Goal: Task Accomplishment & Management: Manage account settings

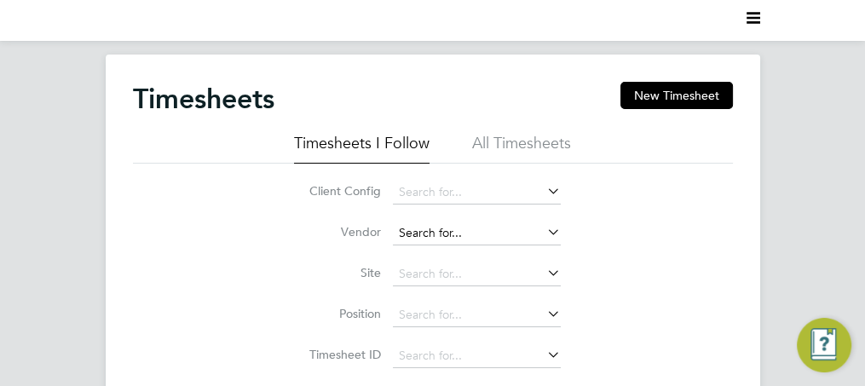
click at [447, 228] on input at bounding box center [477, 234] width 168 height 24
click at [465, 280] on li "Tech nical Resources Limited" at bounding box center [488, 279] width 191 height 23
type input "Technical Resources Limited"
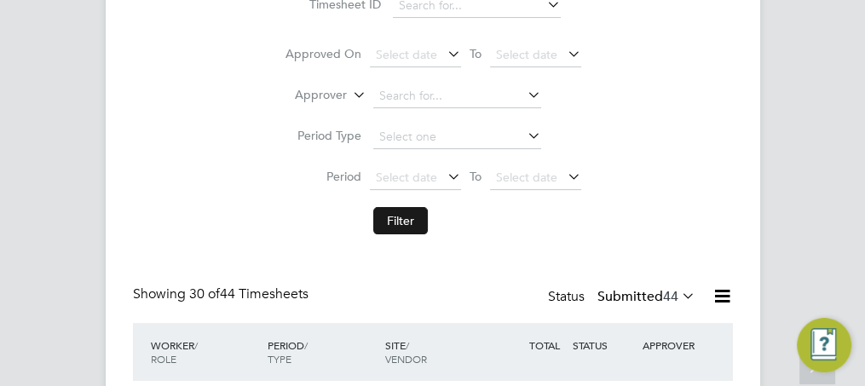
click at [407, 218] on button "Filter" at bounding box center [400, 220] width 55 height 27
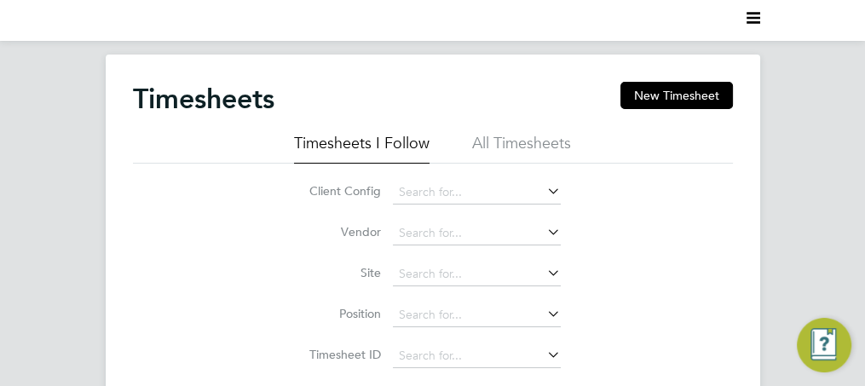
click at [617, 222] on div "Client Config Vendor Site Position Timesheet ID Approved On Select date To Sele…" at bounding box center [433, 379] width 600 height 430
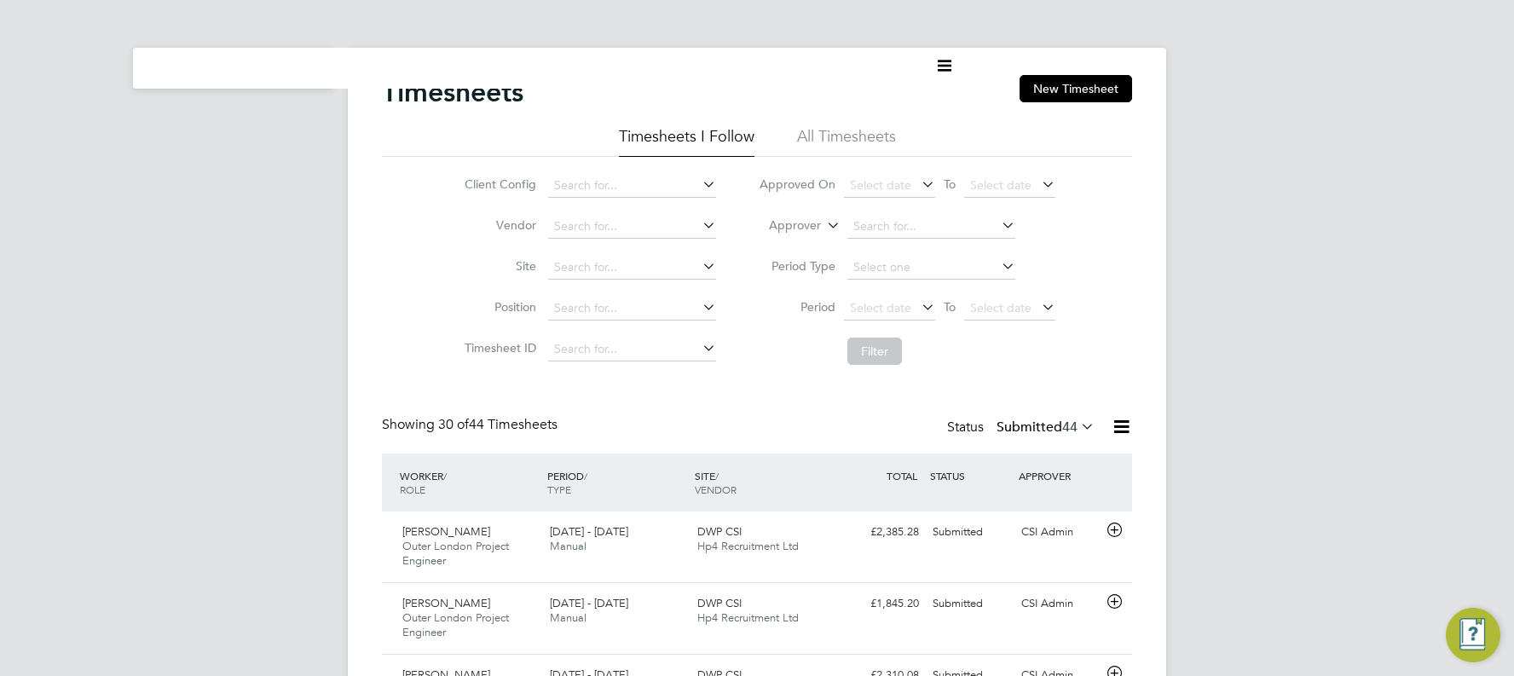
drag, startPoint x: 1212, startPoint y: 222, endPoint x: 1230, endPoint y: 162, distance: 62.3
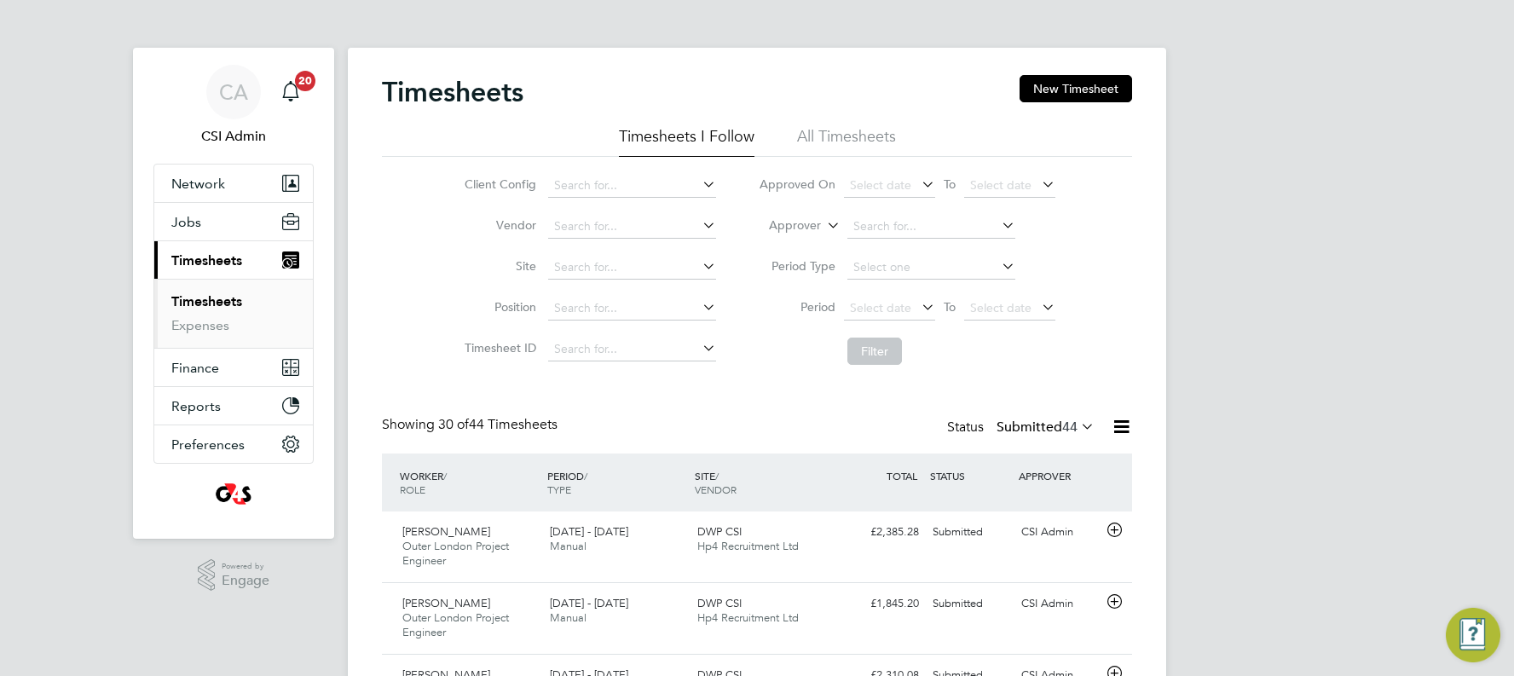
click at [222, 300] on link "Timesheets" at bounding box center [206, 301] width 71 height 16
click at [629, 218] on input at bounding box center [632, 227] width 168 height 24
click at [606, 273] on li "Techni cal Resources Limited" at bounding box center [642, 273] width 192 height 23
type input "Technical Resources Limited"
click at [864, 357] on button "Filter" at bounding box center [874, 351] width 55 height 27
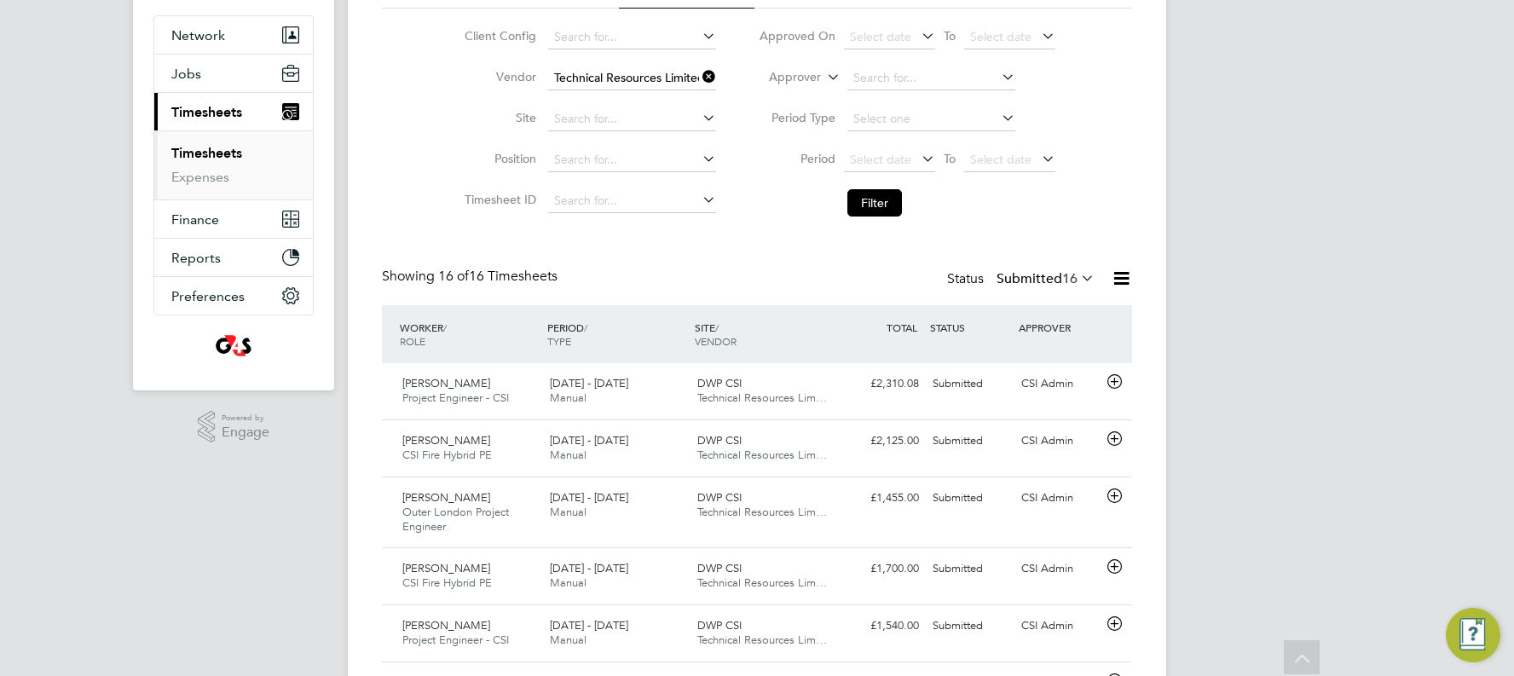
click at [864, 169] on div "Client Config Vendor Technical Resources Limited Site Position Timesheet ID App…" at bounding box center [757, 117] width 750 height 216
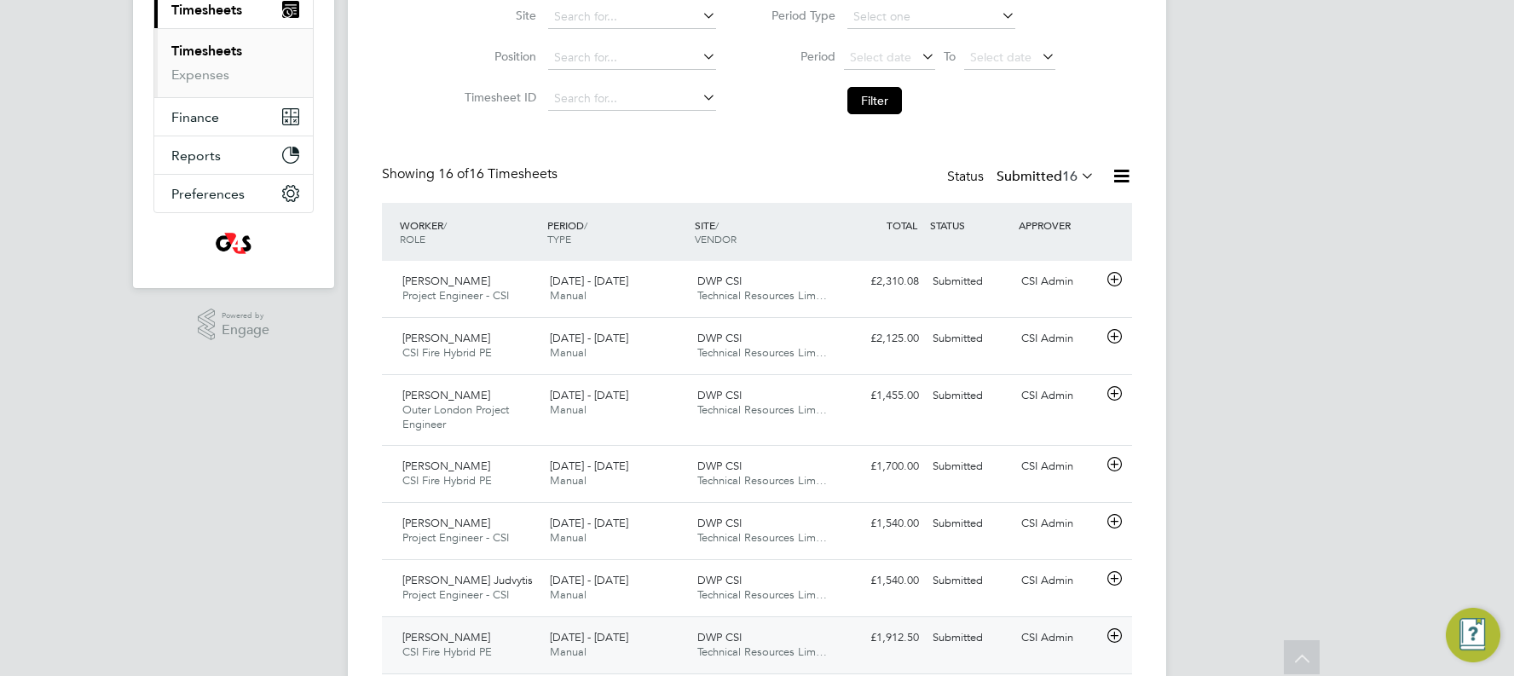
click at [864, 385] on div "CSI Admin" at bounding box center [1058, 638] width 89 height 28
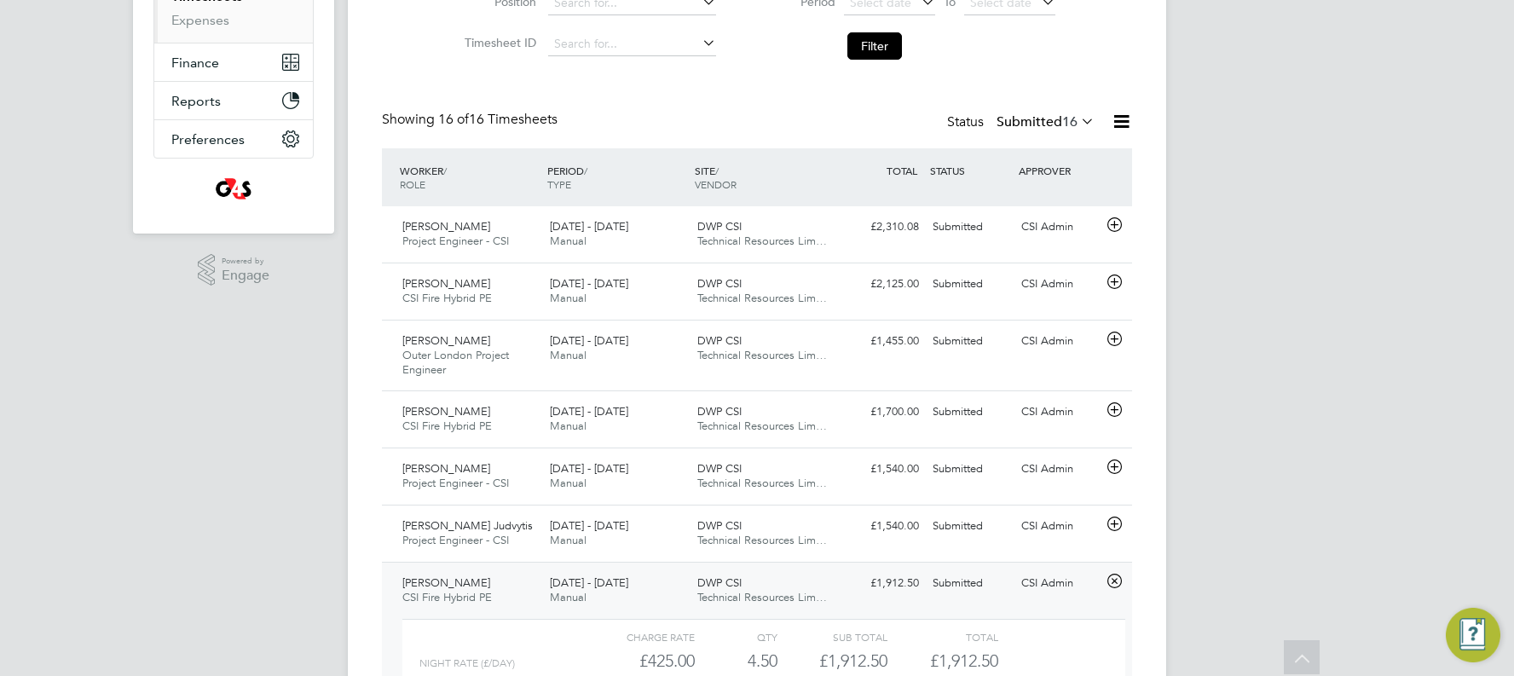
scroll to position [330, 0]
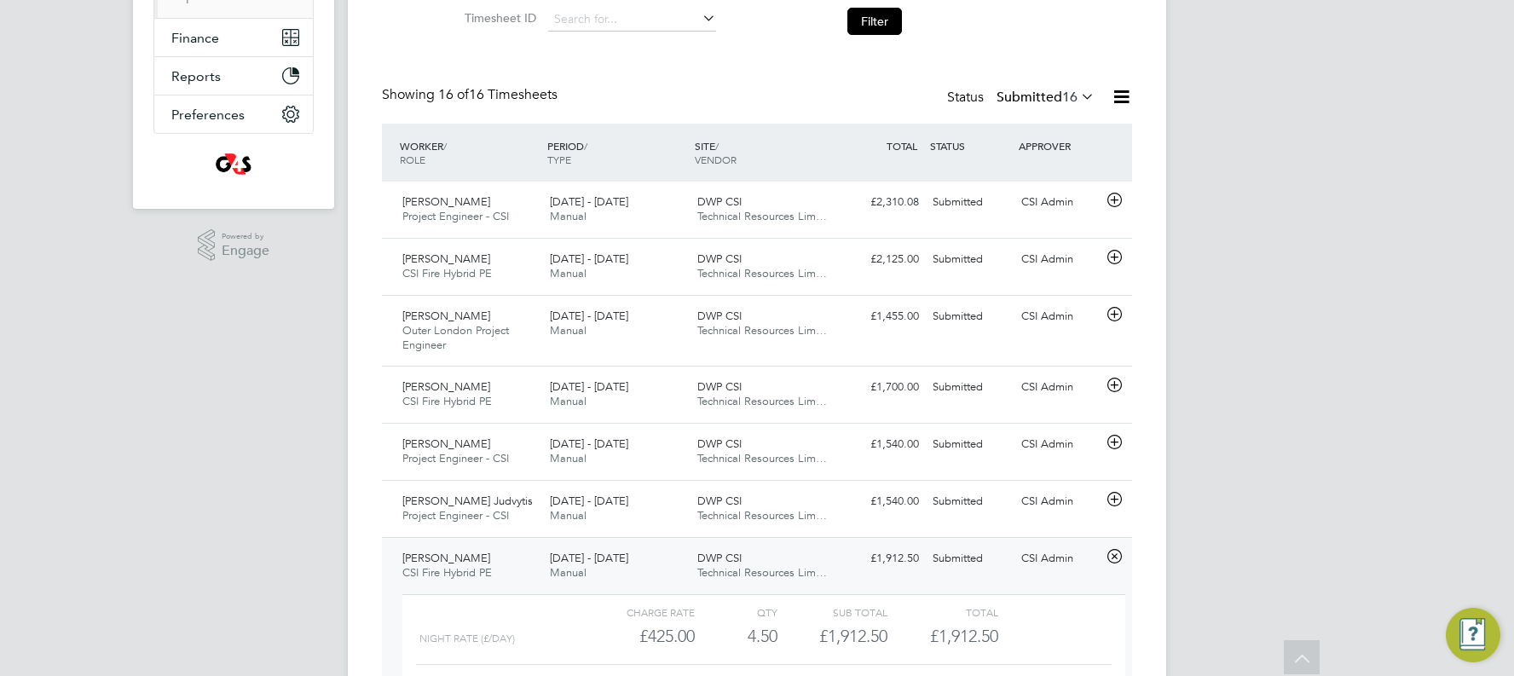
click at [864, 385] on div "Submitted" at bounding box center [970, 559] width 89 height 28
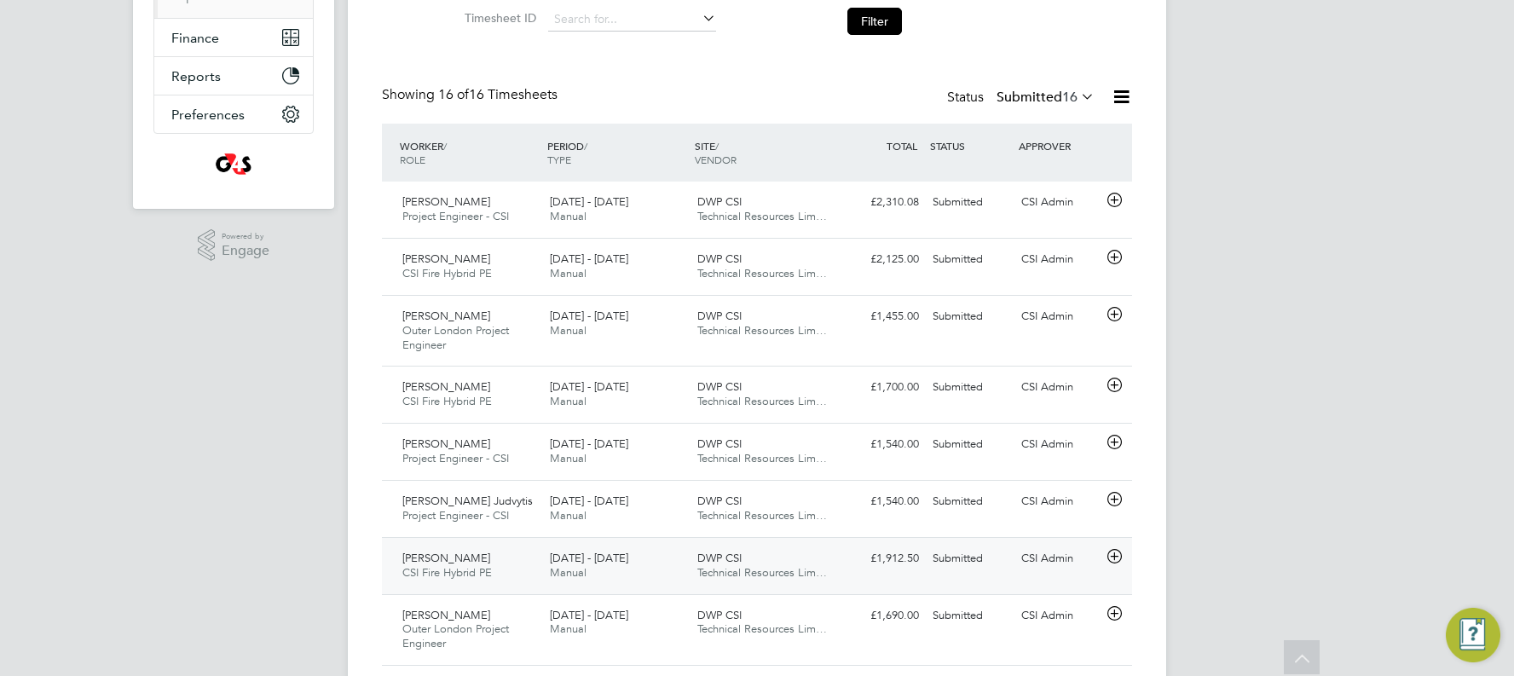
click at [864, 385] on div "CSI Admin" at bounding box center [1058, 559] width 89 height 28
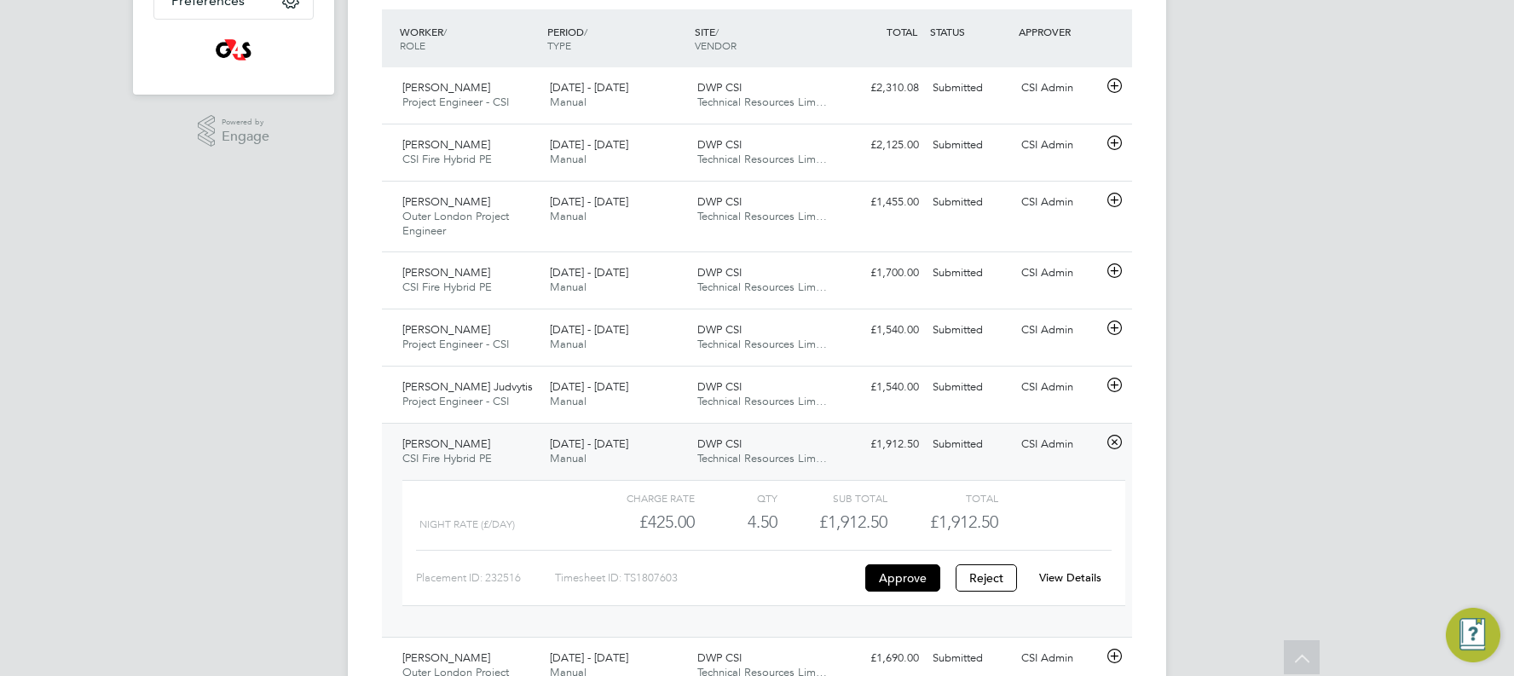
scroll to position [467, 0]
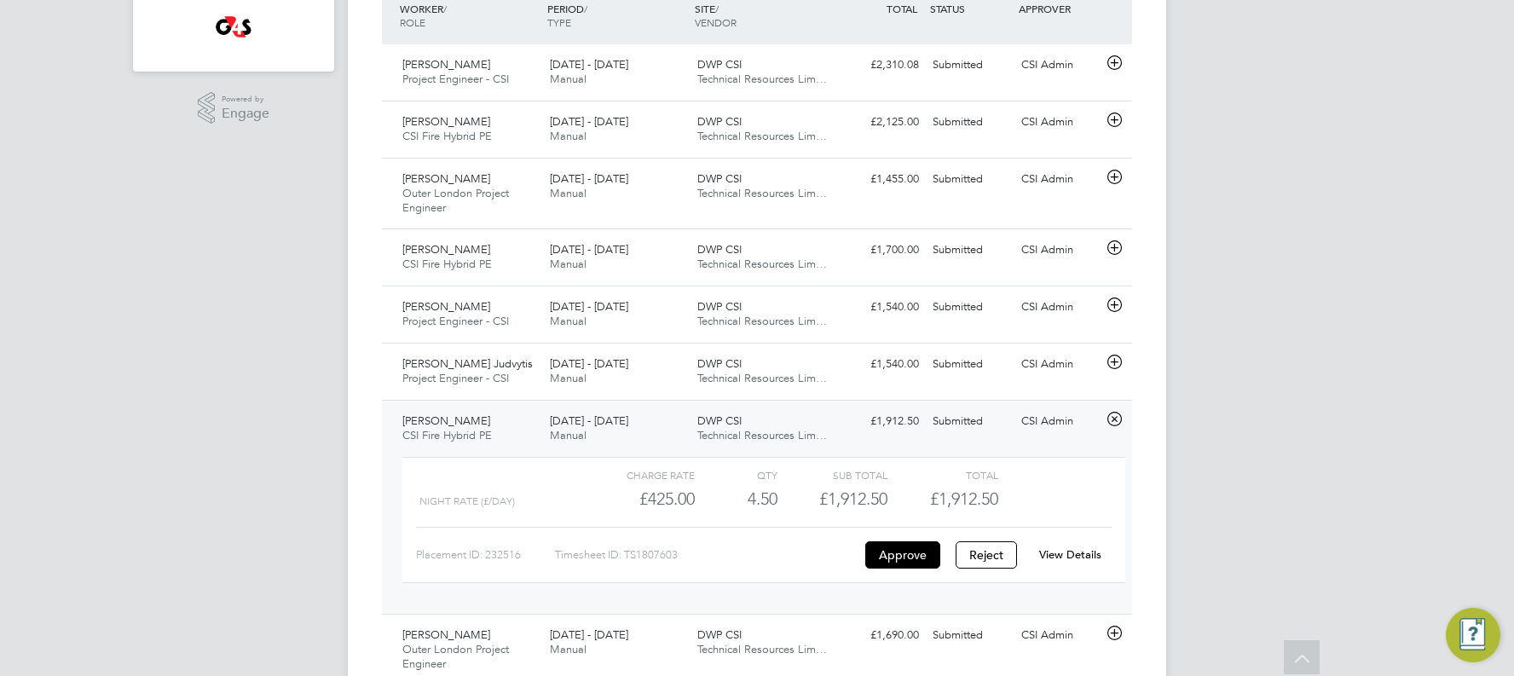
click at [864, 385] on link "View Details" at bounding box center [1070, 554] width 62 height 14
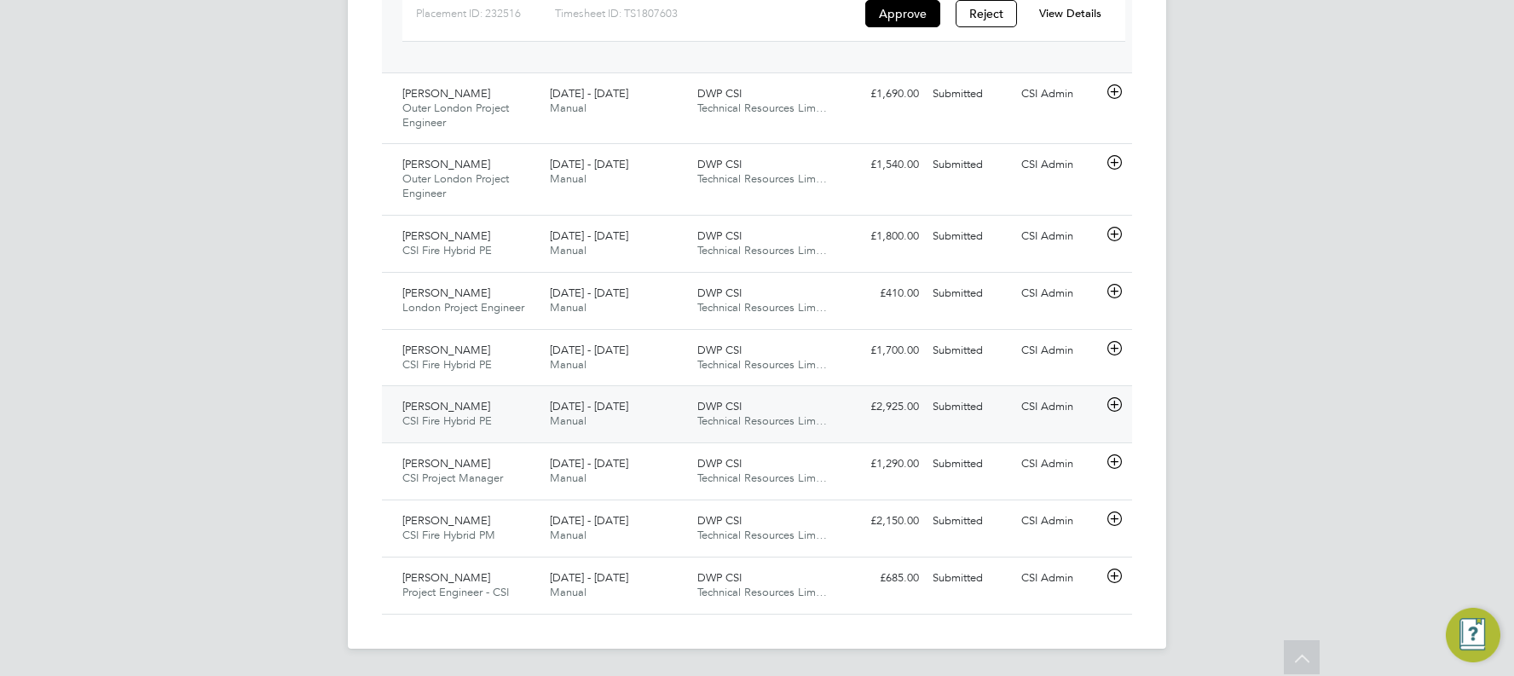
click at [864, 385] on div "CSI Admin" at bounding box center [1058, 407] width 89 height 28
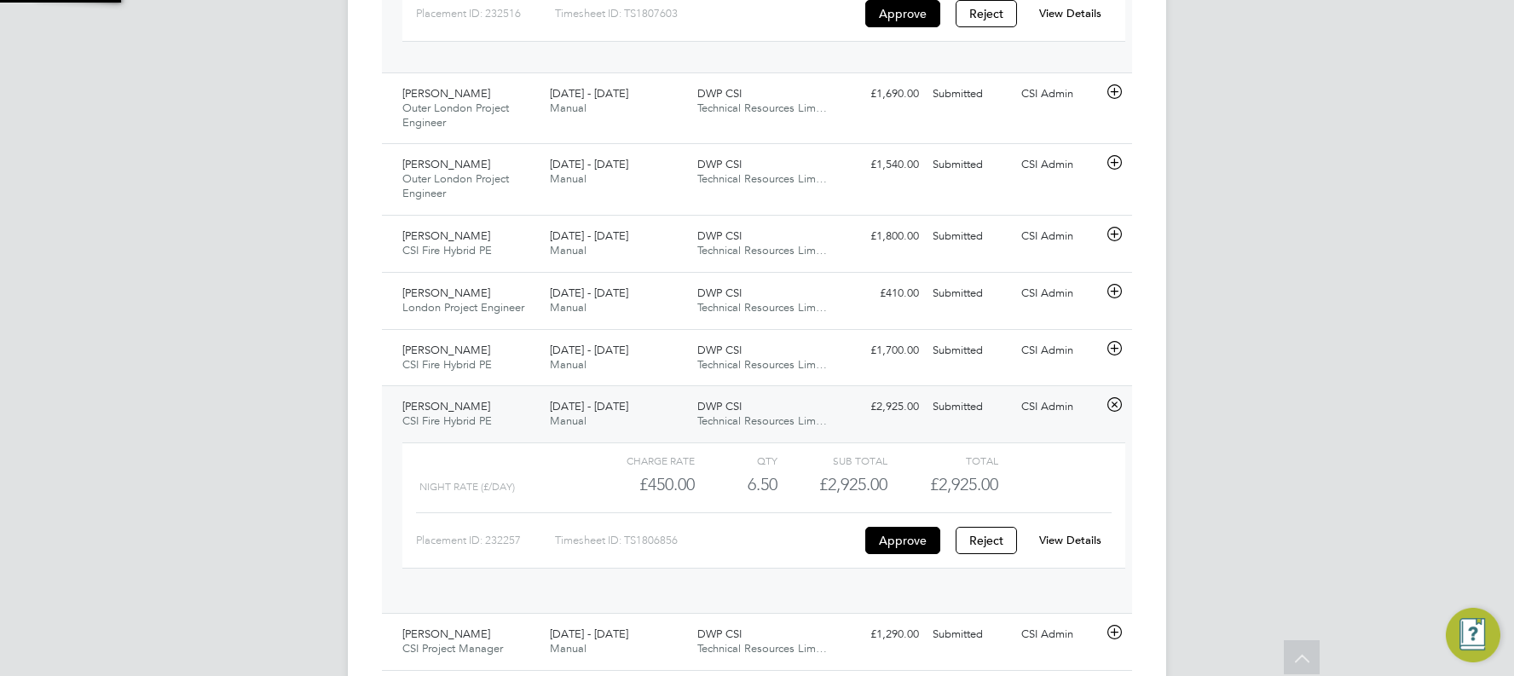
scroll to position [29, 166]
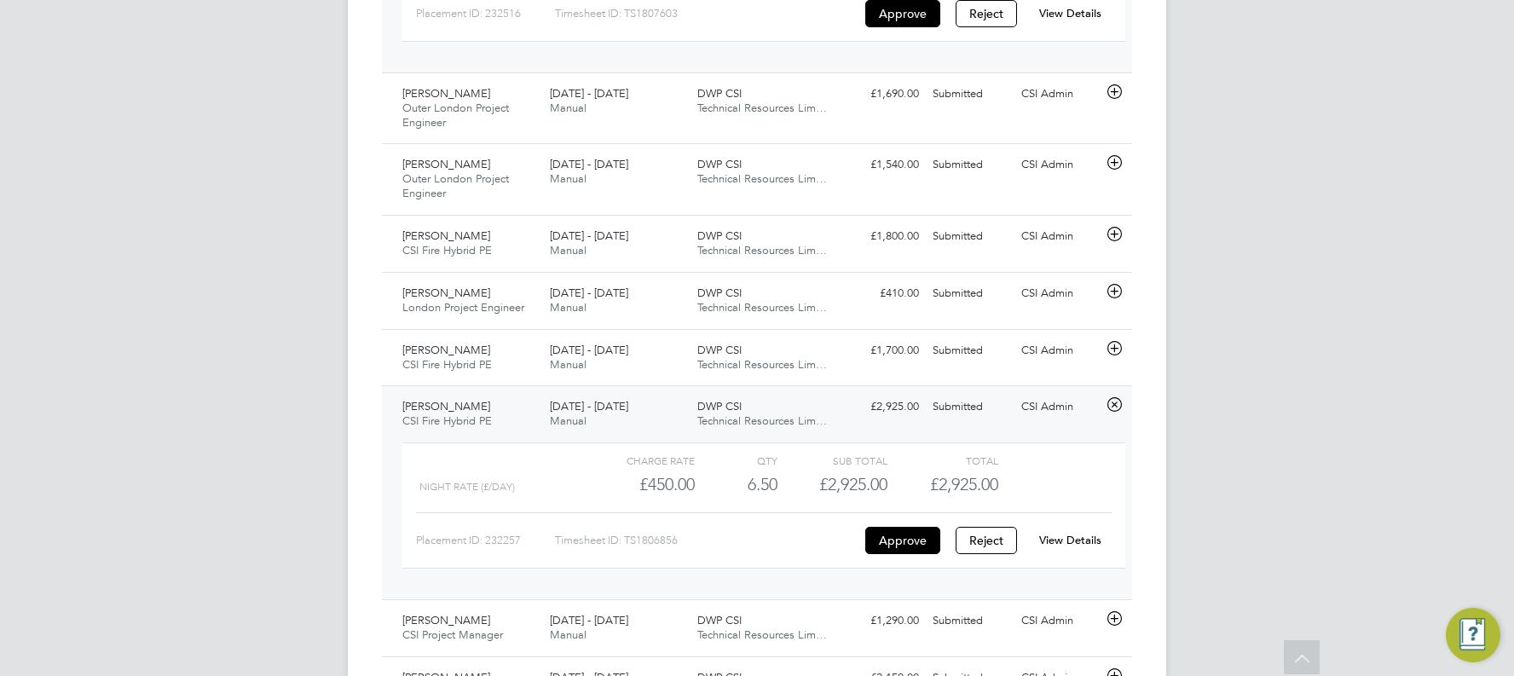
click at [864, 385] on div "View Details" at bounding box center [1070, 540] width 84 height 27
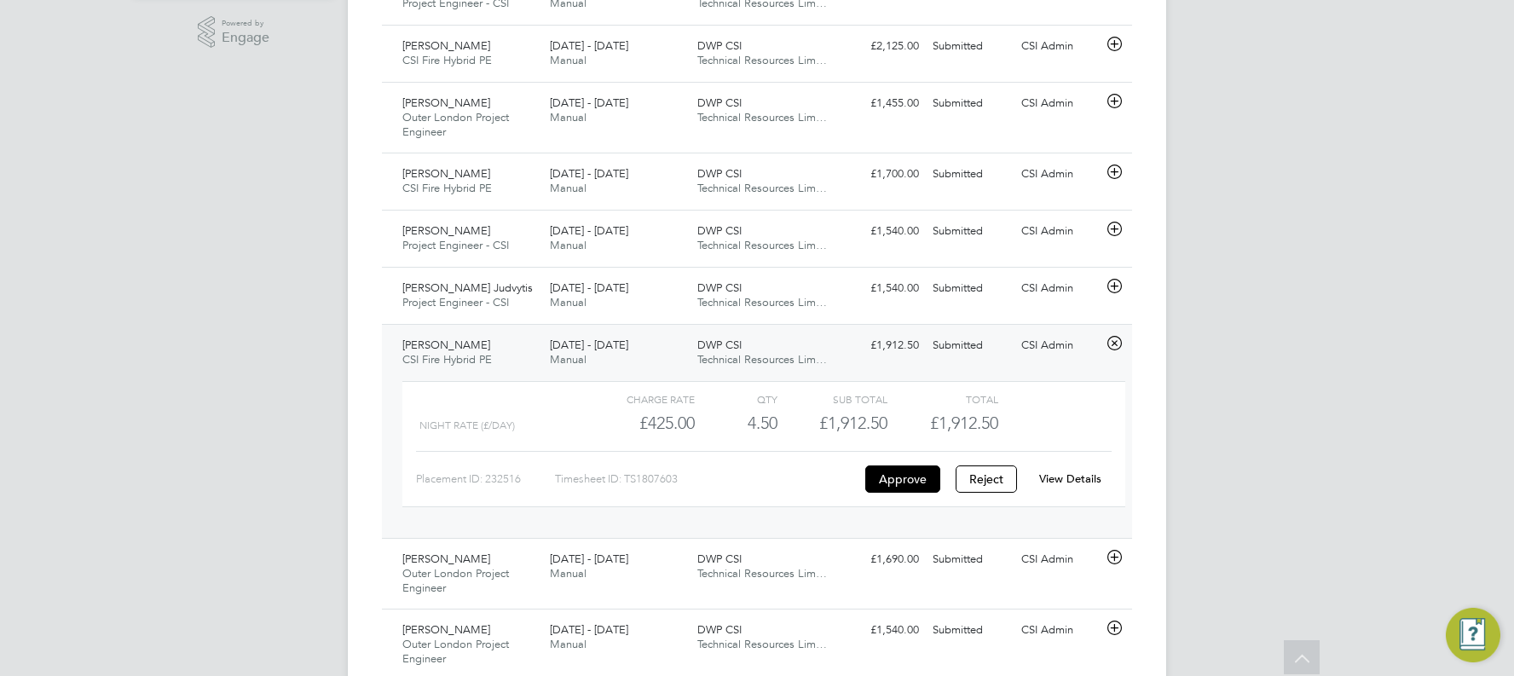
scroll to position [585, 0]
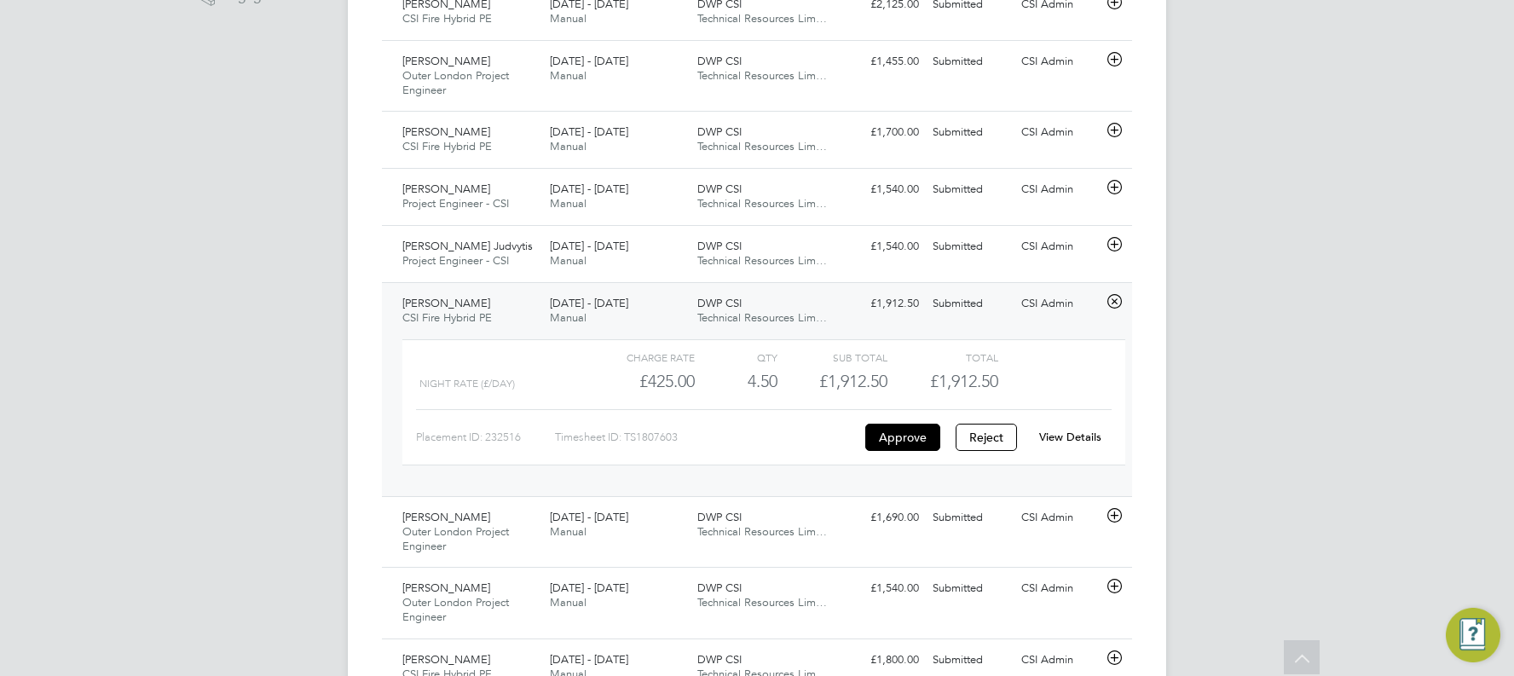
click at [864, 385] on div "View Details" at bounding box center [1070, 437] width 84 height 27
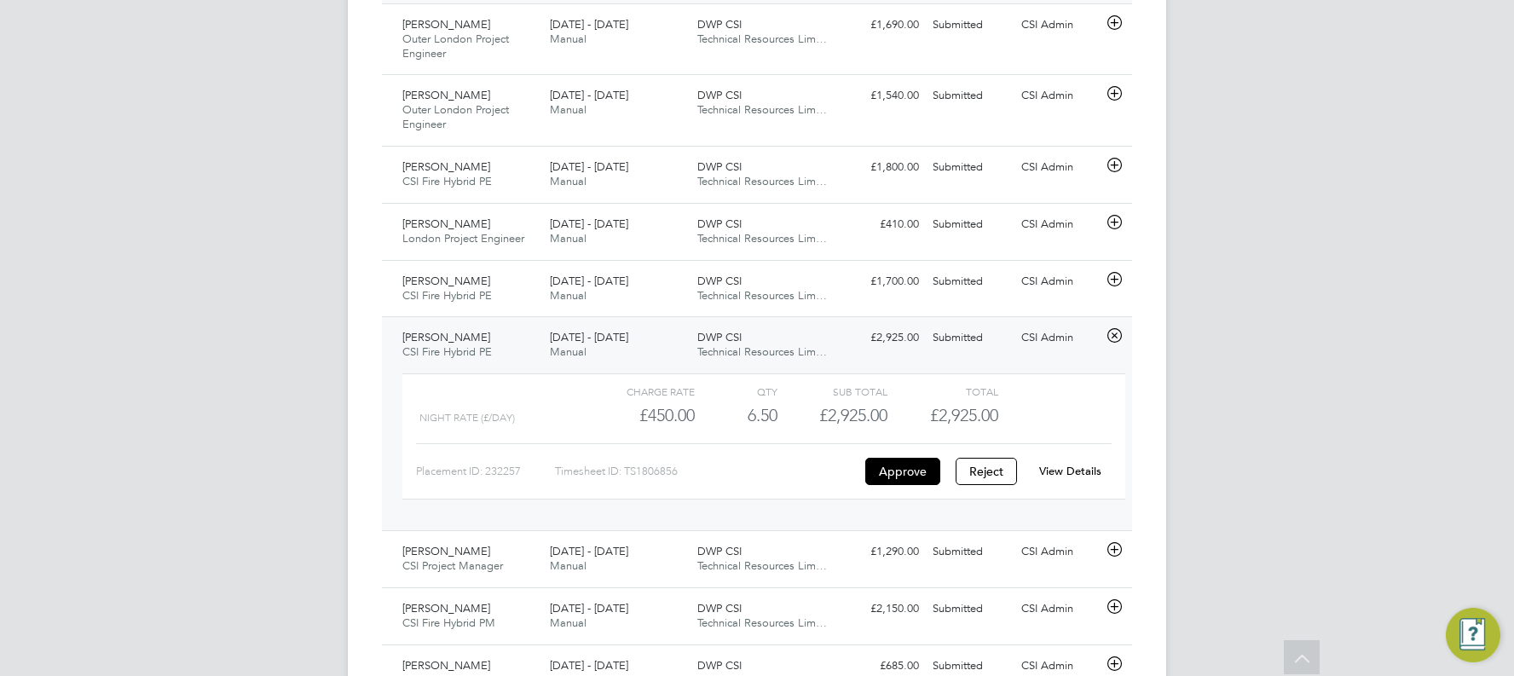
click at [864, 385] on link "View Details" at bounding box center [1070, 471] width 62 height 14
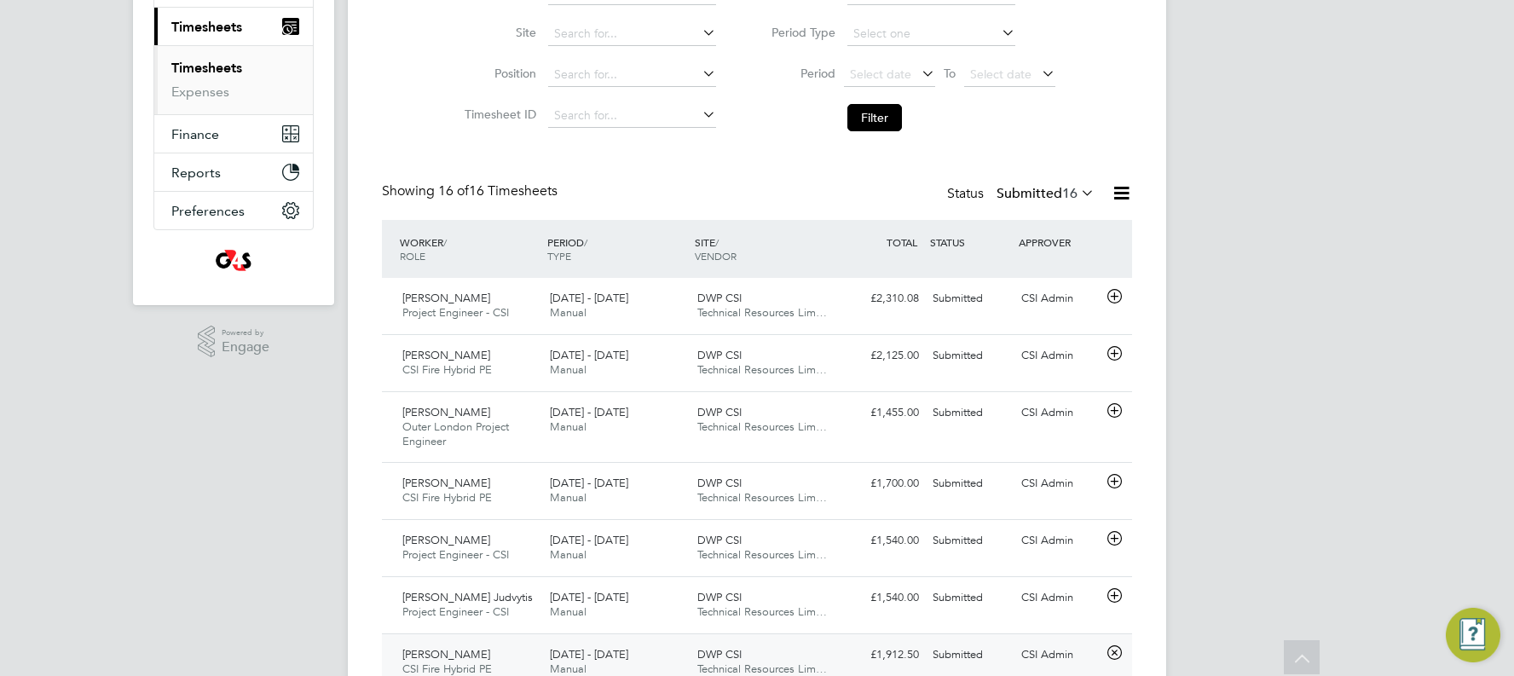
scroll to position [226, 0]
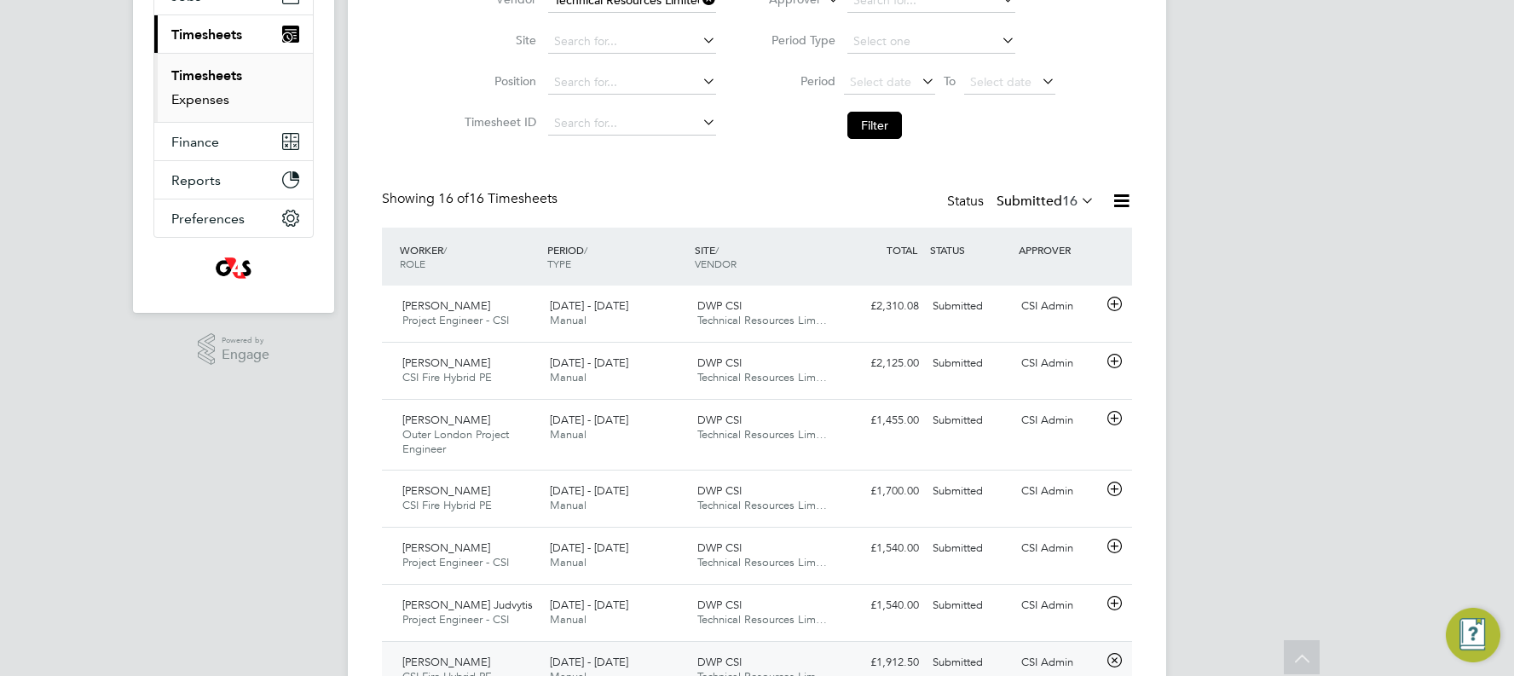
click at [199, 100] on link "Expenses" at bounding box center [200, 99] width 58 height 16
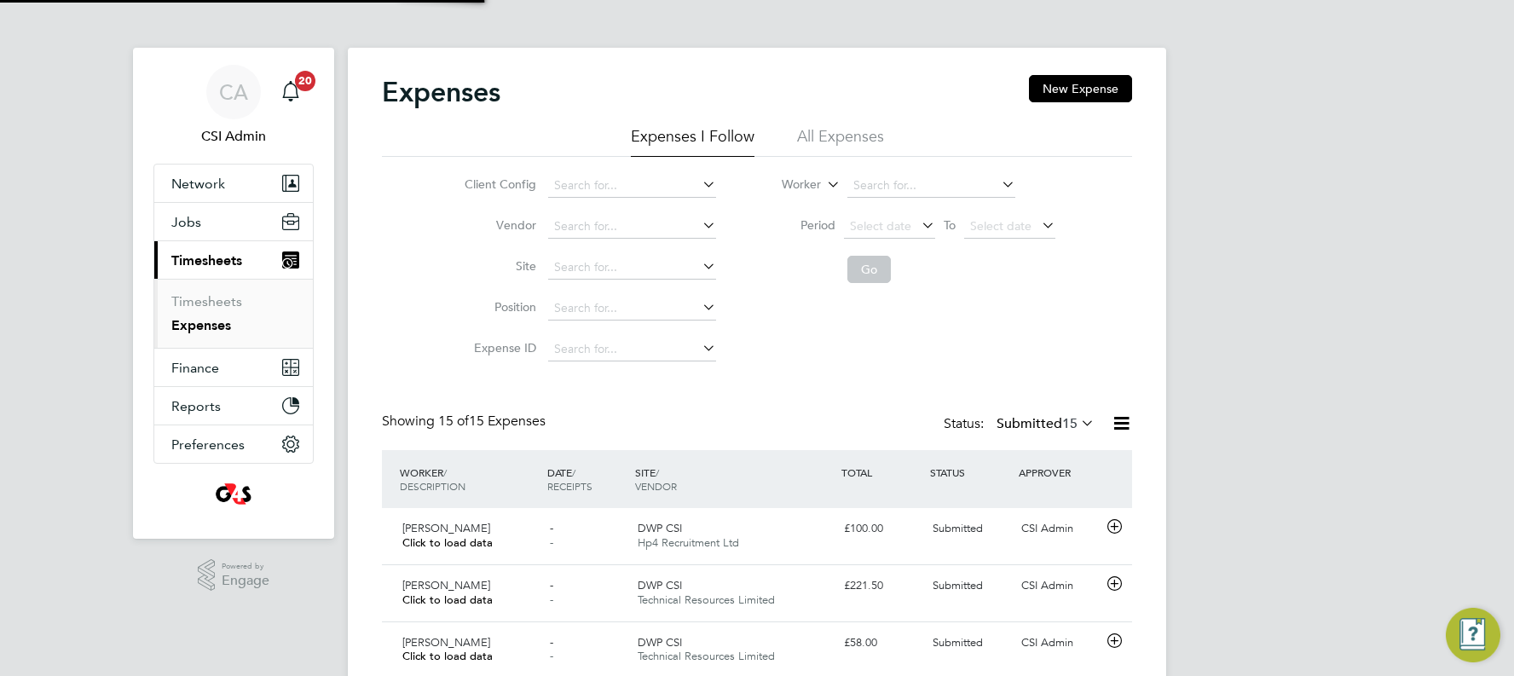
scroll to position [9, 9]
click at [196, 320] on link "Expenses" at bounding box center [201, 325] width 60 height 16
click at [619, 225] on input at bounding box center [632, 227] width 168 height 24
click at [203, 320] on link "Expenses" at bounding box center [201, 325] width 60 height 16
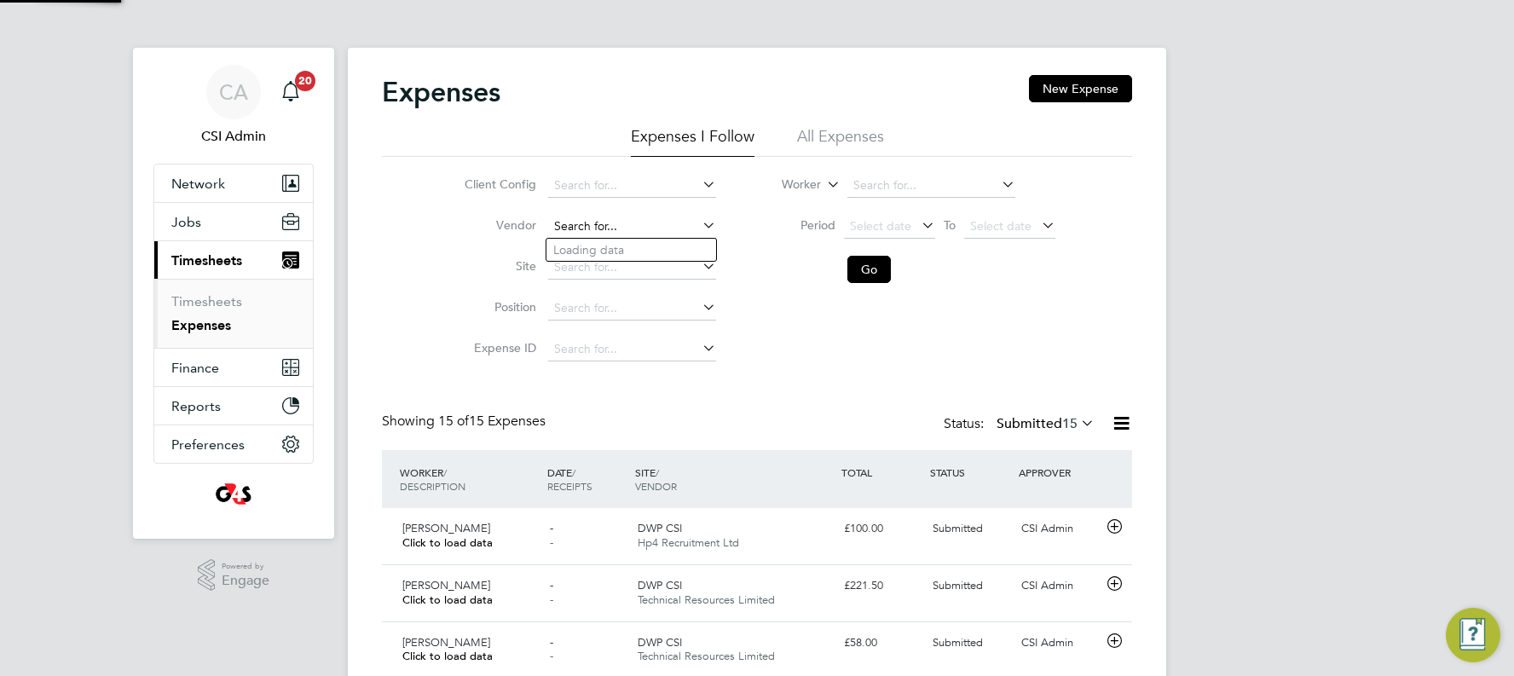
click at [619, 228] on input at bounding box center [632, 227] width 168 height 24
click at [633, 274] on li "Tech nical Resources Limited" at bounding box center [641, 273] width 191 height 23
type input "Technical Resources Limited"
click at [864, 269] on button "Go" at bounding box center [868, 269] width 43 height 27
click at [864, 313] on div "Client Config Vendor Technical Resources Limited Site Position Expense ID Worke…" at bounding box center [757, 263] width 750 height 213
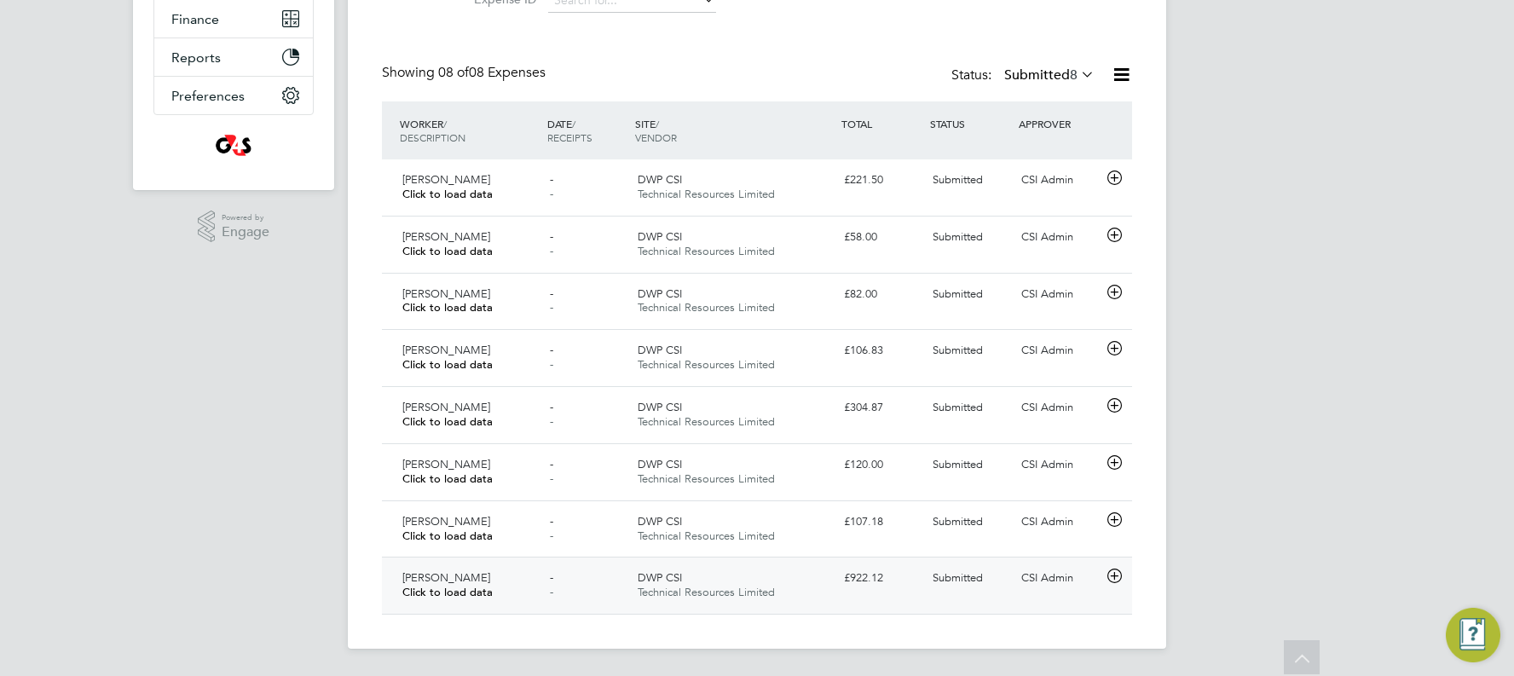
click at [864, 385] on div "CSI Admin" at bounding box center [1058, 578] width 89 height 28
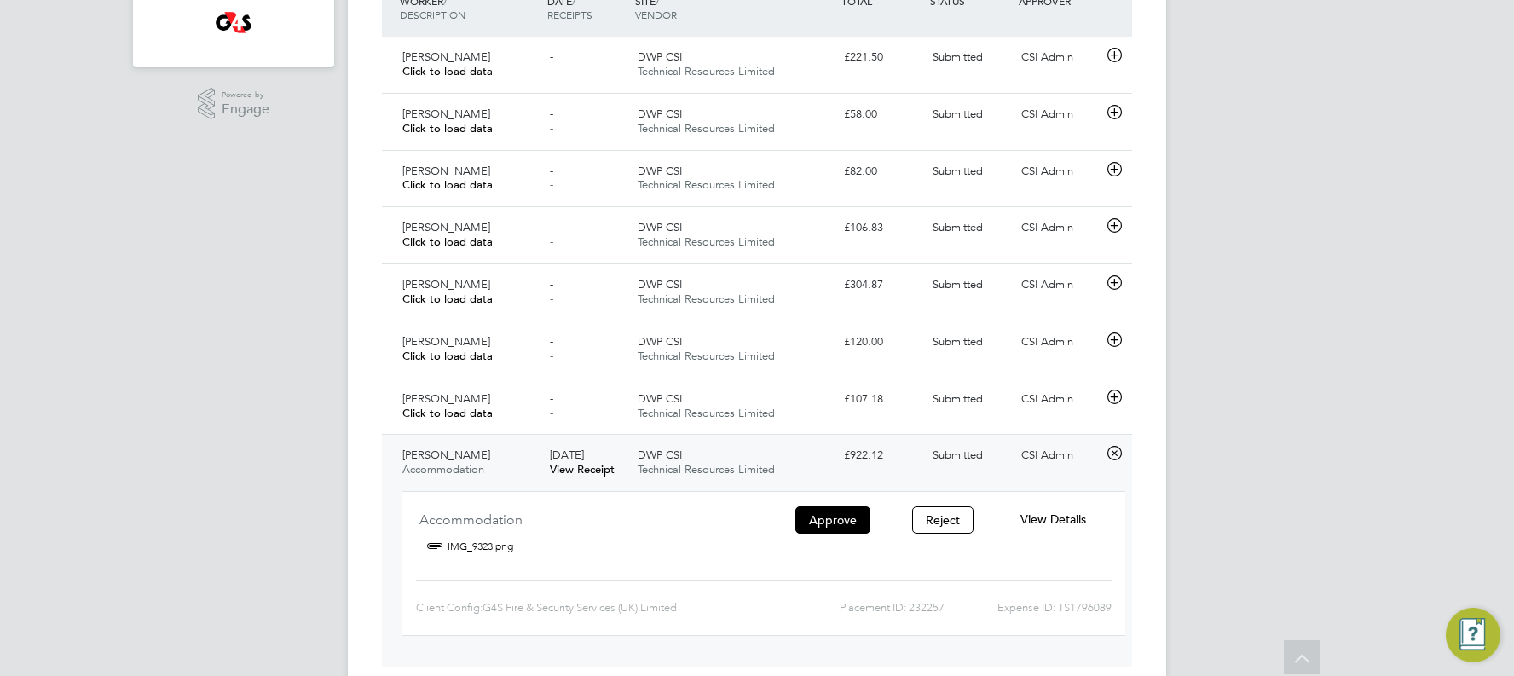
click at [864, 385] on span "View Details" at bounding box center [1053, 518] width 66 height 15
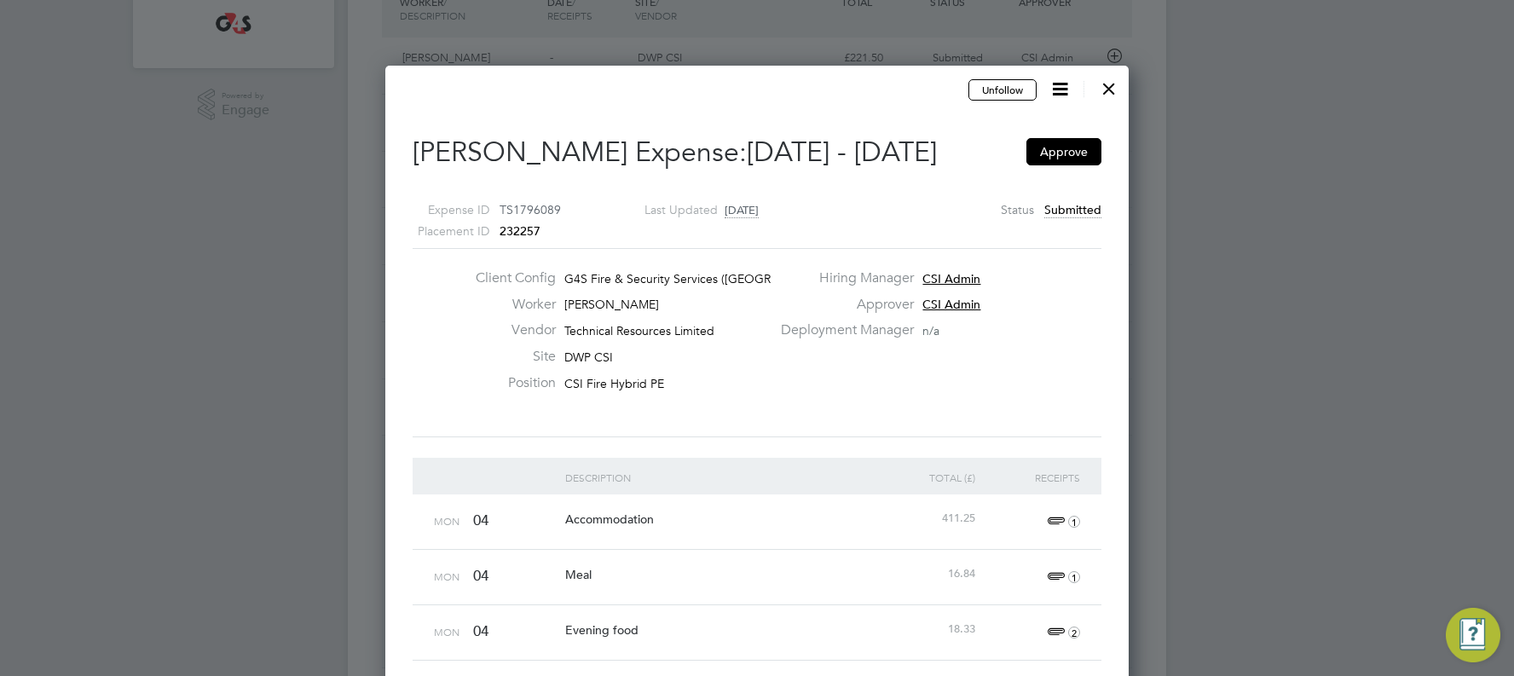
scroll to position [436, 0]
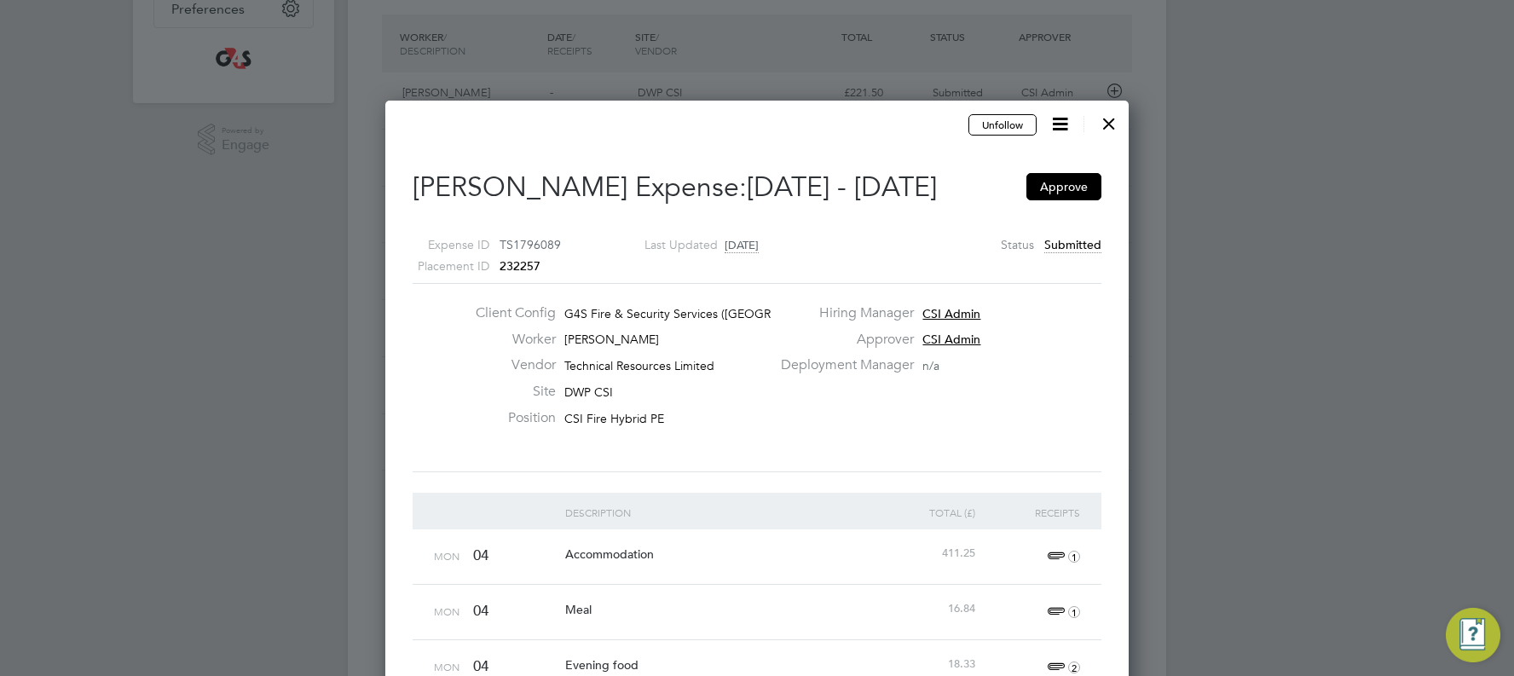
click at [864, 124] on div at bounding box center [1108, 119] width 31 height 31
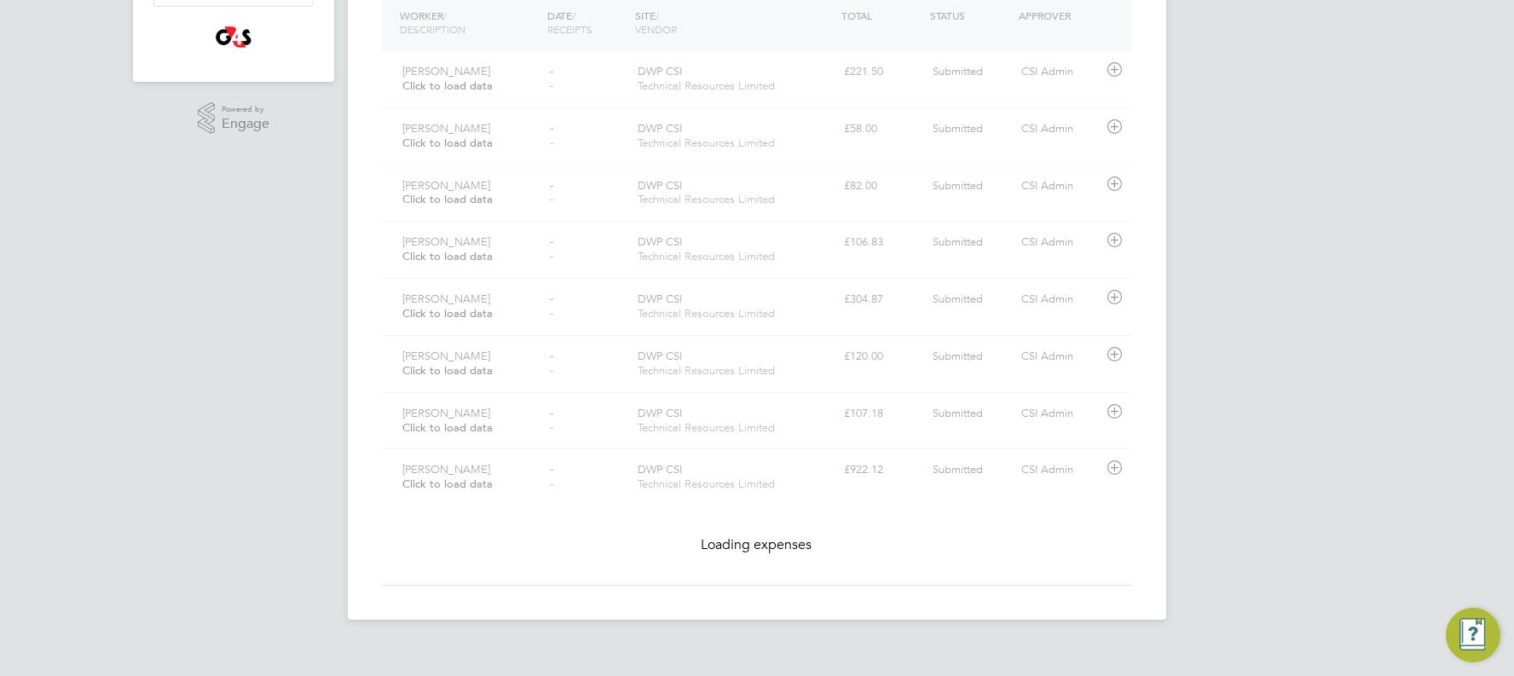
scroll to position [43, 148]
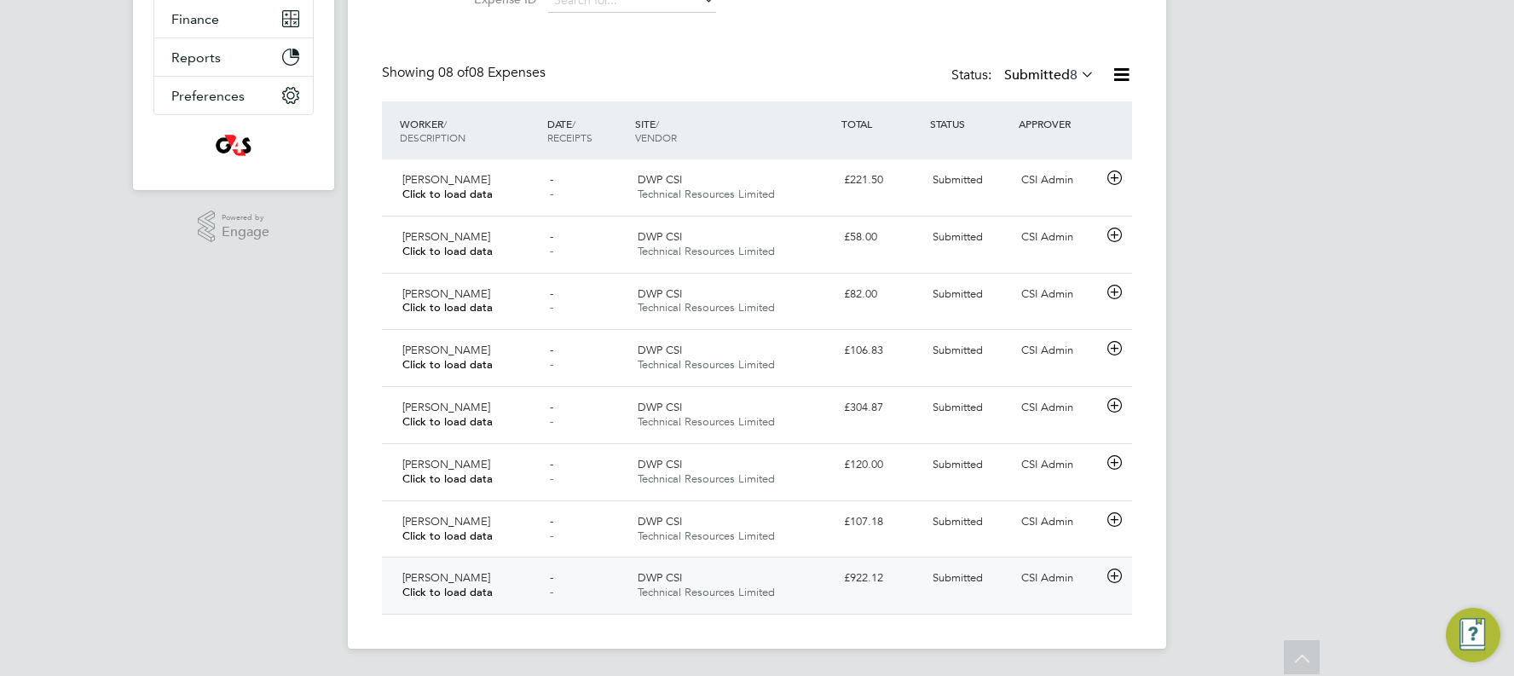
click at [864, 385] on div "CSI Admin" at bounding box center [1058, 578] width 89 height 28
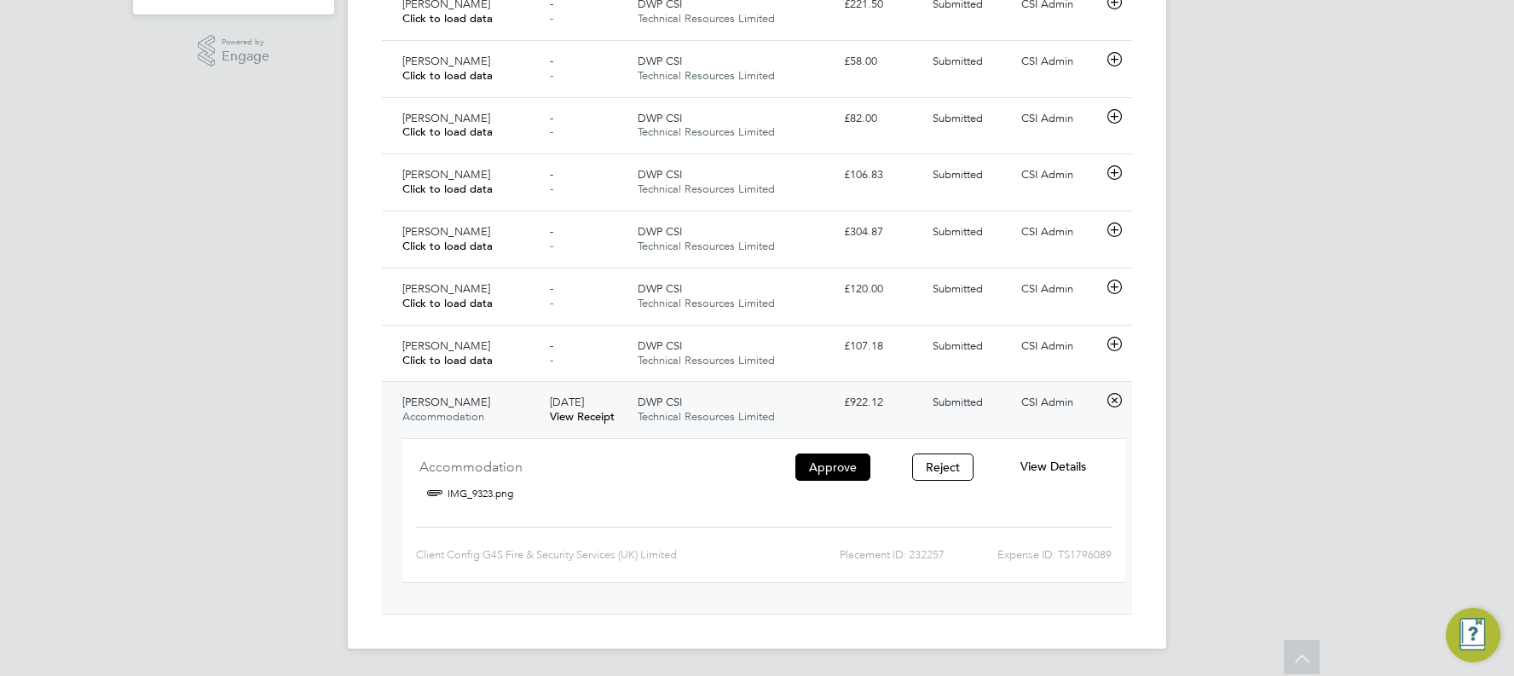
drag, startPoint x: 1065, startPoint y: 459, endPoint x: 1162, endPoint y: 436, distance: 99.0
click at [864, 385] on div "View Details" at bounding box center [1053, 467] width 110 height 28
click at [864, 385] on span "View Details" at bounding box center [1053, 466] width 66 height 15
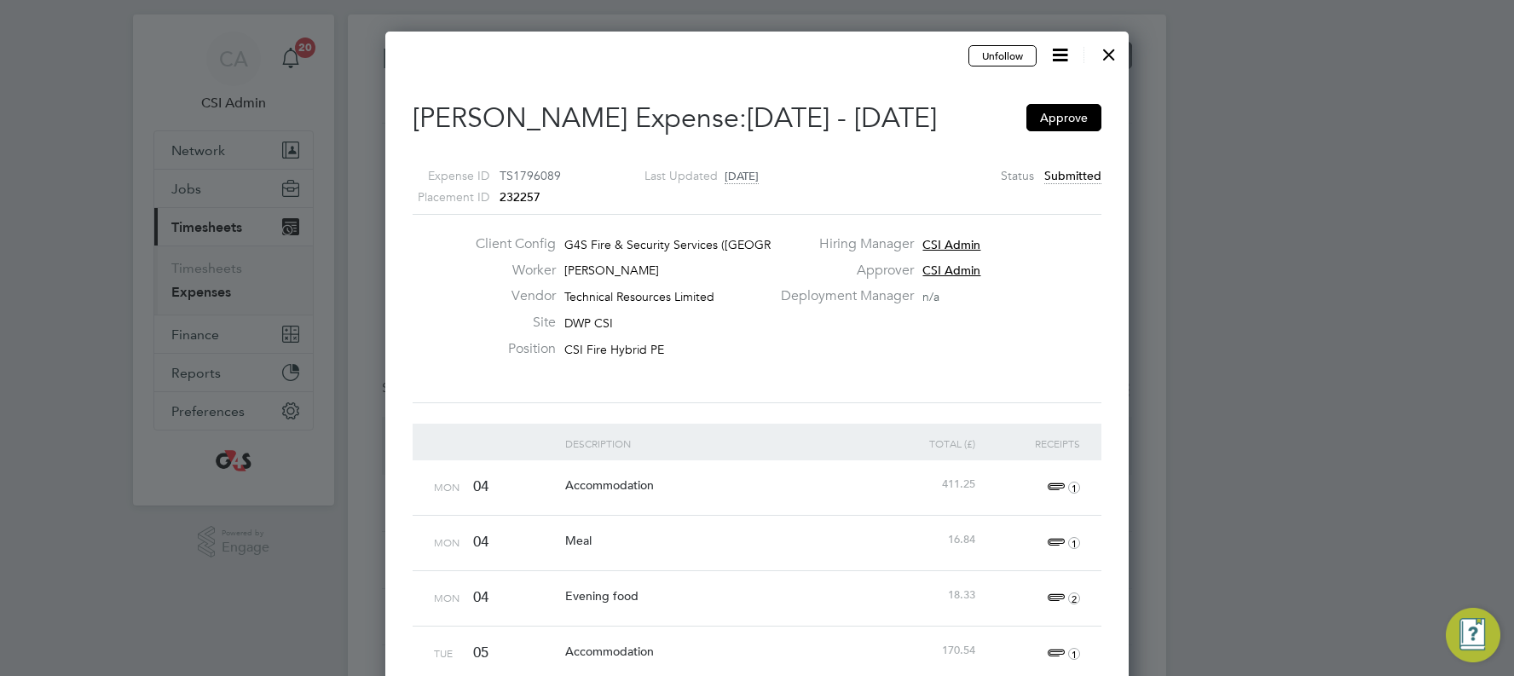
click at [864, 43] on div at bounding box center [1108, 50] width 31 height 31
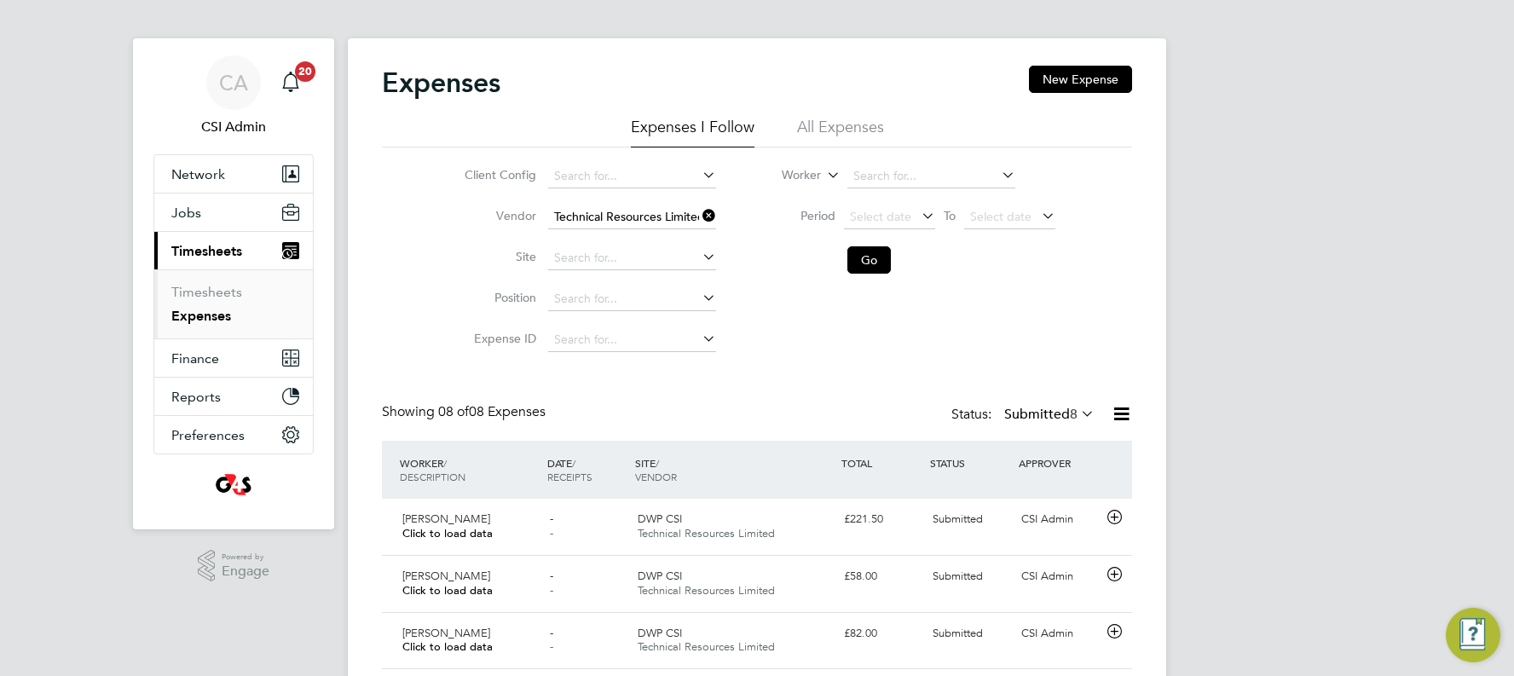
scroll to position [43, 207]
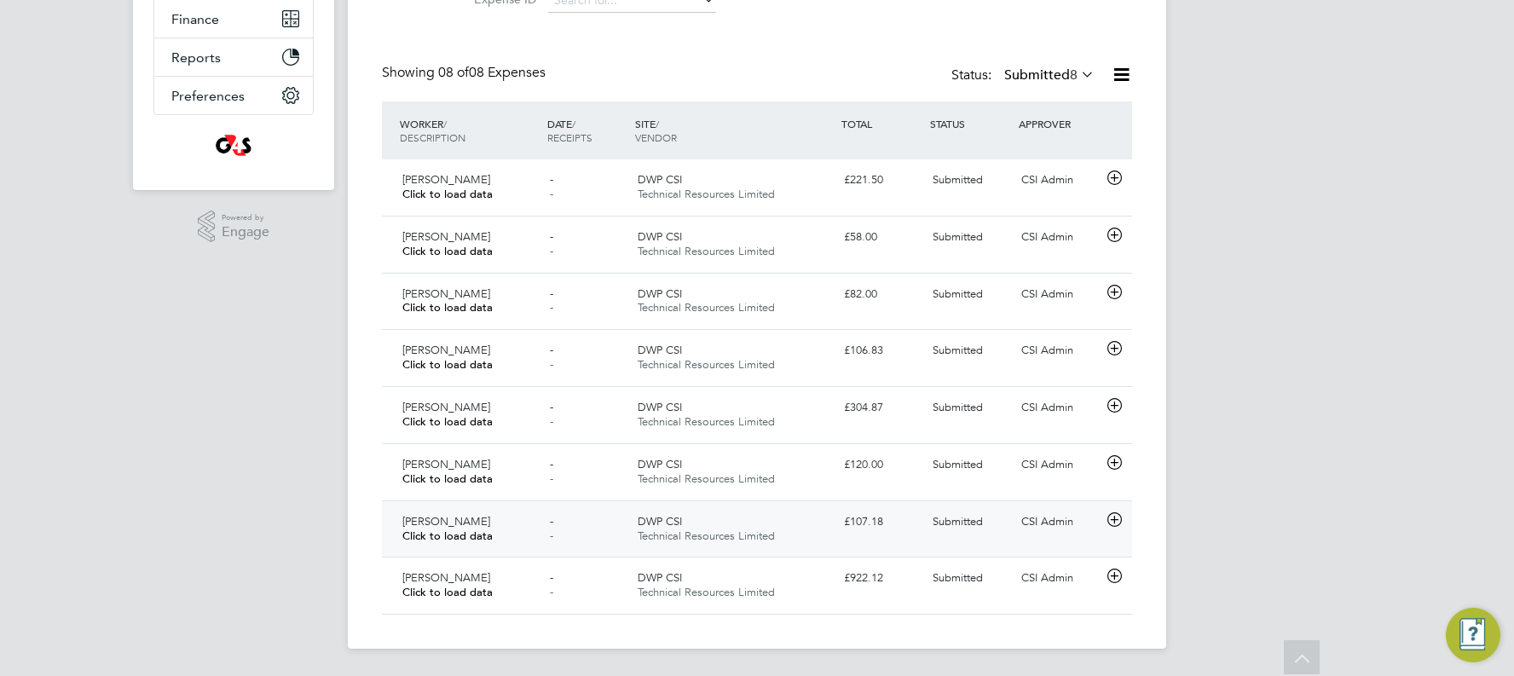
click at [864, 385] on div "CSI Admin" at bounding box center [1058, 522] width 89 height 28
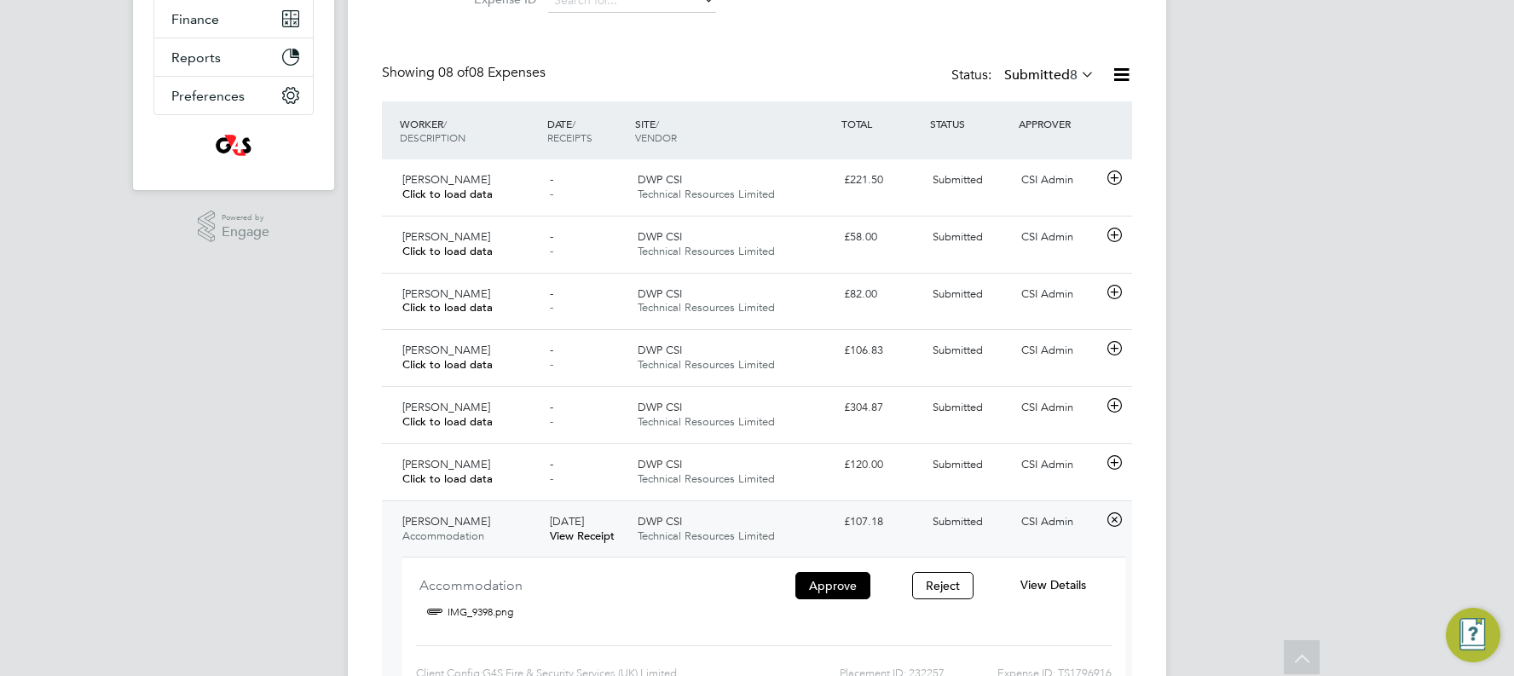
click at [864, 385] on span "View Details" at bounding box center [1053, 584] width 66 height 15
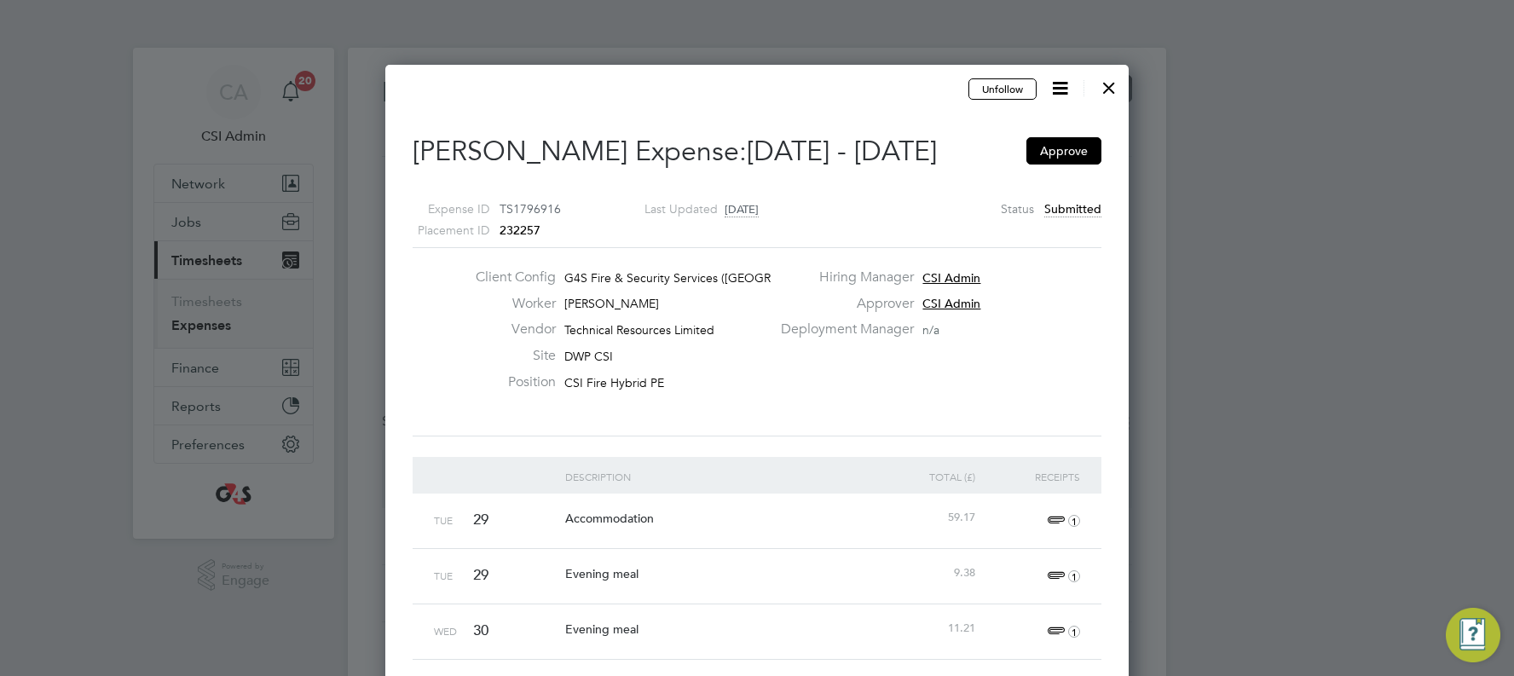
click at [864, 84] on div at bounding box center [1108, 83] width 31 height 31
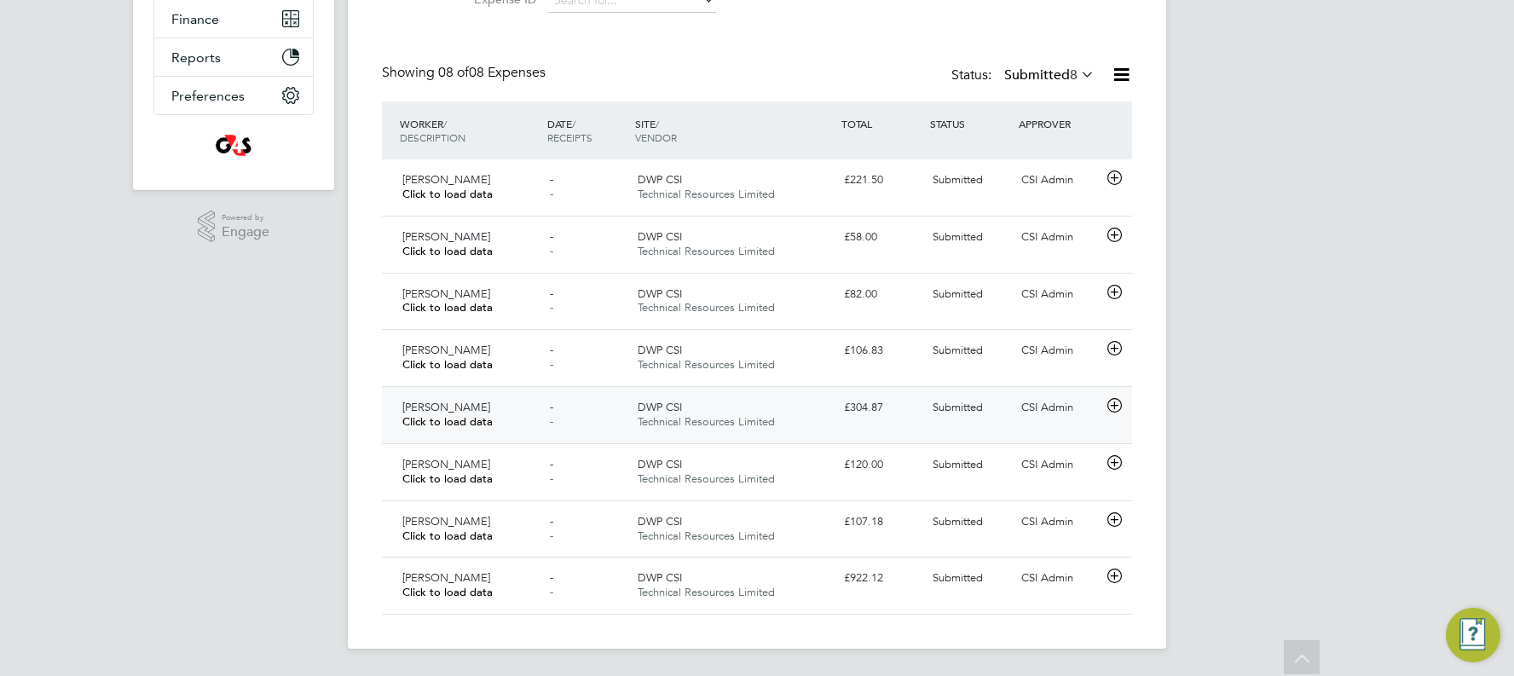
click at [864, 385] on div "CSI Admin" at bounding box center [1058, 408] width 89 height 28
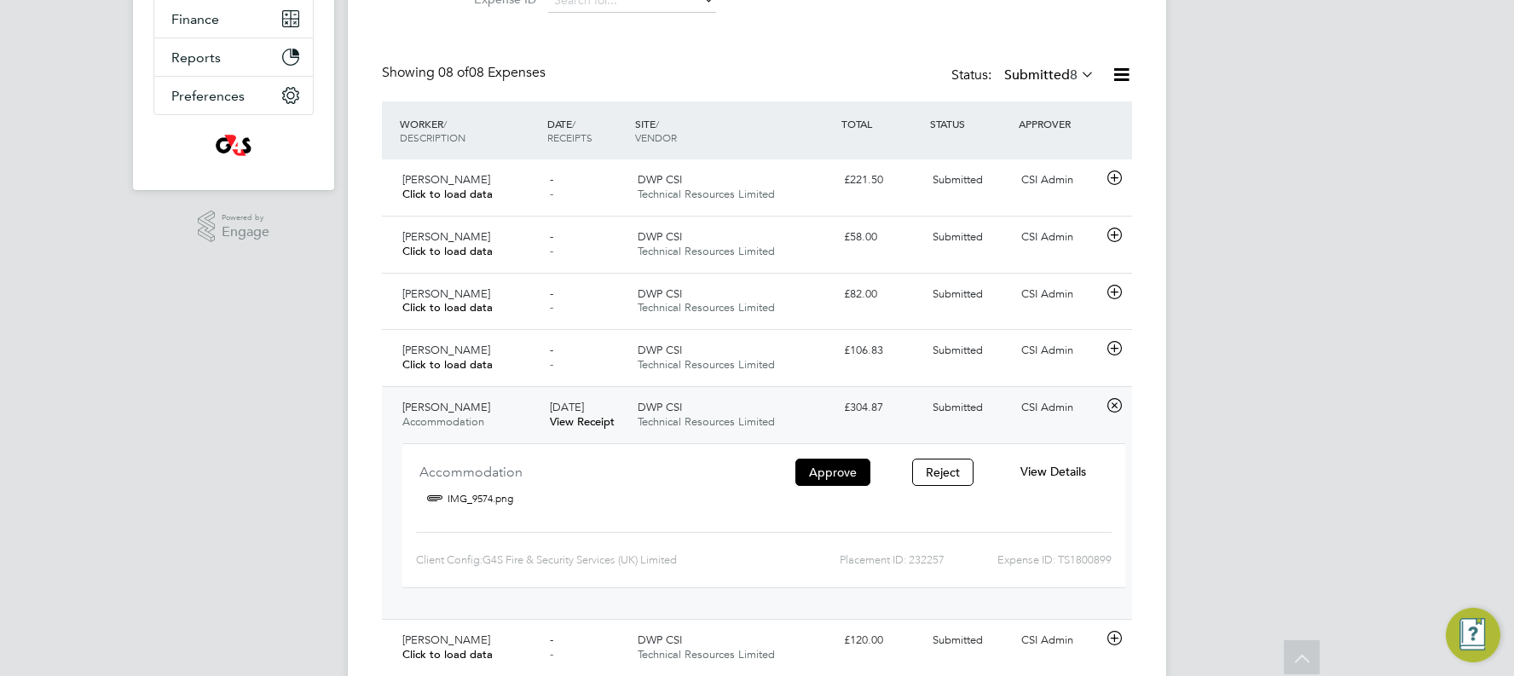
click at [864, 385] on span "View Details" at bounding box center [1053, 471] width 66 height 15
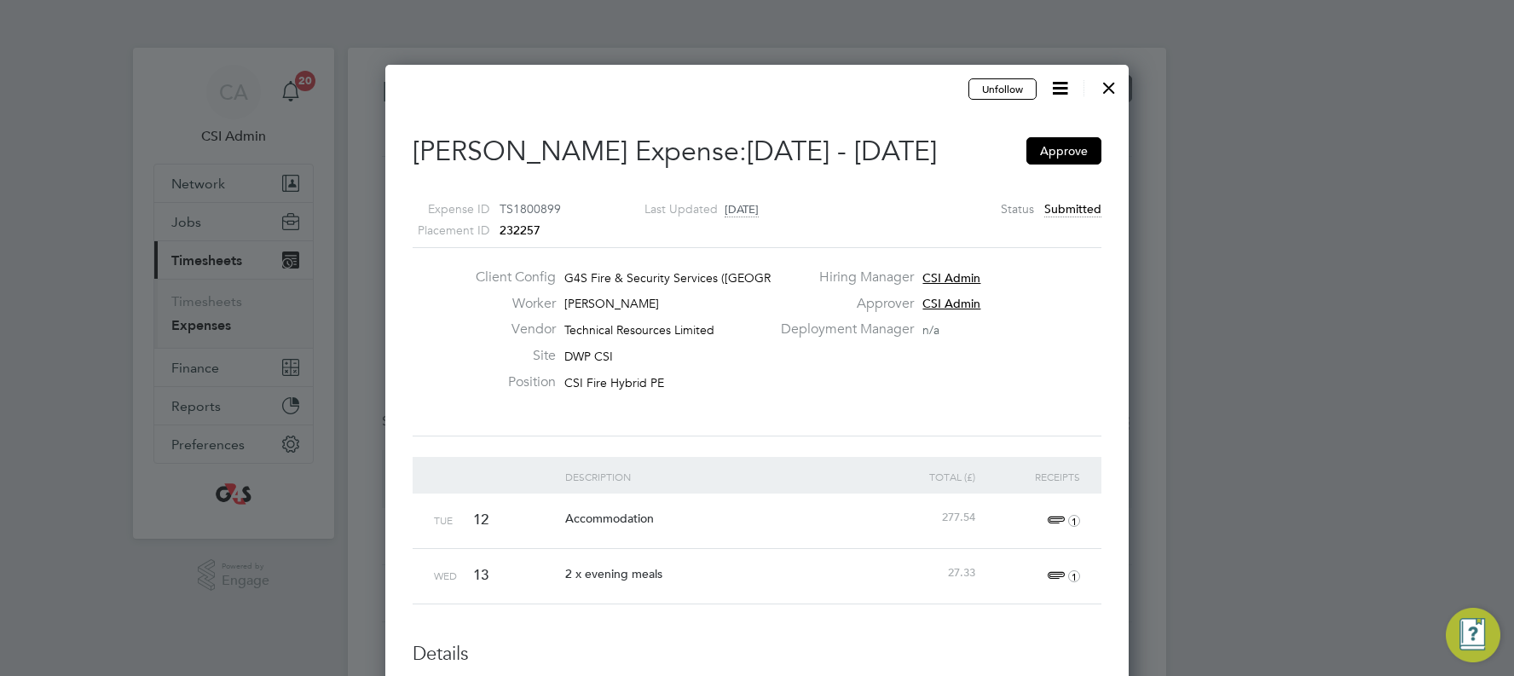
click at [864, 89] on div at bounding box center [1108, 83] width 31 height 31
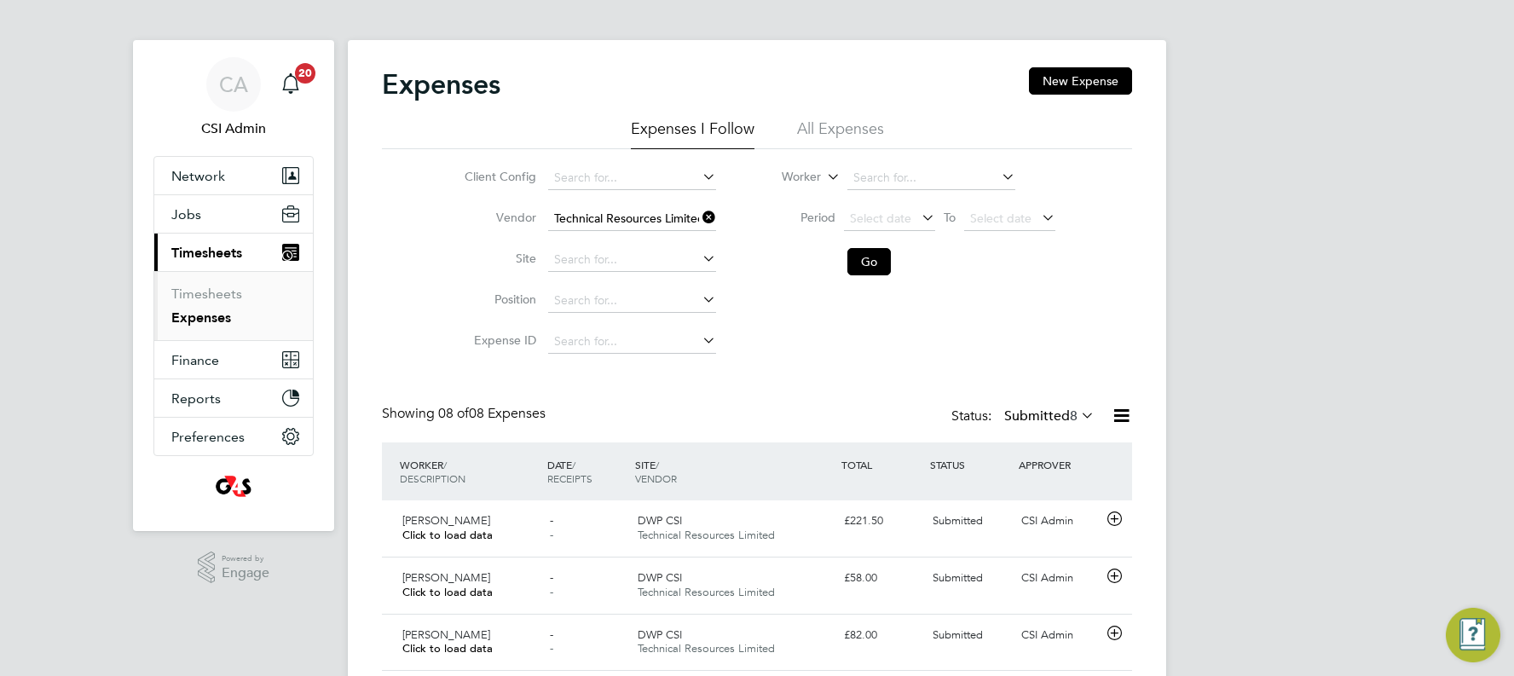
click at [864, 274] on div "Client Config Vendor Technical Resources Limited Site Position Expense ID Worke…" at bounding box center [757, 255] width 750 height 213
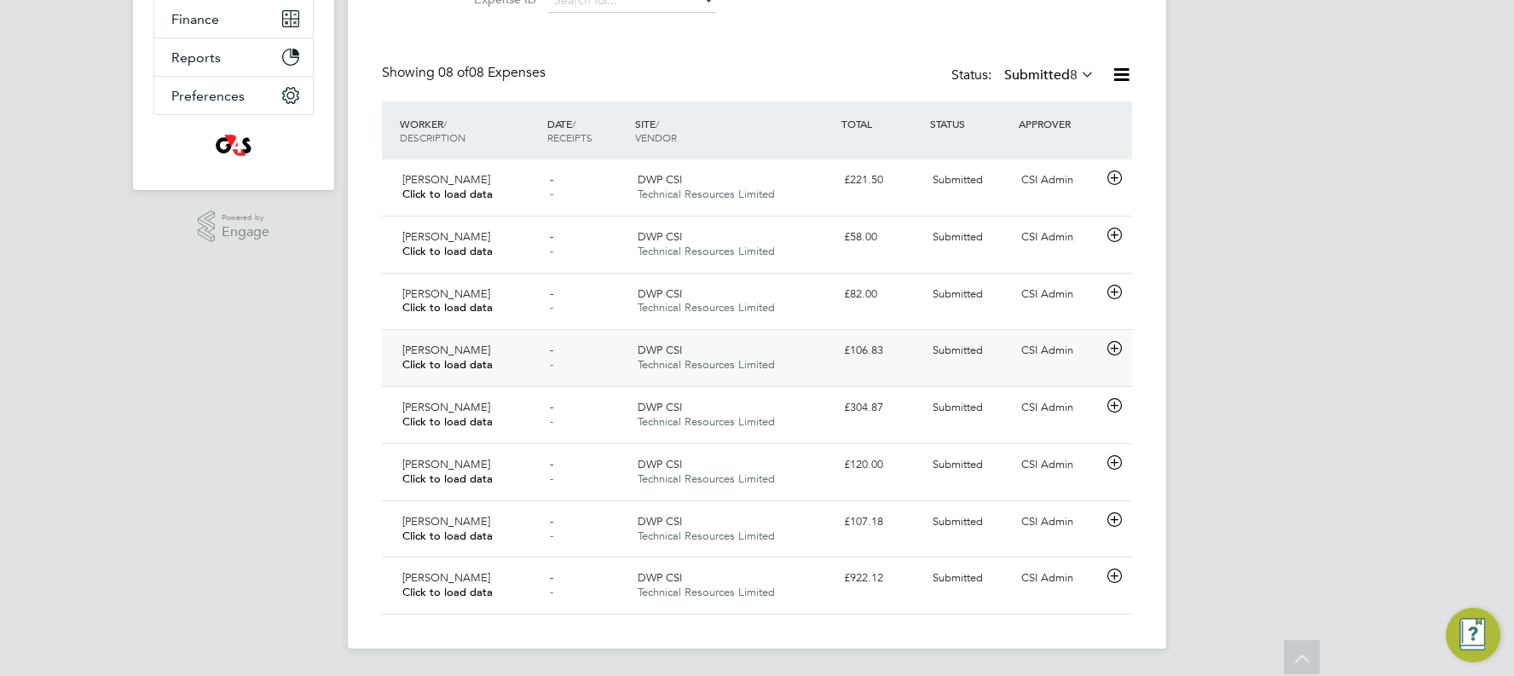
click at [864, 353] on div "CSI Admin" at bounding box center [1058, 351] width 89 height 28
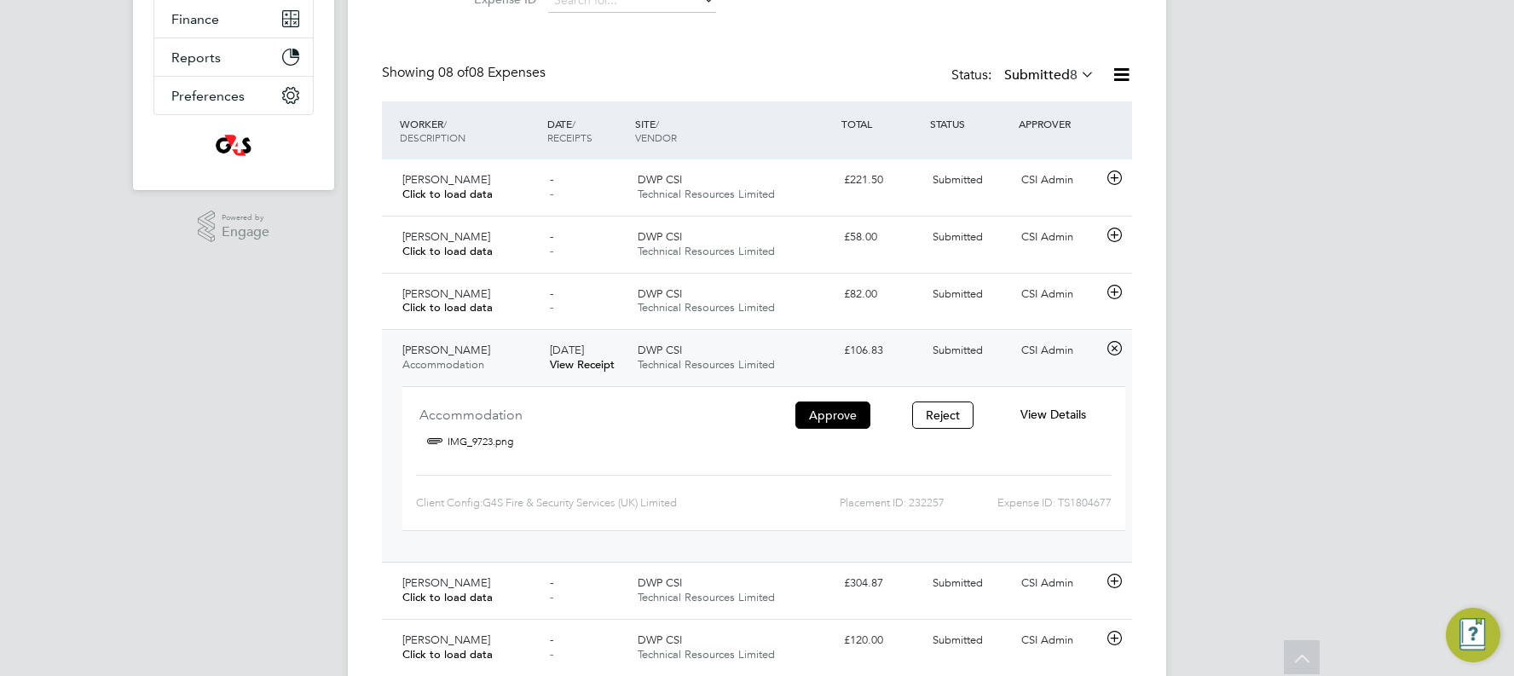
click at [864, 385] on span "View Details" at bounding box center [1053, 414] width 66 height 15
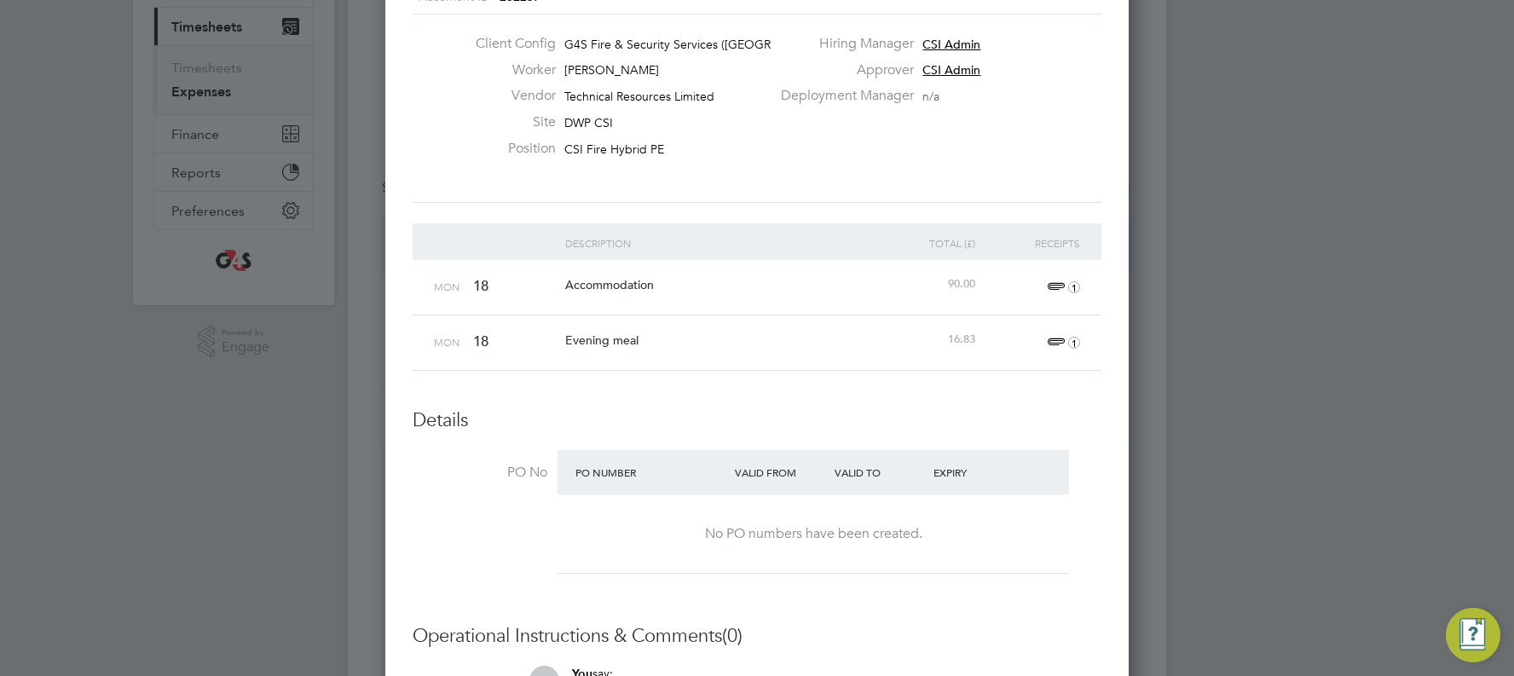
click at [864, 285] on span "1" at bounding box center [1061, 287] width 38 height 20
click at [829, 362] on link "IMG_9723.png" at bounding box center [823, 368] width 82 height 26
click at [864, 385] on div "Unfollow Paul Haines's Expense: 18 Aug - 24 Aug 2025 Approve Expense ID TS18046…" at bounding box center [756, 460] width 743 height 1258
click at [864, 339] on span "1" at bounding box center [1061, 342] width 38 height 20
click at [851, 385] on link "IMG_9722.jpeg" at bounding box center [824, 424] width 84 height 26
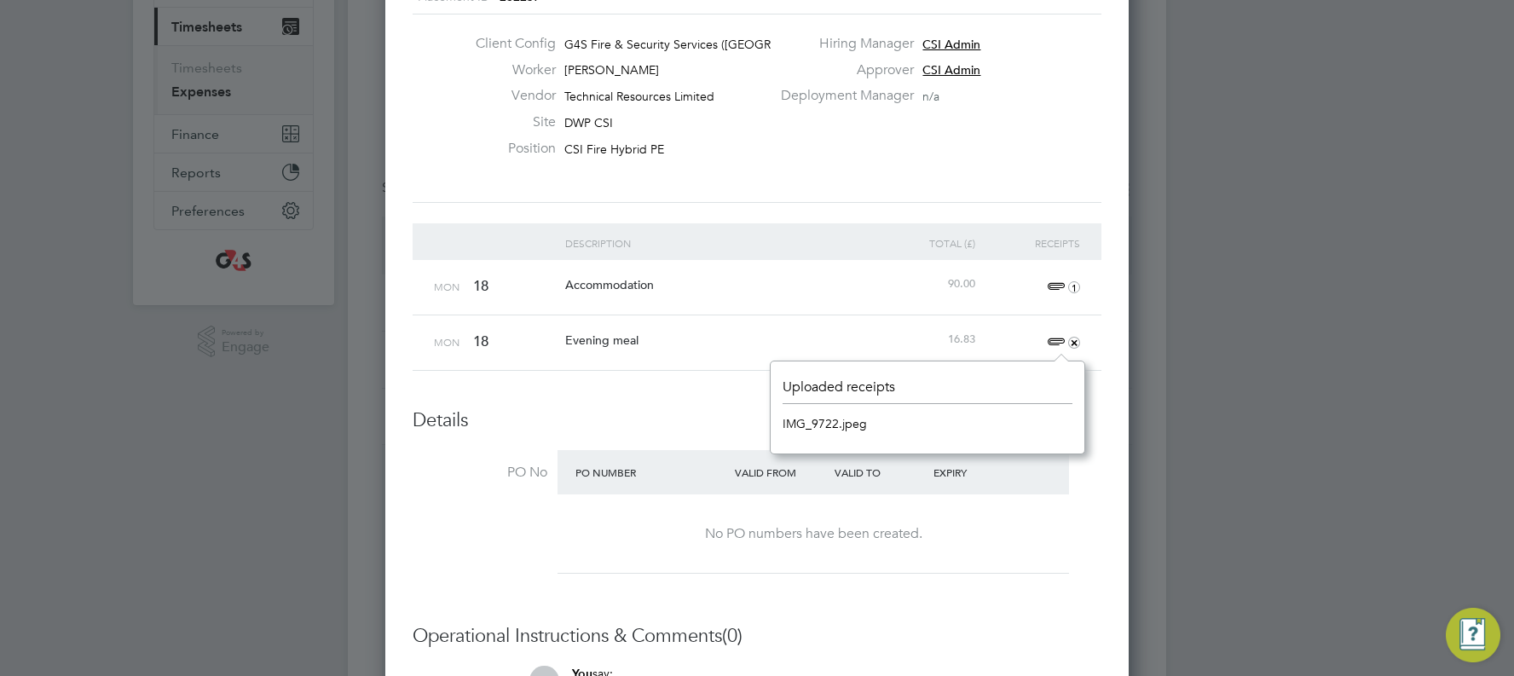
click at [864, 385] on div "Details PO No PO Number Valid From Valid To Expiry No PO numbers have been crea…" at bounding box center [757, 495] width 689 height 175
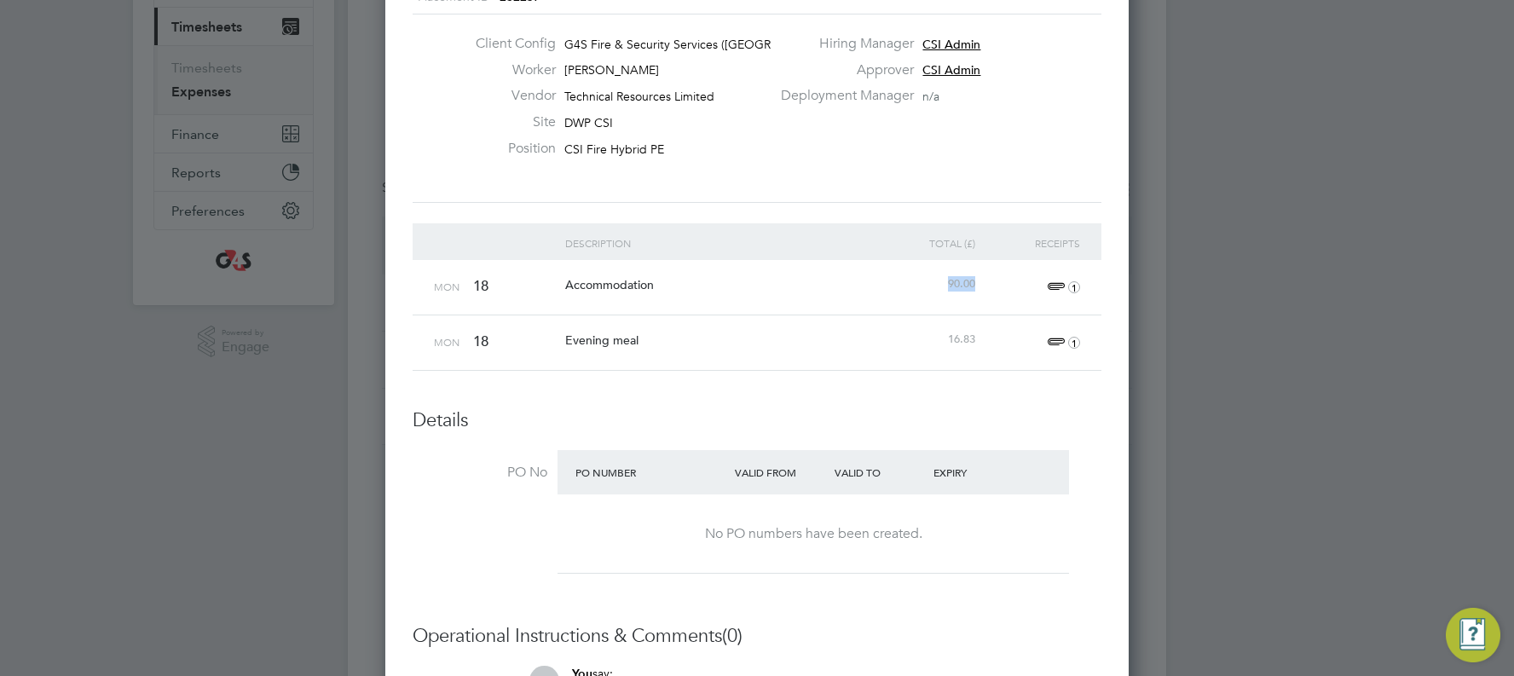
drag, startPoint x: 925, startPoint y: 277, endPoint x: 1024, endPoint y: 292, distance: 100.9
click at [864, 281] on div "Mon 18 Accommodation 90.00 1" at bounding box center [757, 287] width 689 height 55
drag, startPoint x: 984, startPoint y: 343, endPoint x: 765, endPoint y: 548, distance: 300.3
click at [848, 344] on div "Mon 18 Evening meal 16.83 1" at bounding box center [757, 341] width 689 height 55
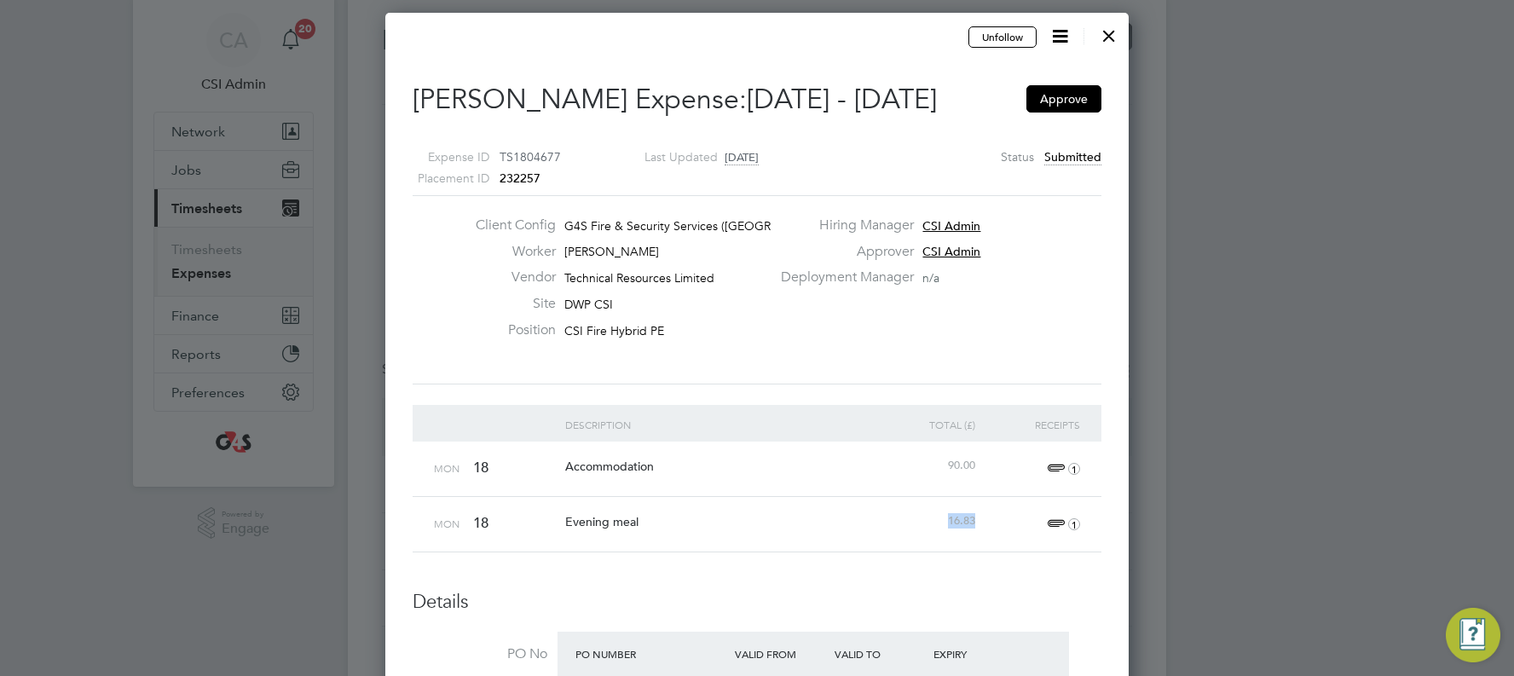
scroll to position [34, 0]
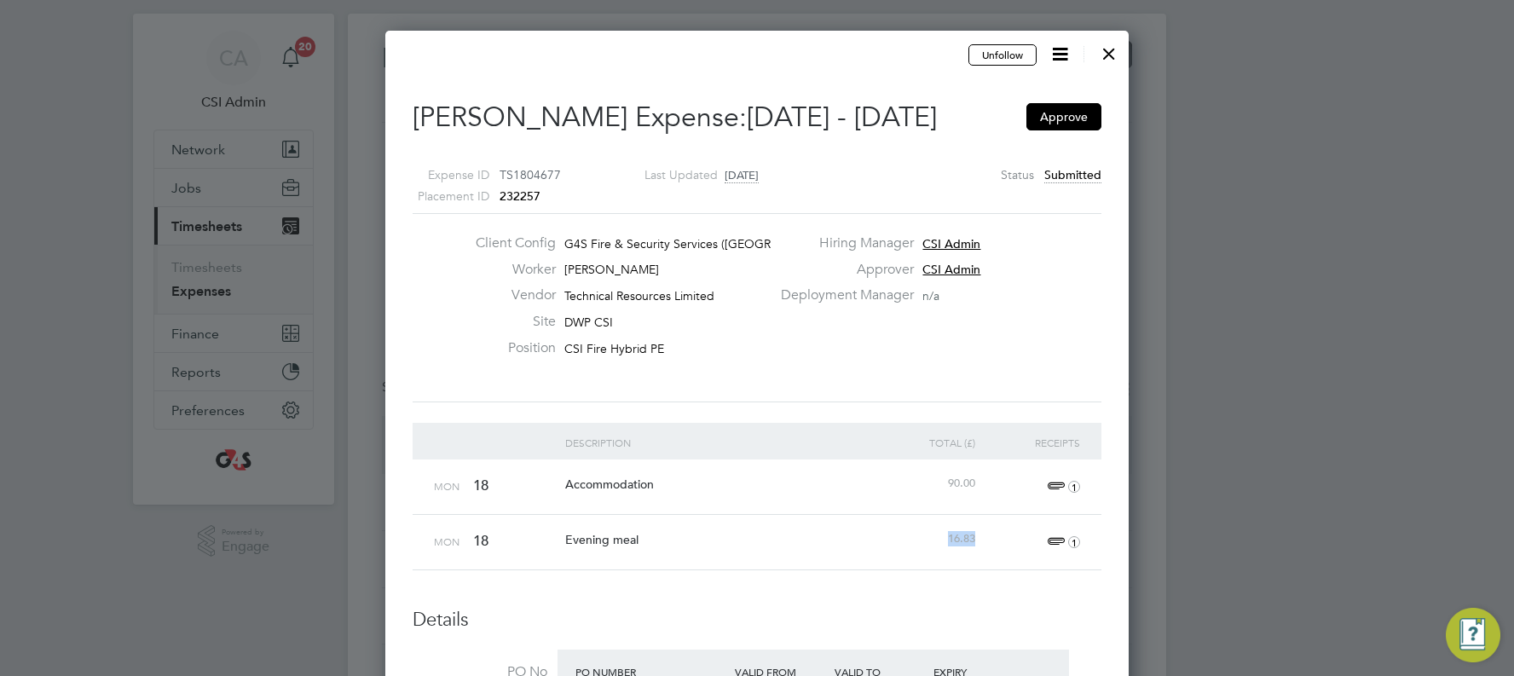
click at [864, 51] on icon at bounding box center [1059, 53] width 21 height 21
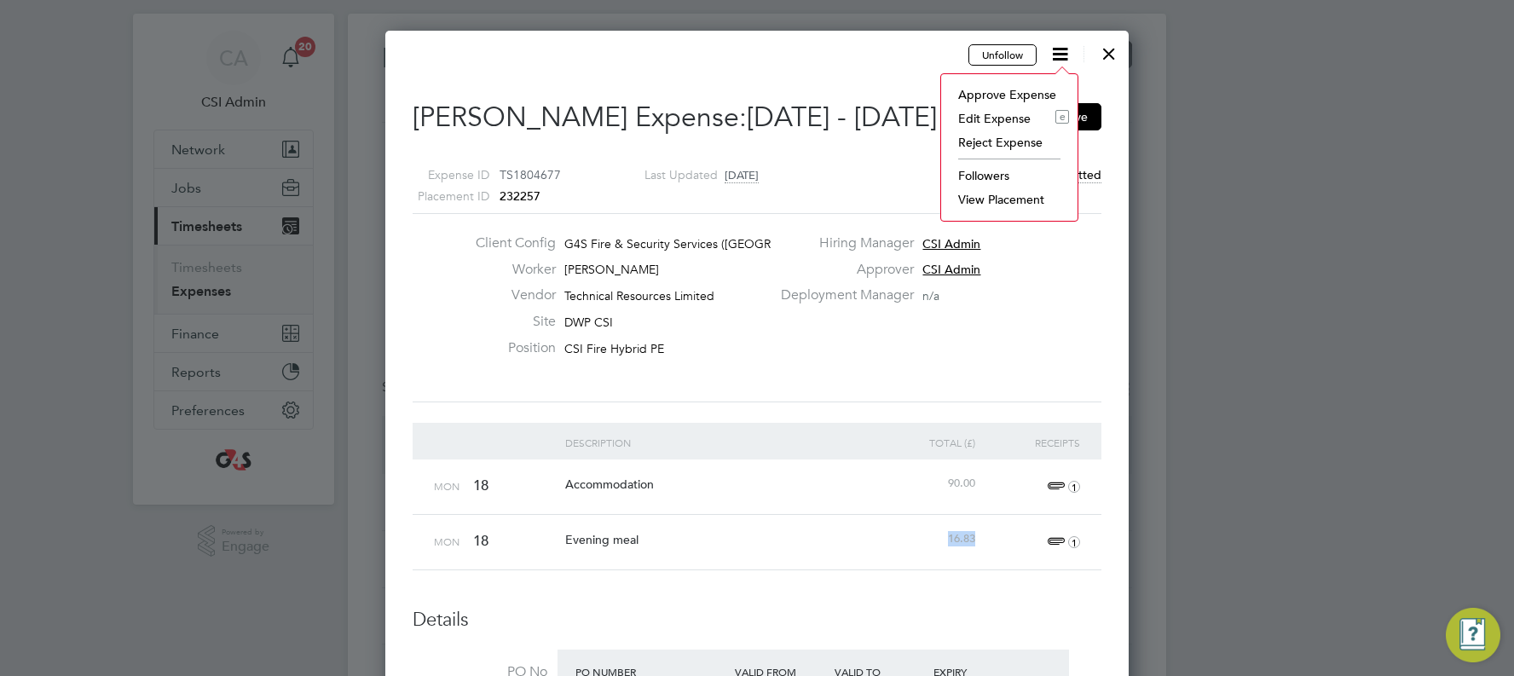
click at [864, 115] on li "Edit Expense e" at bounding box center [1008, 119] width 119 height 24
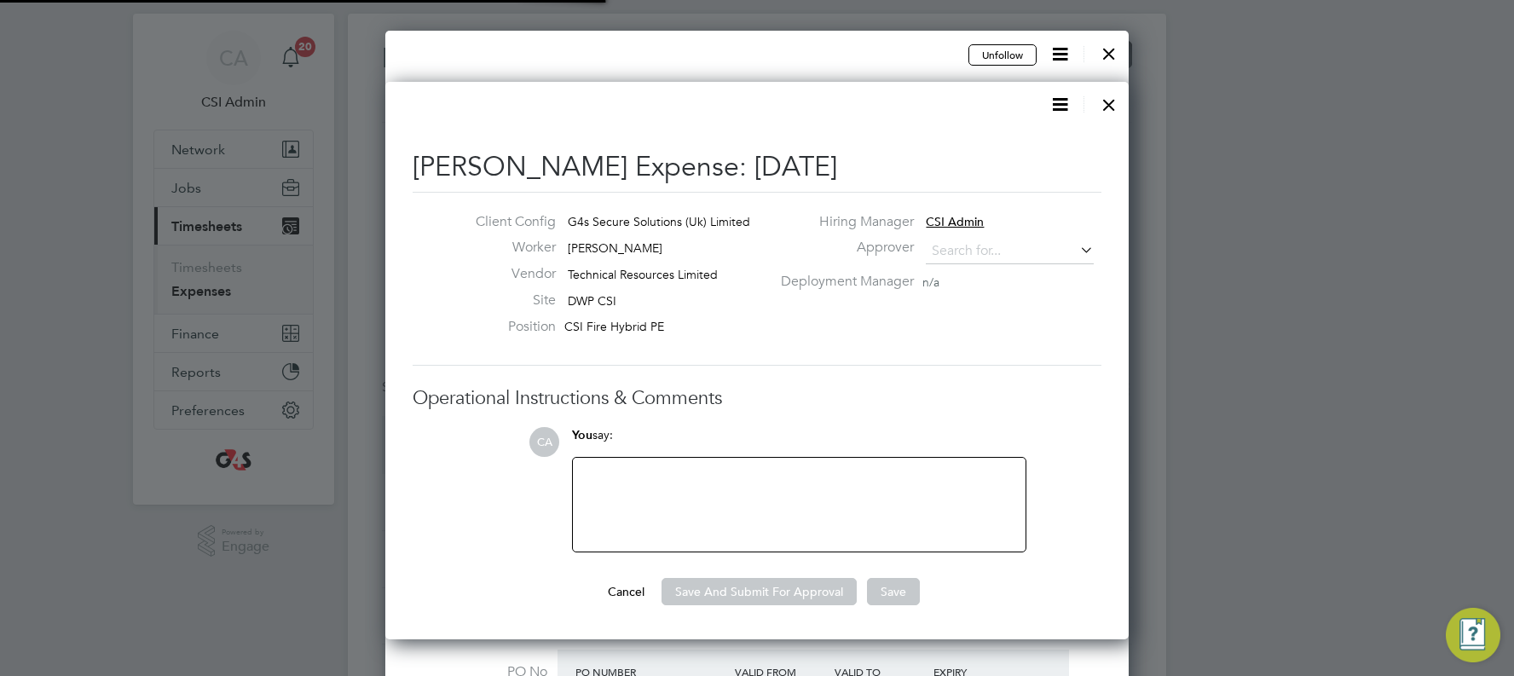
type input "CSI Admin"
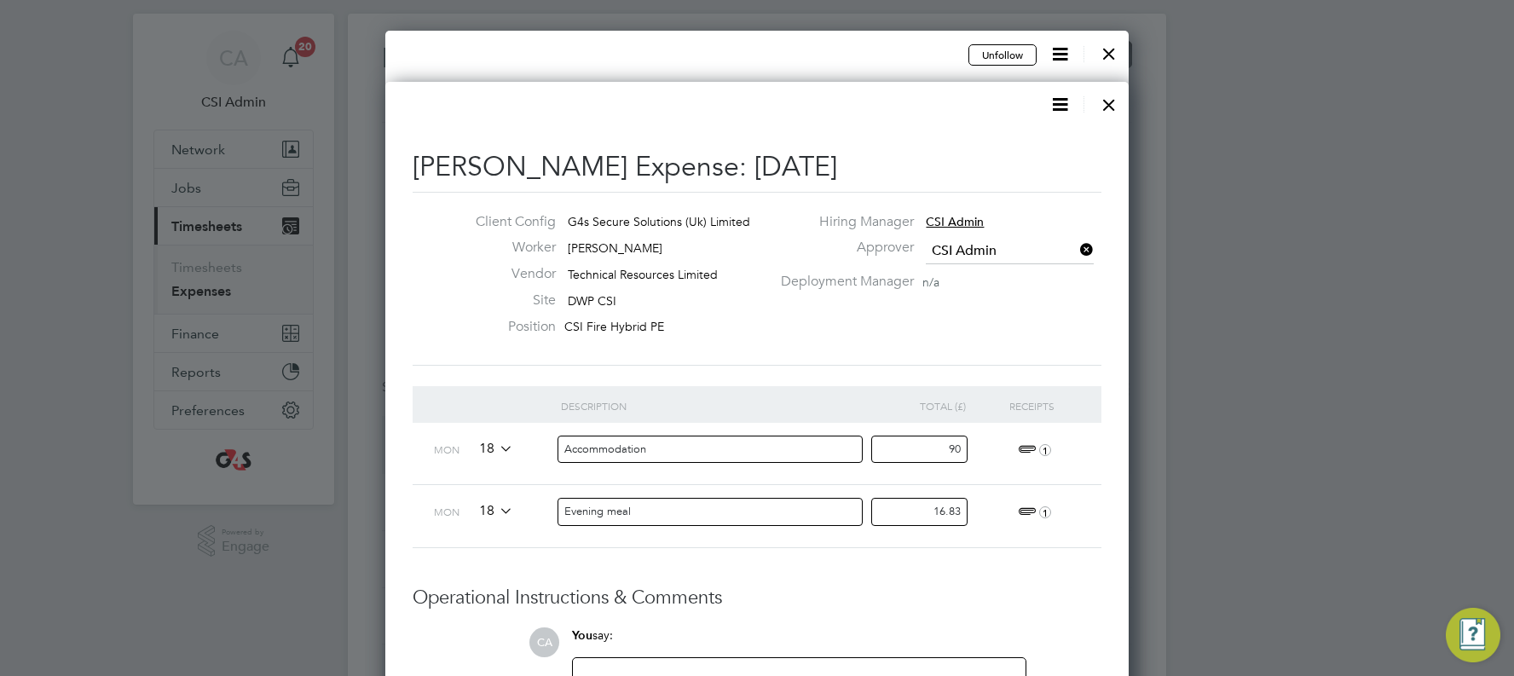
drag, startPoint x: 938, startPoint y: 449, endPoint x: 1015, endPoint y: 450, distance: 76.7
click at [864, 385] on div "Mon 18 Accommodation 90 1" at bounding box center [757, 454] width 689 height 62
type input "75.00"
drag, startPoint x: 921, startPoint y: 508, endPoint x: 1051, endPoint y: 516, distance: 129.8
click at [864, 385] on div "Mon 18 Evening meal 16.83 1" at bounding box center [757, 515] width 689 height 63
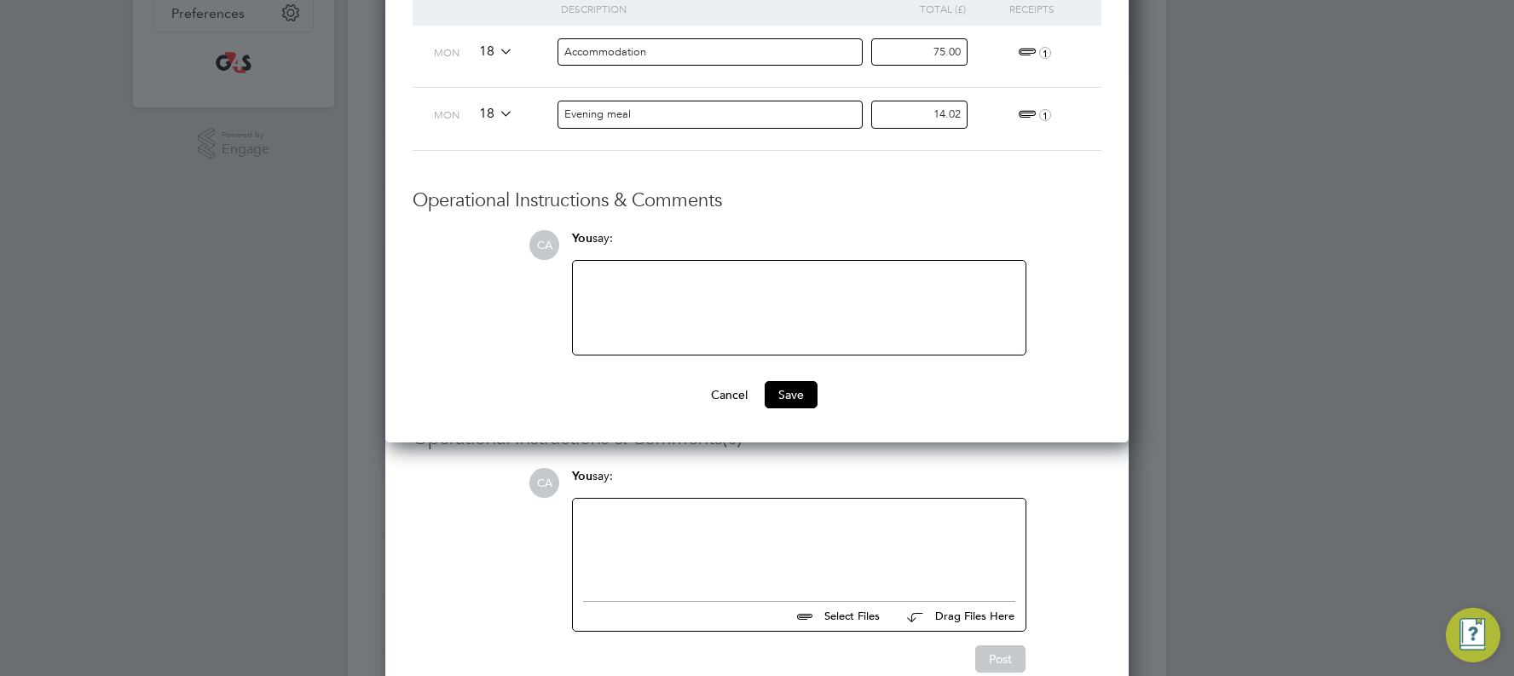
scroll to position [572, 0]
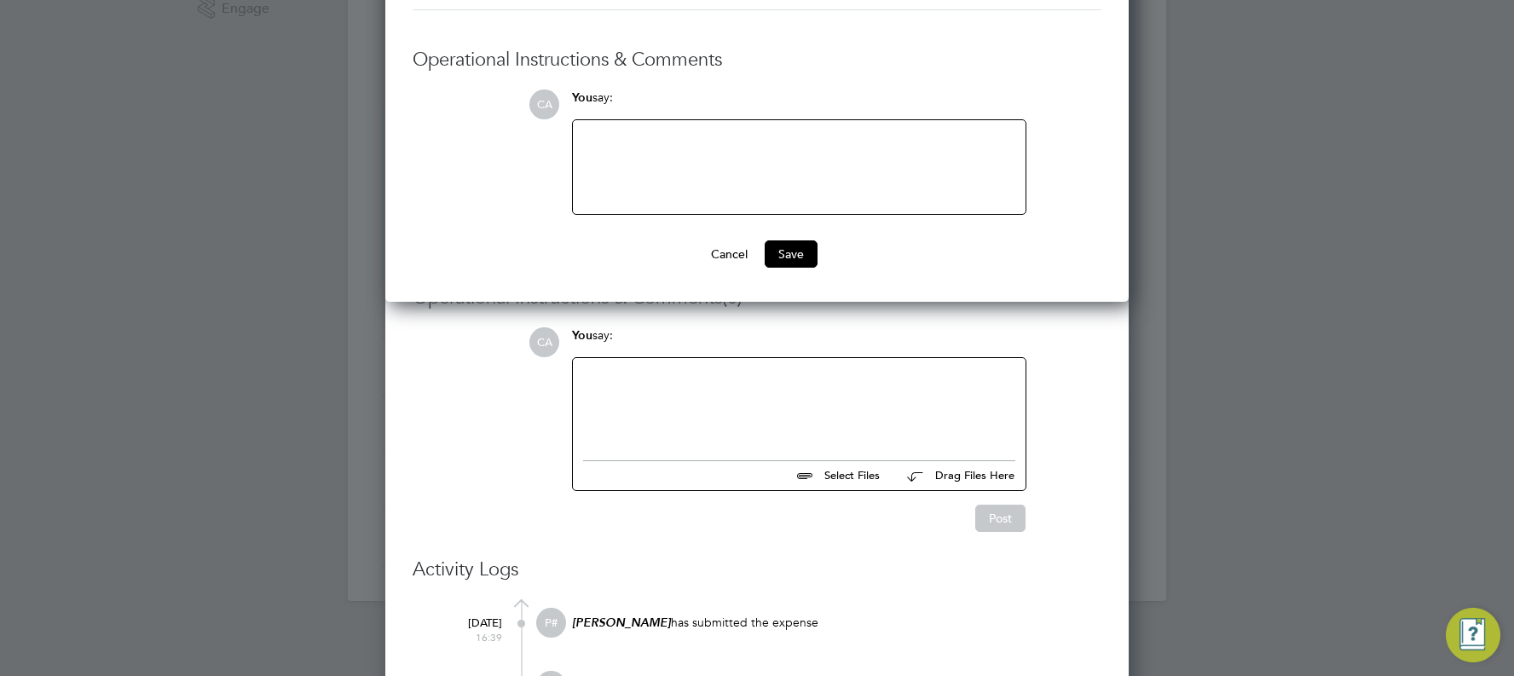
type input "14.02"
click at [734, 385] on div at bounding box center [799, 404] width 432 height 73
click at [674, 129] on div at bounding box center [799, 167] width 453 height 94
click at [671, 160] on div at bounding box center [799, 166] width 432 height 73
click at [718, 156] on div at bounding box center [799, 166] width 432 height 73
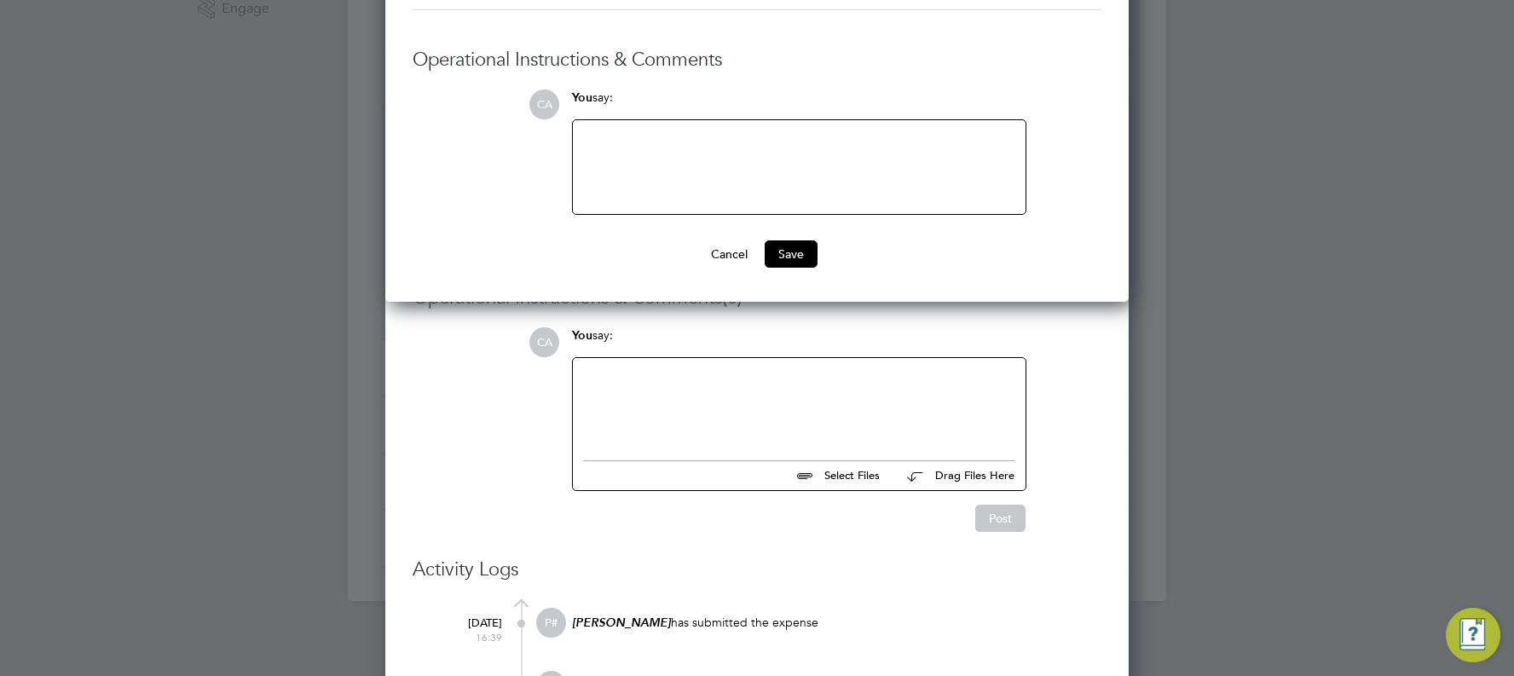
paste div
click at [790, 255] on button "Save" at bounding box center [791, 253] width 53 height 27
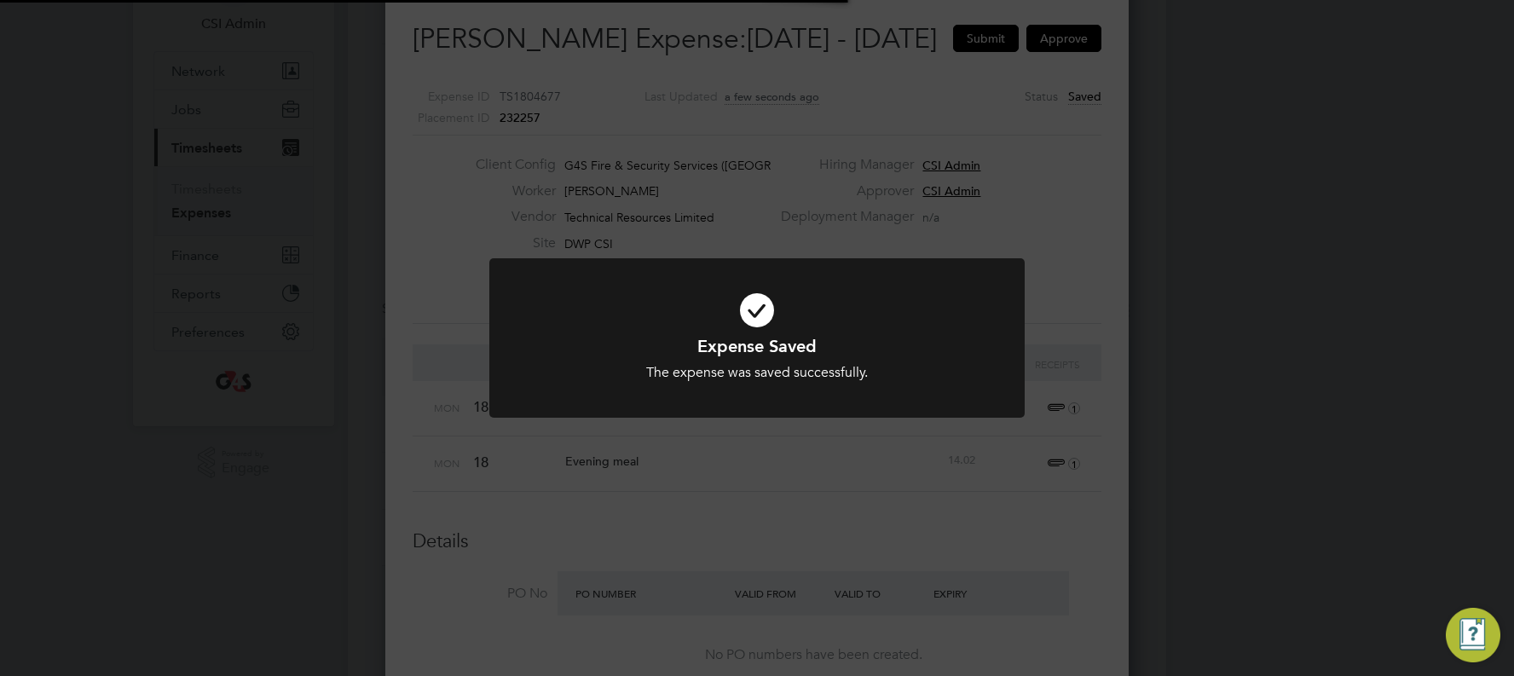
scroll to position [9, 9]
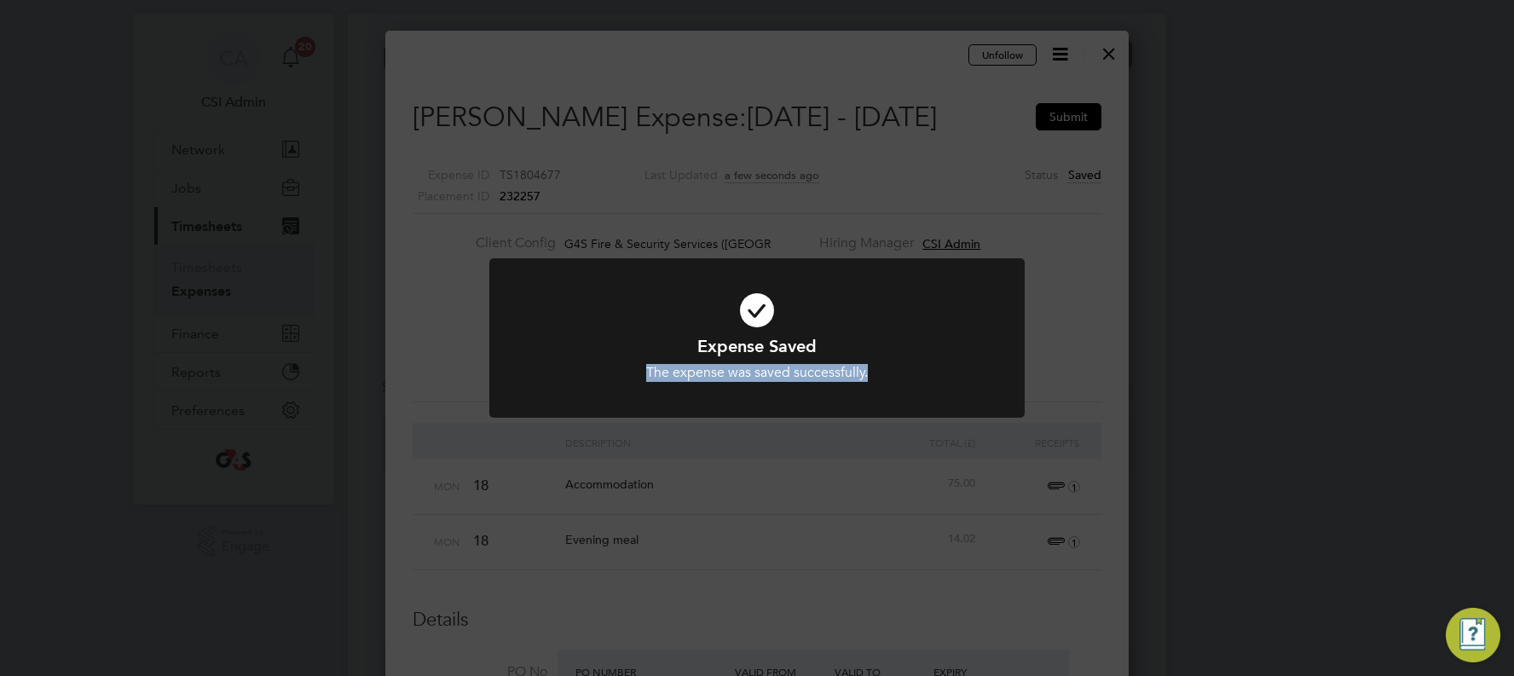
click at [864, 360] on div "Expense Saved The expense was saved successfully. Cancel Okay" at bounding box center [756, 358] width 443 height 47
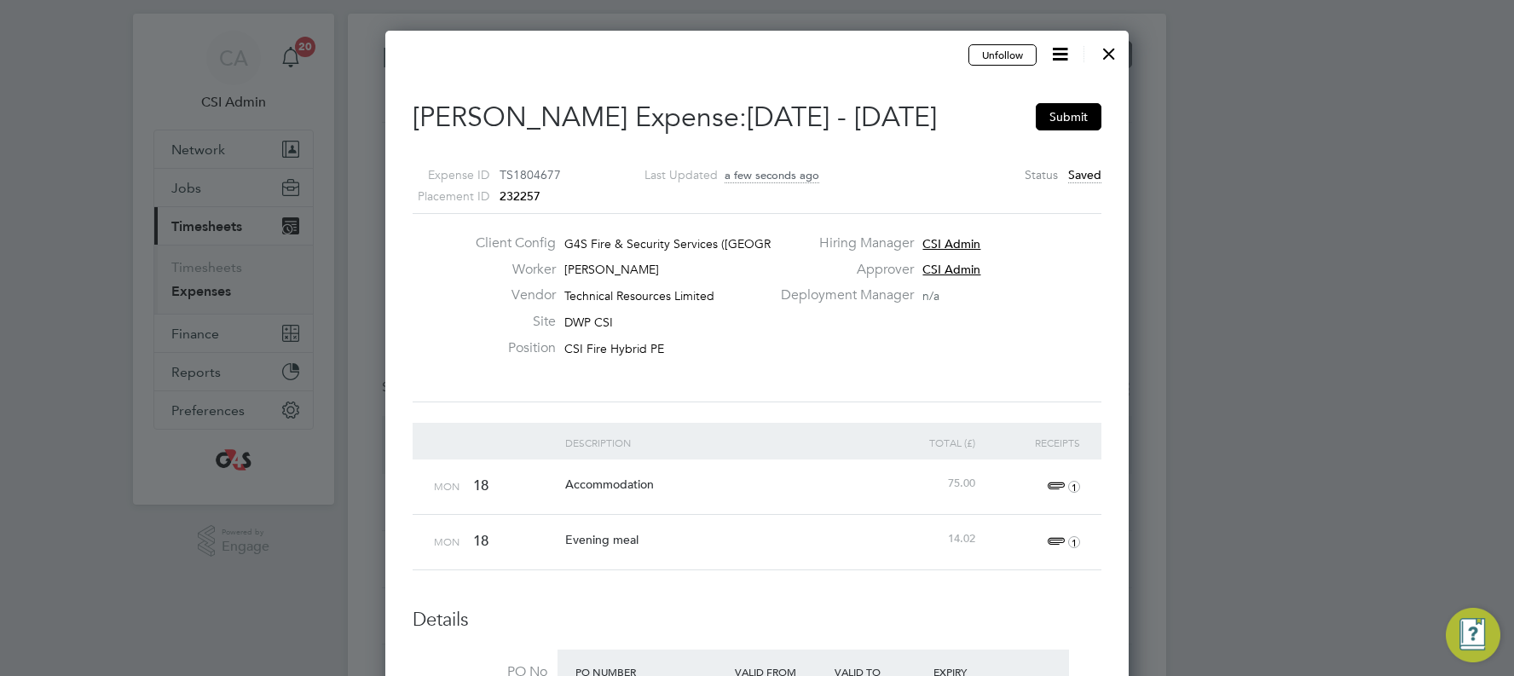
click at [864, 54] on div at bounding box center [1108, 49] width 31 height 31
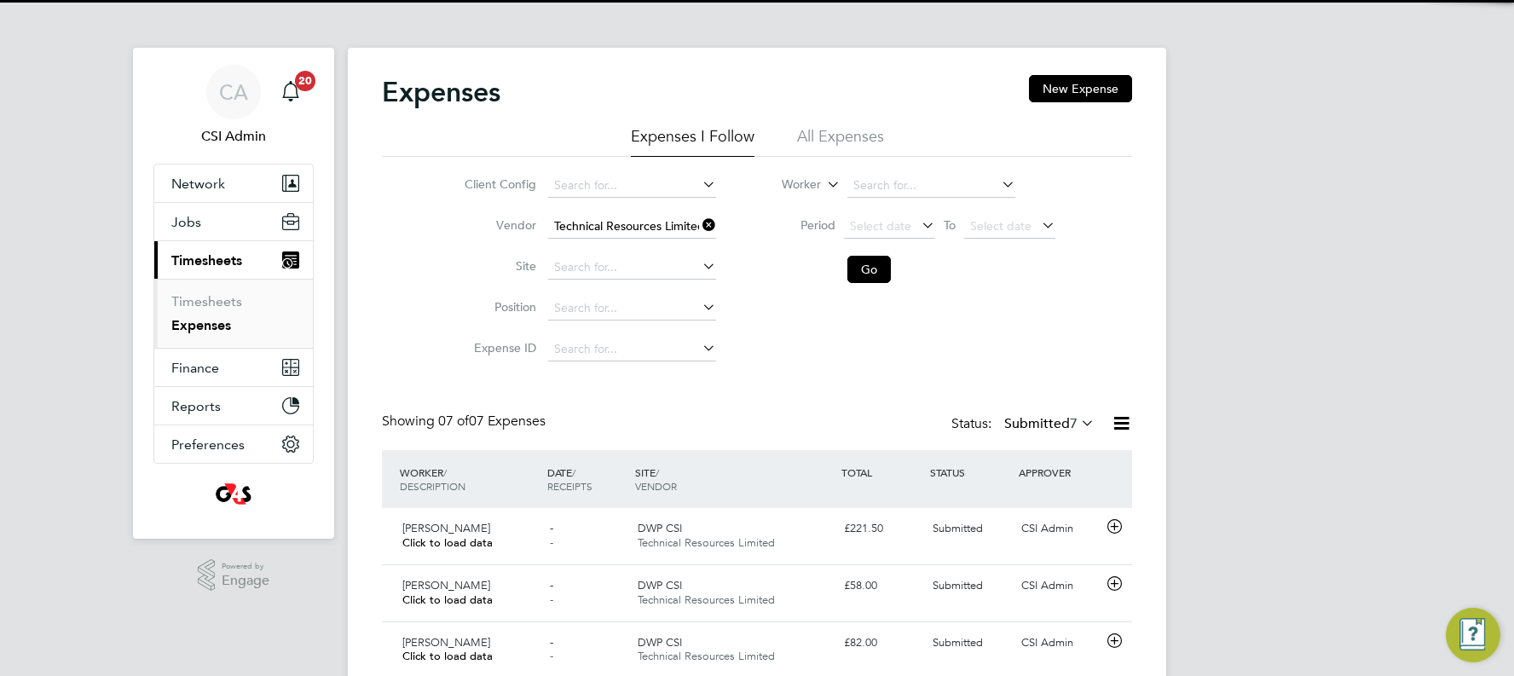
scroll to position [43, 207]
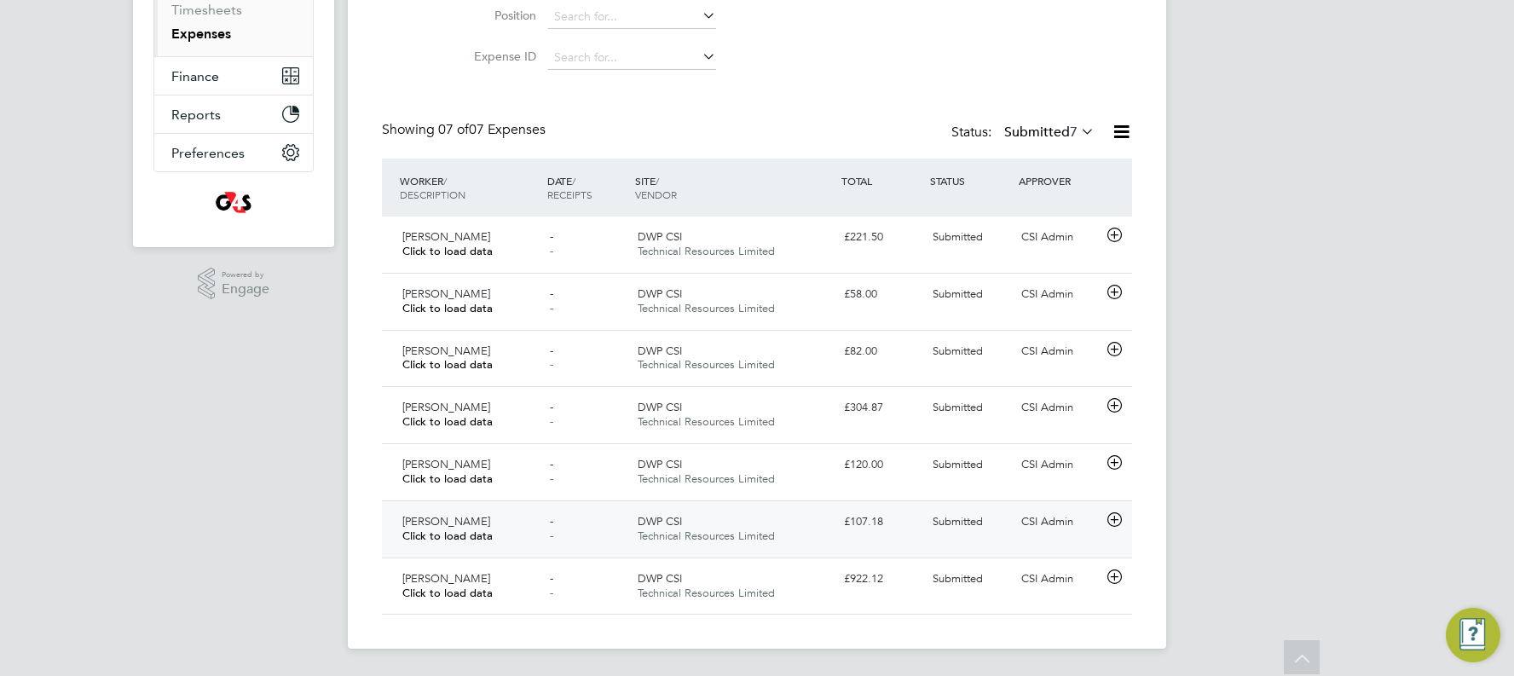
click at [864, 385] on div "CSI Admin" at bounding box center [1058, 522] width 89 height 28
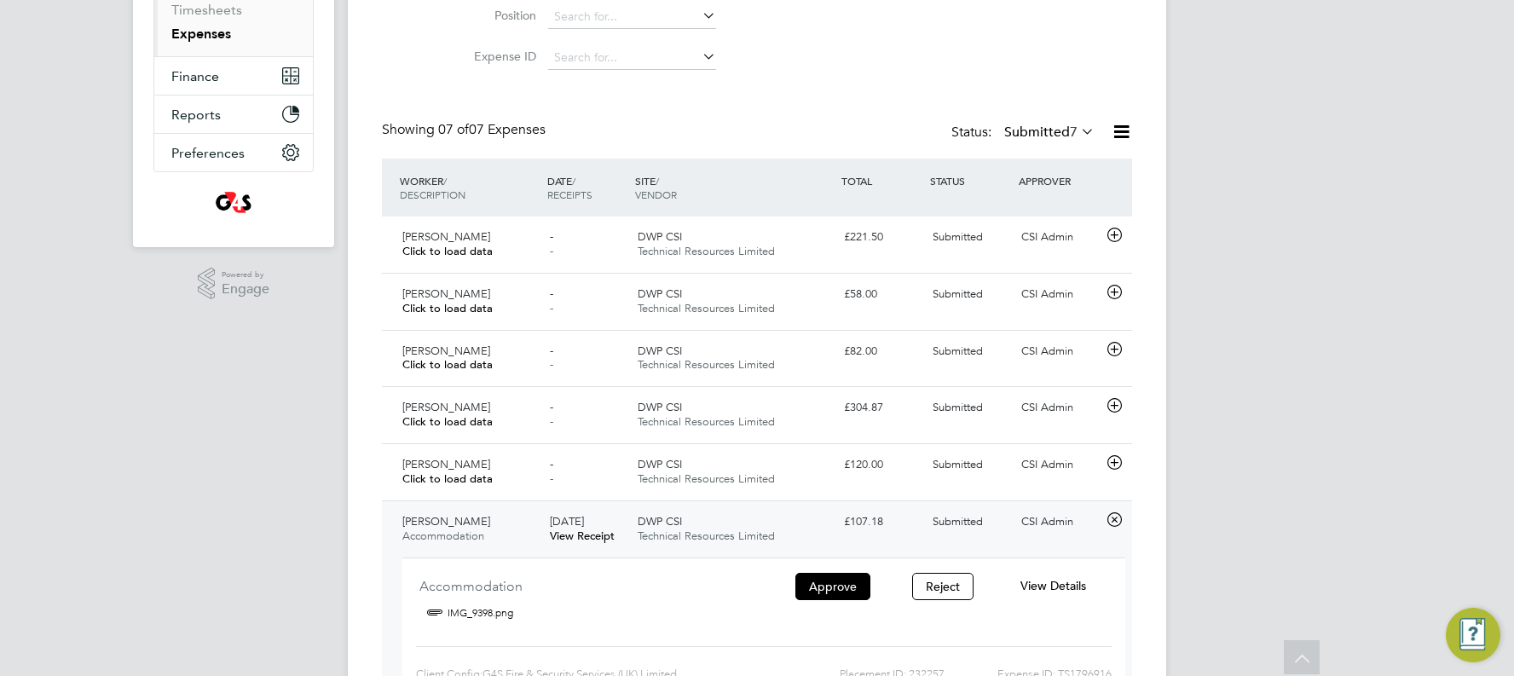
click at [864, 385] on span "View Details" at bounding box center [1053, 585] width 66 height 15
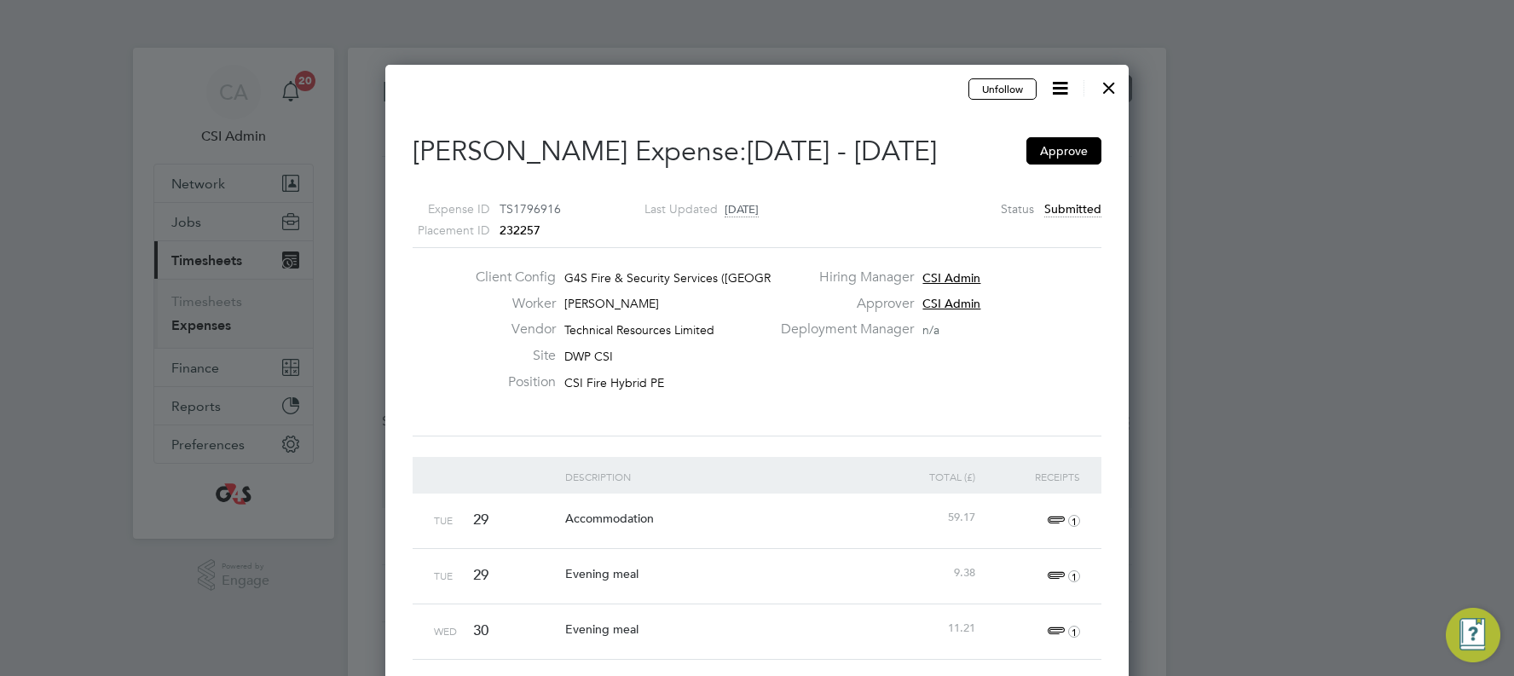
click at [864, 81] on div at bounding box center [1108, 83] width 31 height 31
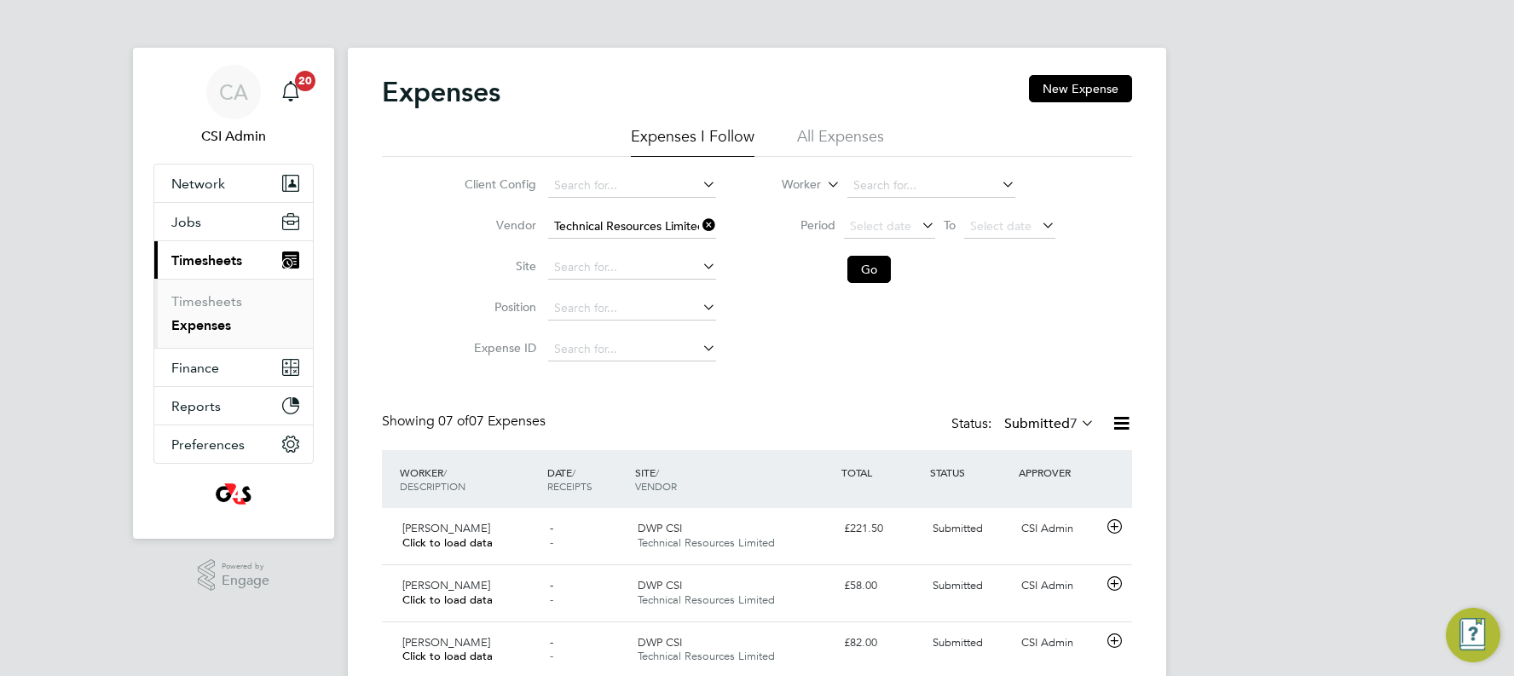
scroll to position [9, 9]
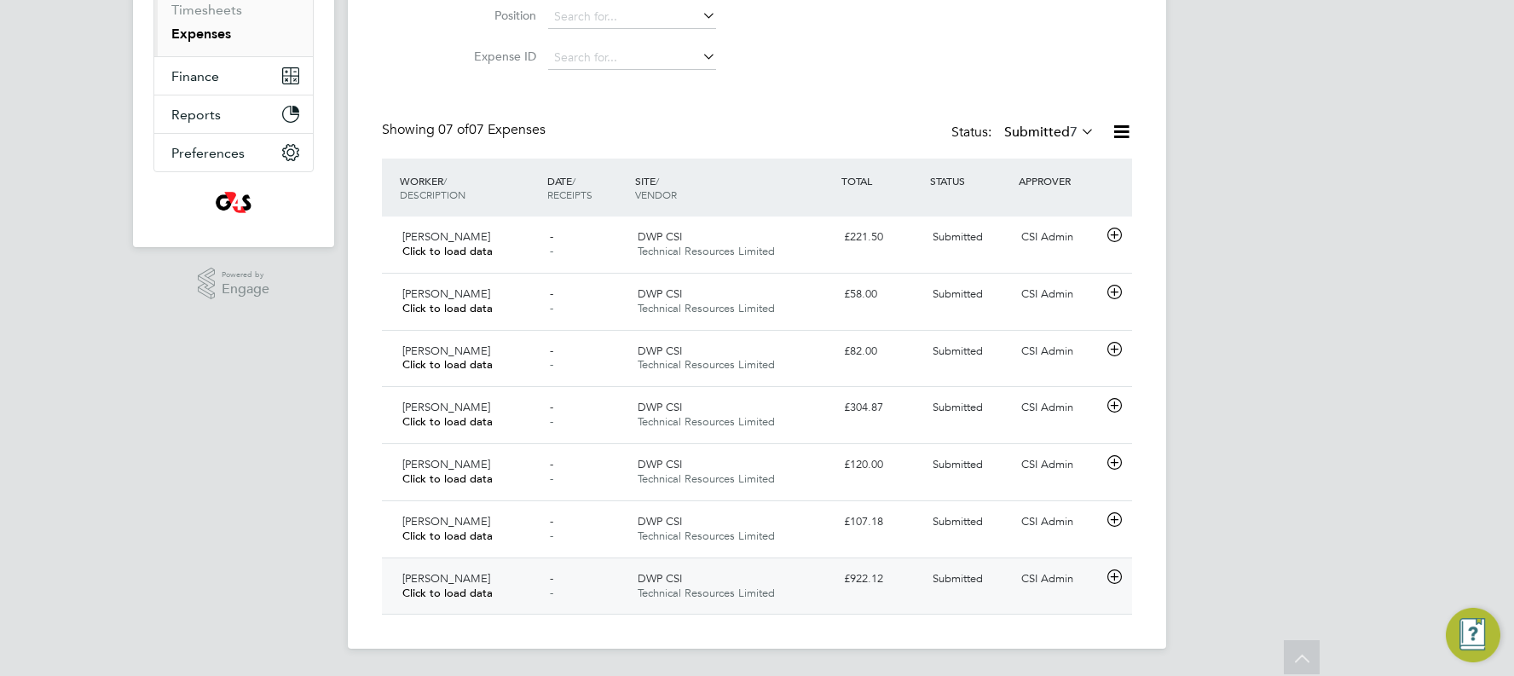
click at [864, 385] on div "CSI Admin" at bounding box center [1058, 579] width 89 height 28
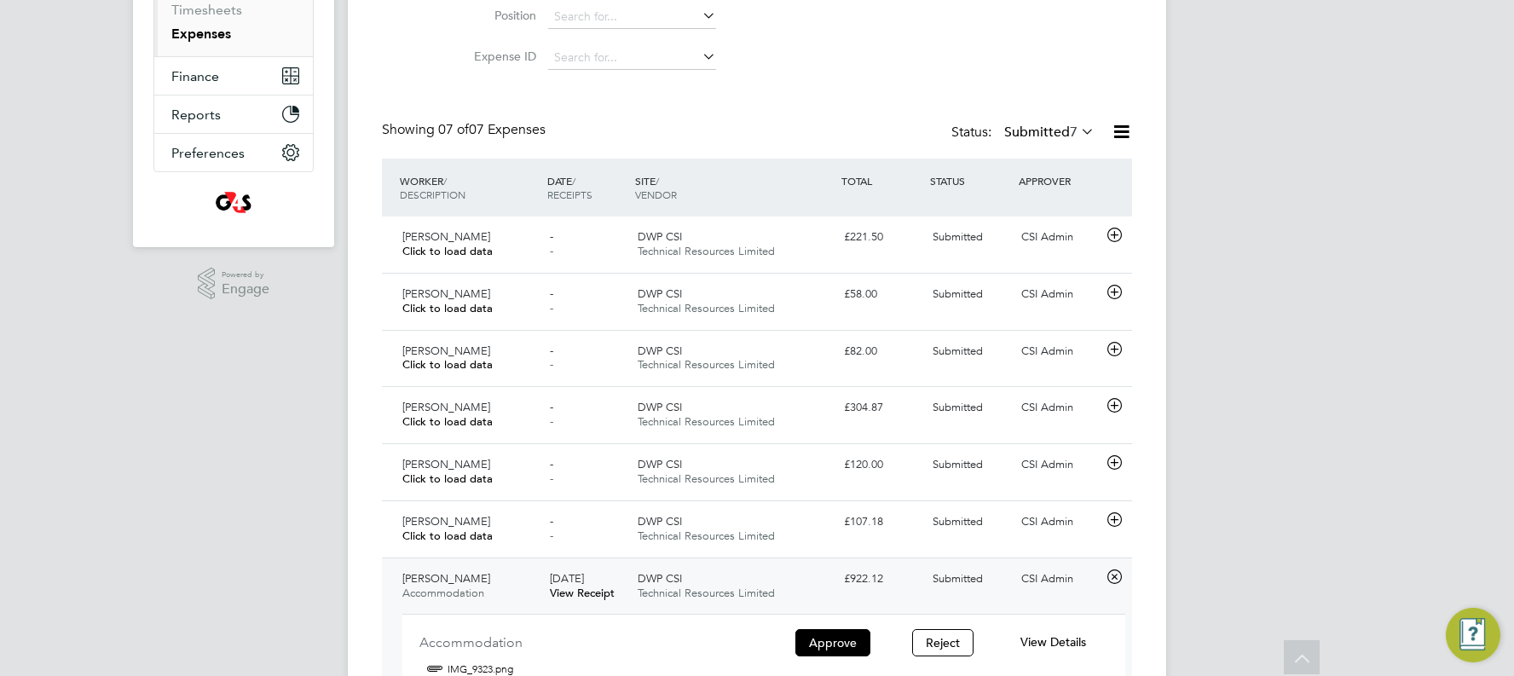
click at [864, 385] on span "View Details" at bounding box center [1053, 641] width 66 height 15
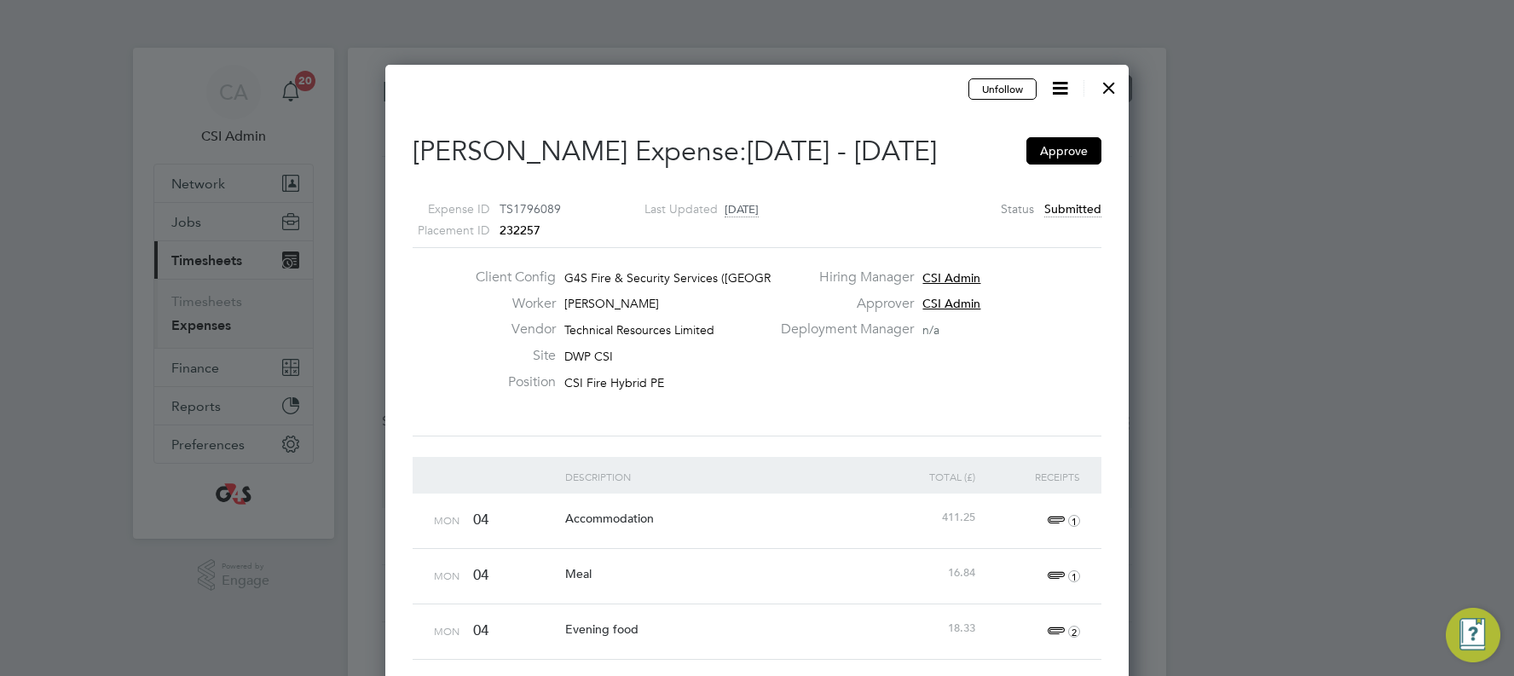
click at [864, 87] on div at bounding box center [1108, 83] width 31 height 31
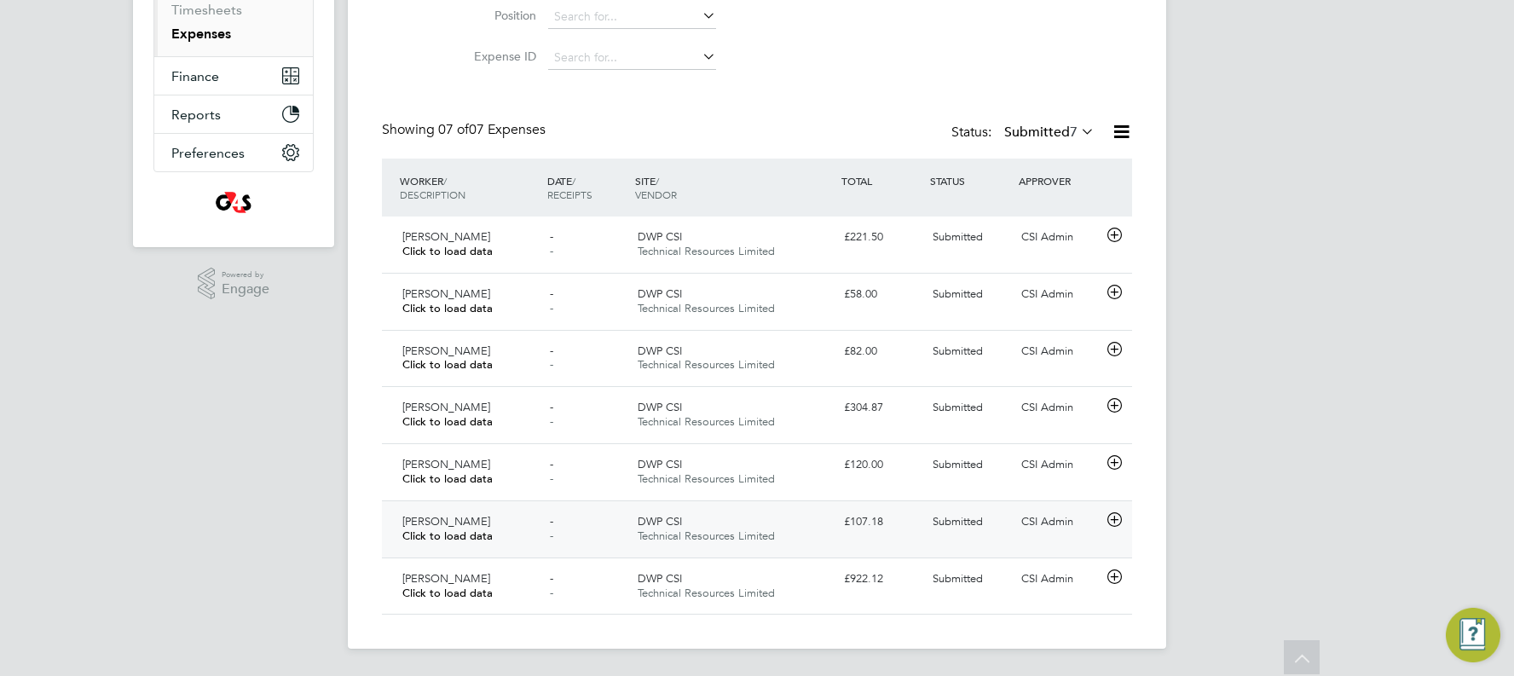
click at [864, 385] on div "CSI Admin" at bounding box center [1058, 522] width 89 height 28
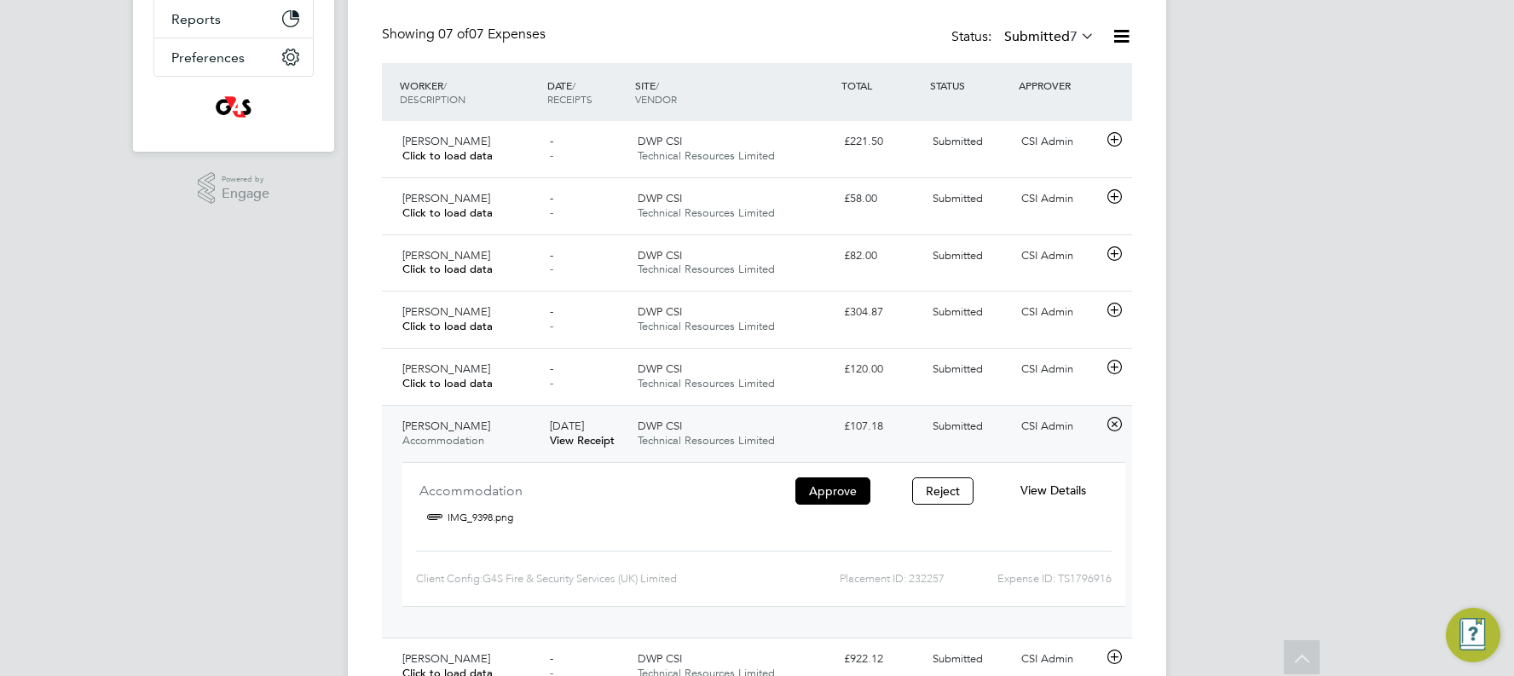
click at [864, 385] on span "View Details" at bounding box center [1053, 489] width 66 height 15
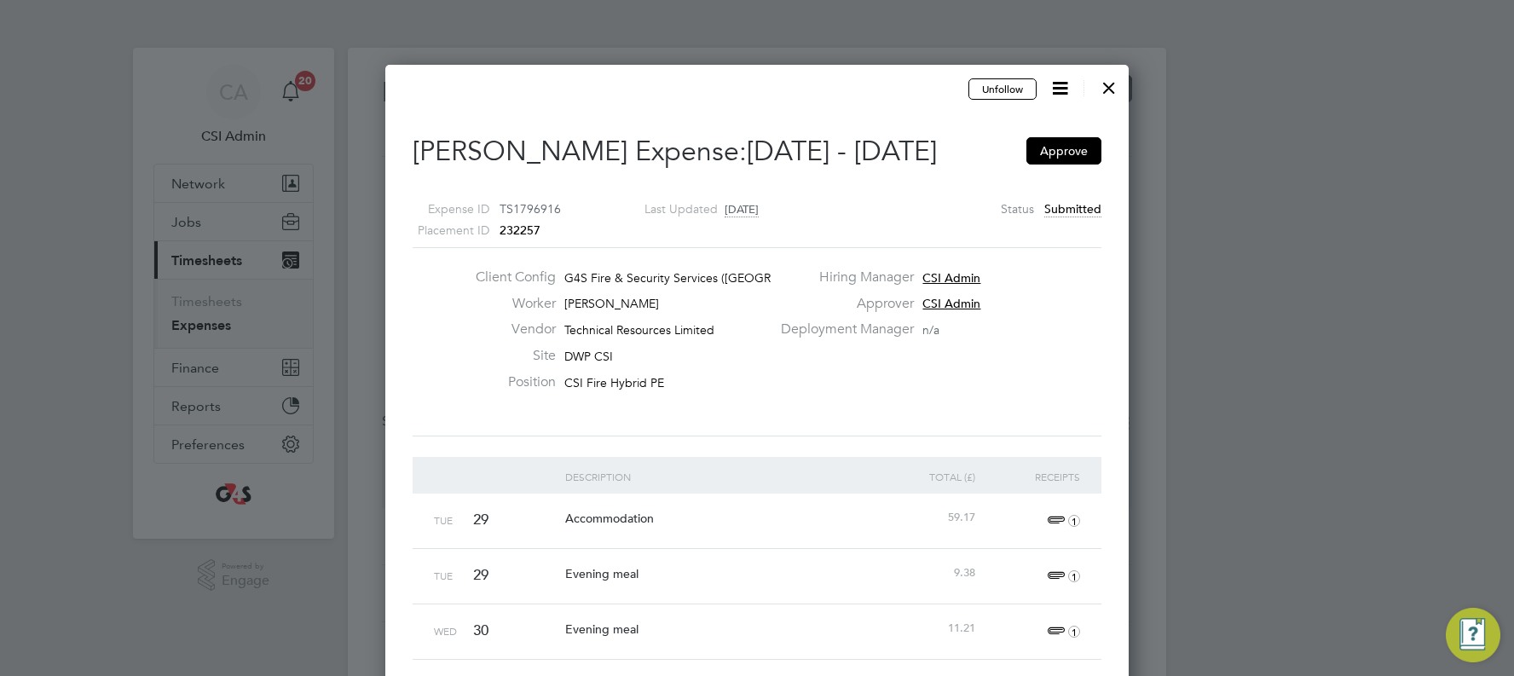
click at [864, 78] on div at bounding box center [1108, 83] width 31 height 31
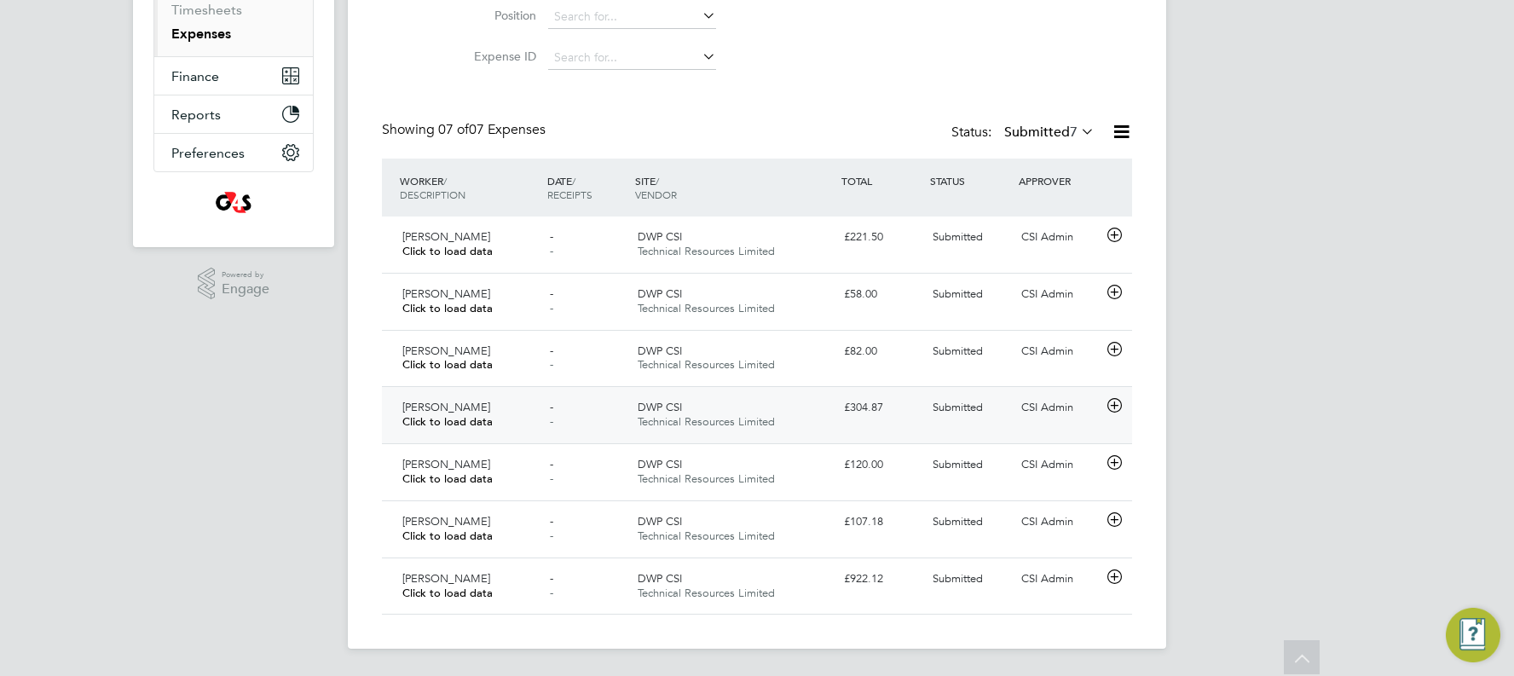
click at [864, 385] on div "CSI Admin" at bounding box center [1058, 408] width 89 height 28
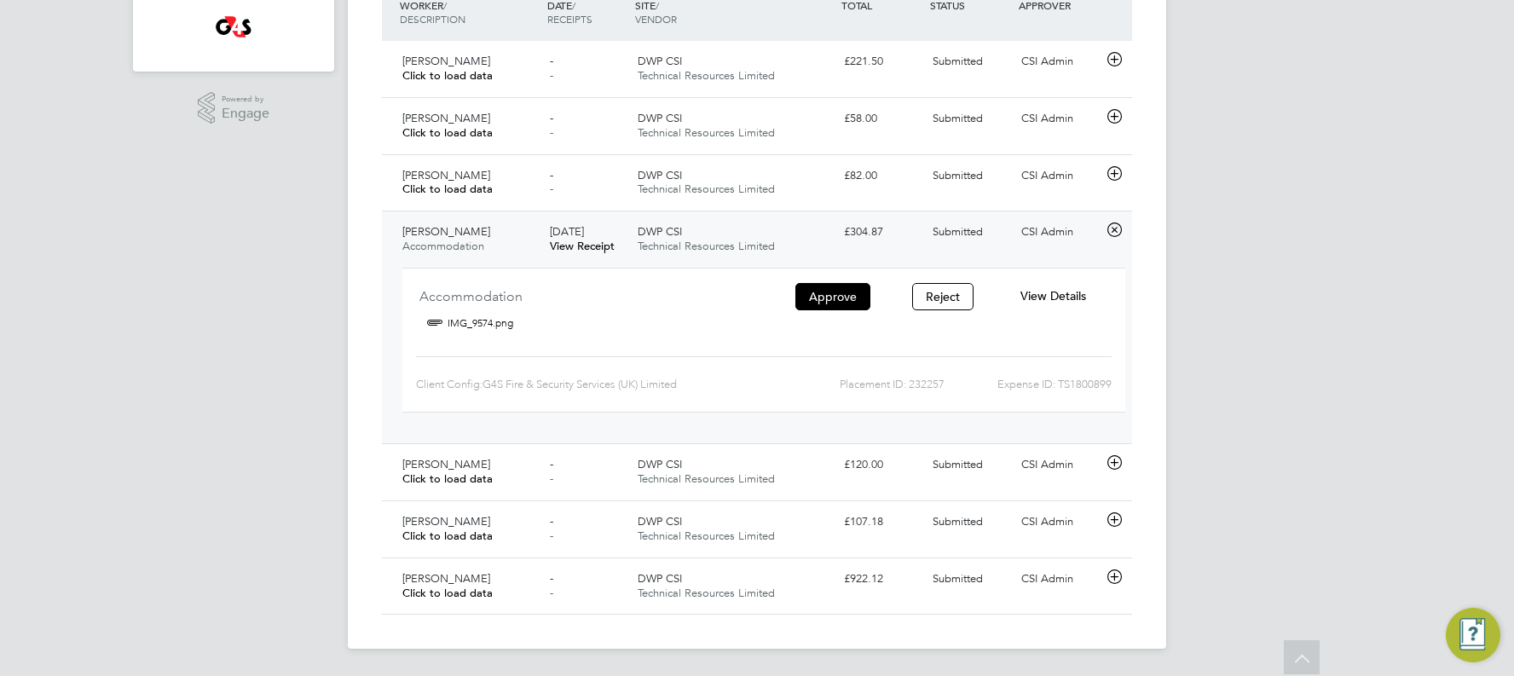
click at [864, 291] on span "View Details" at bounding box center [1053, 295] width 66 height 15
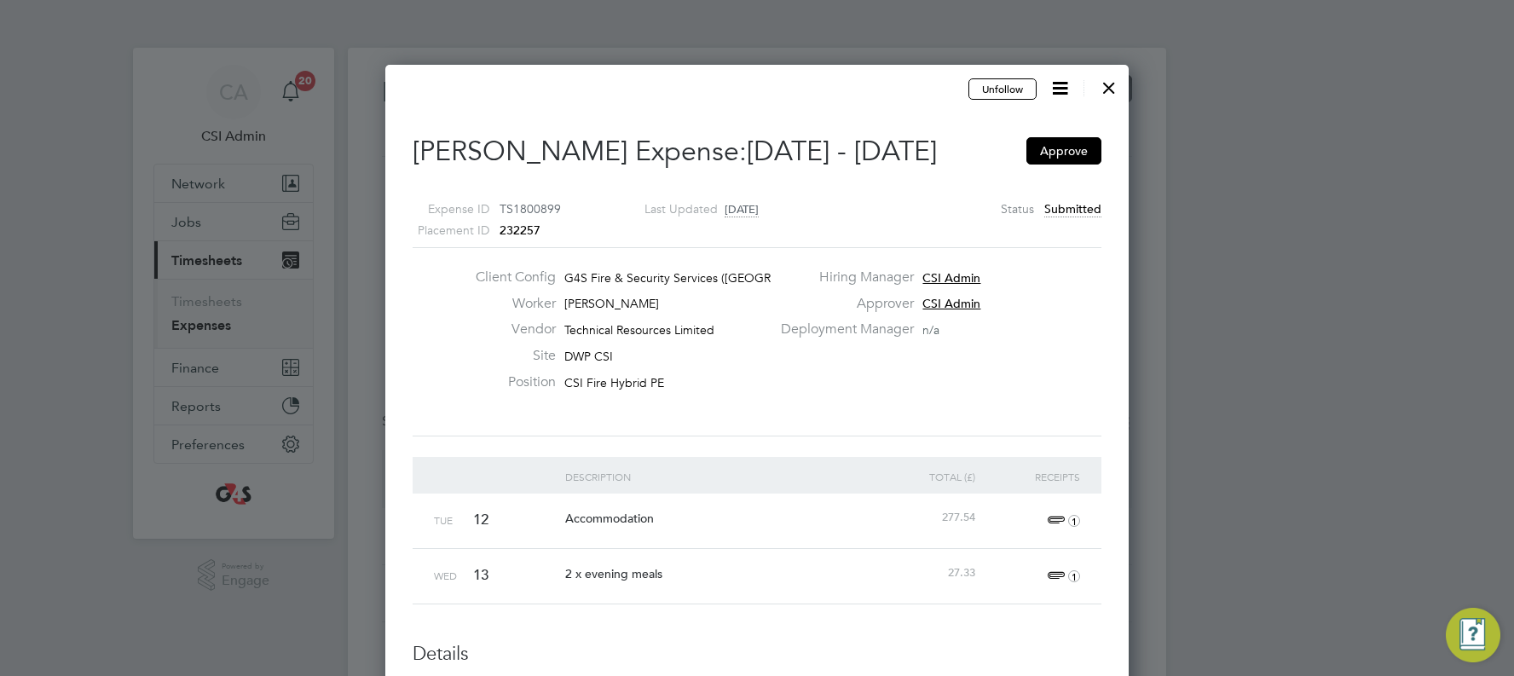
click at [864, 87] on div at bounding box center [1108, 83] width 31 height 31
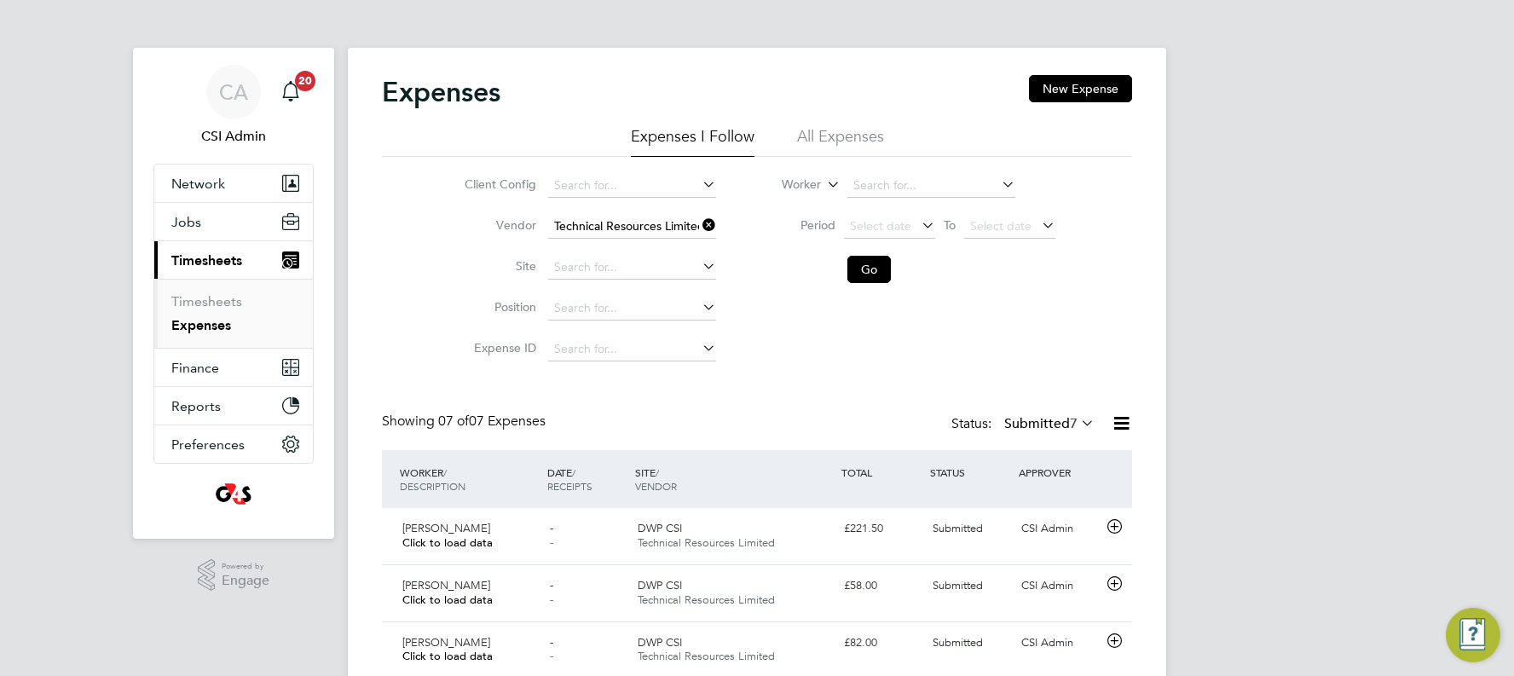
click at [864, 385] on label "Submitted 7" at bounding box center [1049, 423] width 90 height 17
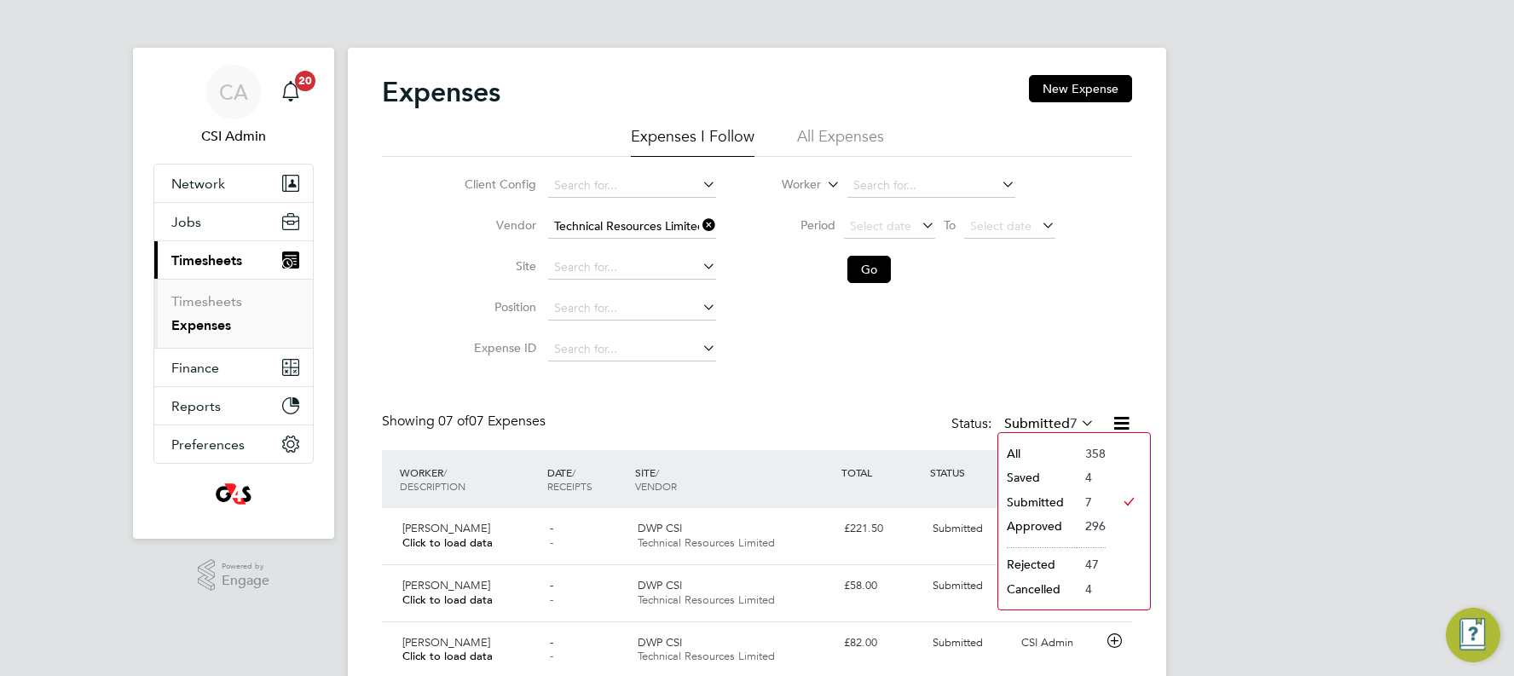
click at [864, 385] on li "Saved" at bounding box center [1037, 477] width 78 height 24
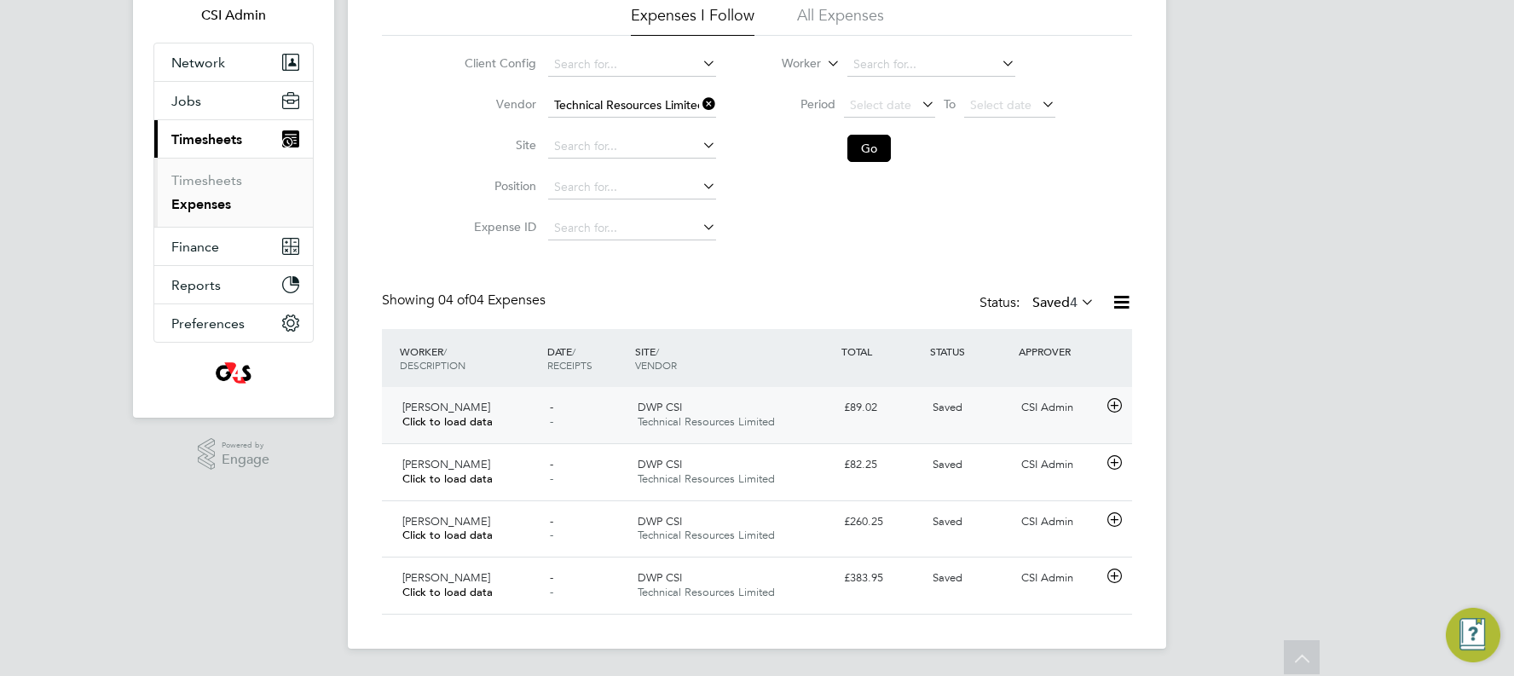
click at [864, 385] on div "CSI Admin" at bounding box center [1058, 408] width 89 height 28
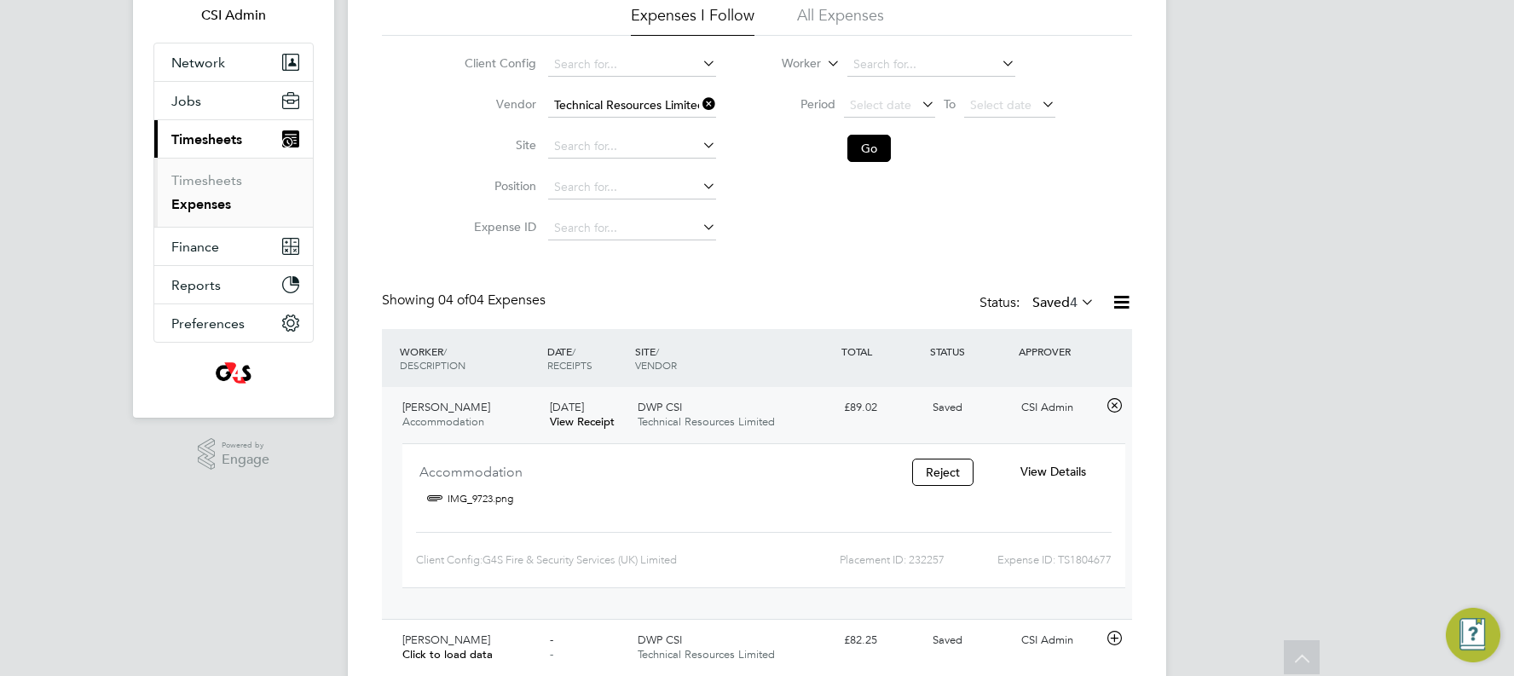
click at [864, 385] on span "View Details" at bounding box center [1053, 471] width 66 height 15
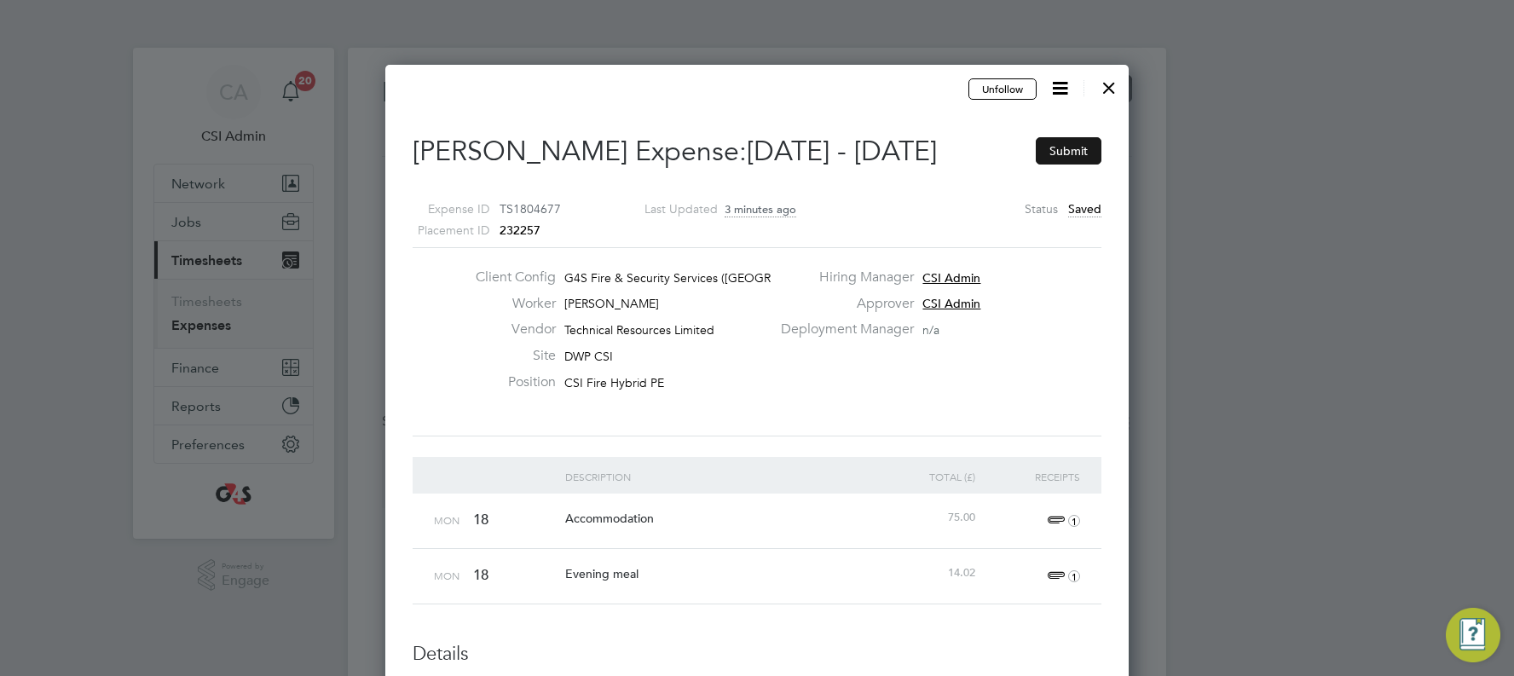
click at [864, 147] on button "Submit" at bounding box center [1069, 150] width 66 height 27
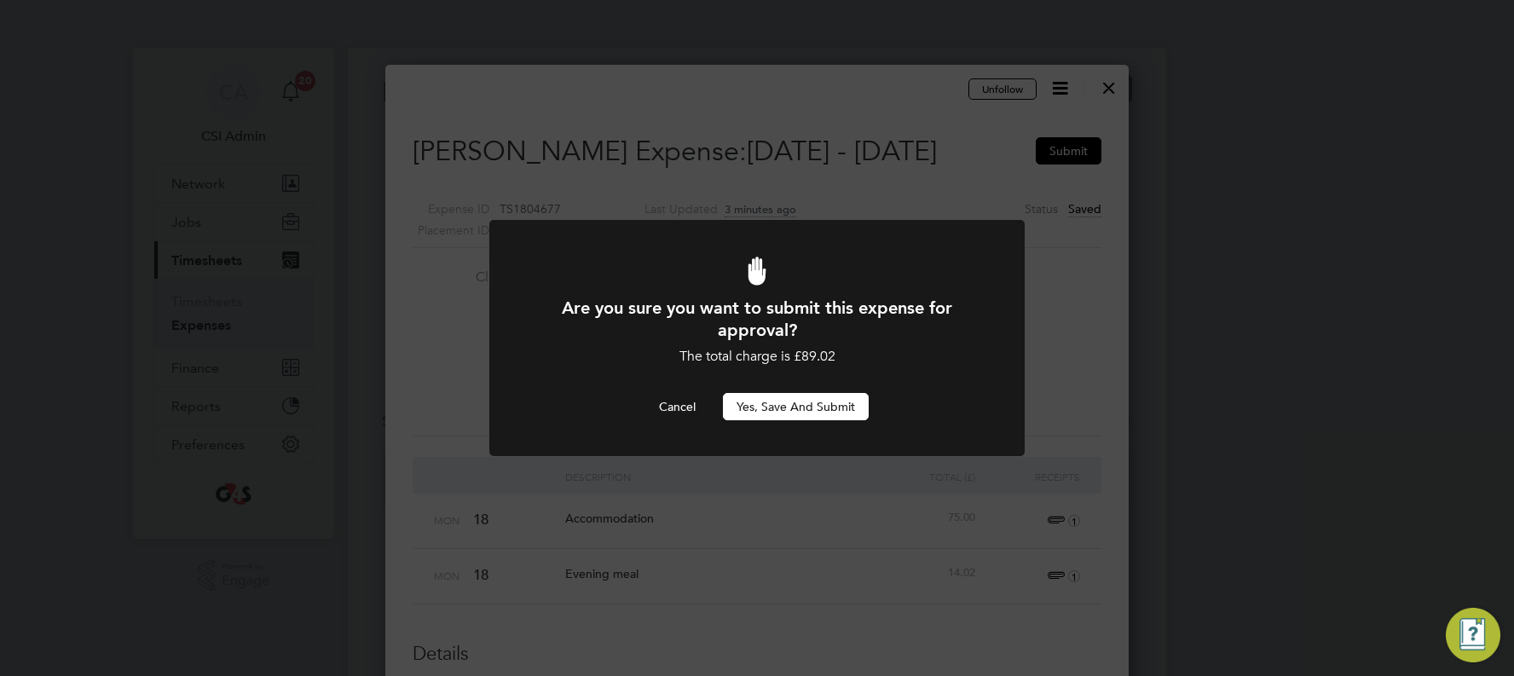
click at [822, 385] on button "Yes, Save and Submit" at bounding box center [796, 406] width 146 height 27
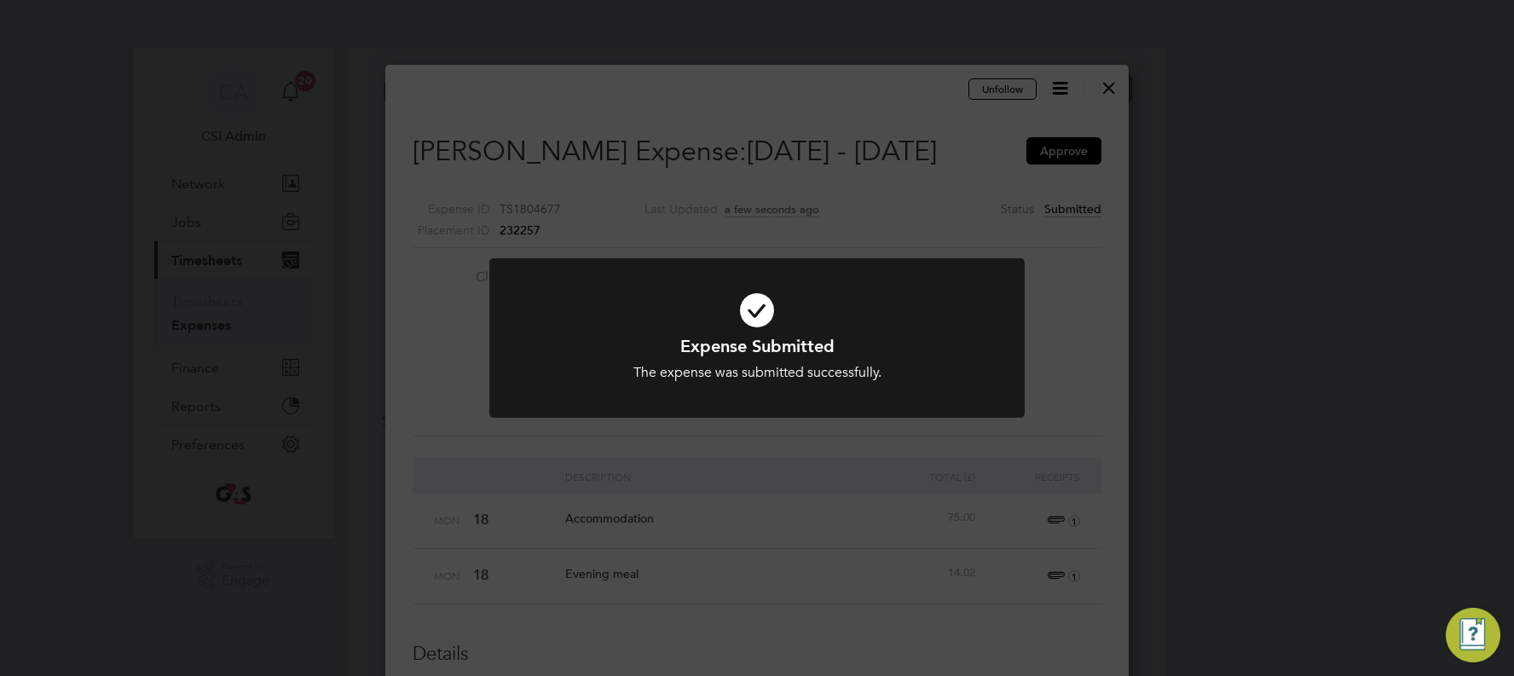
click at [864, 85] on div "Expense Submitted The expense was submitted successfully. Cancel Okay" at bounding box center [757, 338] width 1514 height 676
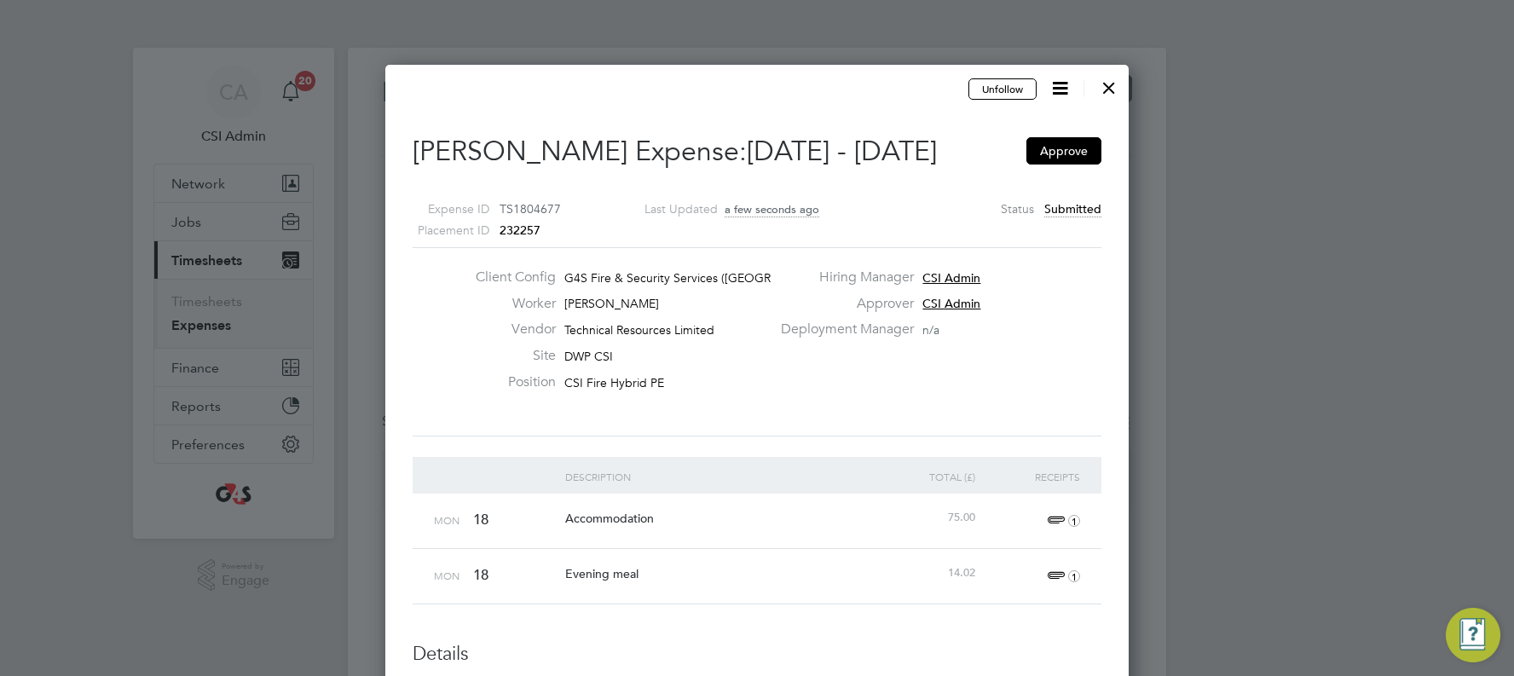
click at [864, 85] on div at bounding box center [1108, 83] width 31 height 31
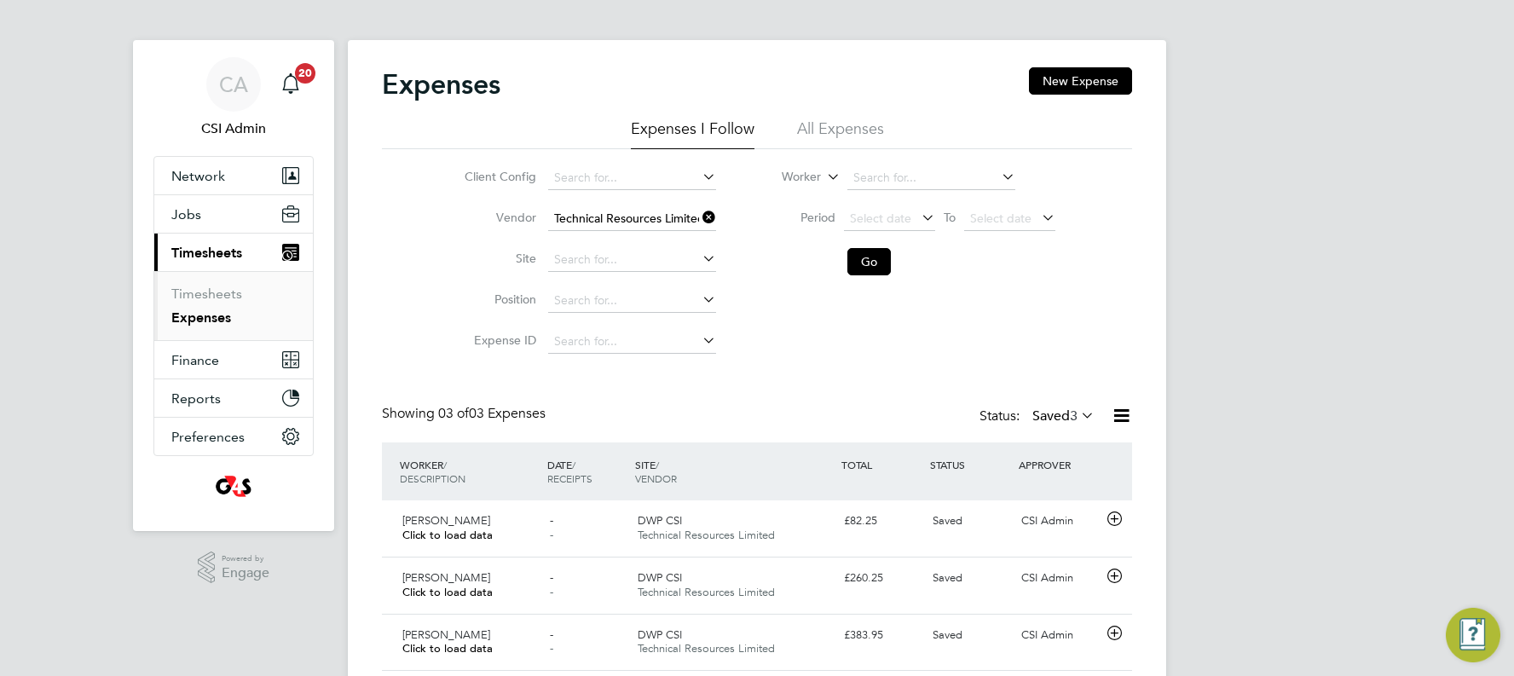
click at [864, 385] on label "Saved 3" at bounding box center [1063, 415] width 62 height 17
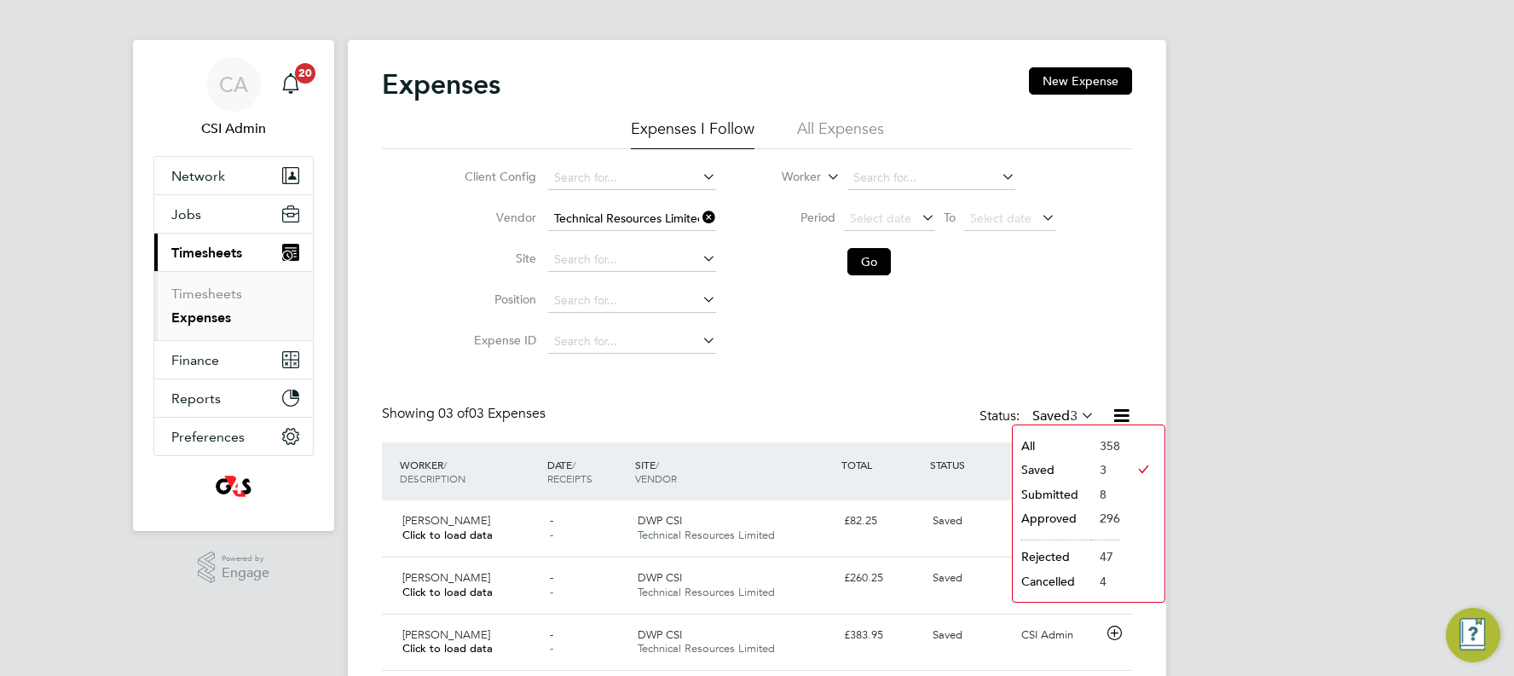
click at [864, 385] on li "Saved" at bounding box center [1052, 470] width 78 height 24
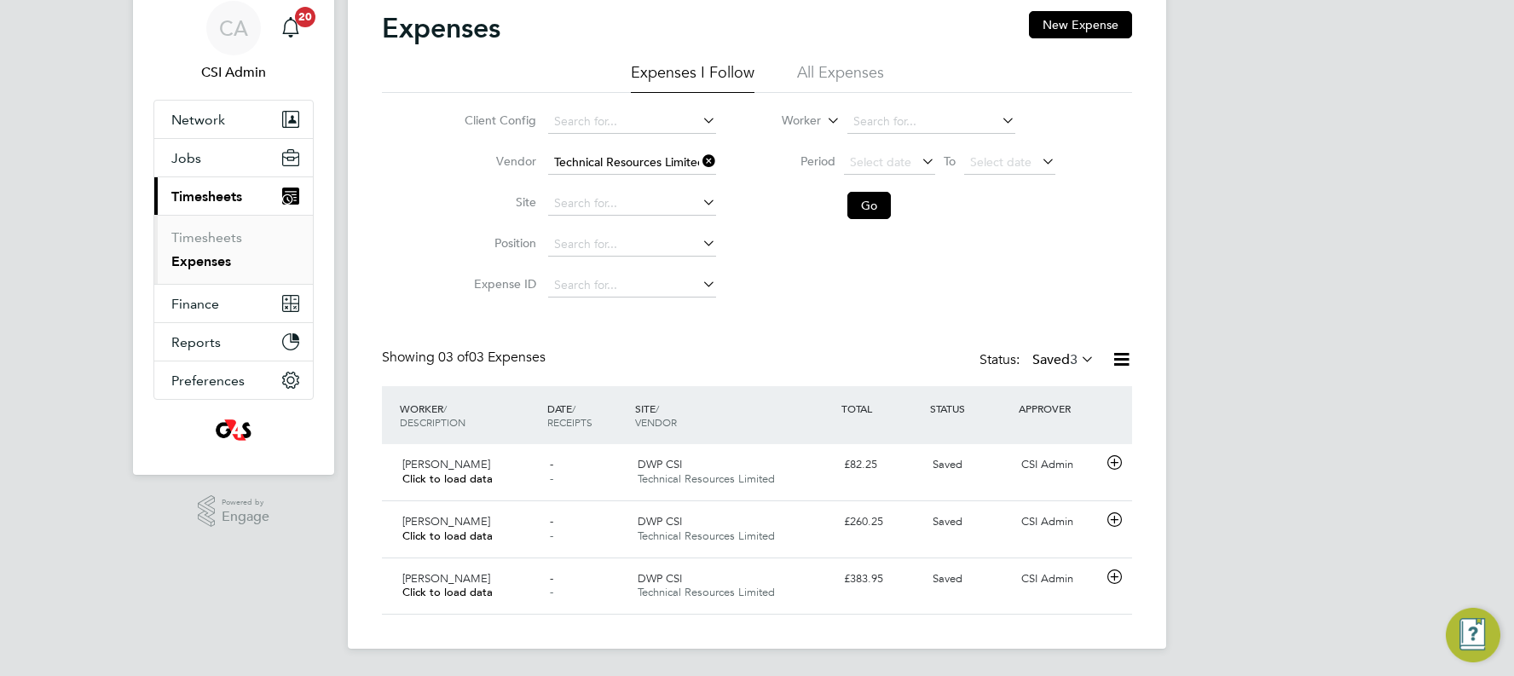
click at [182, 255] on link "Expenses" at bounding box center [201, 261] width 60 height 16
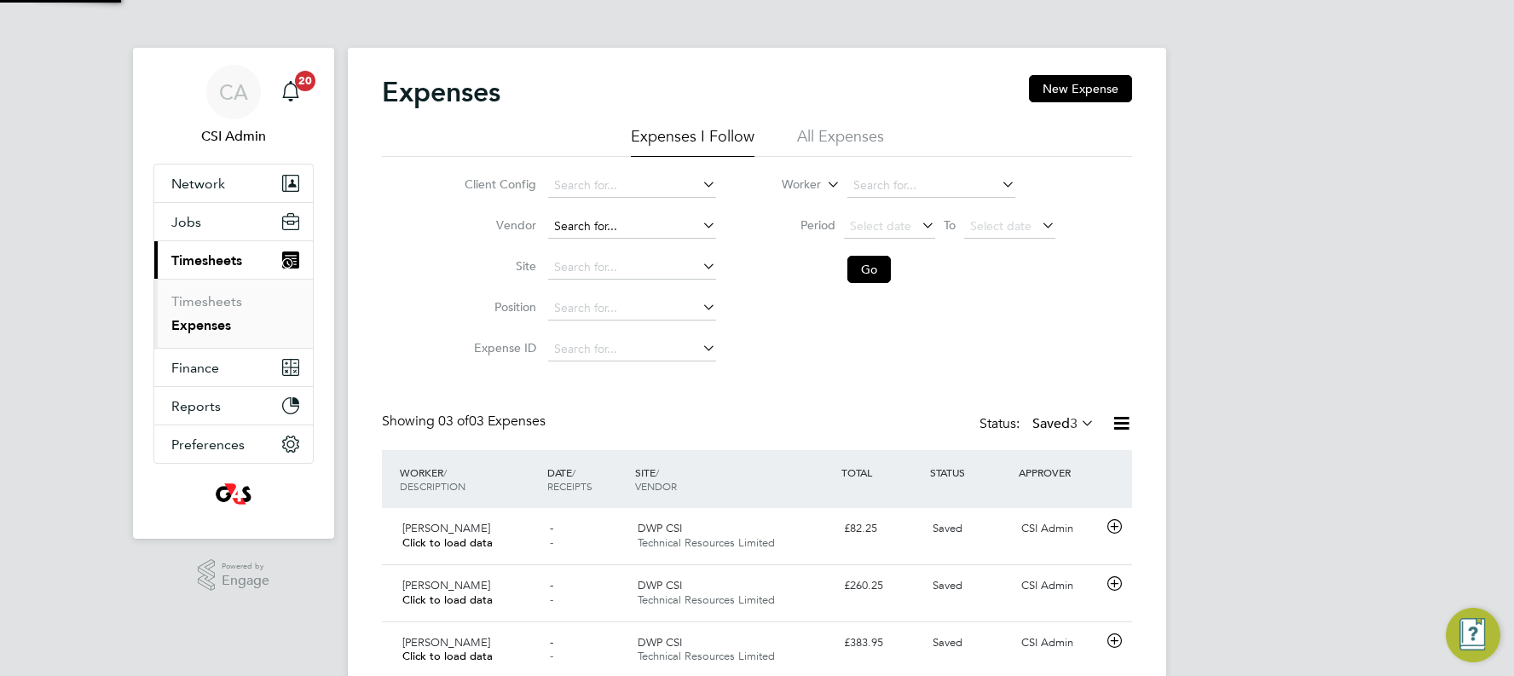
click at [649, 226] on input at bounding box center [632, 227] width 168 height 24
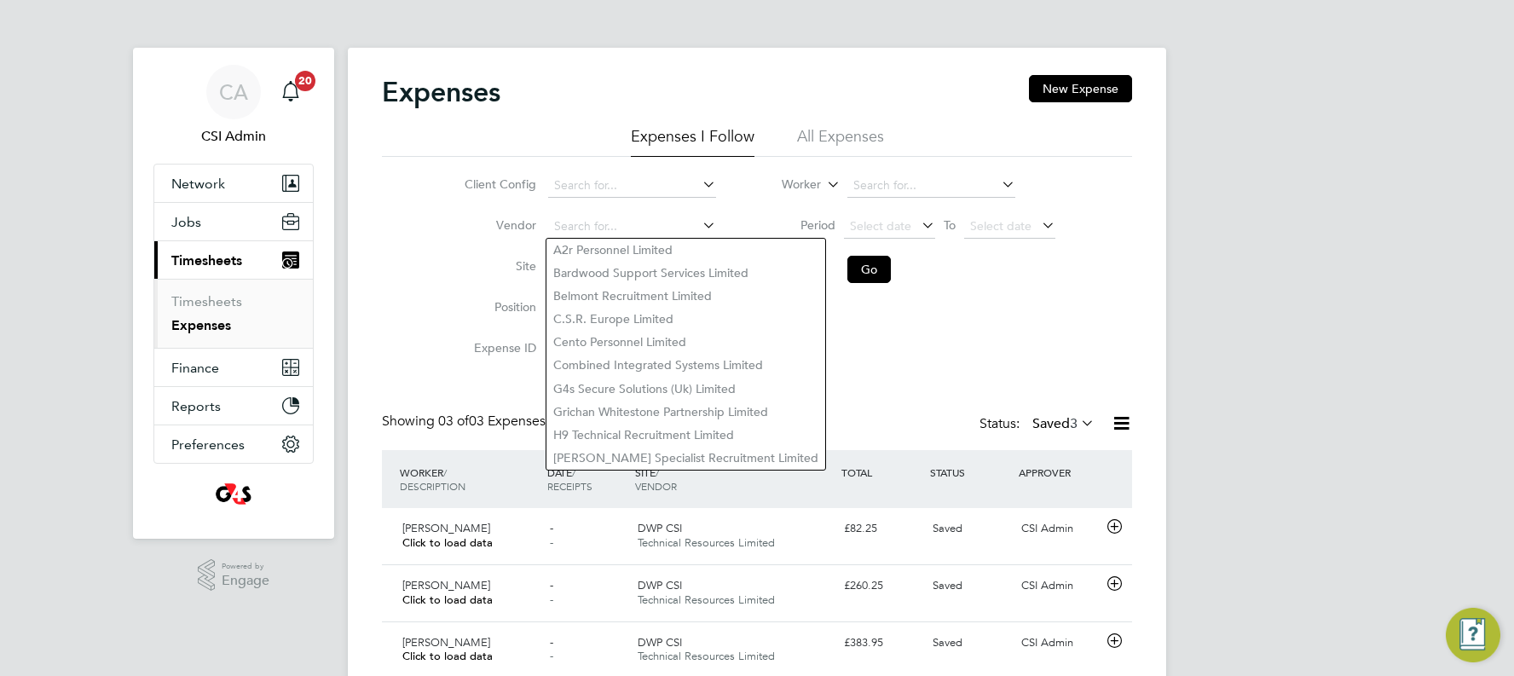
click at [864, 346] on div "Client Config Vendor Site Position Expense ID Worker Period Select date To Sele…" at bounding box center [757, 263] width 750 height 213
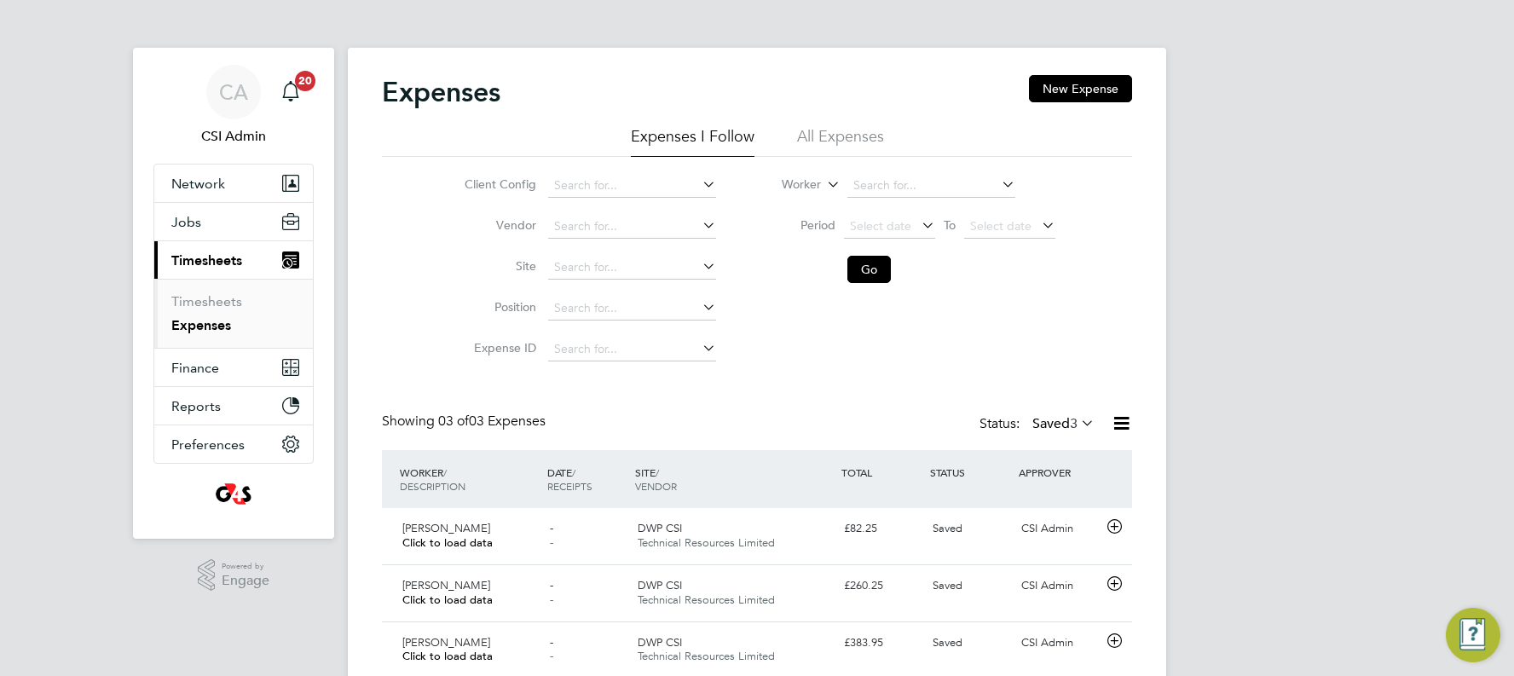
click at [864, 385] on label "Saved 3" at bounding box center [1063, 423] width 62 height 17
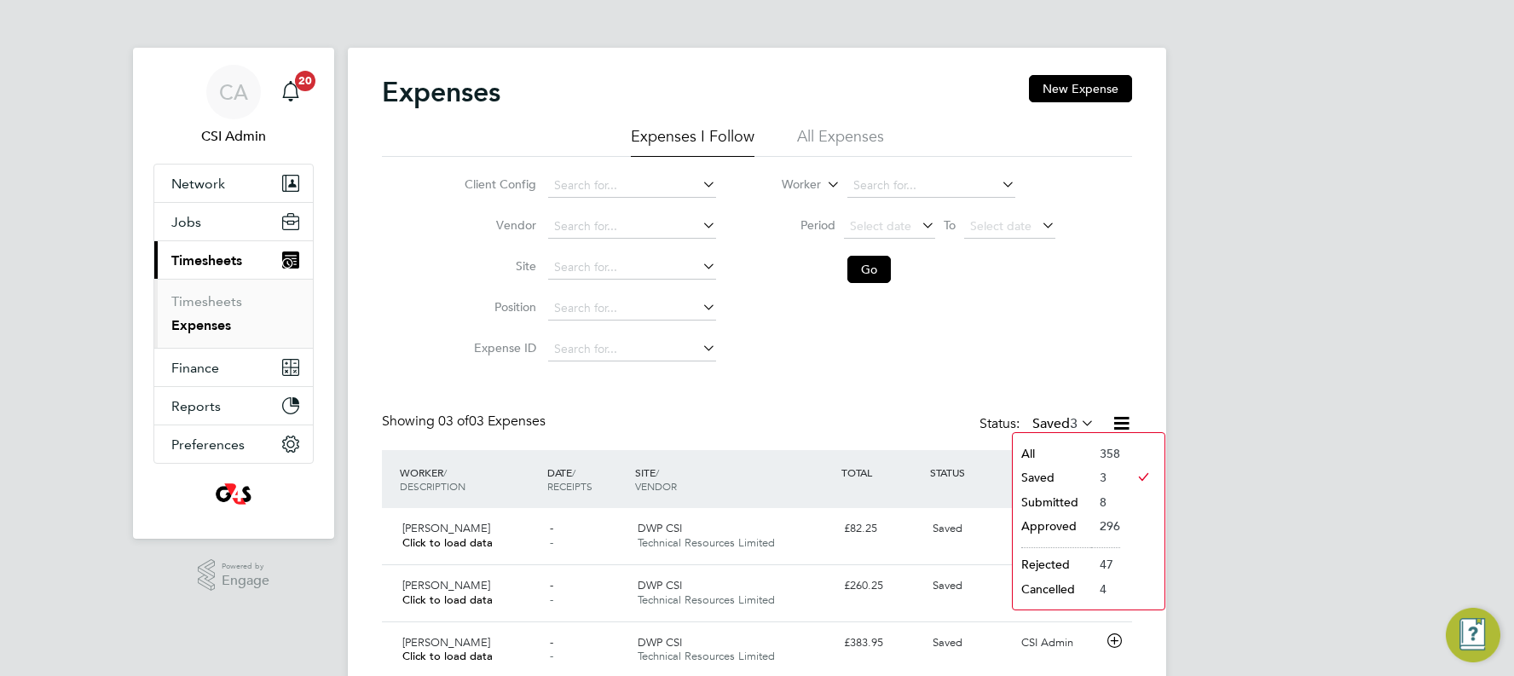
click at [864, 385] on li "Saved" at bounding box center [1052, 477] width 78 height 24
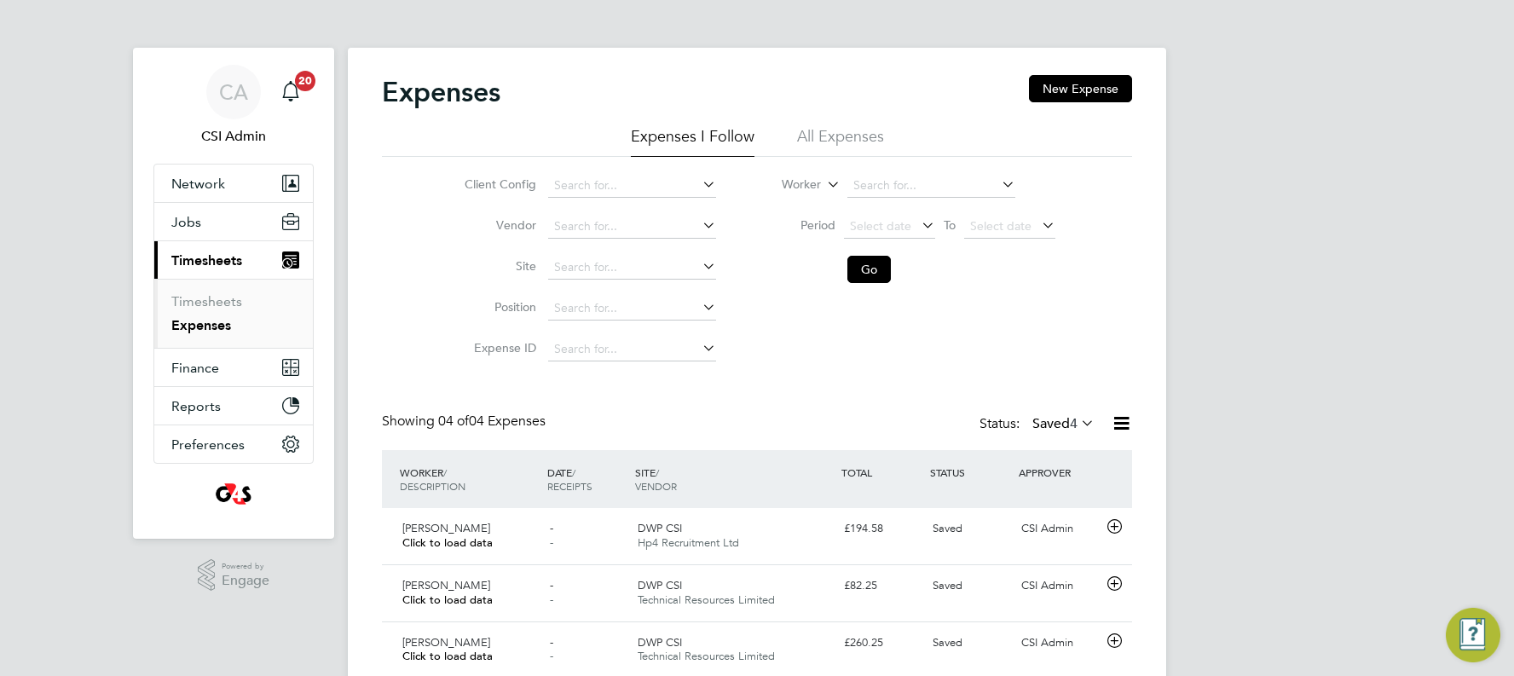
click at [864, 385] on label "Saved 4" at bounding box center [1063, 423] width 62 height 17
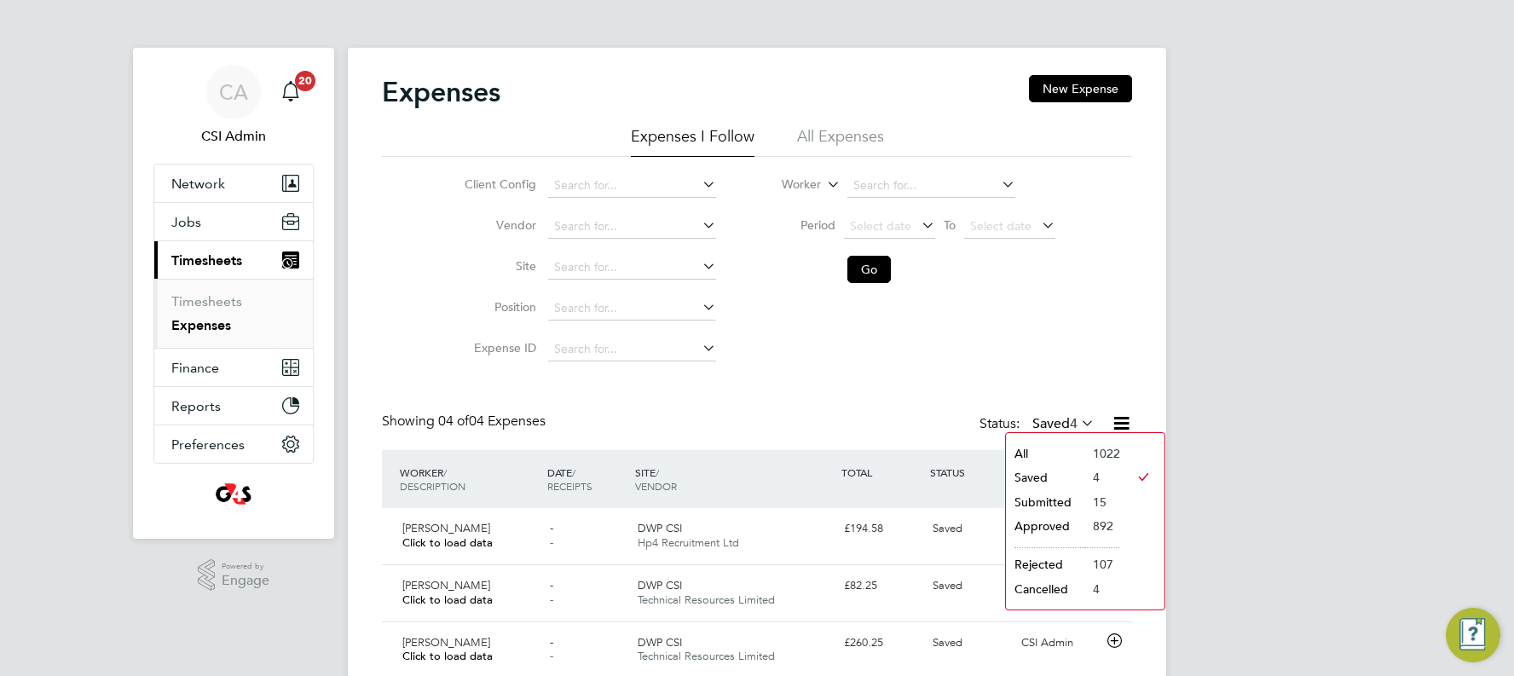
click at [864, 385] on li "Submitted" at bounding box center [1045, 502] width 78 height 24
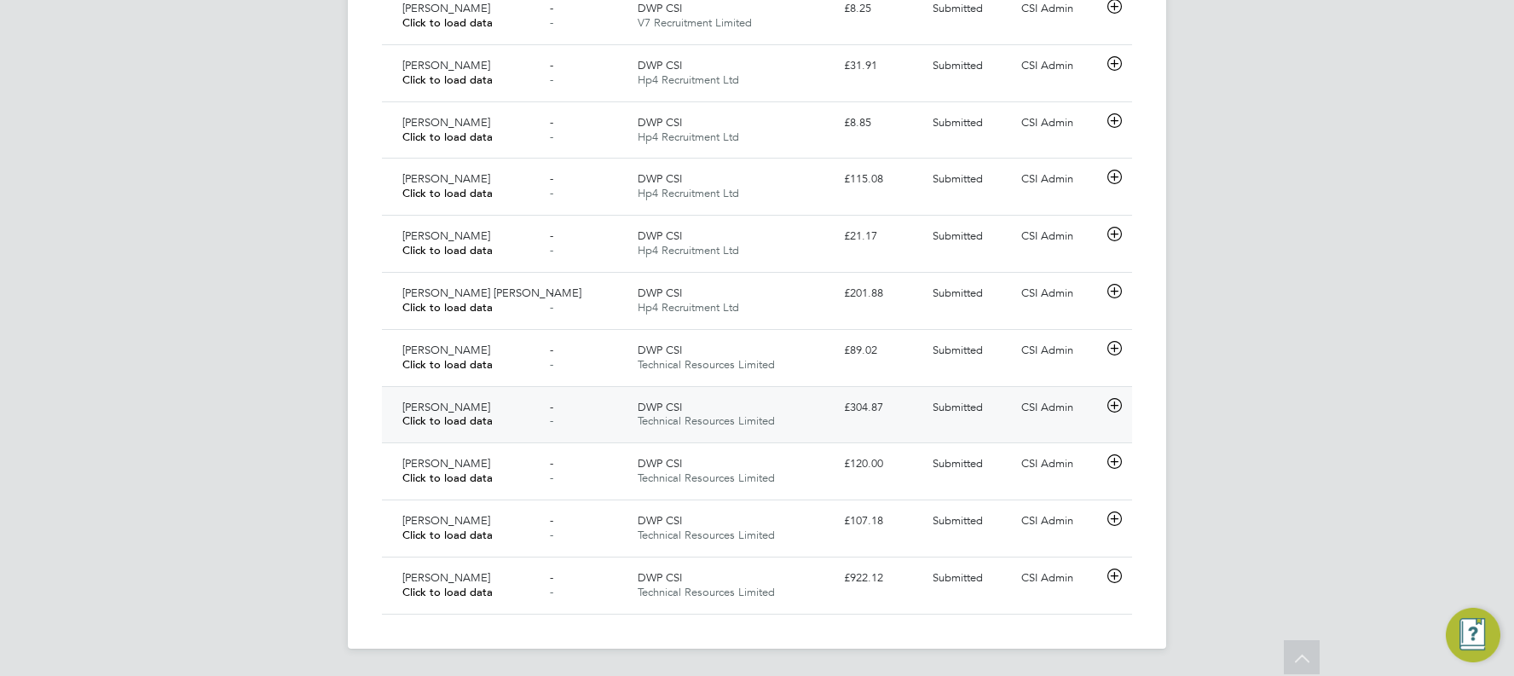
click at [864, 385] on div "CSI Admin" at bounding box center [1058, 408] width 89 height 28
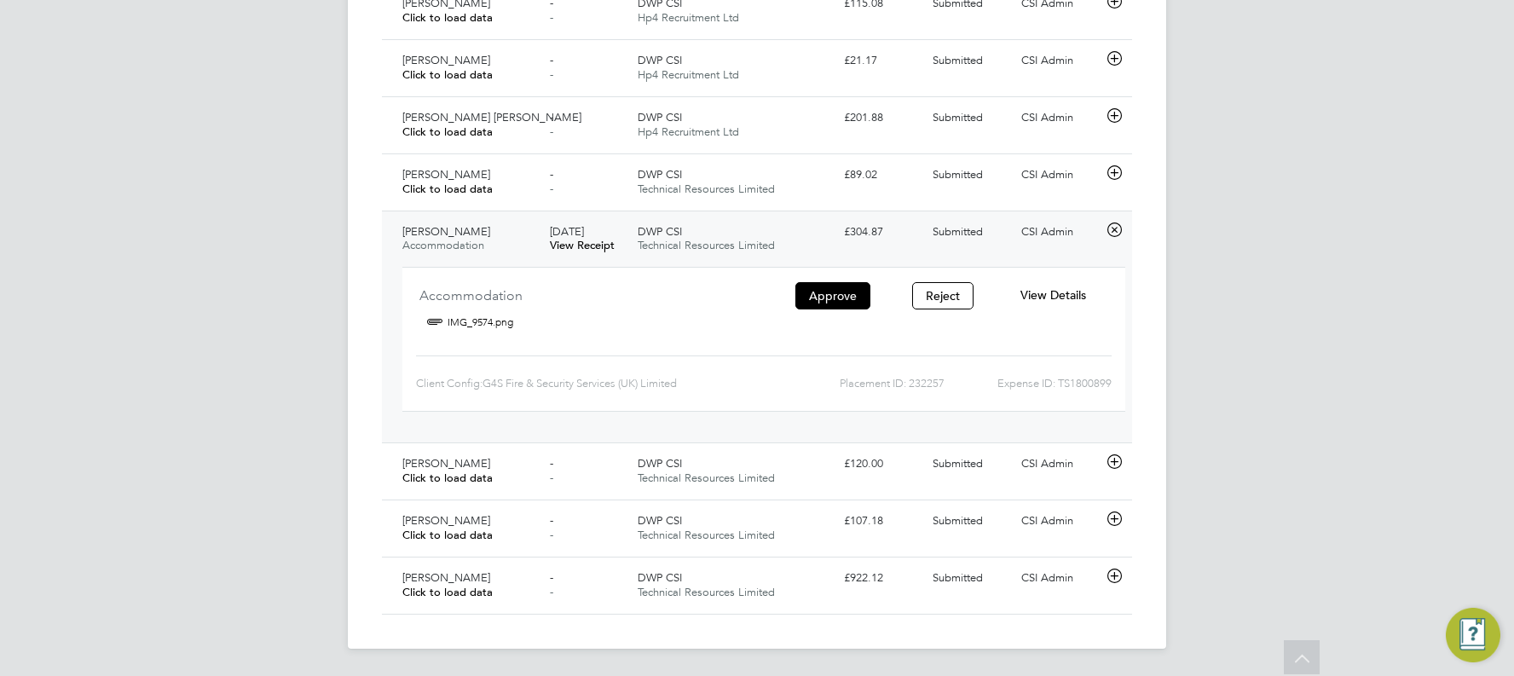
click at [864, 294] on span "View Details" at bounding box center [1053, 294] width 66 height 15
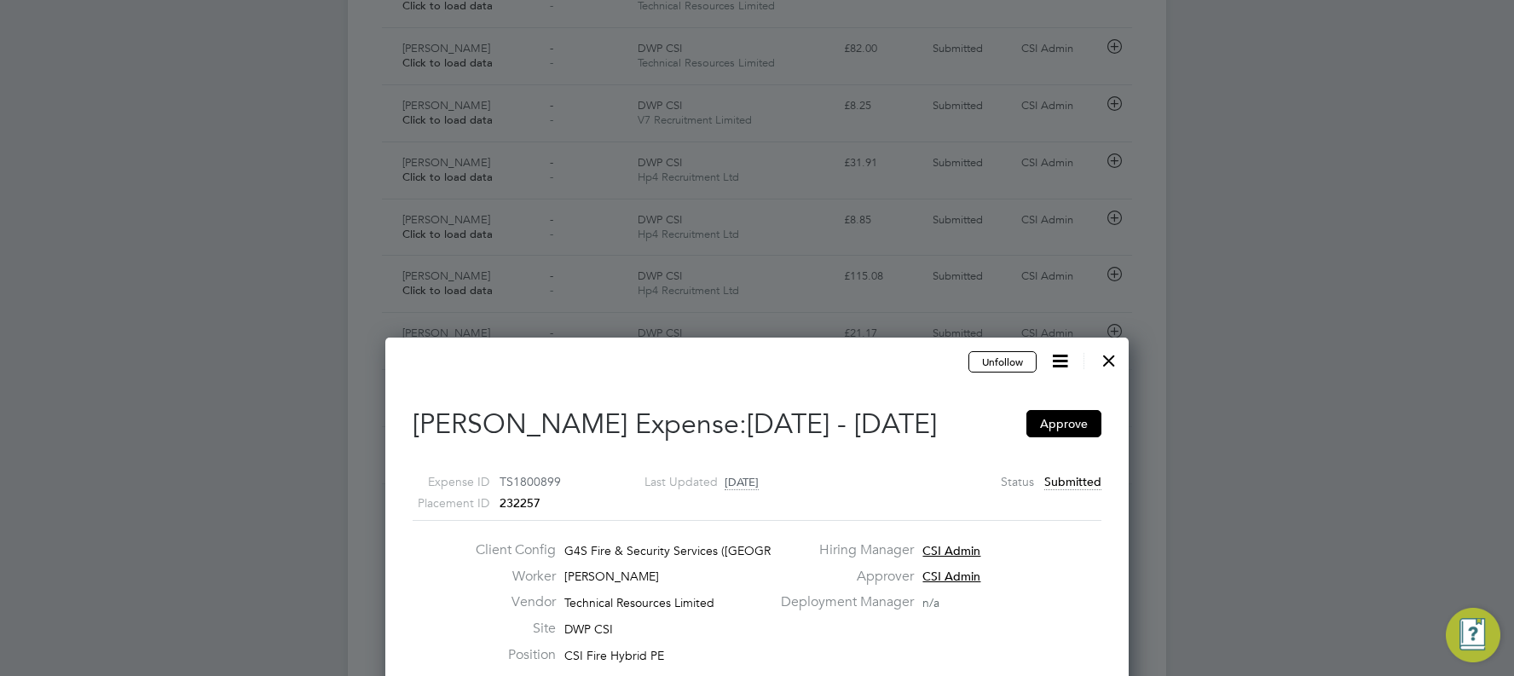
click at [864, 358] on div at bounding box center [1108, 356] width 31 height 31
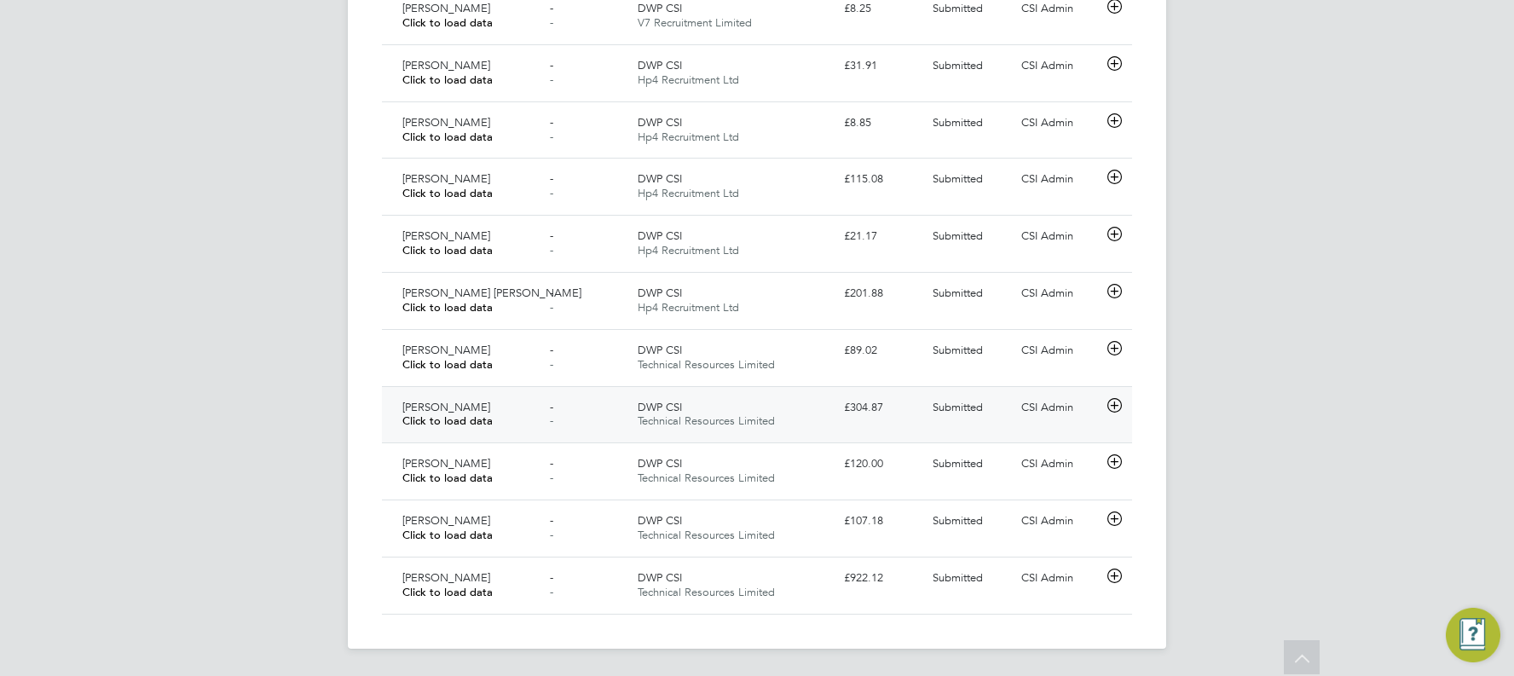
click at [864, 385] on div "CSI Admin" at bounding box center [1058, 408] width 89 height 28
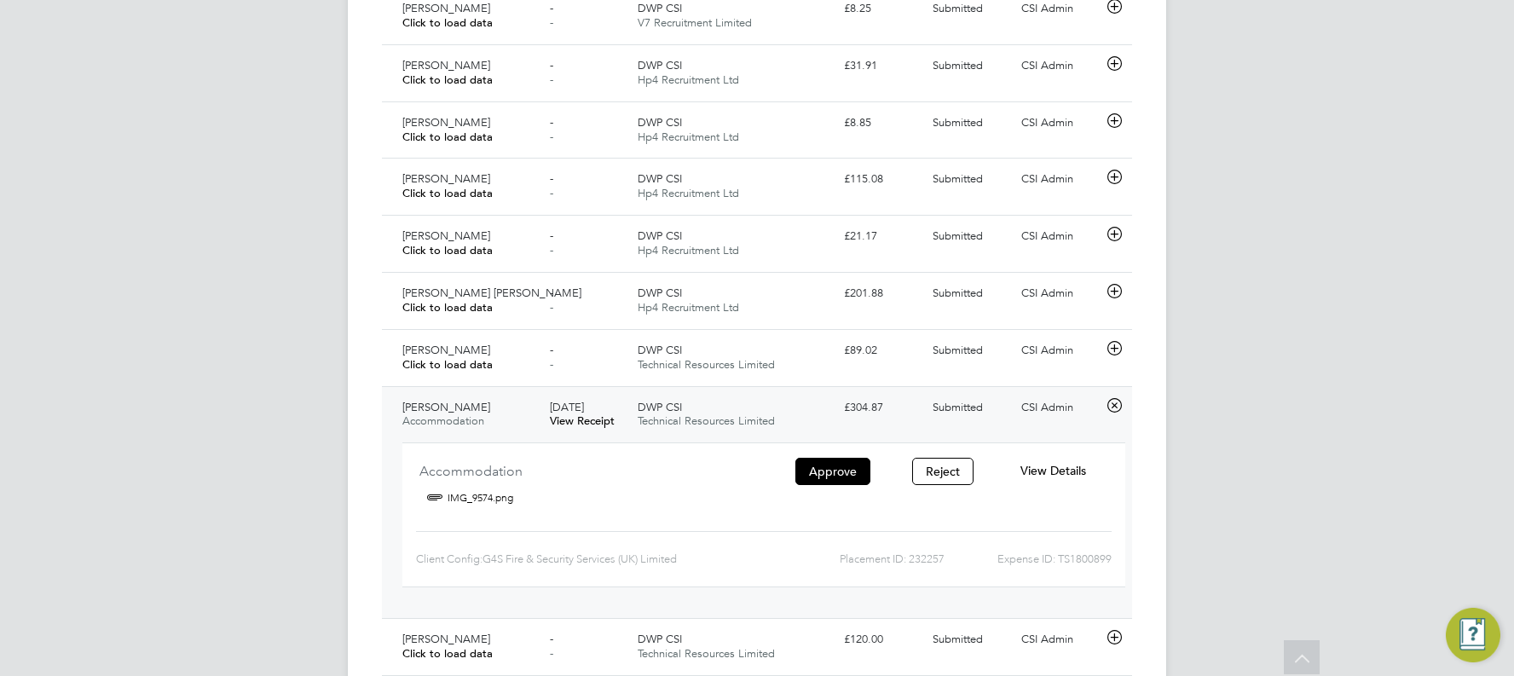
click at [864, 385] on span "View Details" at bounding box center [1053, 470] width 66 height 15
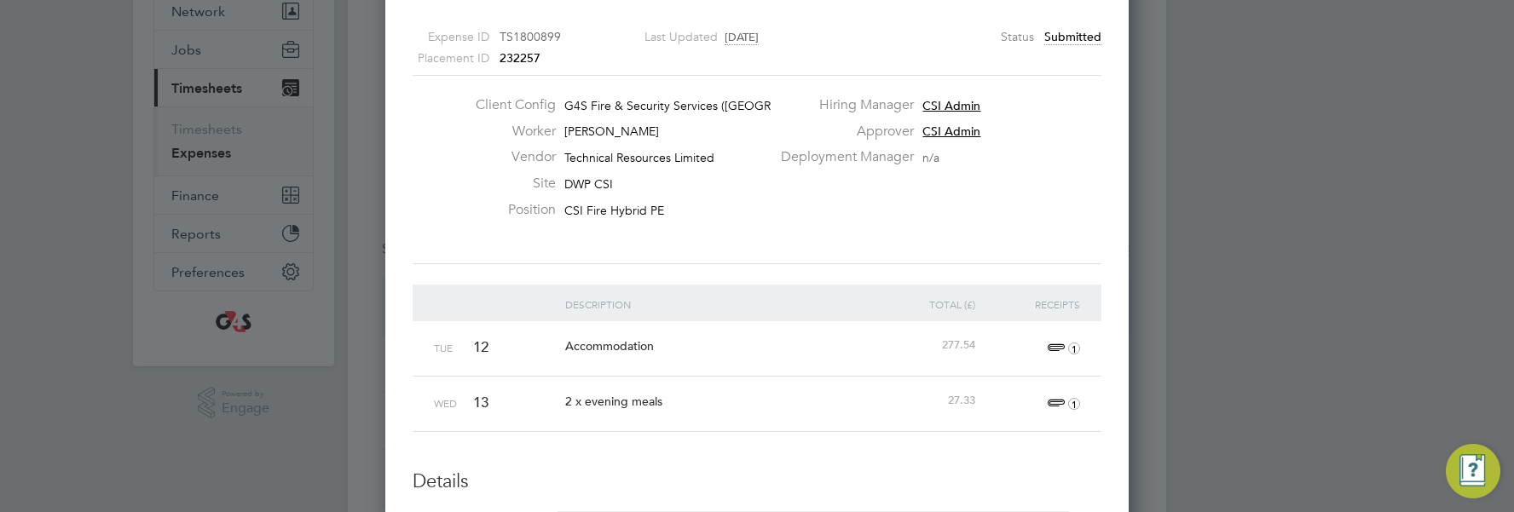
scroll to position [47, 0]
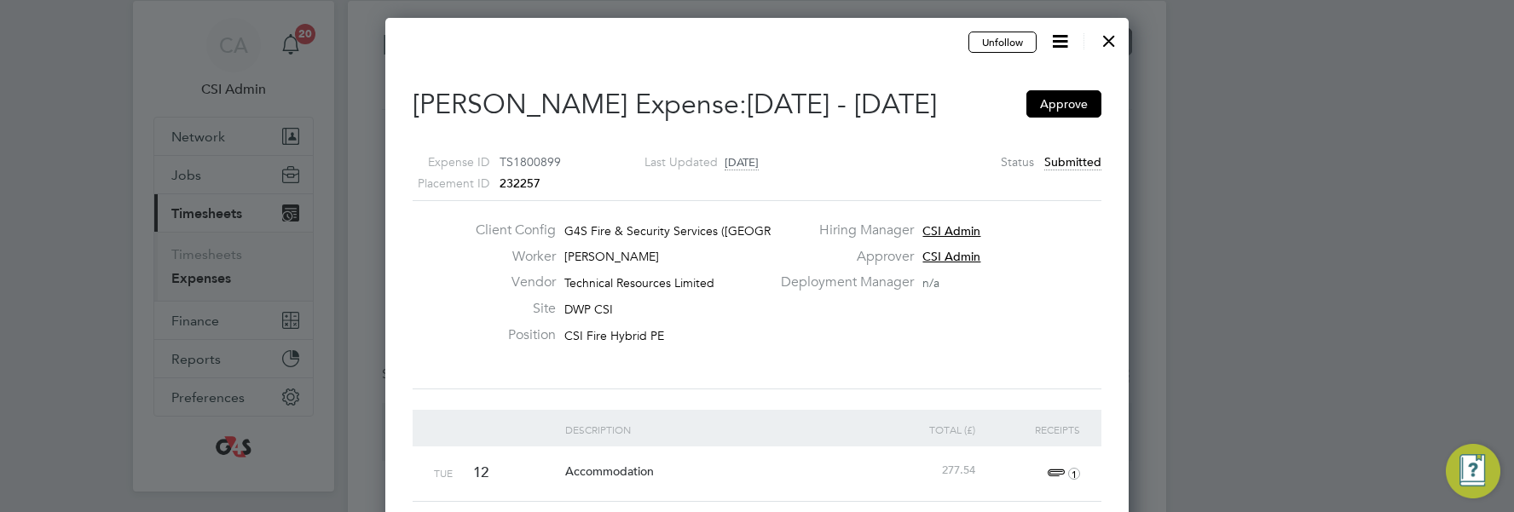
click at [864, 43] on icon at bounding box center [1059, 41] width 21 height 21
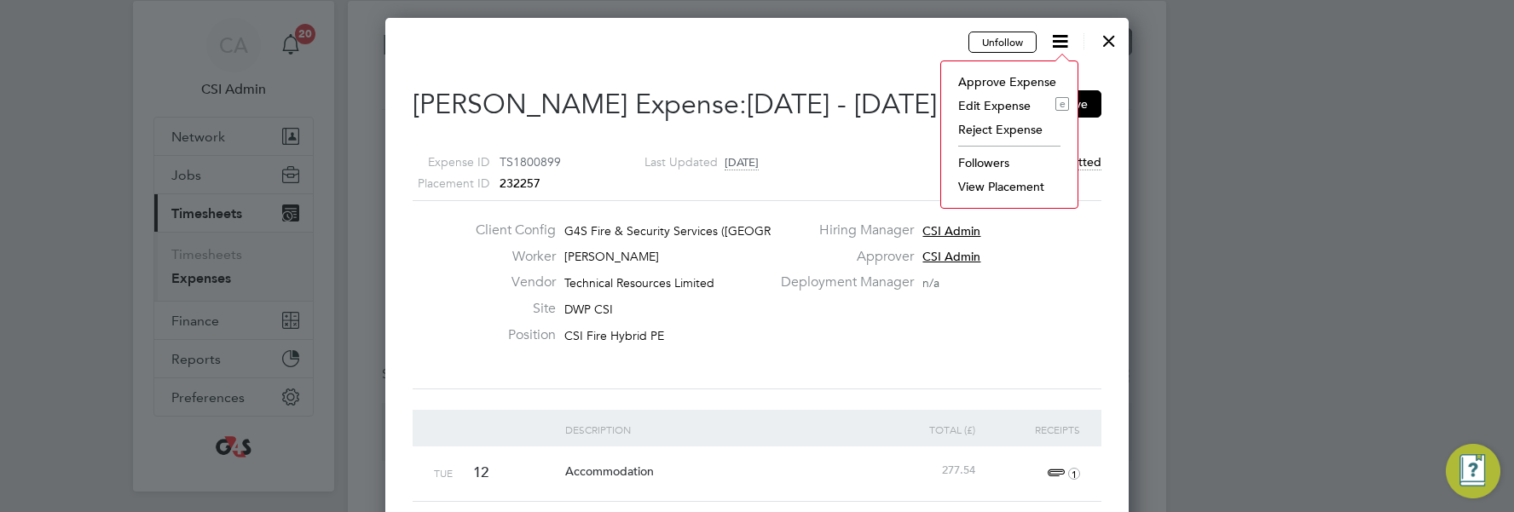
click at [864, 100] on li "Edit Expense e" at bounding box center [1008, 106] width 119 height 24
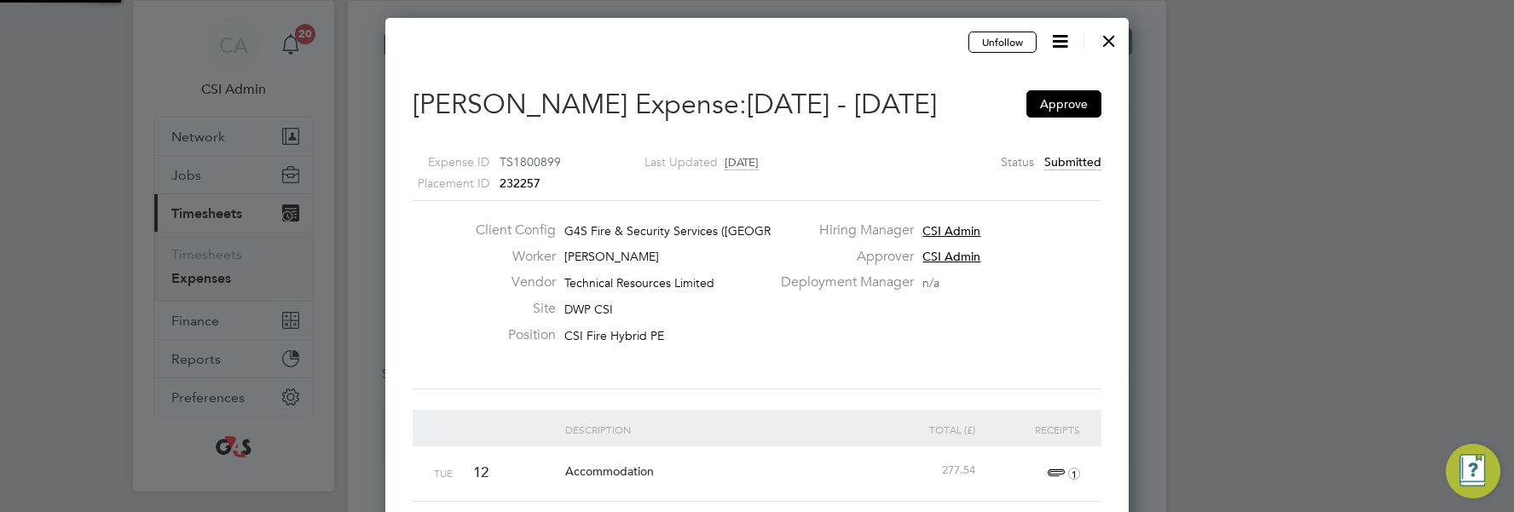
type input "CSI Admin"
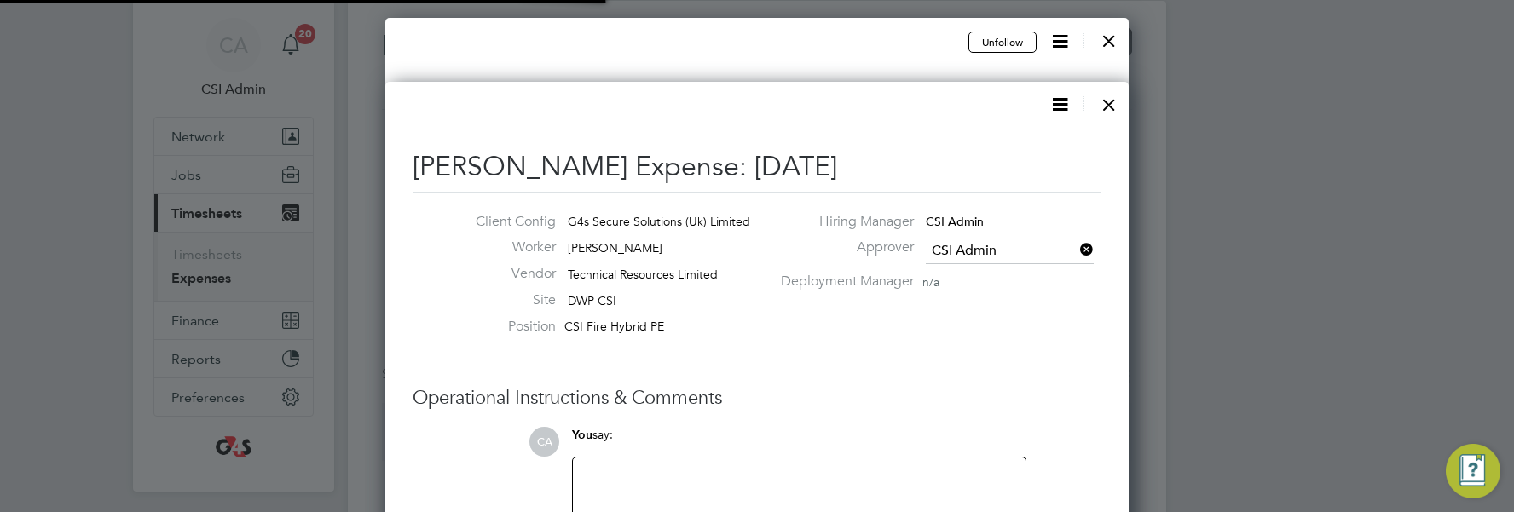
scroll to position [27, 309]
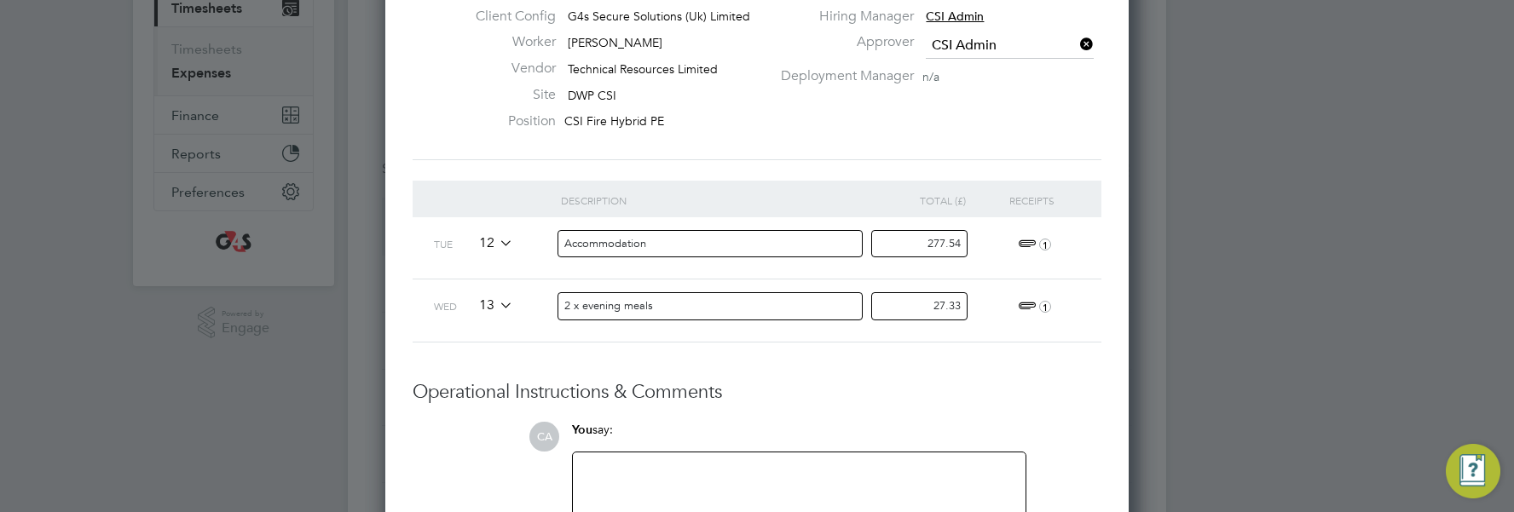
drag, startPoint x: 741, startPoint y: 307, endPoint x: 471, endPoint y: 311, distance: 269.4
click at [471, 311] on div "Wed 13 2 x evening meals 27.33 1" at bounding box center [757, 310] width 689 height 63
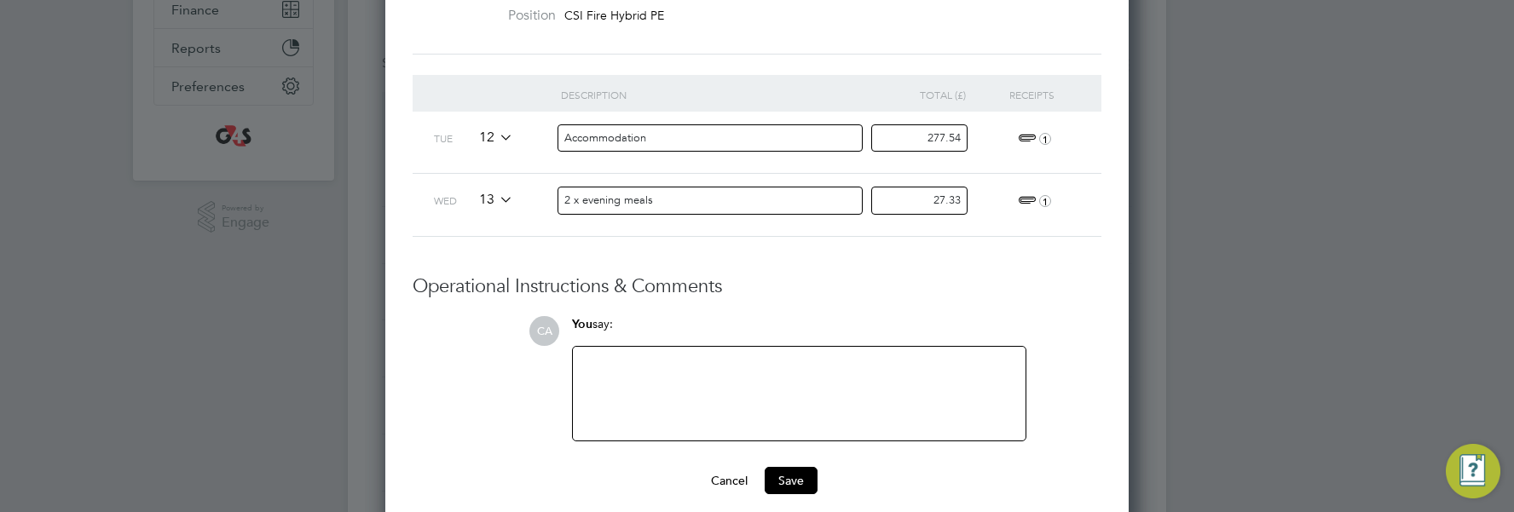
click at [760, 374] on div at bounding box center [799, 393] width 432 height 73
drag, startPoint x: 750, startPoint y: 372, endPoint x: 476, endPoint y: 378, distance: 273.7
click at [476, 371] on ng-form "Description Total (£) Receipts Tue 12 Accommodation 277.54 1 Wed 13 2 x evening…" at bounding box center [757, 285] width 689 height 420
copy div "27.33 not approved by PM"
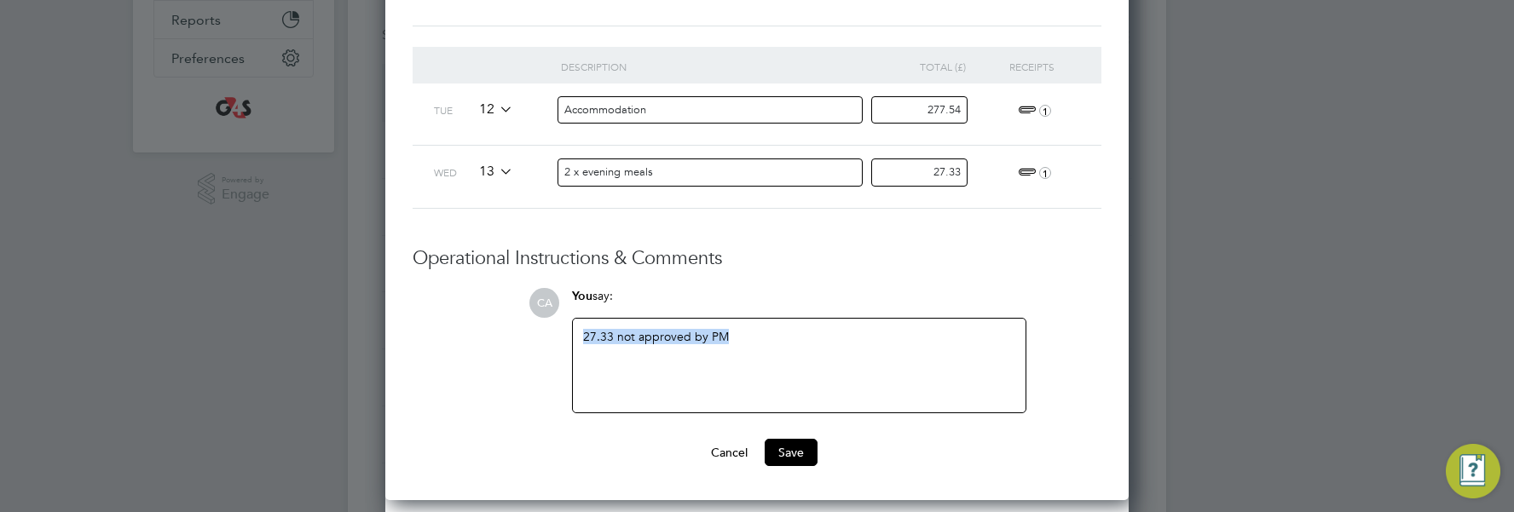
scroll to position [459, 0]
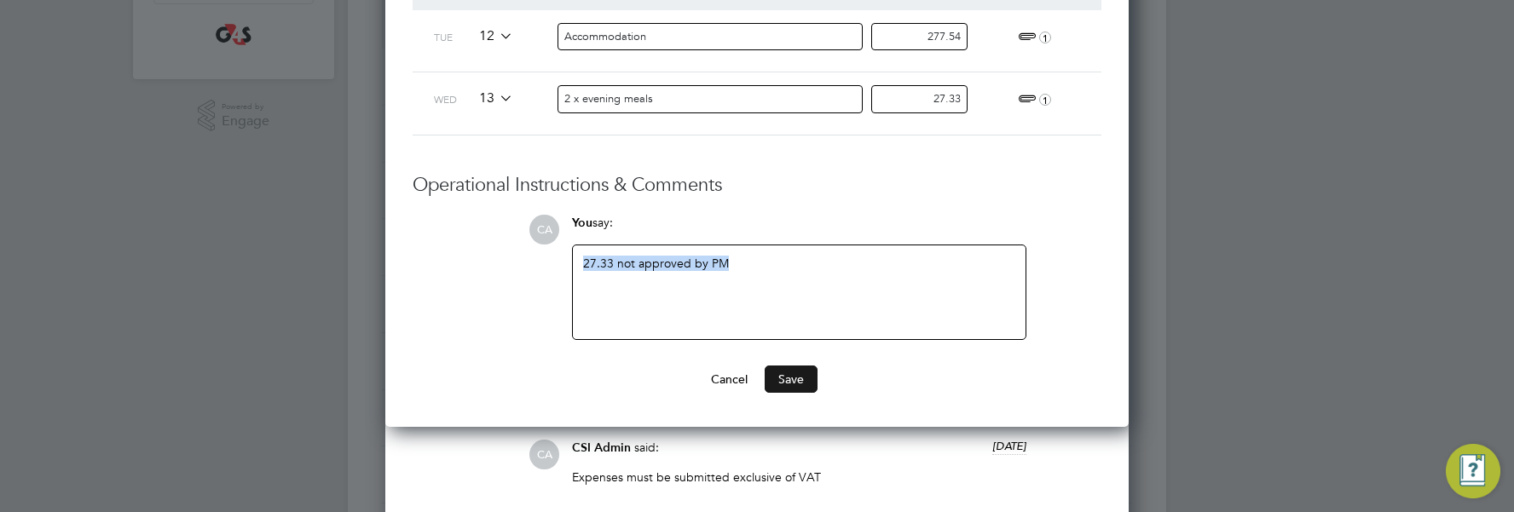
click at [800, 382] on button "Save" at bounding box center [791, 379] width 53 height 27
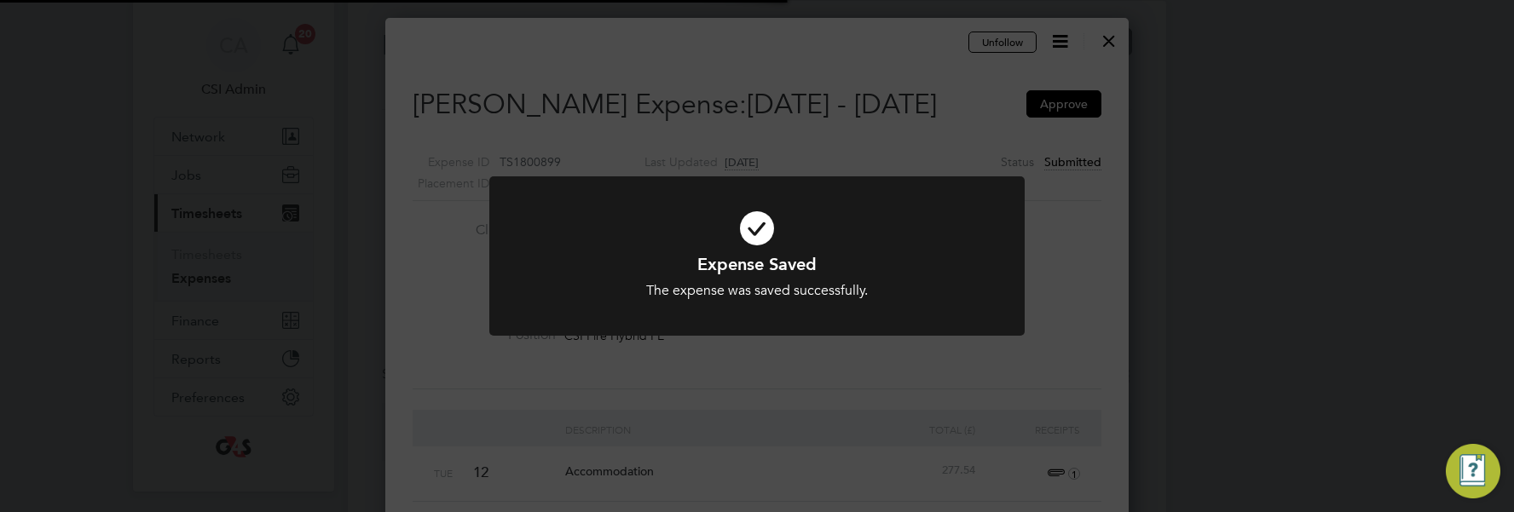
scroll to position [9, 9]
click at [864, 42] on div "Expense Saved The expense was saved successfully. Cancel Okay" at bounding box center [757, 256] width 1514 height 512
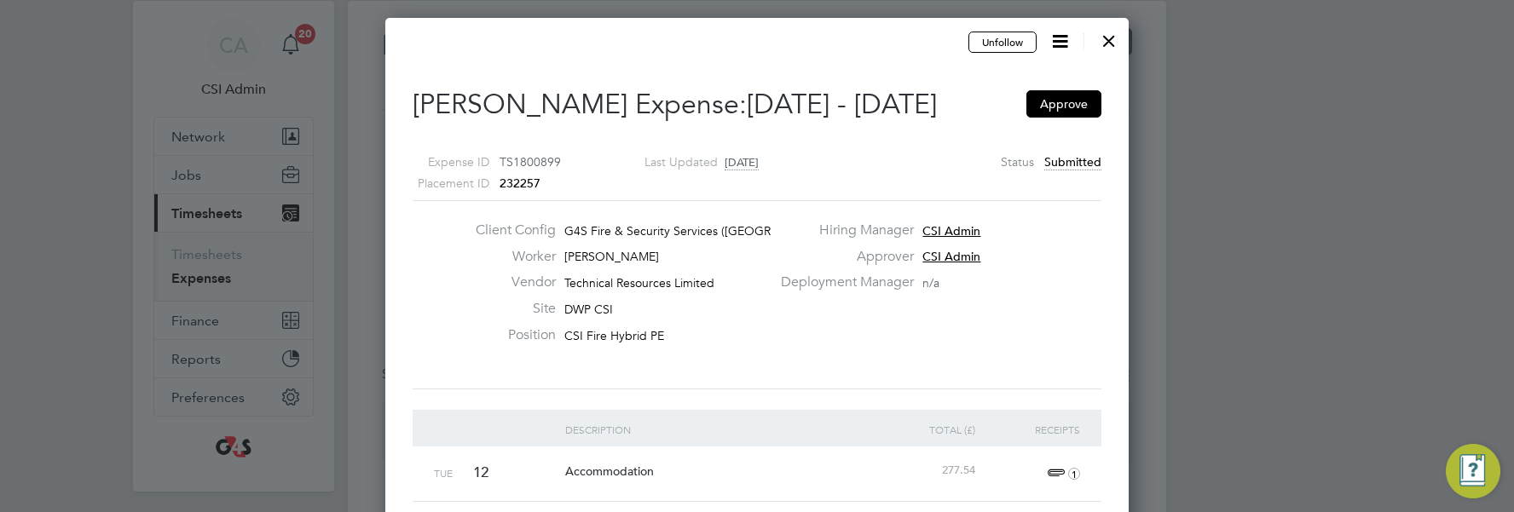
click at [864, 44] on icon at bounding box center [1059, 41] width 21 height 21
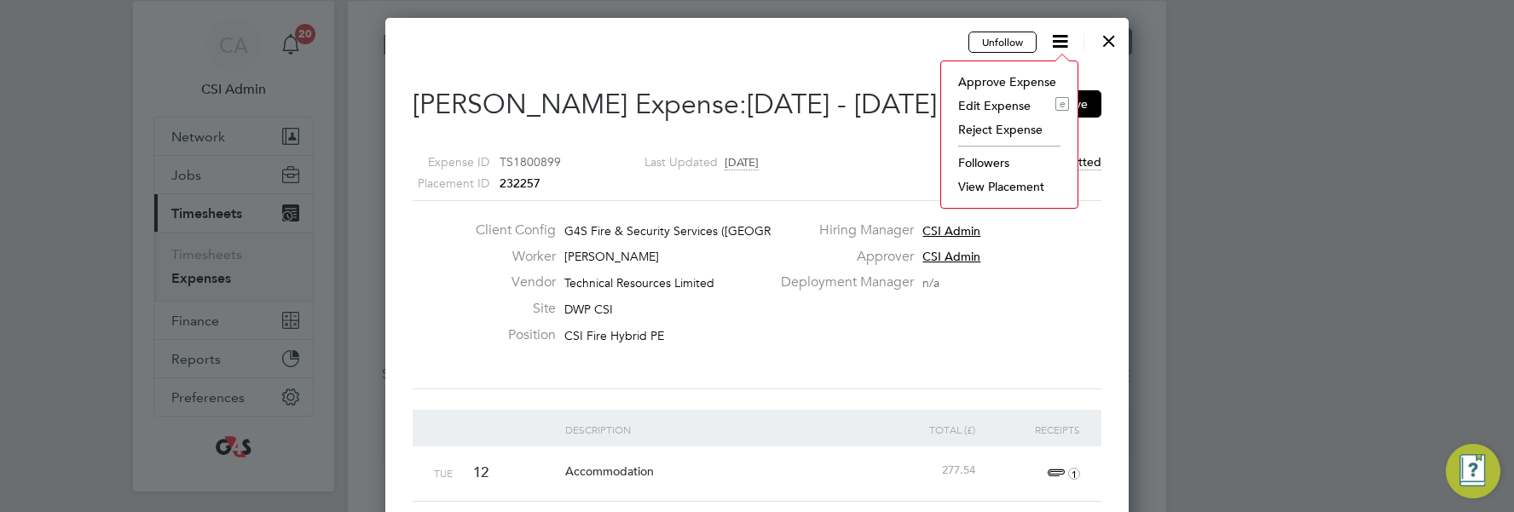
click at [864, 298] on div "Deployment Manager n/a" at bounding box center [939, 287] width 338 height 26
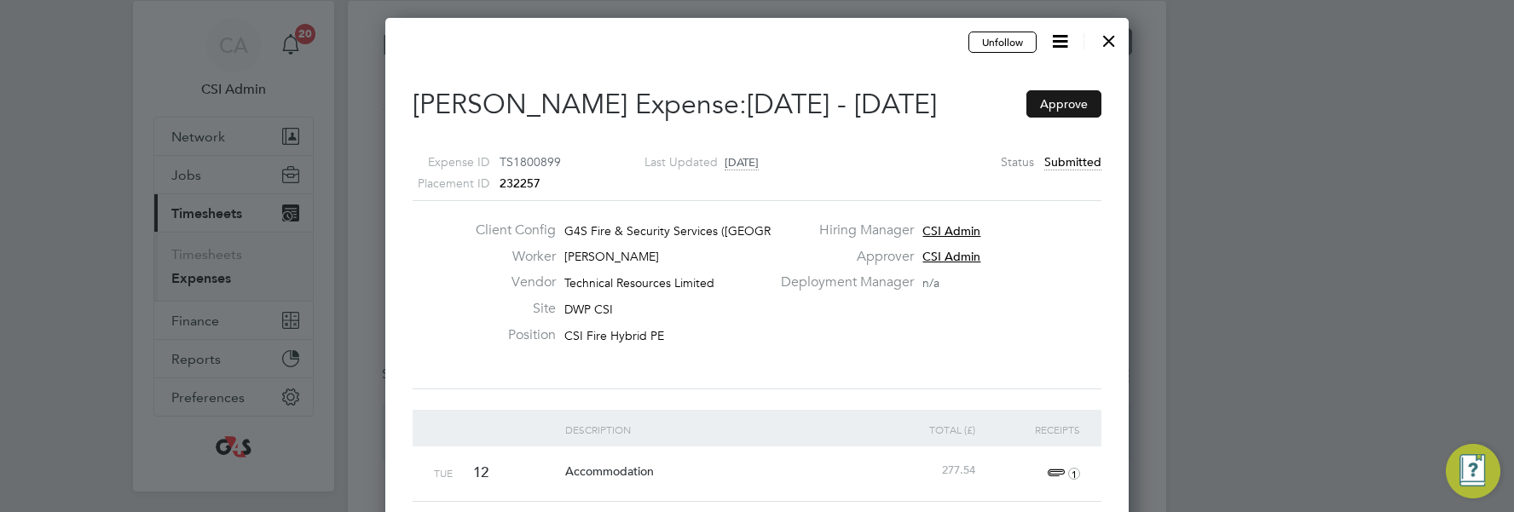
click at [864, 106] on button "Approve" at bounding box center [1063, 103] width 75 height 27
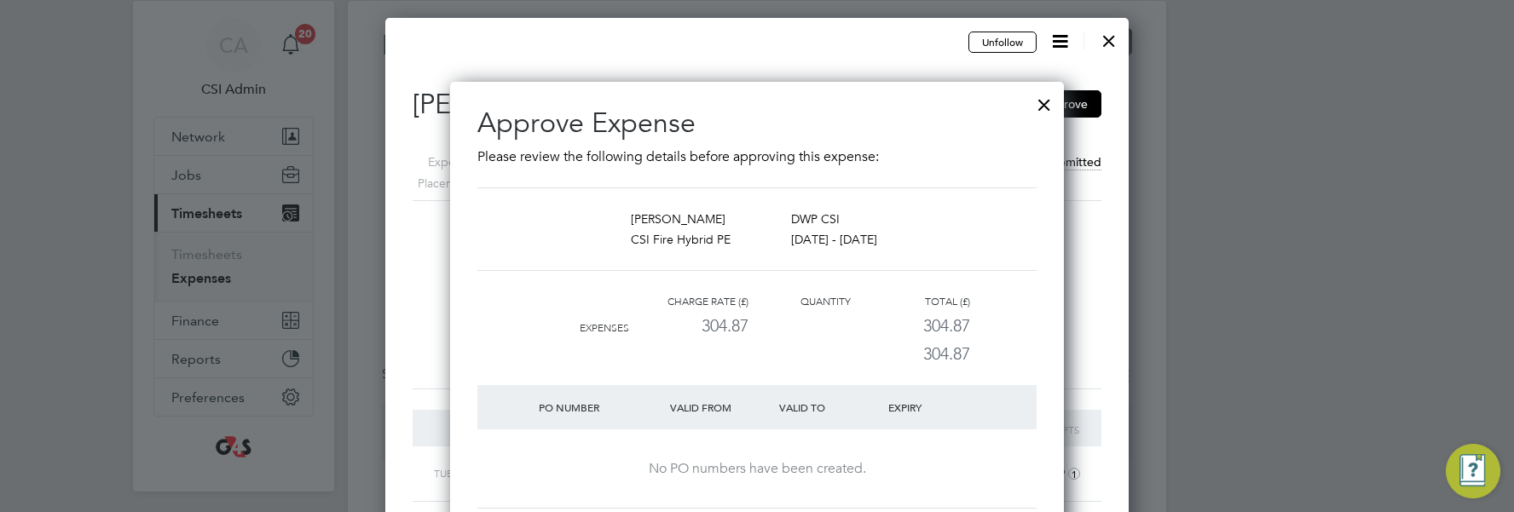
click at [864, 224] on div "Hiring Manager CSI Admin" at bounding box center [939, 235] width 338 height 26
click at [864, 101] on div at bounding box center [1044, 100] width 31 height 31
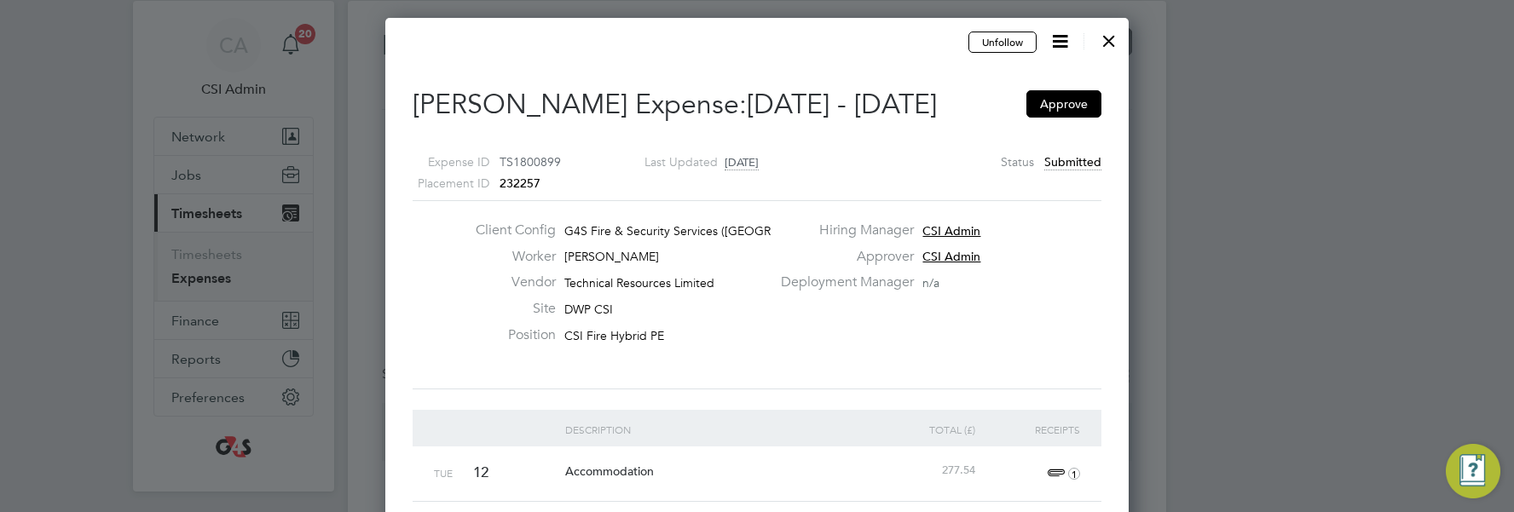
click at [864, 40] on icon at bounding box center [1059, 41] width 21 height 21
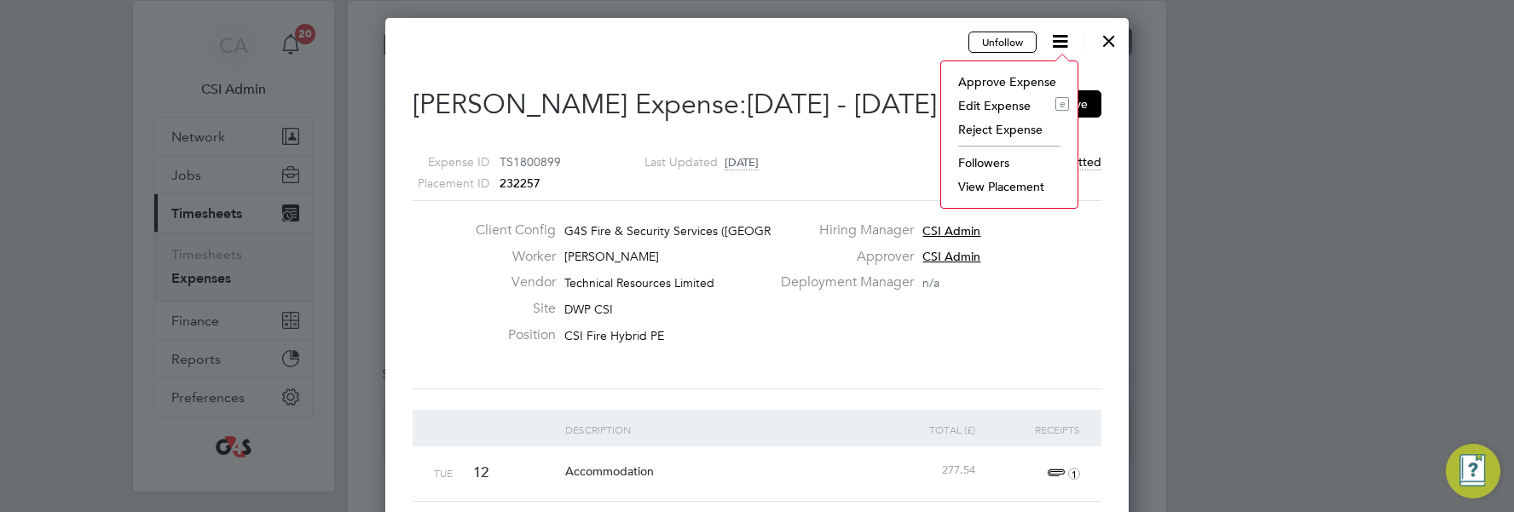
click at [864, 335] on div "Client Config G4S Fire & Security Services (UK) Li… Worker Paul Haines Vendor T…" at bounding box center [757, 295] width 702 height 147
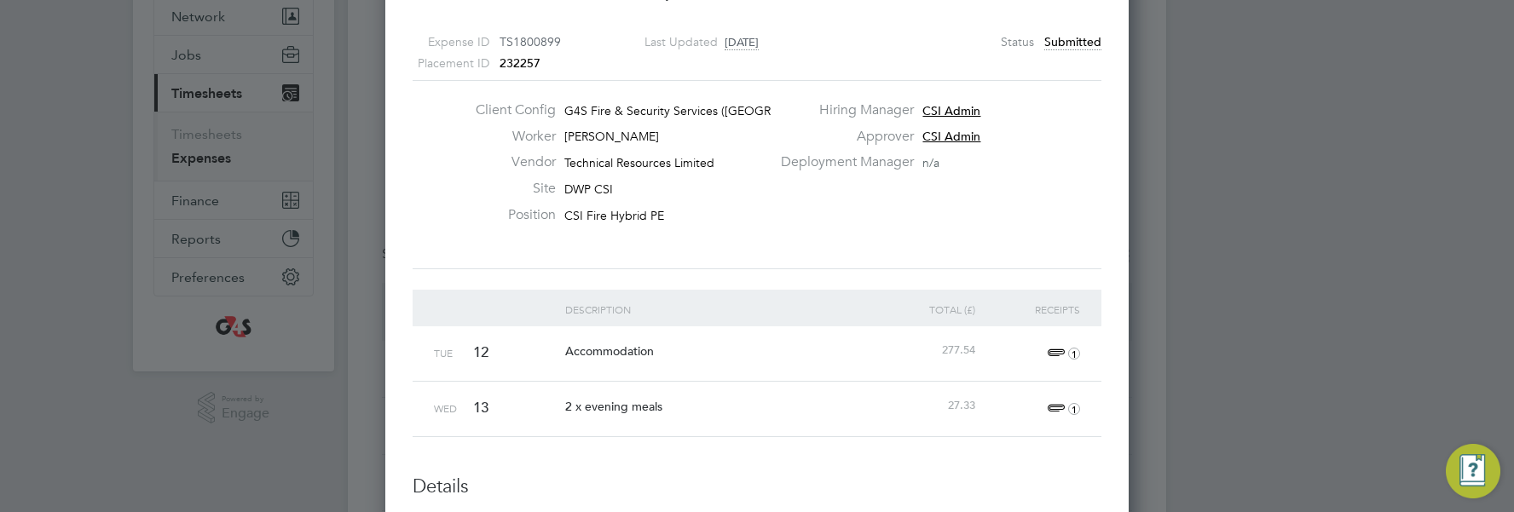
scroll to position [0, 0]
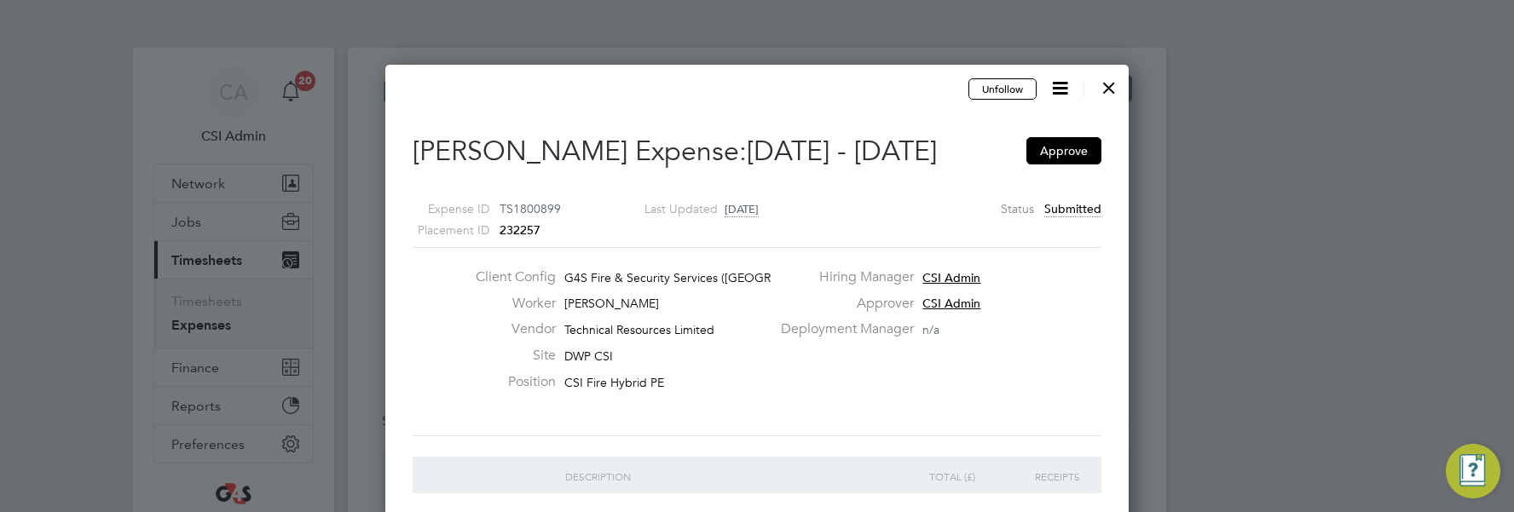
click at [864, 84] on icon at bounding box center [1059, 88] width 21 height 21
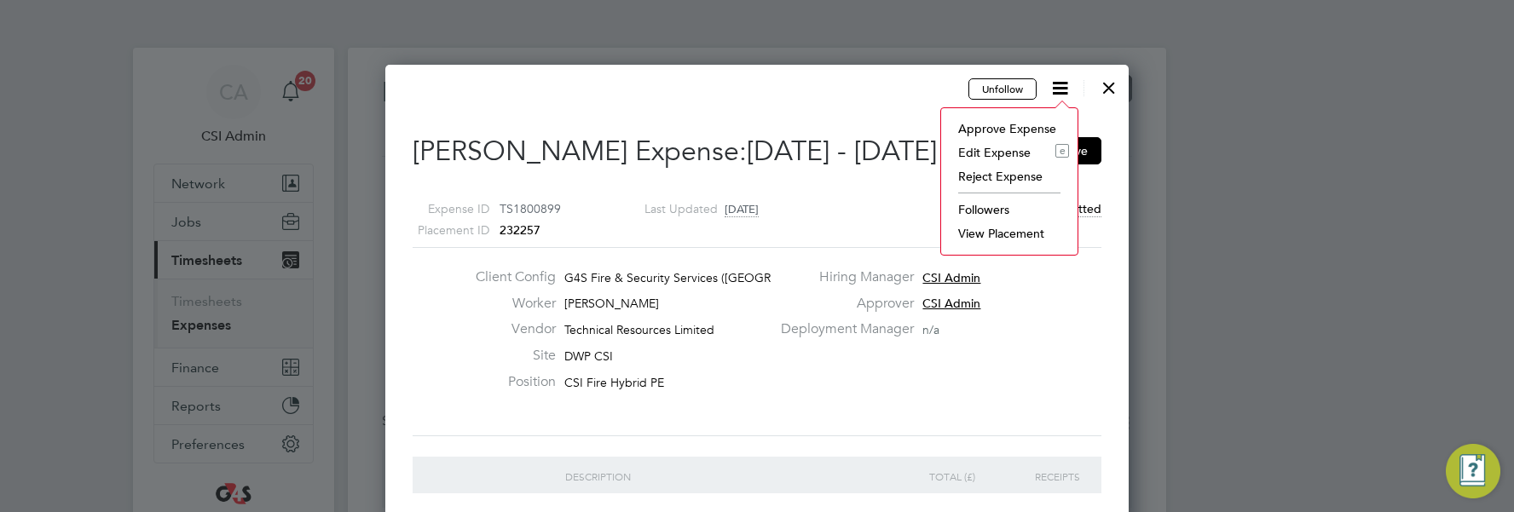
click at [864, 171] on li "Reject Expense" at bounding box center [1008, 176] width 119 height 24
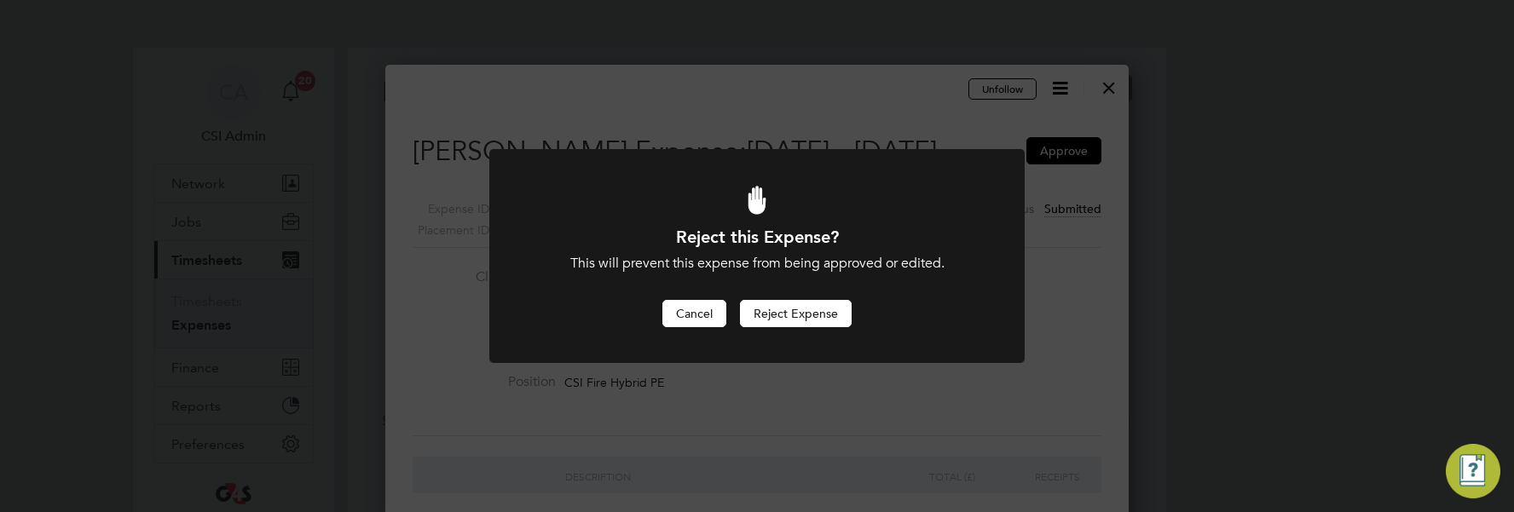
click at [694, 309] on button "Cancel" at bounding box center [694, 313] width 64 height 27
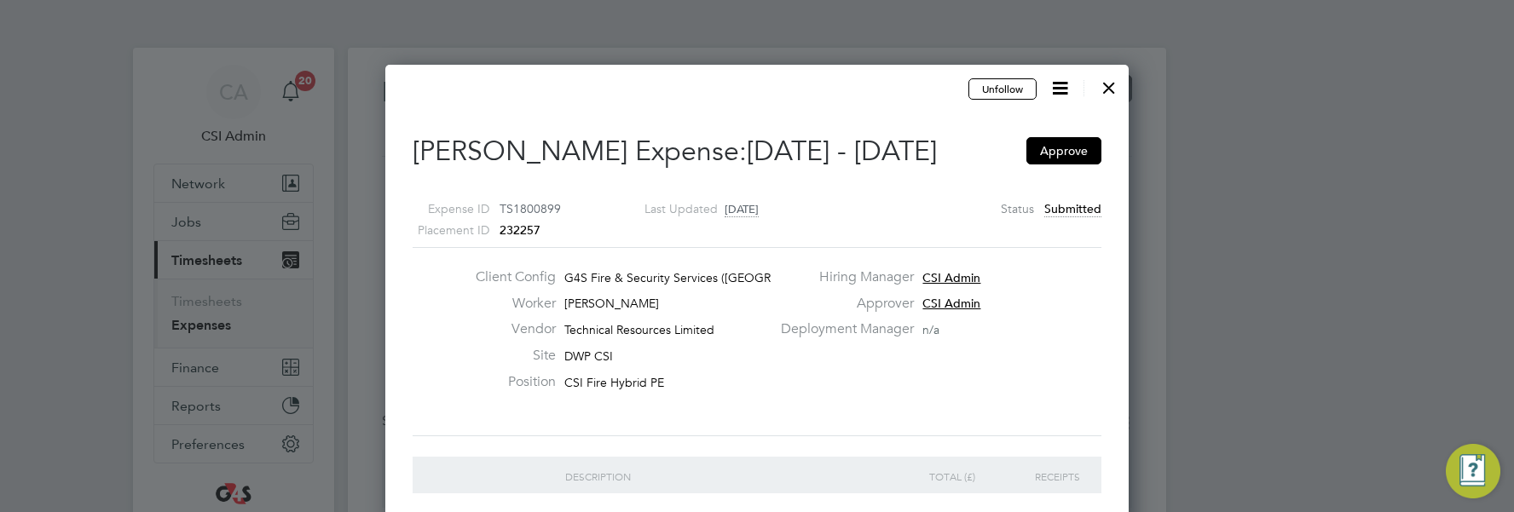
click at [864, 90] on icon at bounding box center [1059, 88] width 21 height 21
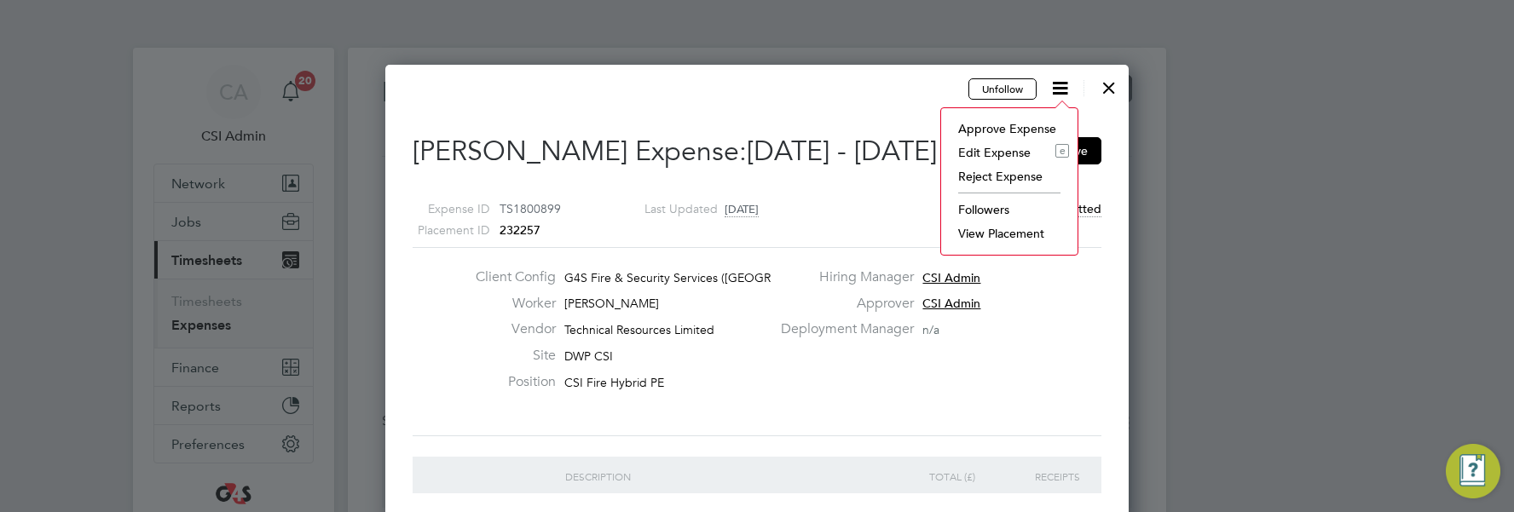
click at [864, 150] on li "Edit Expense e" at bounding box center [1008, 153] width 119 height 24
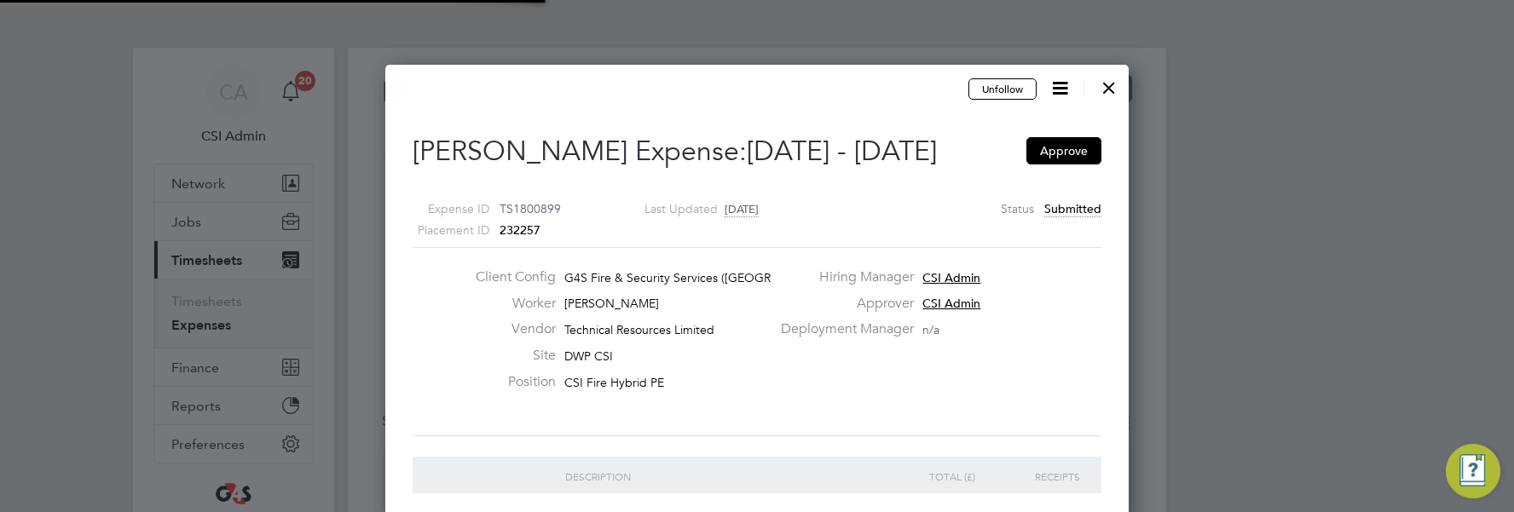
type input "CSI Admin"
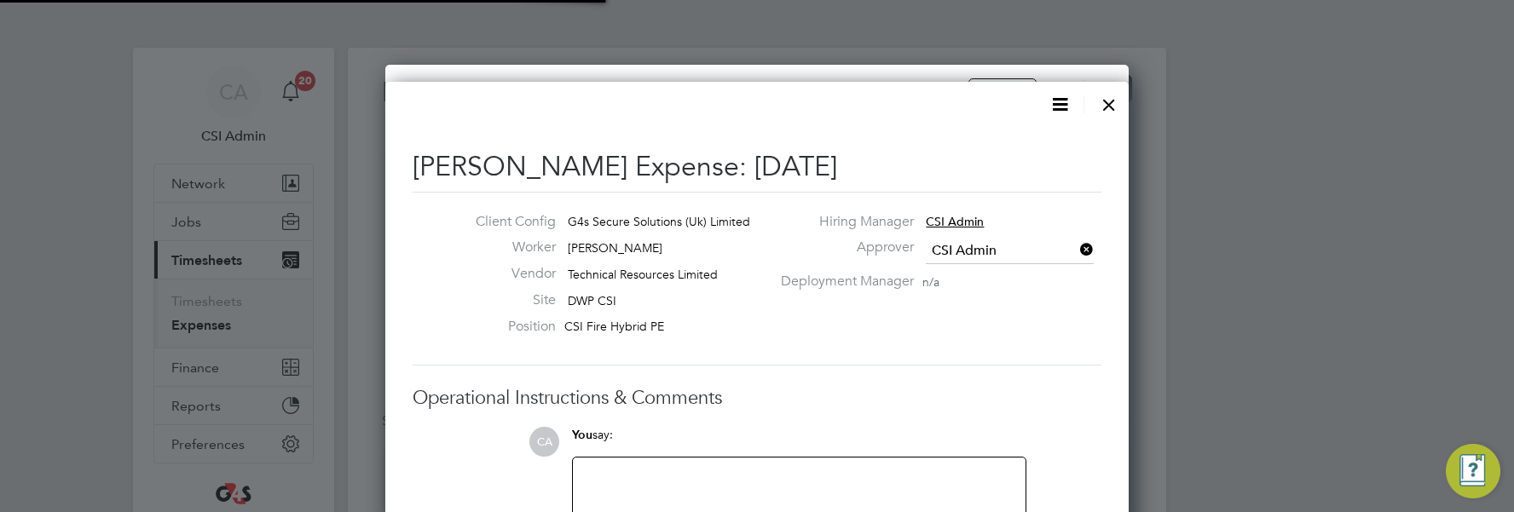
scroll to position [27, 309]
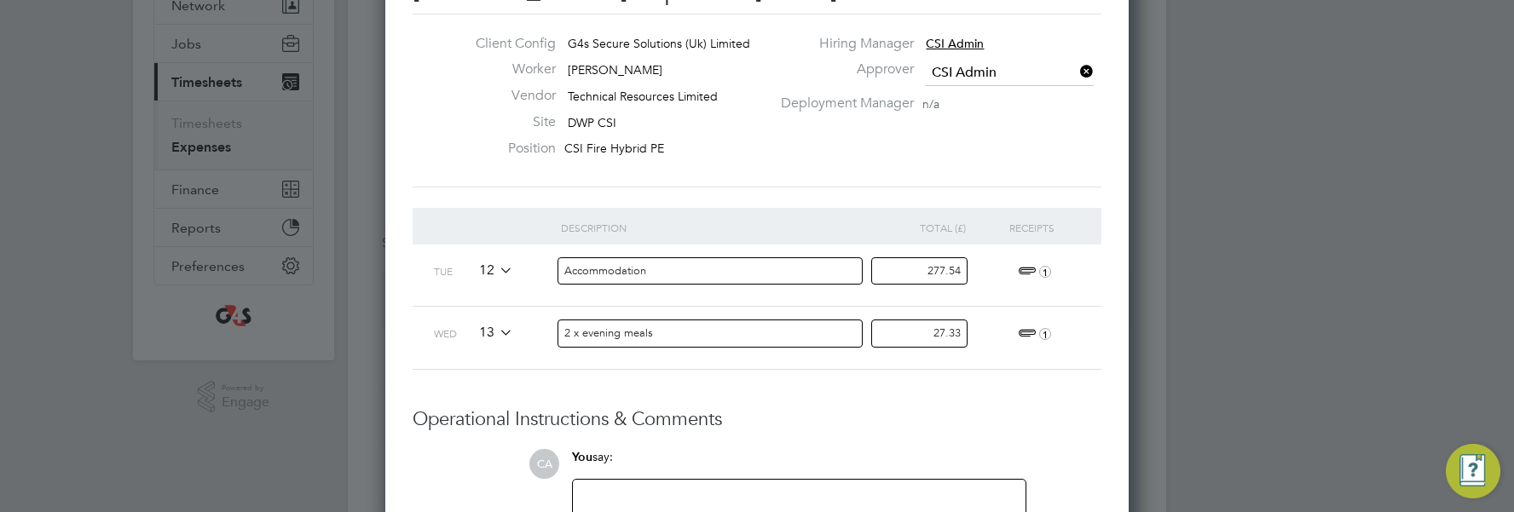
drag, startPoint x: 926, startPoint y: 337, endPoint x: 1082, endPoint y: 328, distance: 157.1
click at [864, 328] on div "Wed 13 2 x evening meals 27.33 1" at bounding box center [757, 337] width 689 height 63
type input "0"
click at [864, 385] on h3 "Operational Instructions & Comments" at bounding box center [757, 419] width 689 height 25
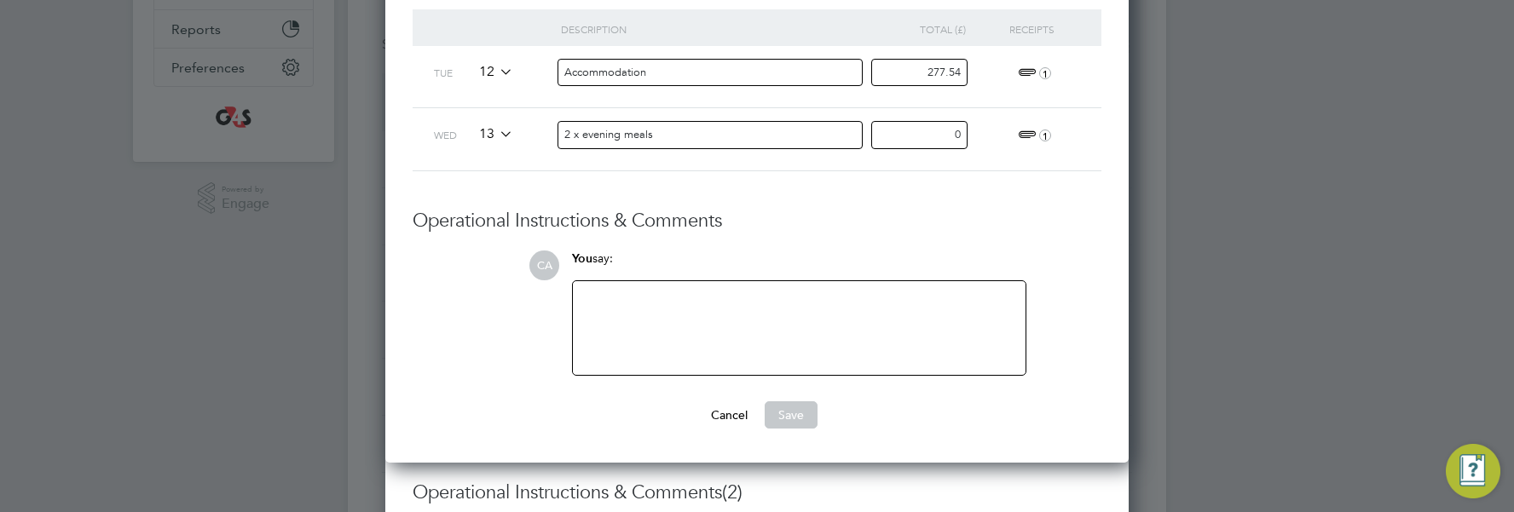
click at [730, 317] on div at bounding box center [799, 327] width 432 height 73
paste div
click at [864, 207] on li "Description Total (£) Receipts Tue 12 Accommodation 277.54 1 Wed 13 2 x evening…" at bounding box center [757, 109] width 689 height 200
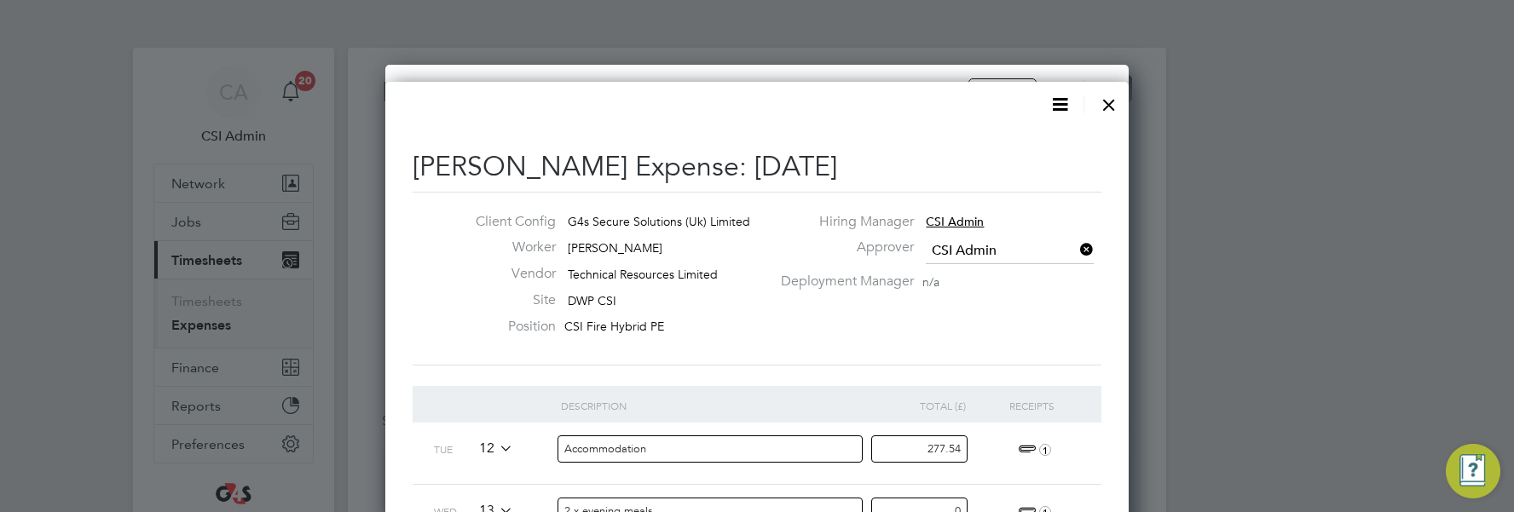
click at [864, 385] on input "277.54" at bounding box center [919, 450] width 96 height 28
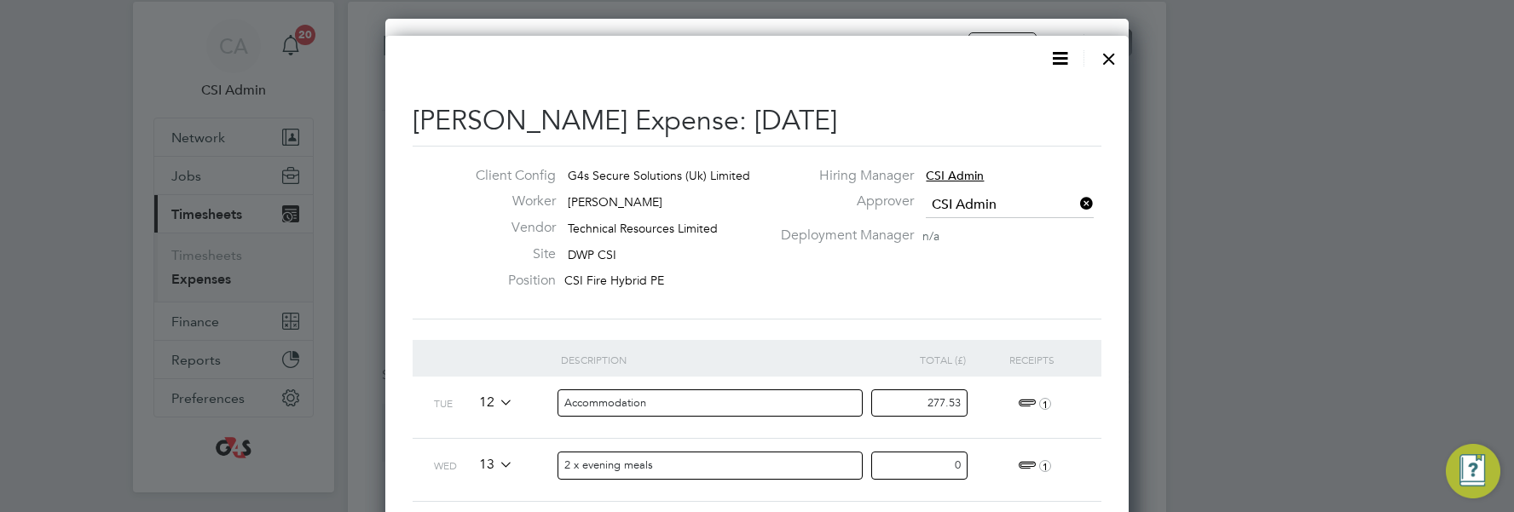
type input "277.53"
click at [864, 385] on input "0" at bounding box center [919, 466] width 96 height 28
type input "0.01"
click at [864, 385] on div "277.53" at bounding box center [926, 408] width 105 height 62
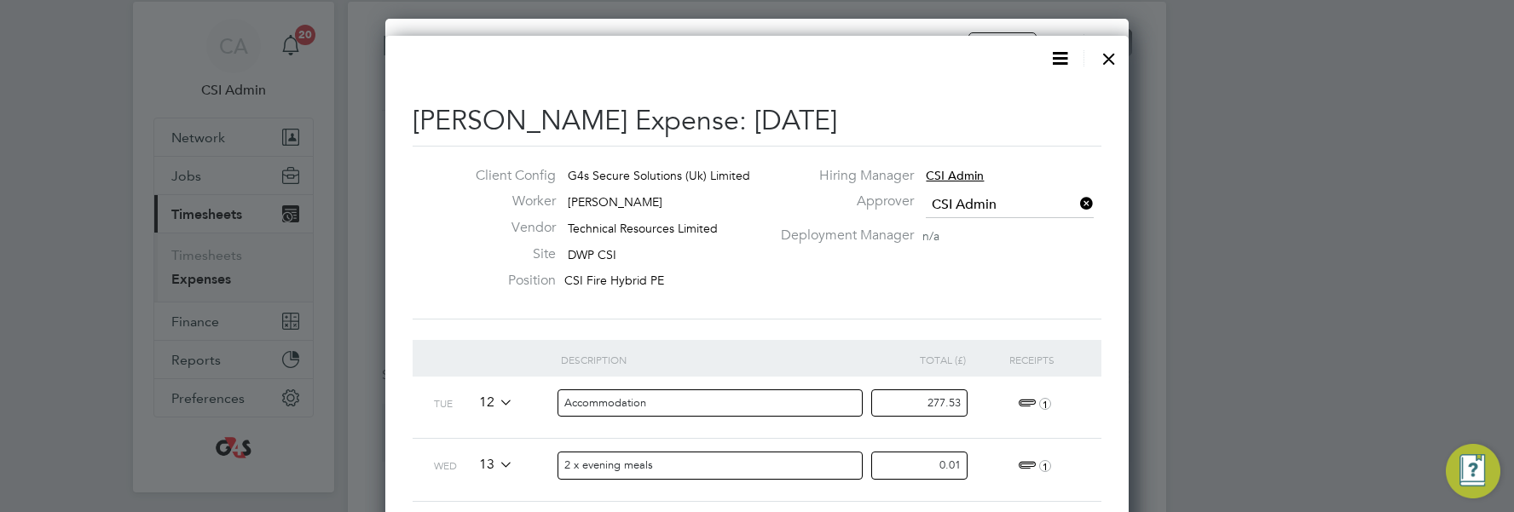
click at [732, 385] on input "2 x evening meals" at bounding box center [710, 466] width 306 height 28
click at [724, 385] on input "2 x evening meals" at bounding box center [710, 466] width 306 height 28
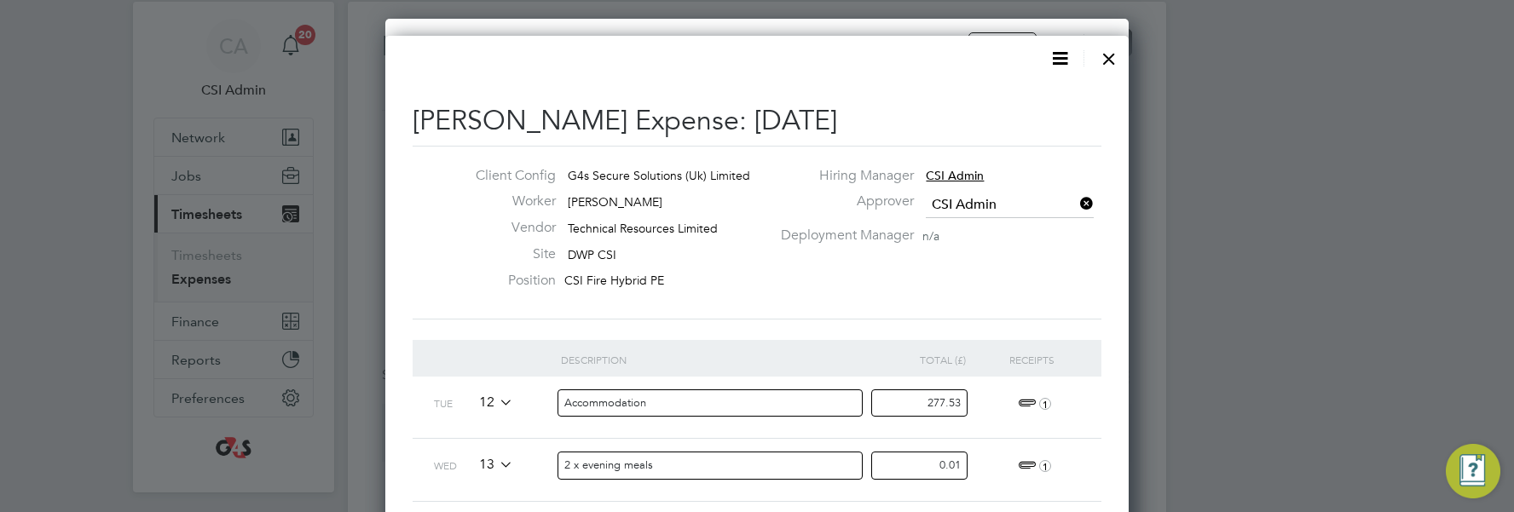
click at [724, 385] on input "2 x evening meals" at bounding box center [710, 466] width 306 height 28
click at [781, 385] on input "Accommodation" at bounding box center [710, 403] width 306 height 28
click at [734, 385] on input "2 x evening meals" at bounding box center [710, 466] width 306 height 28
click at [735, 385] on input "2 x evening meals" at bounding box center [710, 466] width 306 height 28
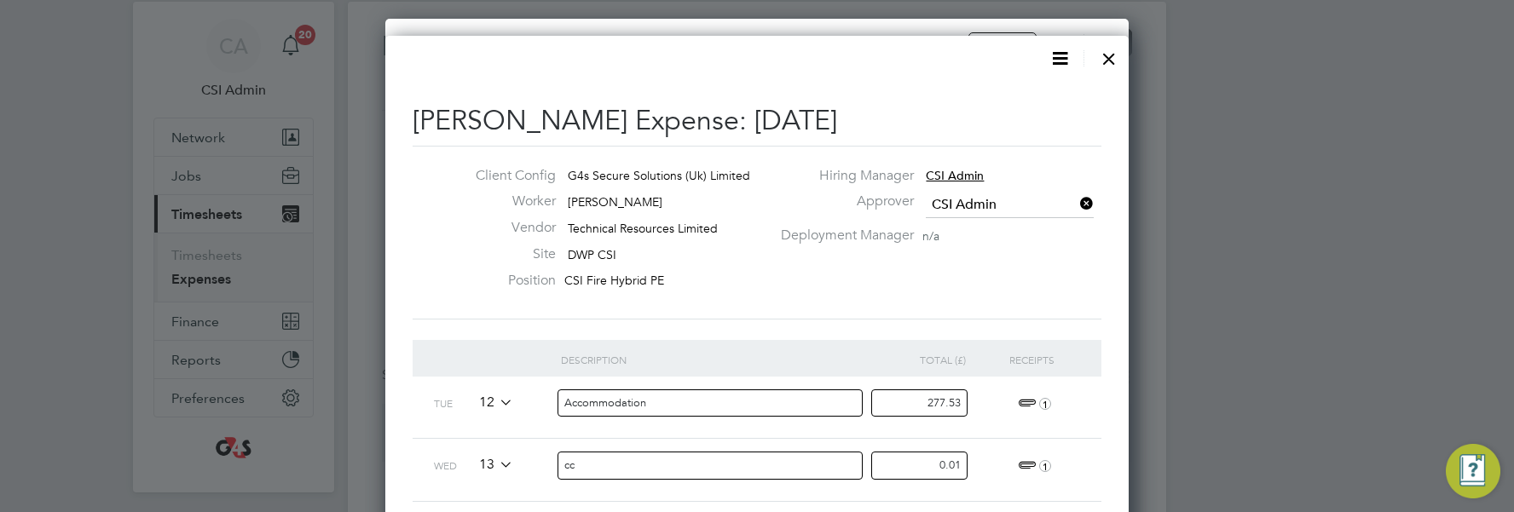
type input "c"
click at [473, 385] on div "13" at bounding box center [515, 465] width 92 height 53
click at [492, 385] on span "13" at bounding box center [493, 465] width 40 height 19
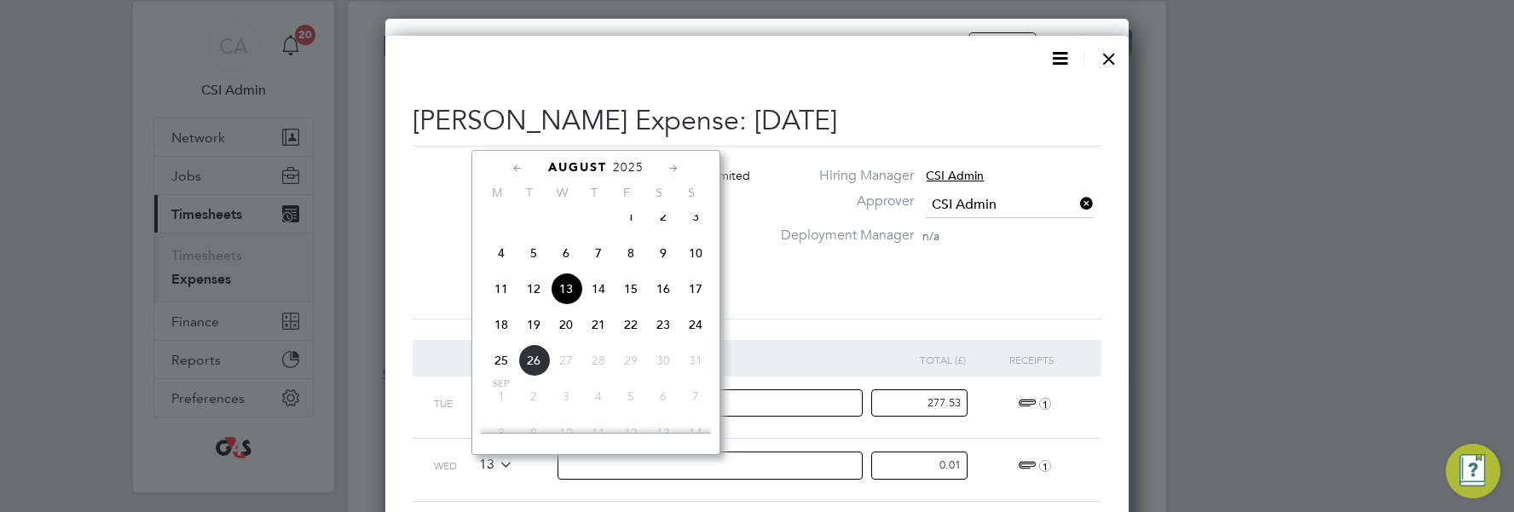
click at [864, 223] on div "Approver CSI Admin" at bounding box center [939, 210] width 338 height 34
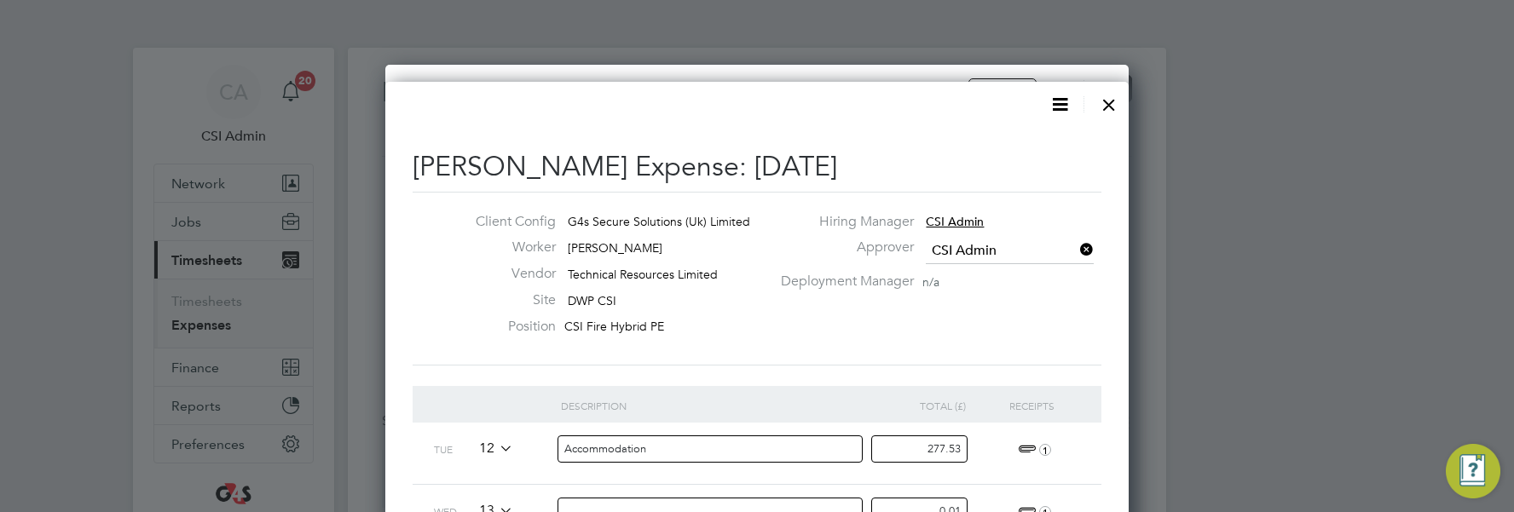
scroll to position [24, 0]
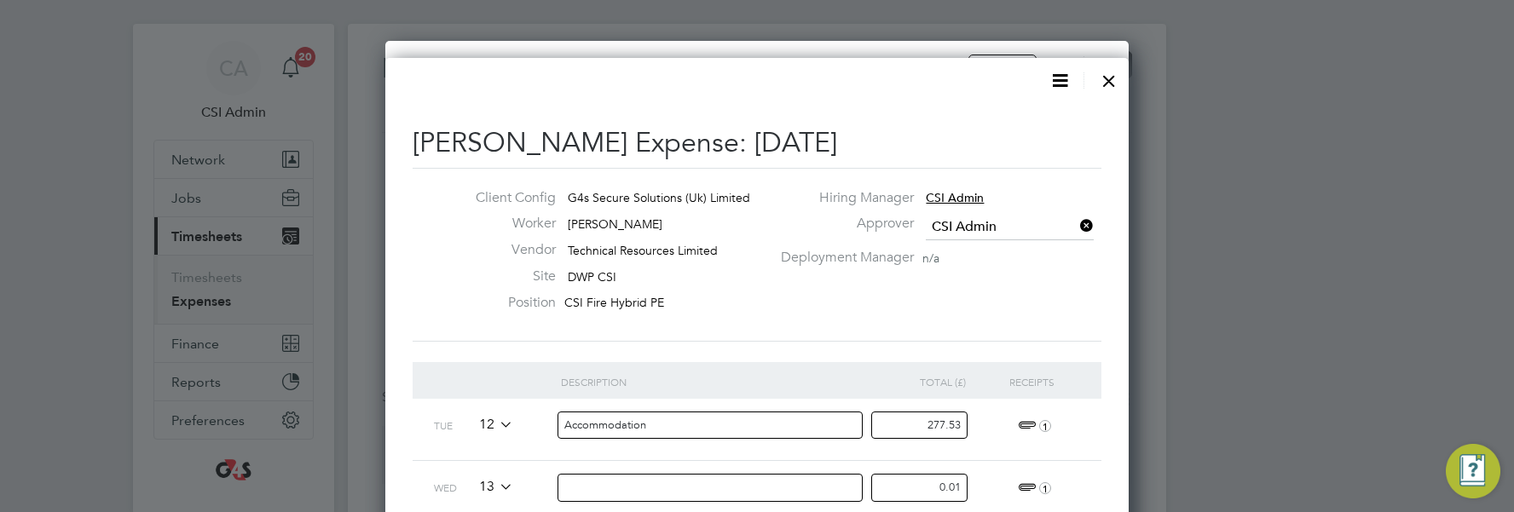
click at [864, 257] on div "Deployment Manager n/a" at bounding box center [939, 262] width 338 height 26
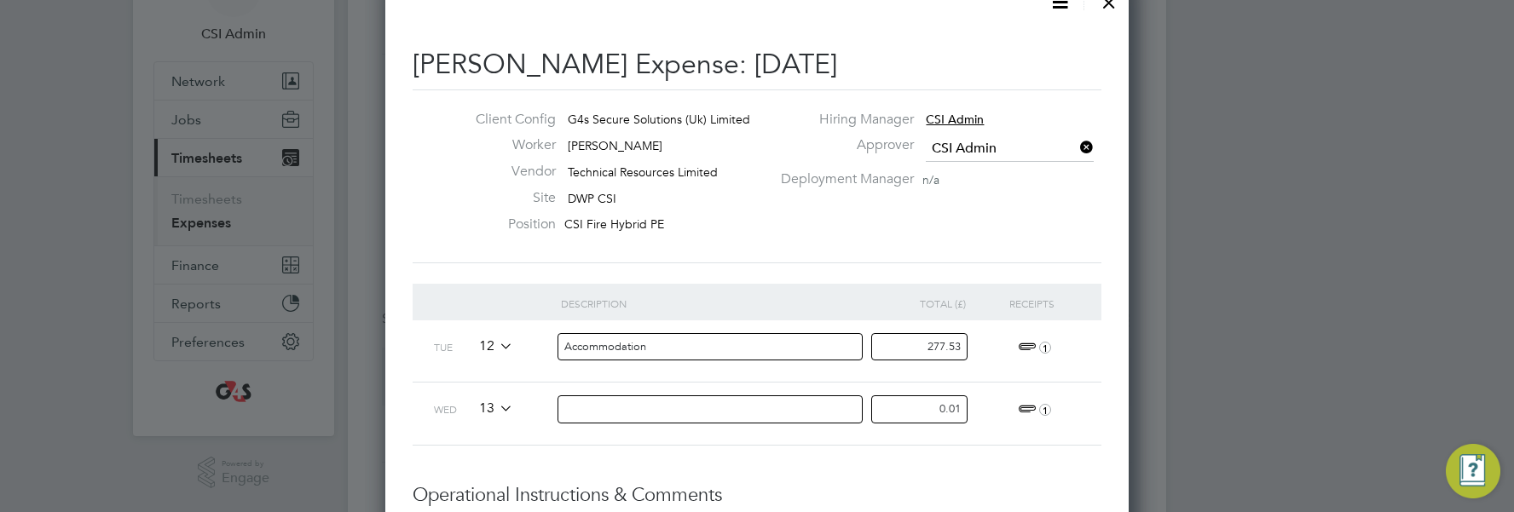
drag, startPoint x: 761, startPoint y: 425, endPoint x: 765, endPoint y: 393, distance: 32.7
click at [767, 385] on div at bounding box center [718, 414] width 314 height 62
click at [765, 385] on div at bounding box center [718, 414] width 314 height 62
click at [759, 385] on input at bounding box center [710, 409] width 306 height 28
type input "Accomodation (excess)"
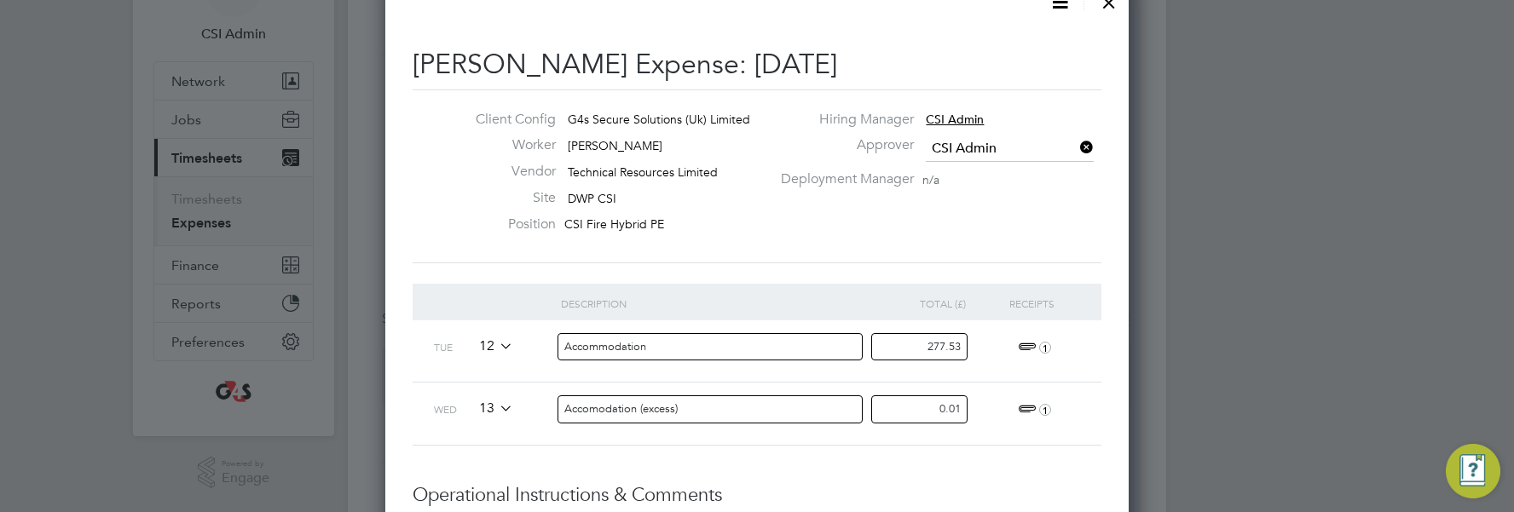
drag, startPoint x: 801, startPoint y: 494, endPoint x: 808, endPoint y: 505, distance: 13.0
click at [803, 385] on h3 "Operational Instructions & Comments" at bounding box center [757, 495] width 689 height 25
drag, startPoint x: 530, startPoint y: 407, endPoint x: 519, endPoint y: 406, distance: 11.2
click at [530, 385] on div "13" at bounding box center [515, 409] width 92 height 53
click at [496, 385] on icon at bounding box center [496, 408] width 0 height 14
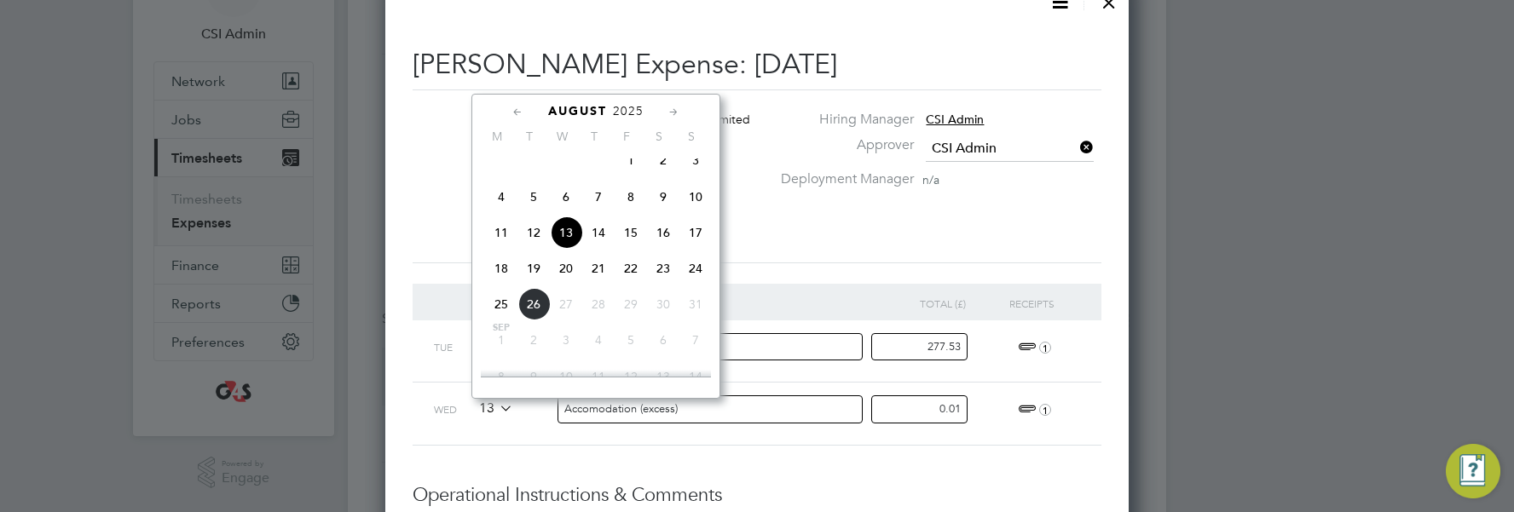
click at [531, 239] on span "12" at bounding box center [533, 232] width 32 height 32
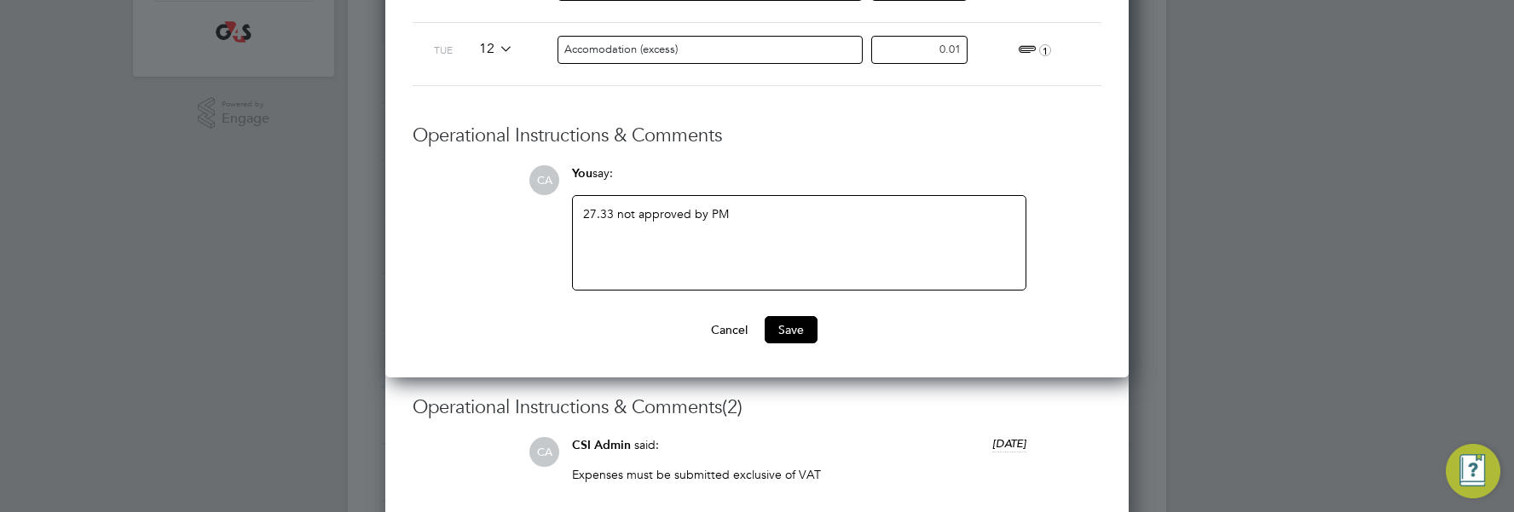
scroll to position [239, 0]
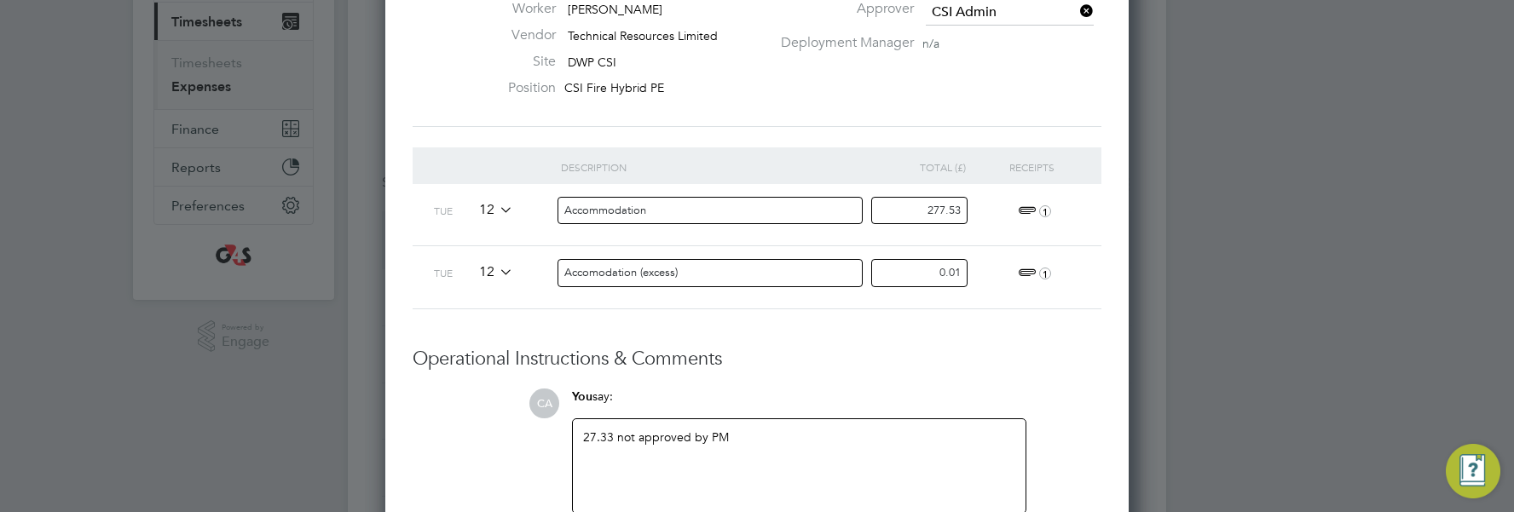
drag, startPoint x: 945, startPoint y: 213, endPoint x: 967, endPoint y: 277, distance: 67.7
click at [864, 277] on div "Description Total (£) Receipts Tue 12 Accommodation 277.53 1 Tue 12 Accomodatio…" at bounding box center [757, 228] width 689 height 163
click at [864, 261] on input "0.01" at bounding box center [919, 273] width 96 height 28
click at [802, 315] on li "Description Total (£) Receipts Tue 12 Accommodation 277.53 1 Tue 12 Accomodatio…" at bounding box center [757, 247] width 689 height 200
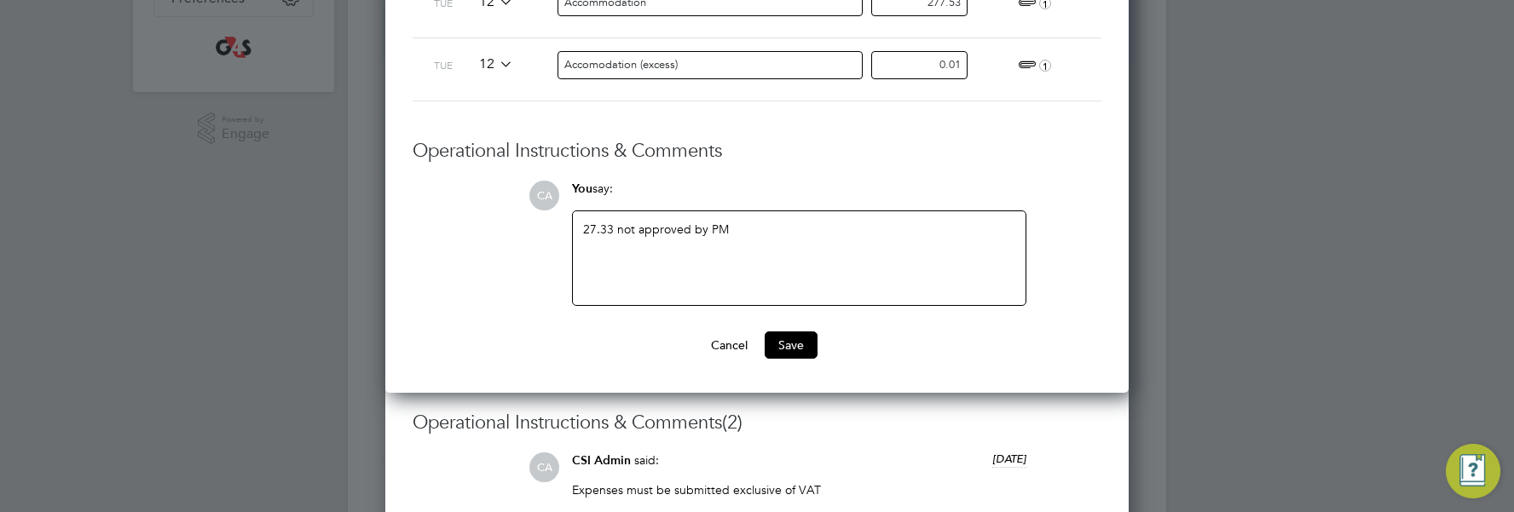
drag, startPoint x: 747, startPoint y: 355, endPoint x: 732, endPoint y: 340, distance: 21.1
click at [742, 351] on button "Cancel" at bounding box center [729, 345] width 64 height 27
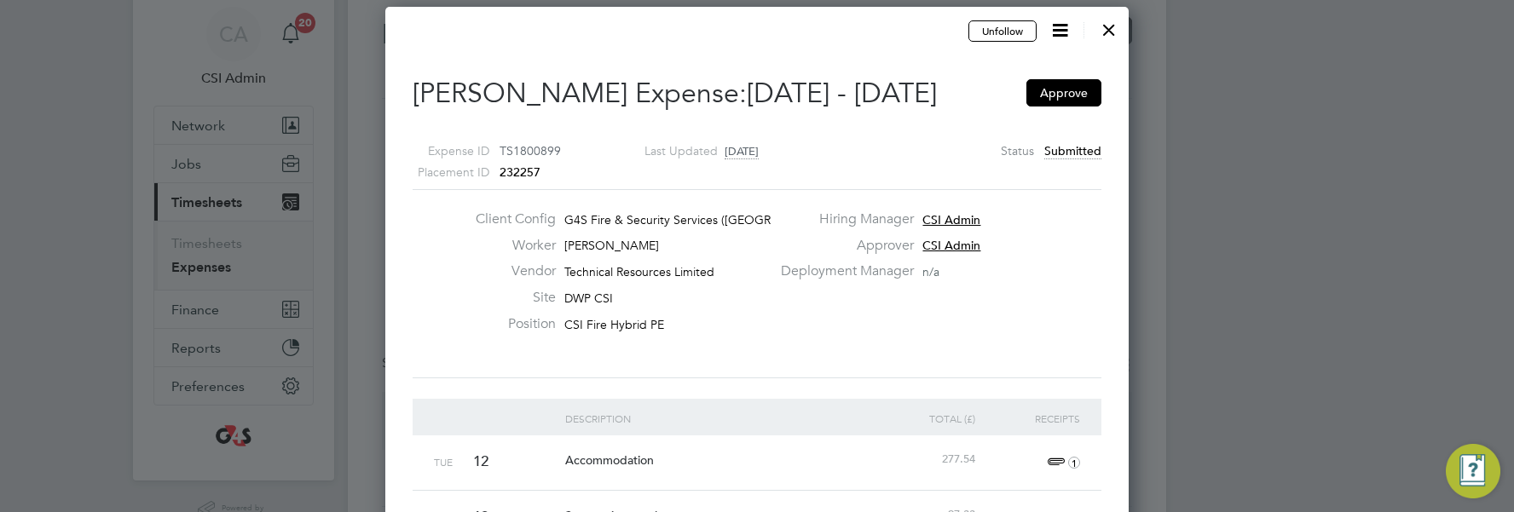
scroll to position [0, 0]
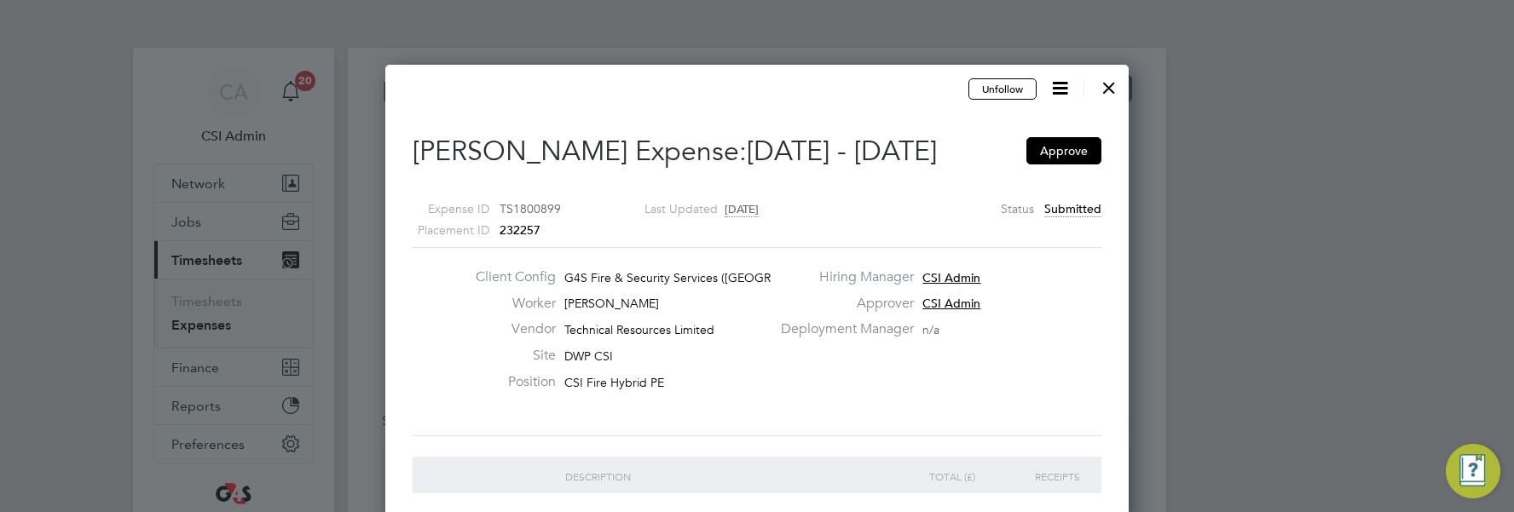
click at [864, 83] on div at bounding box center [1108, 83] width 31 height 31
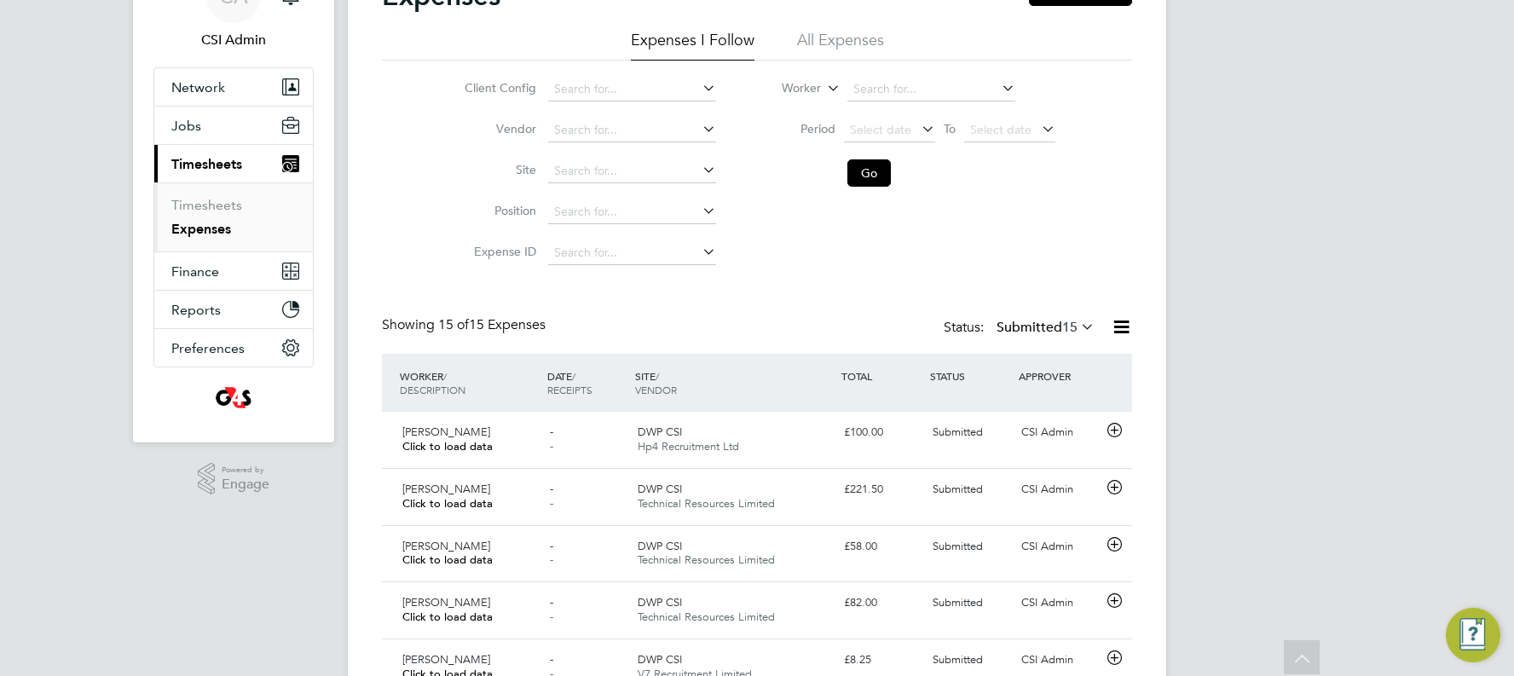
scroll to position [171, 0]
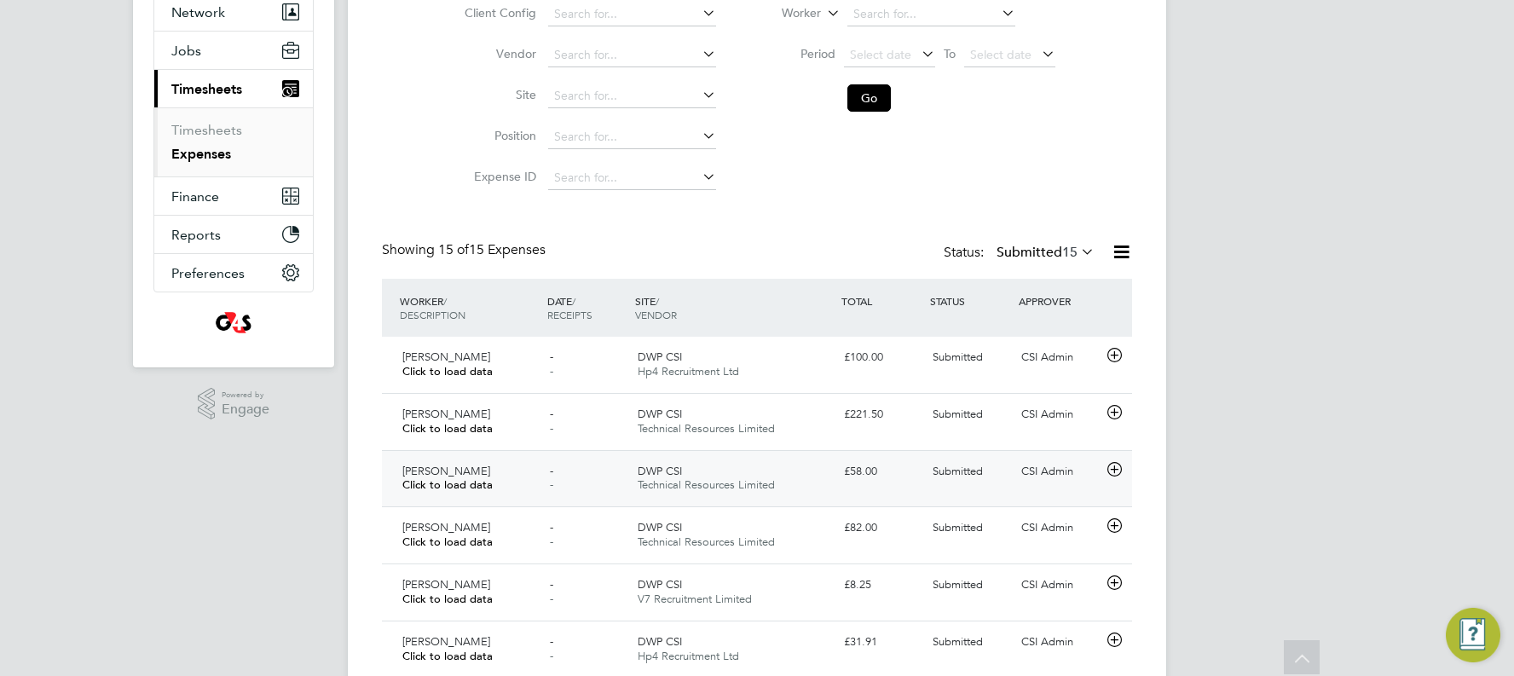
click at [864, 385] on div "CSI Admin" at bounding box center [1058, 472] width 89 height 28
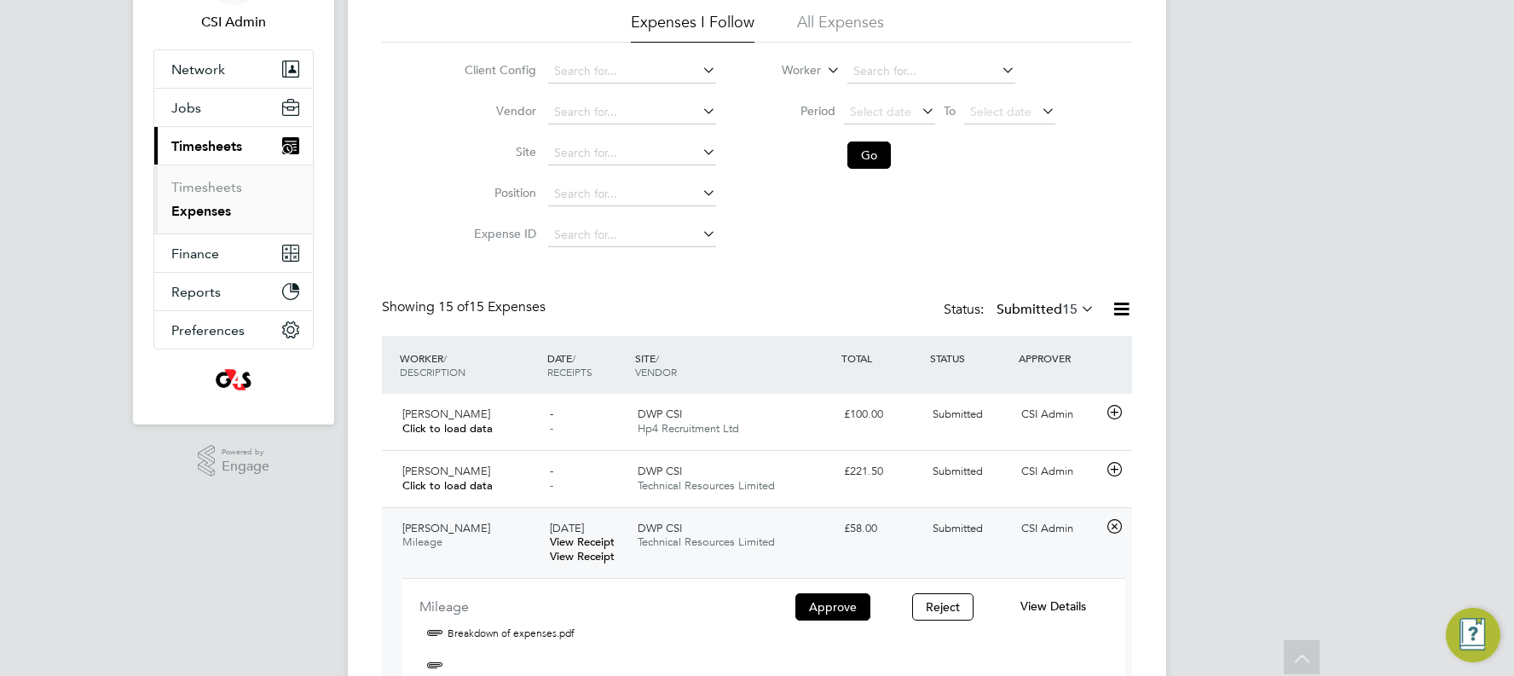
scroll to position [309, 0]
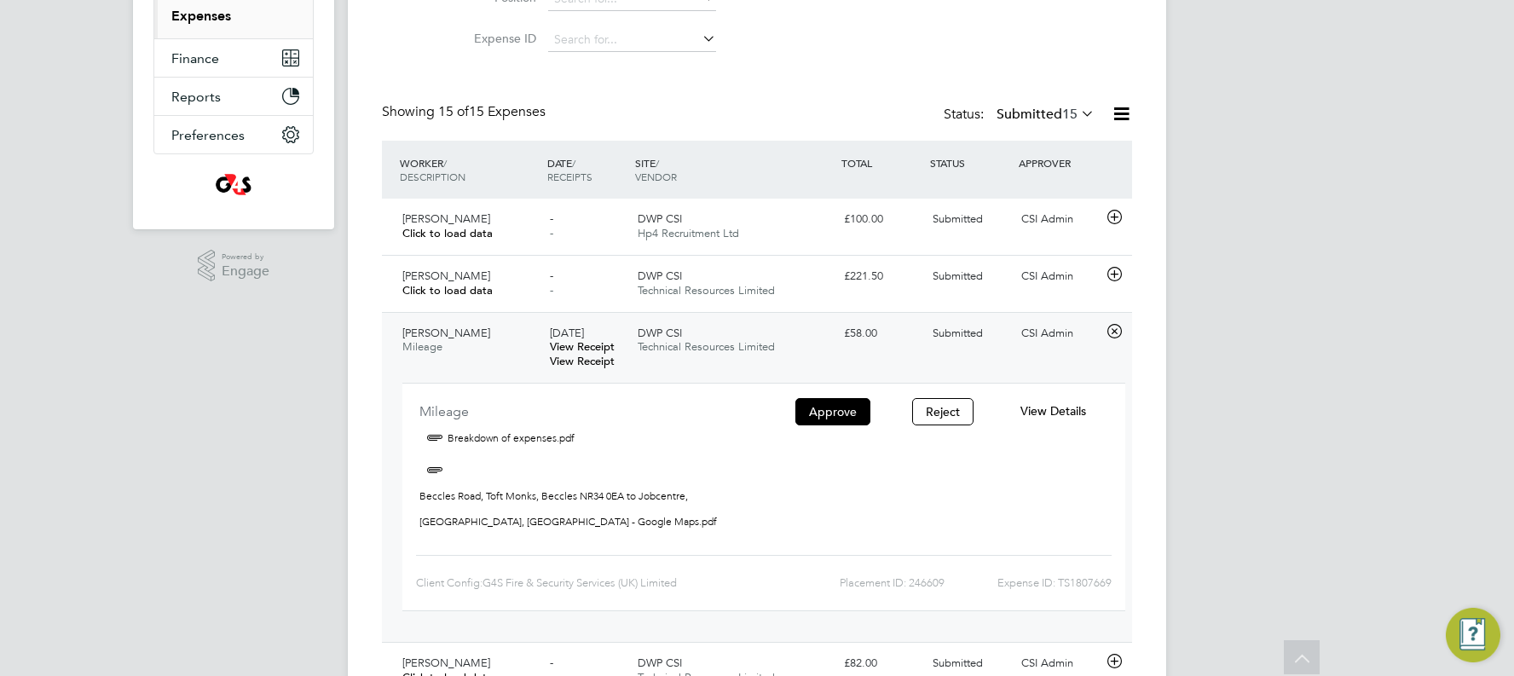
click at [864, 385] on span "View Details" at bounding box center [1053, 410] width 66 height 15
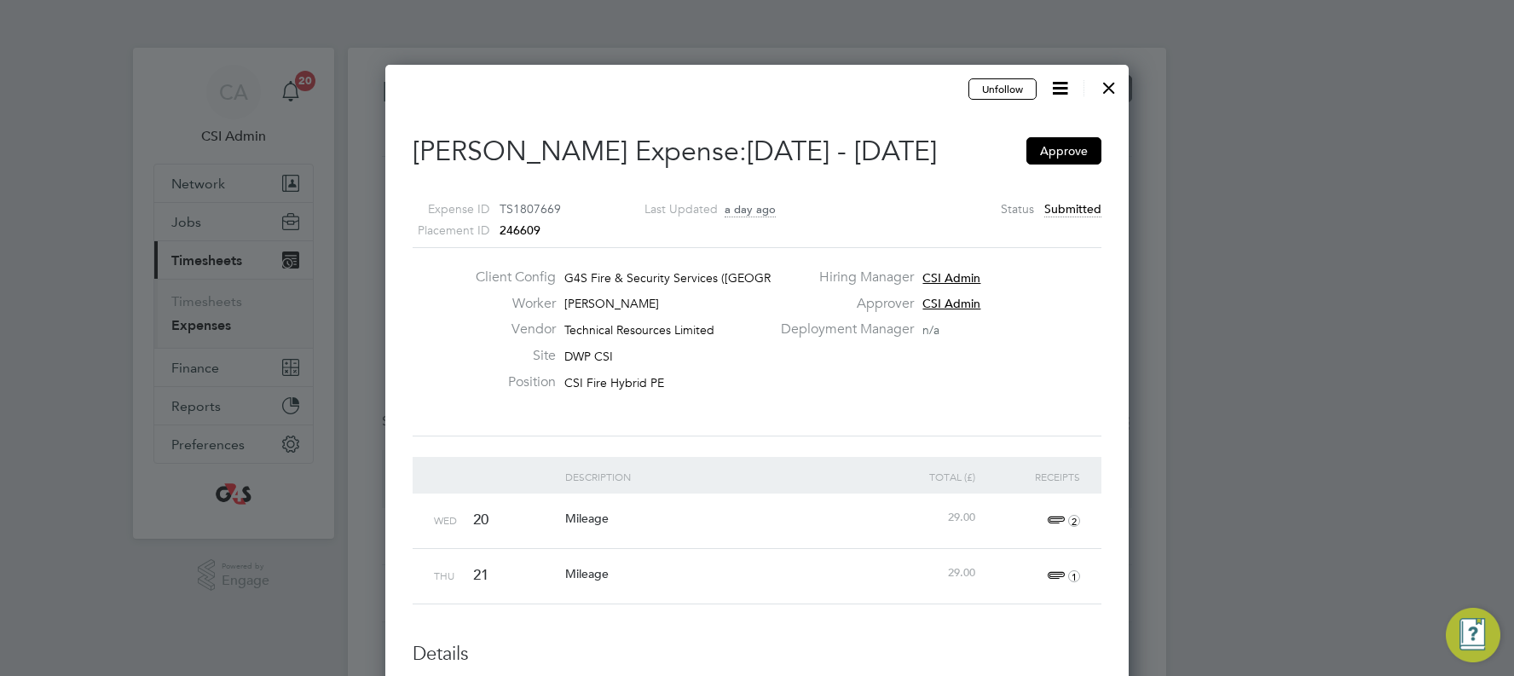
scroll to position [8, 0]
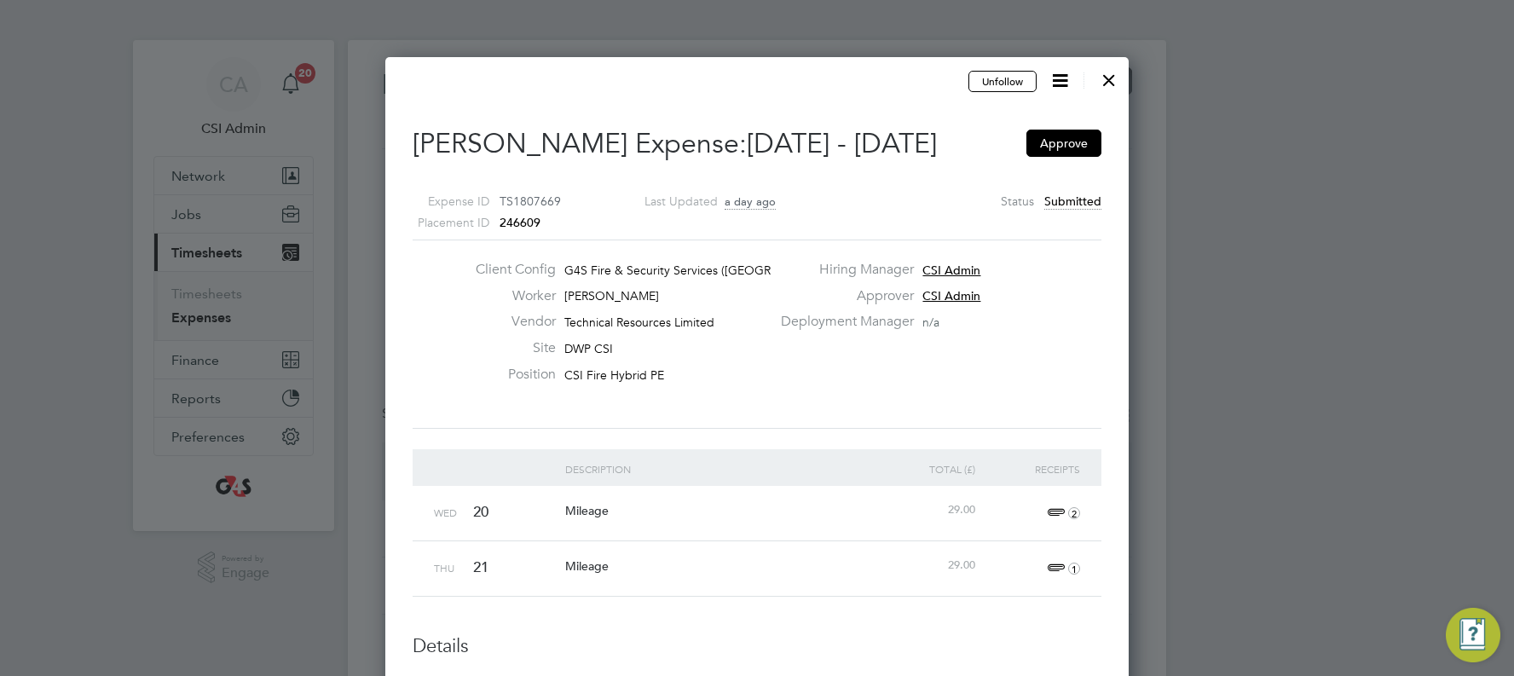
click at [864, 385] on span "2" at bounding box center [1061, 513] width 38 height 20
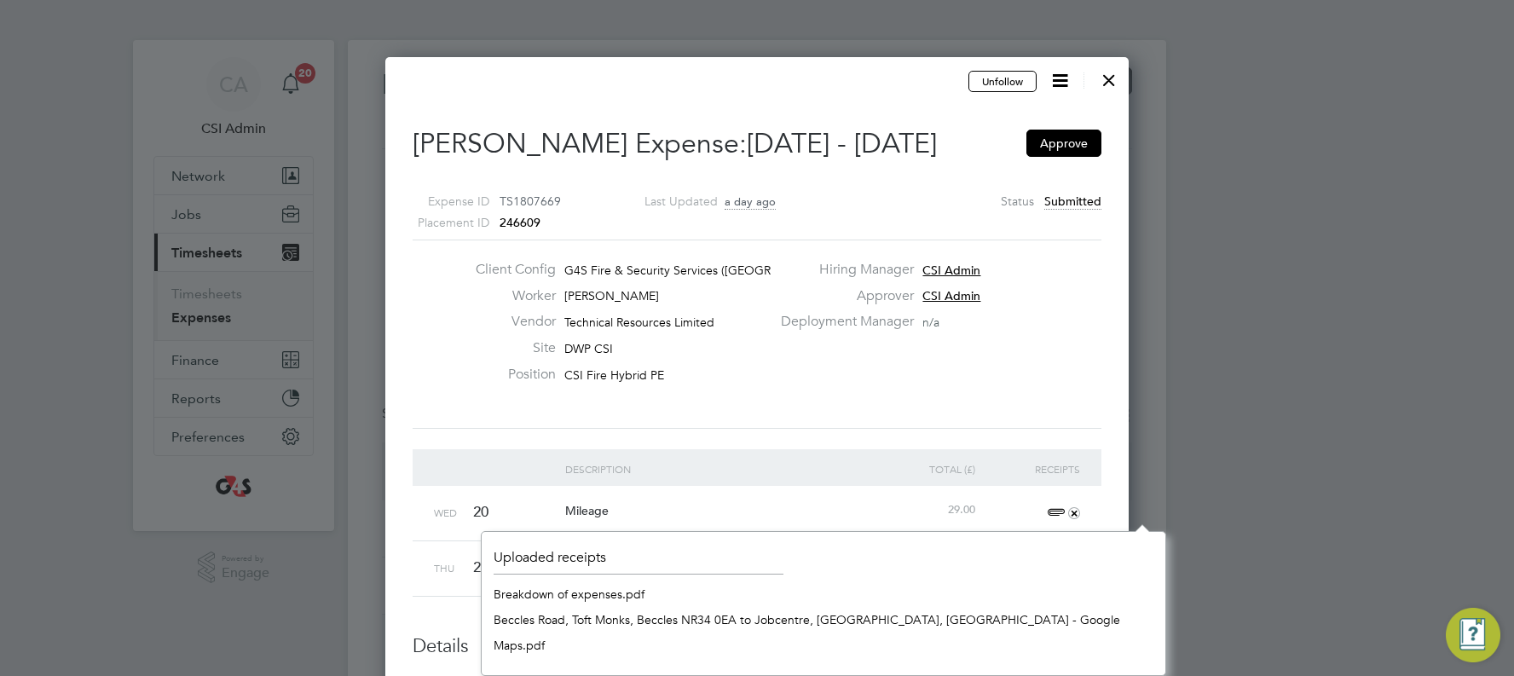
click at [630, 385] on link "Beccles Road, Toft Monks, Beccles NR34 0EA to Jobcentre, Lower Mounts, Northamp…" at bounding box center [823, 632] width 660 height 51
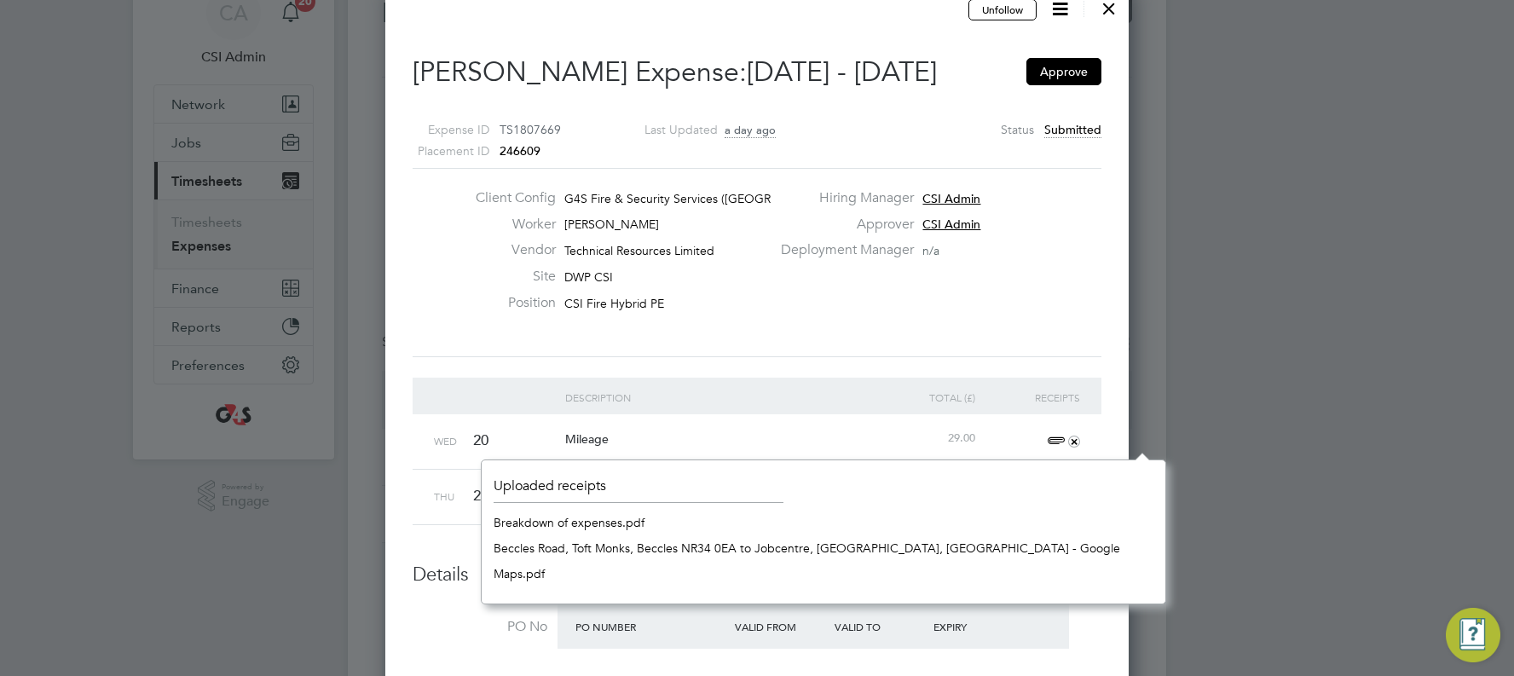
scroll to position [0, 0]
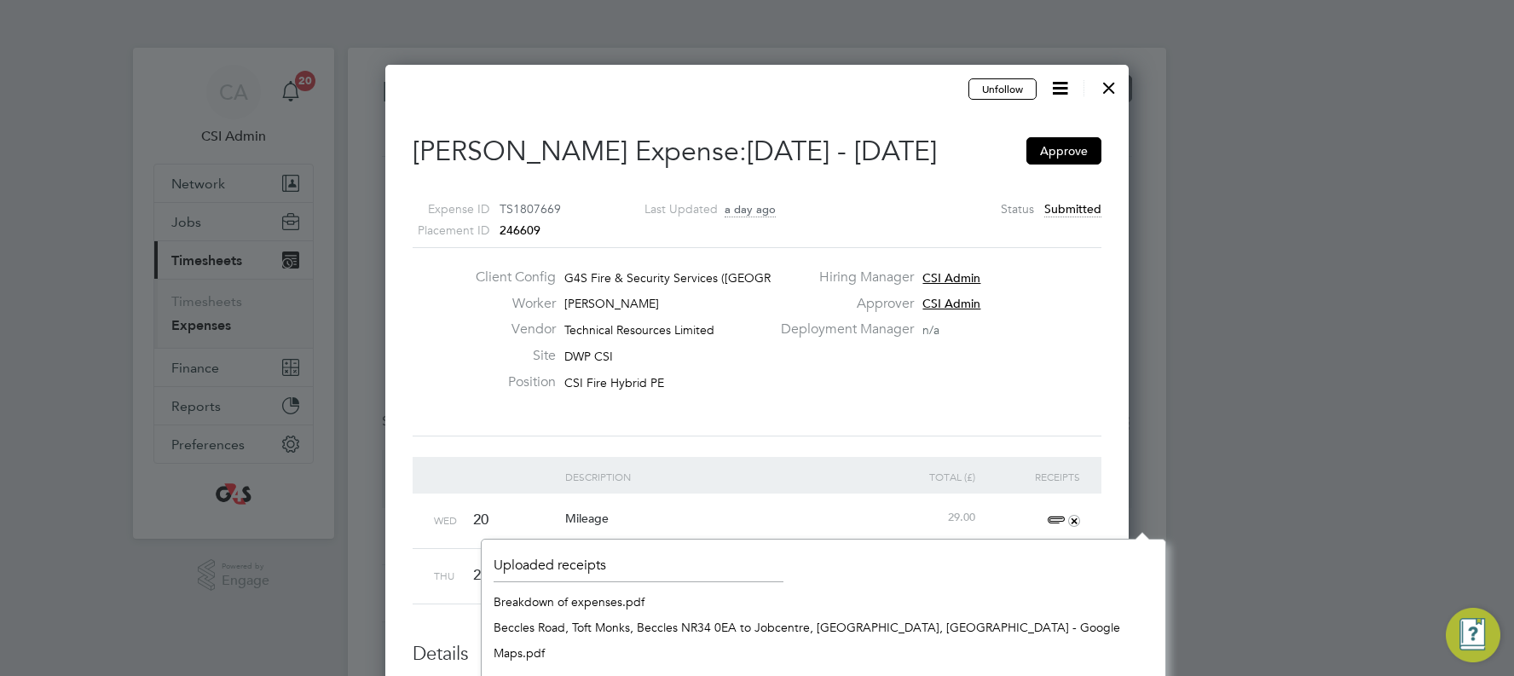
click at [864, 81] on div at bounding box center [1108, 83] width 31 height 31
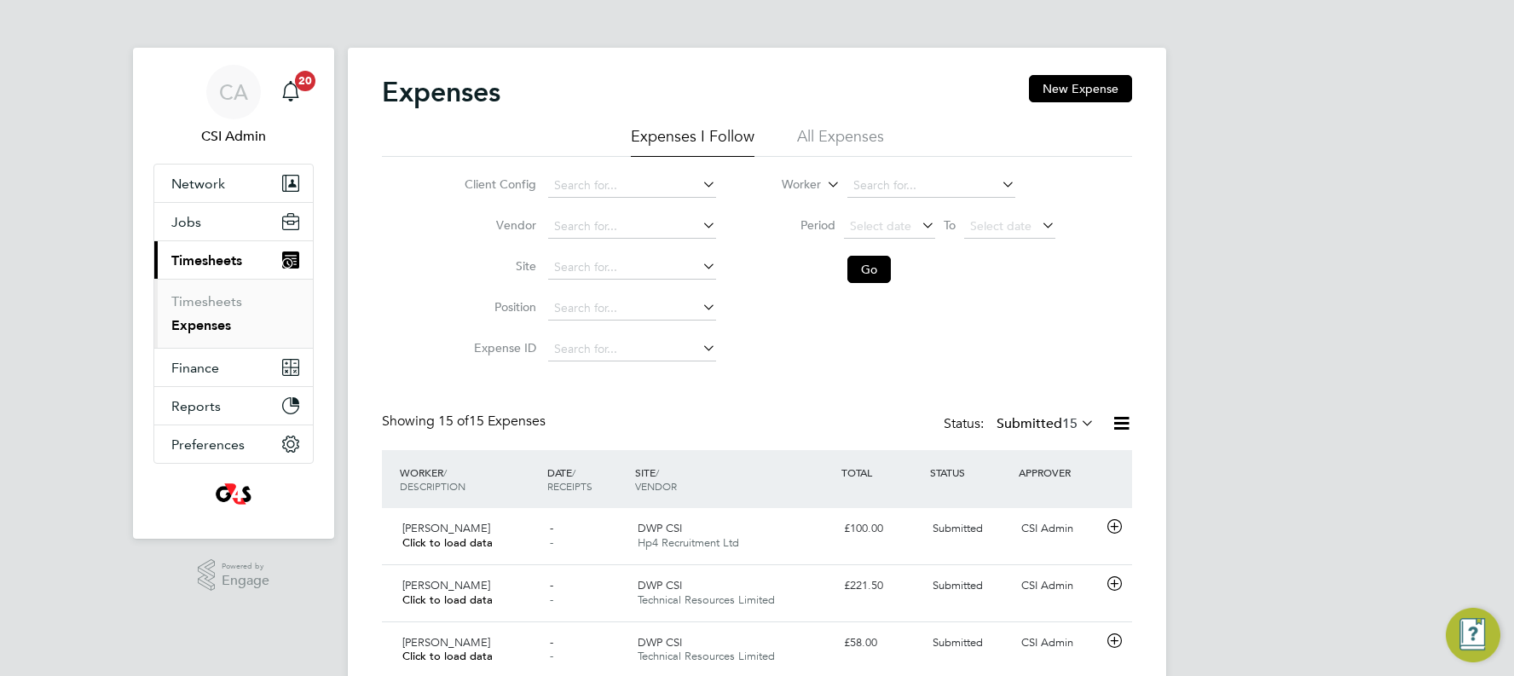
scroll to position [43, 148]
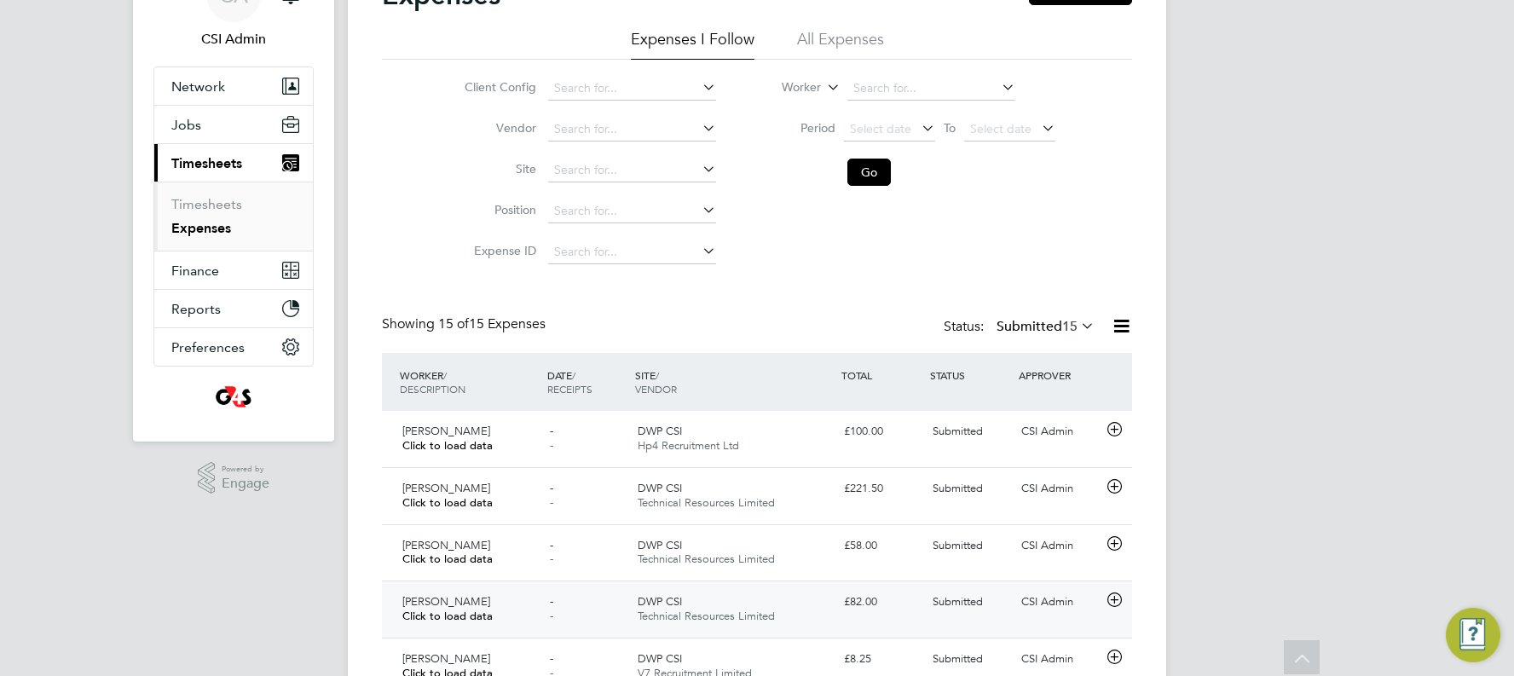
click at [864, 385] on div "CSI Admin" at bounding box center [1058, 602] width 89 height 28
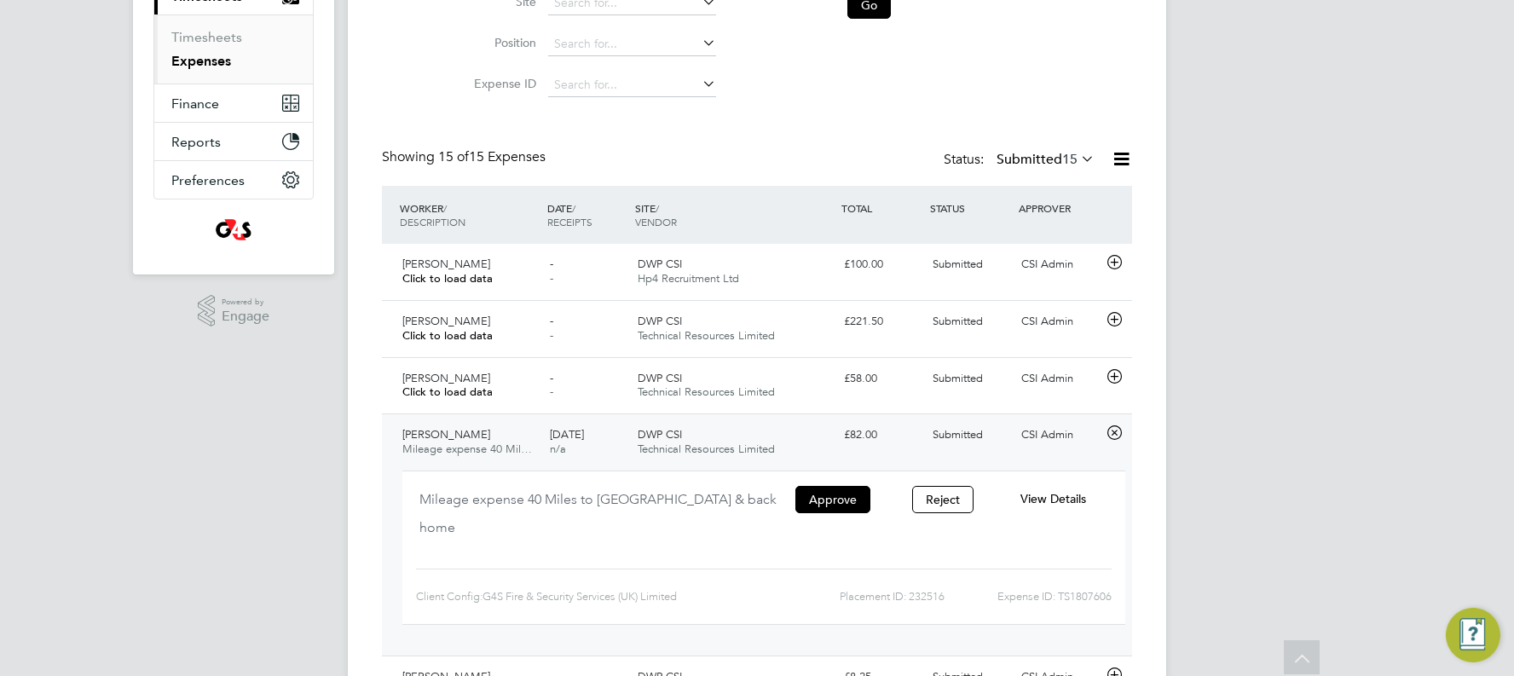
click at [864, 385] on div "View Details" at bounding box center [1053, 499] width 110 height 28
click at [864, 385] on span "View Details" at bounding box center [1053, 498] width 66 height 15
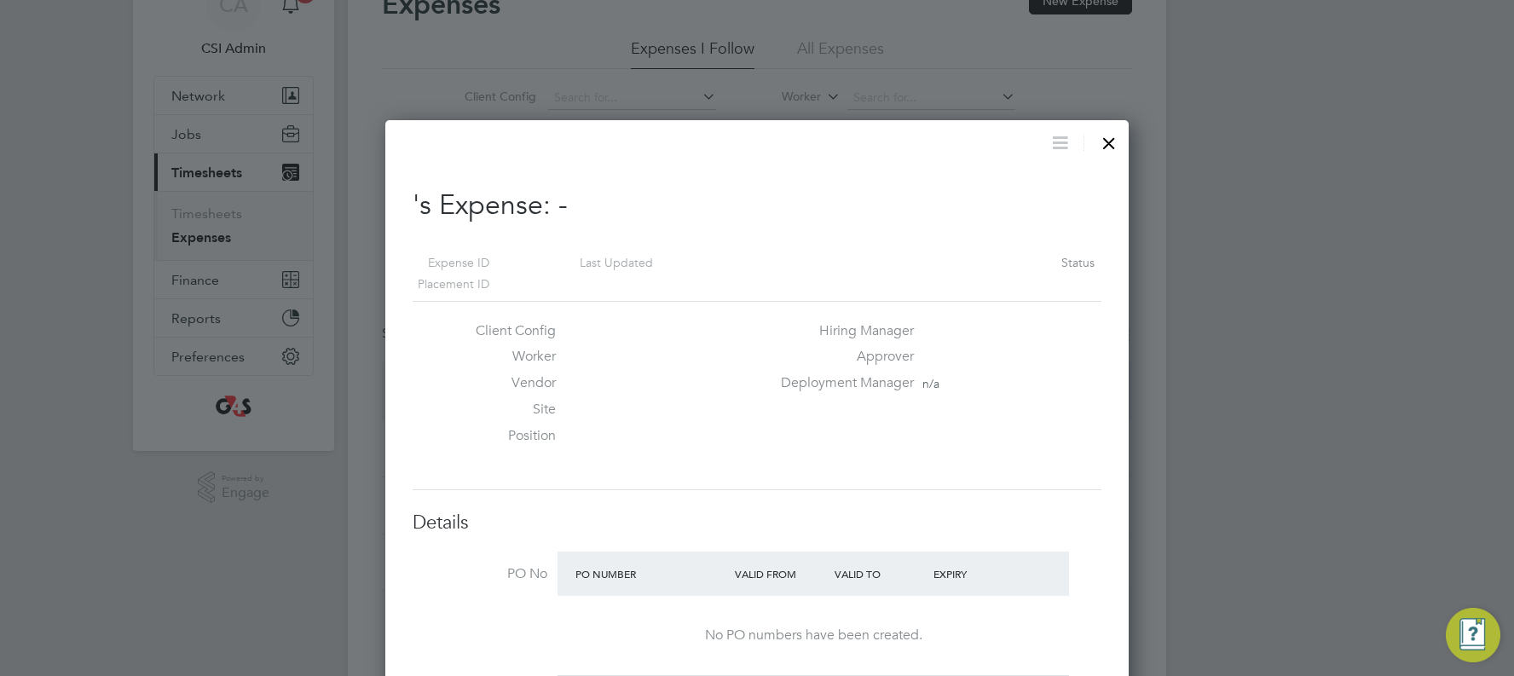
scroll to position [58, 0]
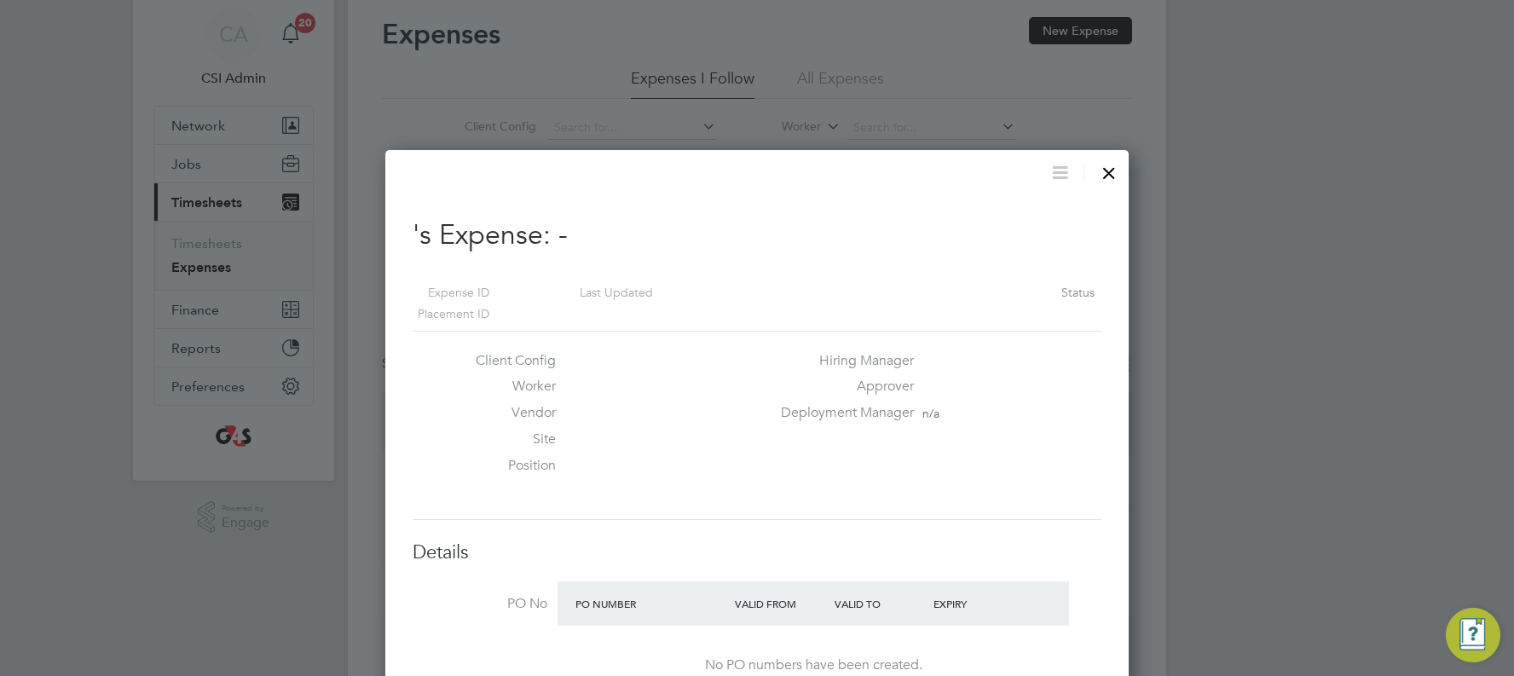
click at [864, 166] on div at bounding box center [1108, 168] width 31 height 31
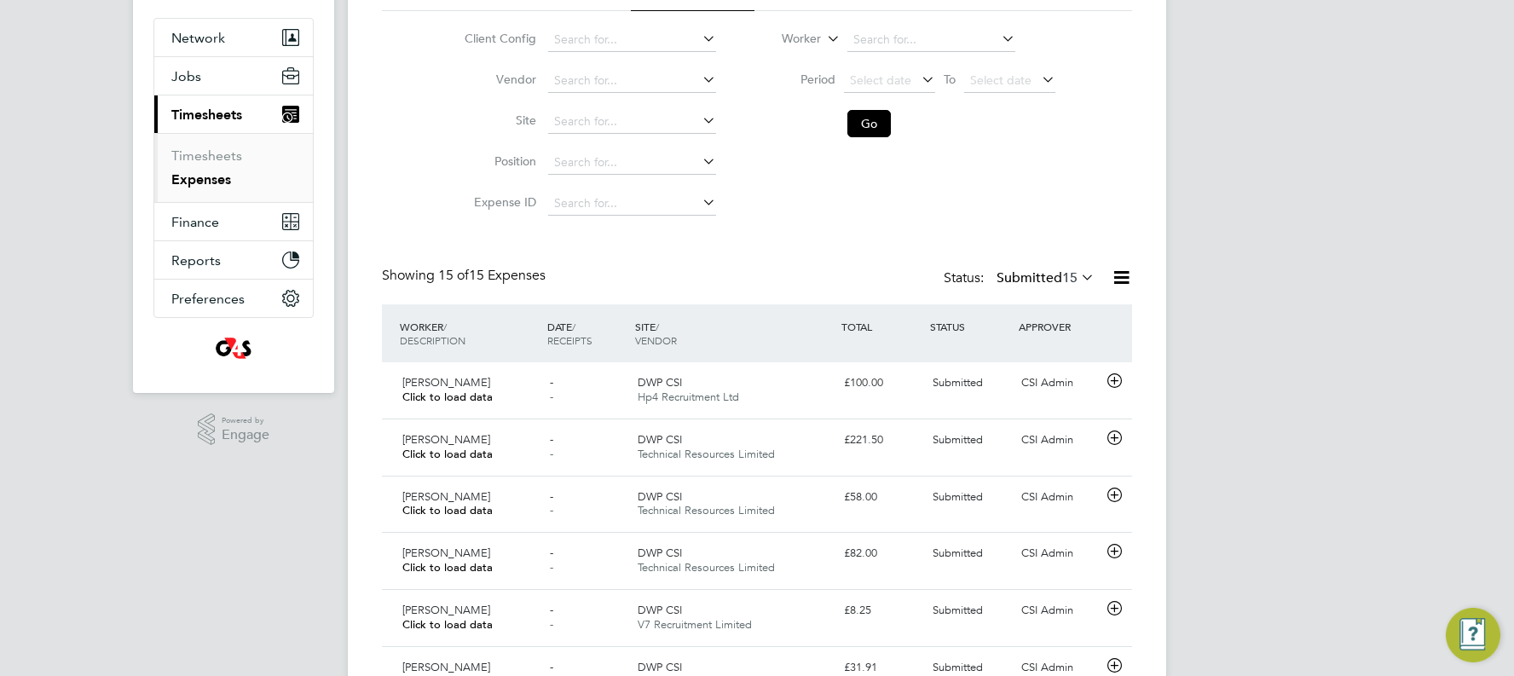
scroll to position [9, 9]
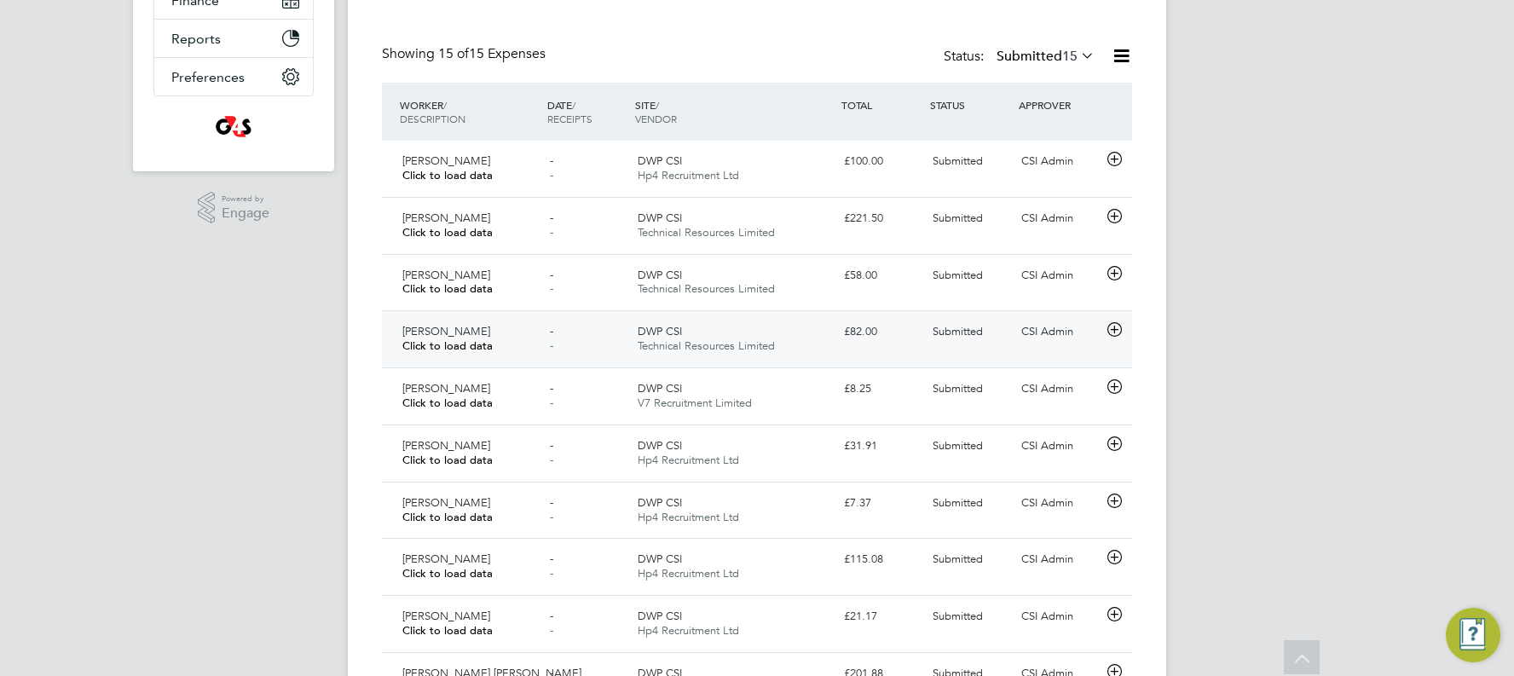
click at [864, 328] on div "CSI Admin" at bounding box center [1058, 332] width 89 height 28
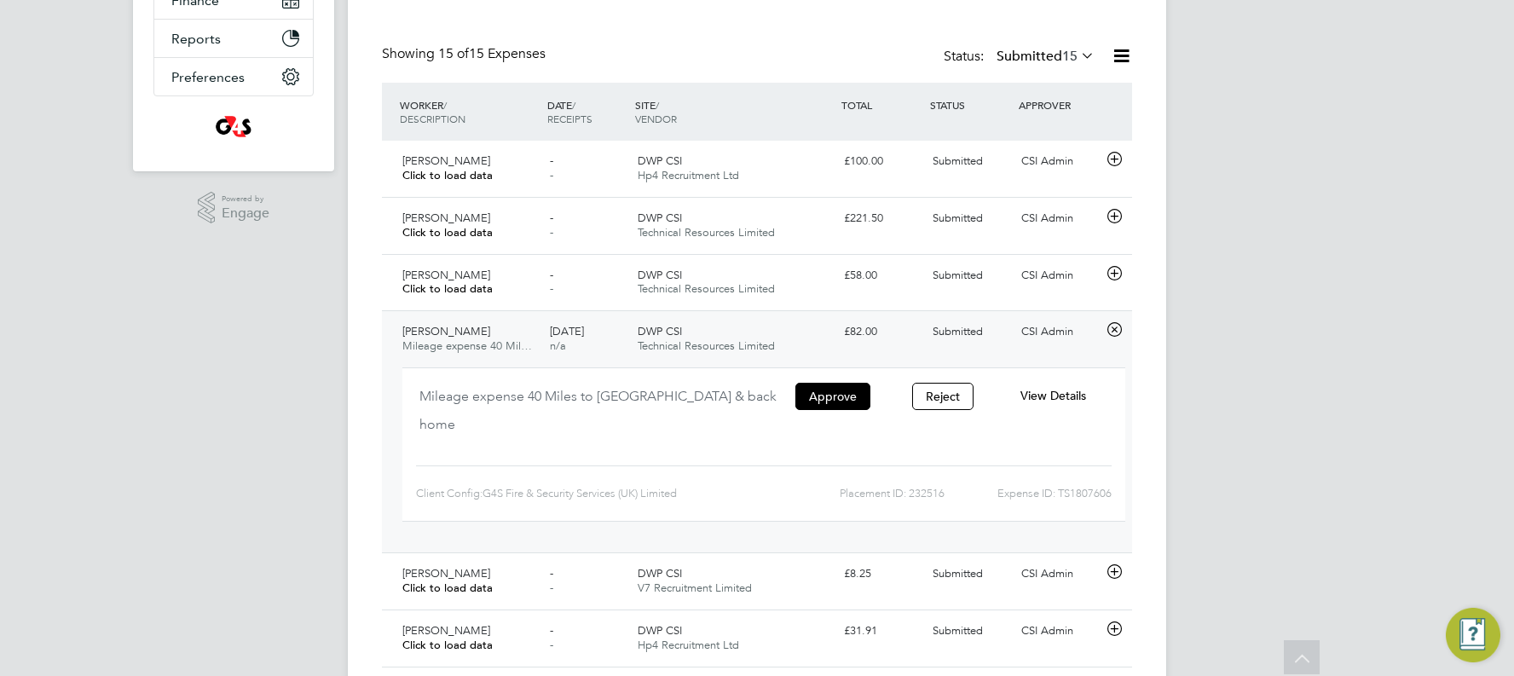
click at [864, 385] on div "View Details" at bounding box center [1053, 396] width 110 height 28
click at [864, 385] on span "View Details" at bounding box center [1053, 395] width 66 height 15
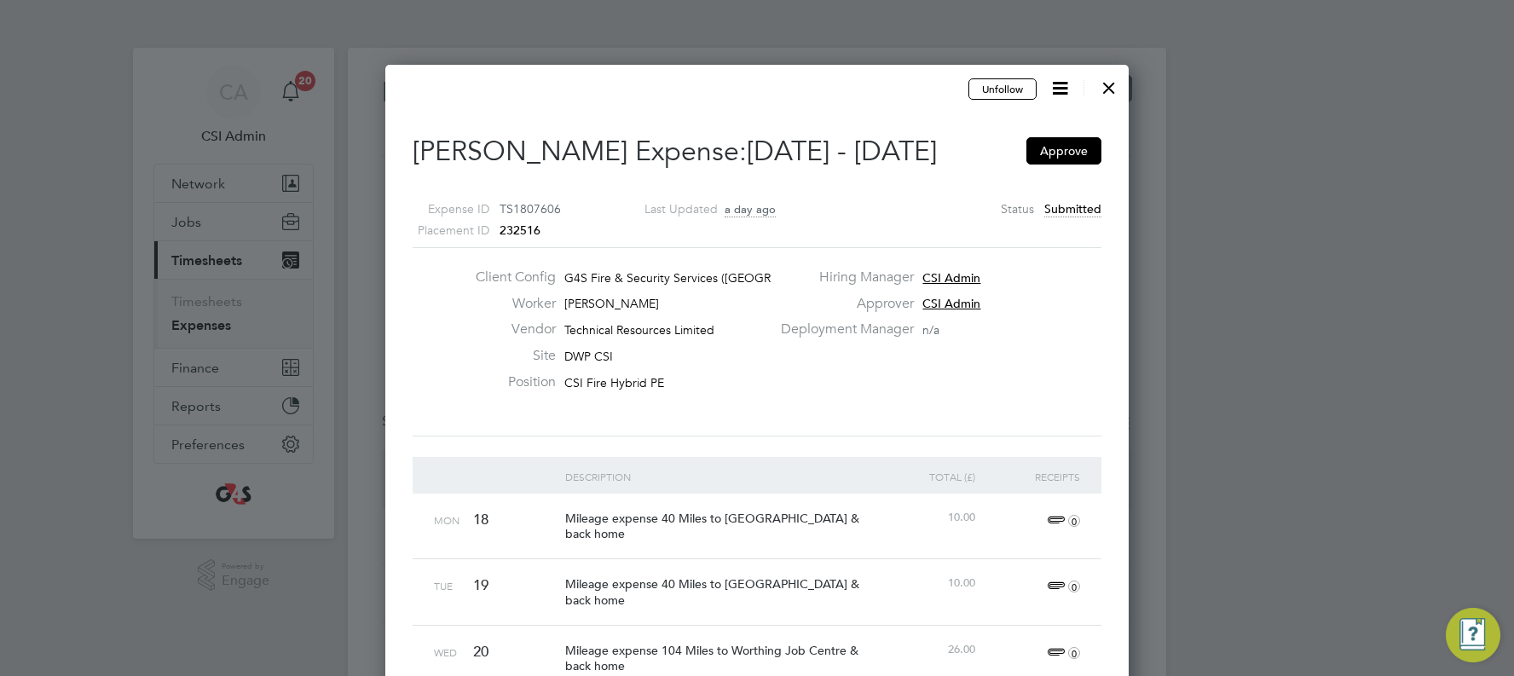
click at [864, 86] on div at bounding box center [1108, 83] width 31 height 31
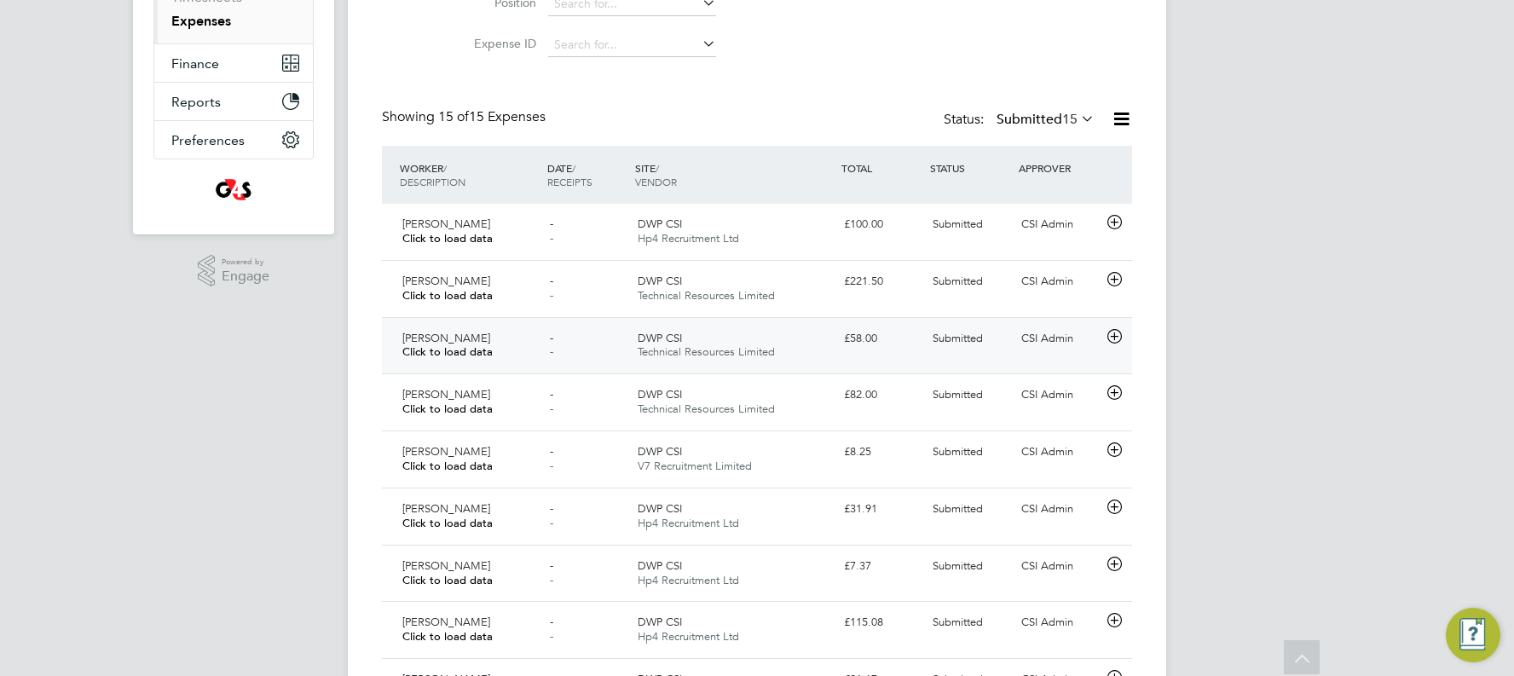
click at [864, 338] on div "CSI Admin" at bounding box center [1058, 339] width 89 height 28
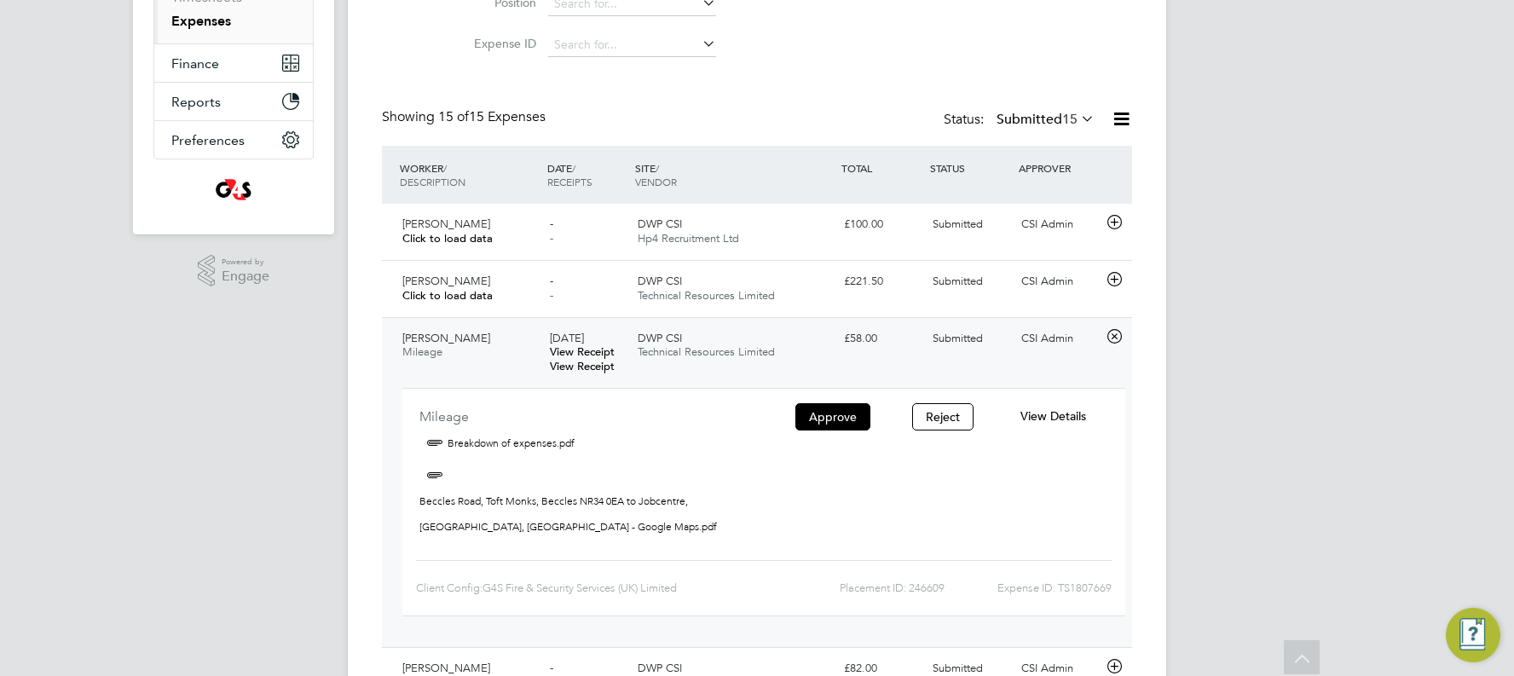
click at [864, 385] on span "View Details" at bounding box center [1053, 415] width 66 height 15
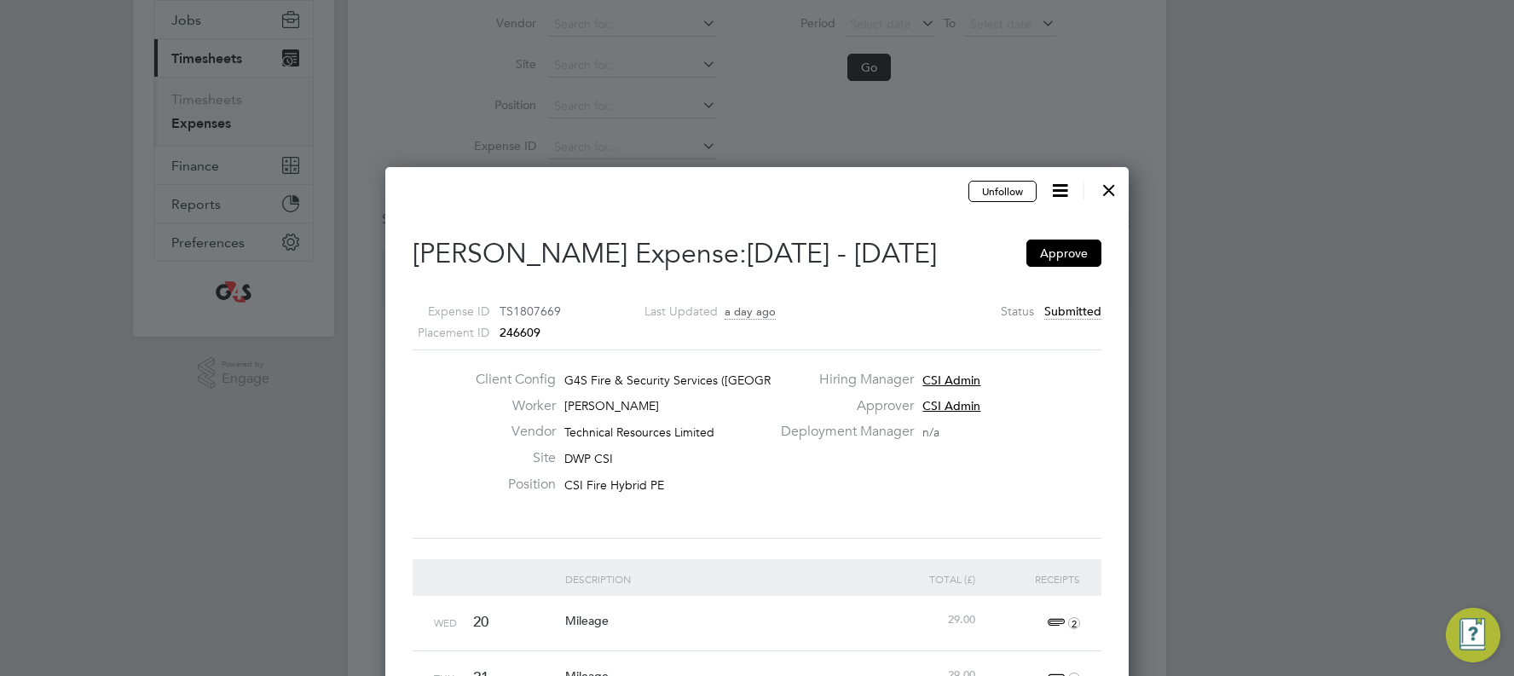
click at [864, 181] on div at bounding box center [1108, 185] width 31 height 31
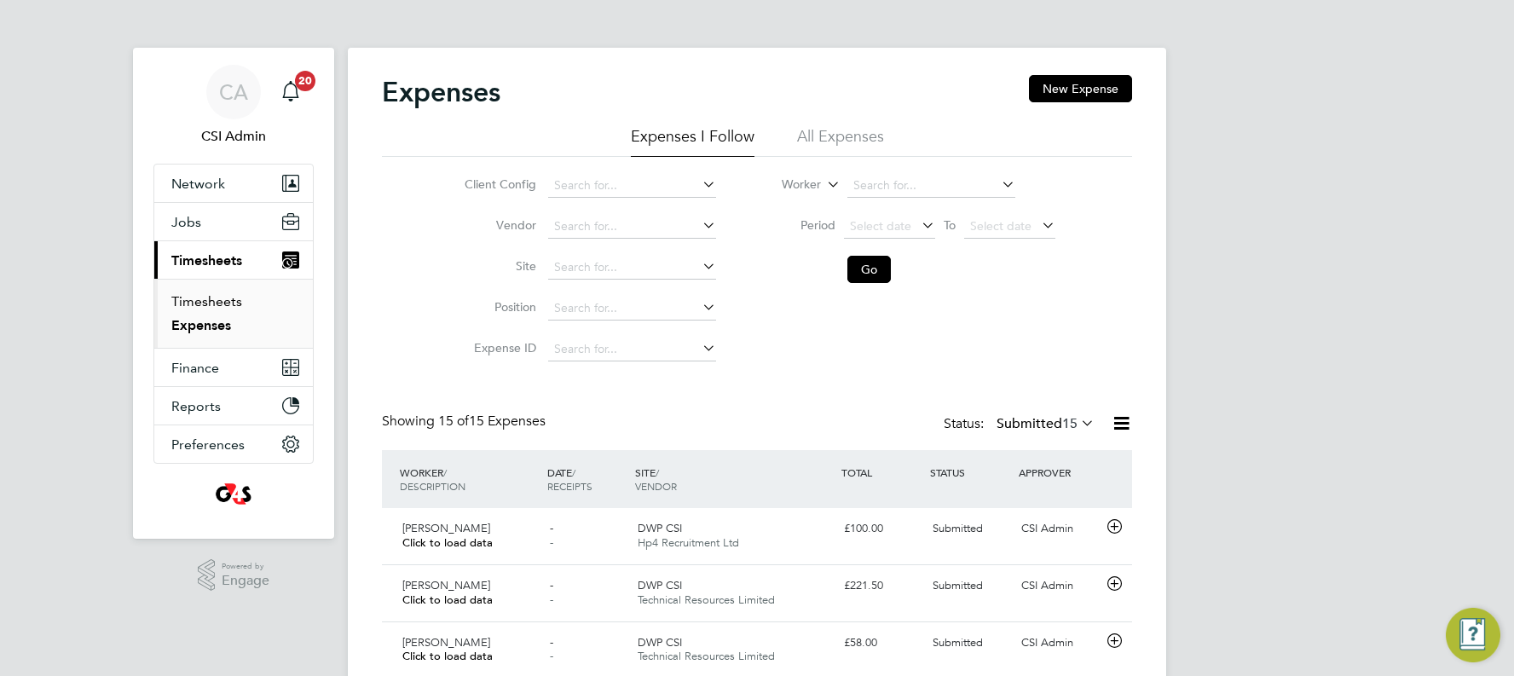
click at [209, 303] on link "Timesheets" at bounding box center [206, 301] width 71 height 16
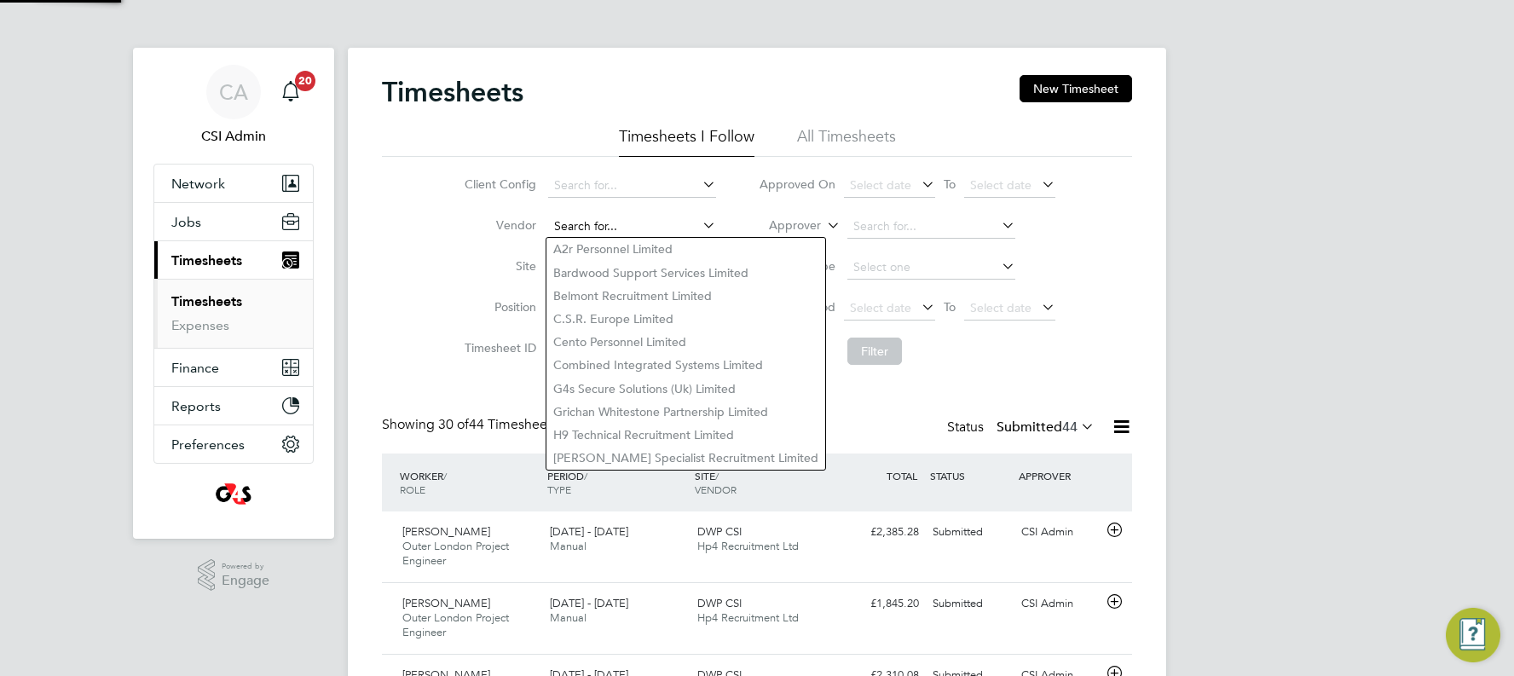
click at [609, 228] on input at bounding box center [632, 227] width 168 height 24
click at [636, 212] on li "Vendor" at bounding box center [587, 226] width 299 height 41
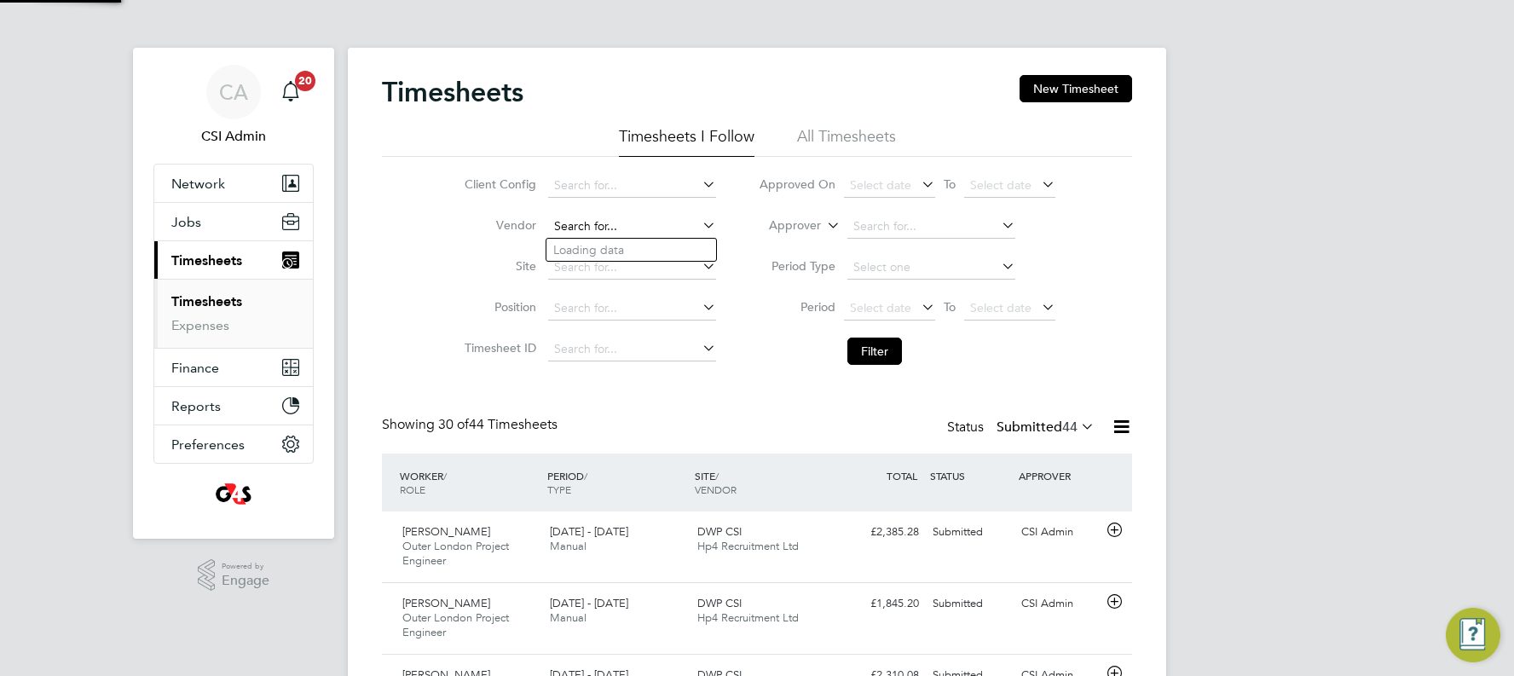
click at [608, 220] on input at bounding box center [632, 227] width 168 height 24
click at [638, 254] on li "Hp4 Recruitment Ltd" at bounding box center [631, 250] width 170 height 23
type input "Hp4 Recruitment Ltd"
click at [864, 361] on button "Filter" at bounding box center [874, 351] width 55 height 27
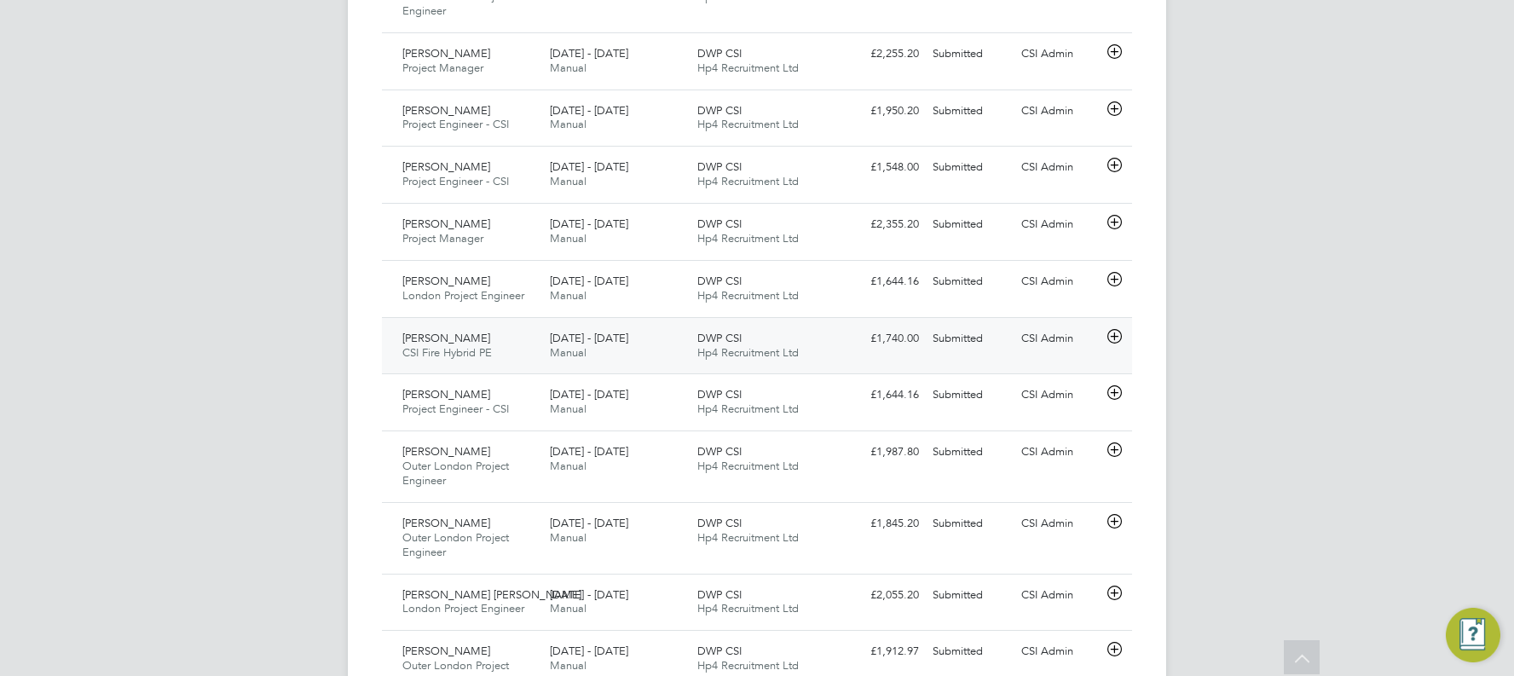
click at [864, 333] on div "CSI Admin" at bounding box center [1058, 339] width 89 height 28
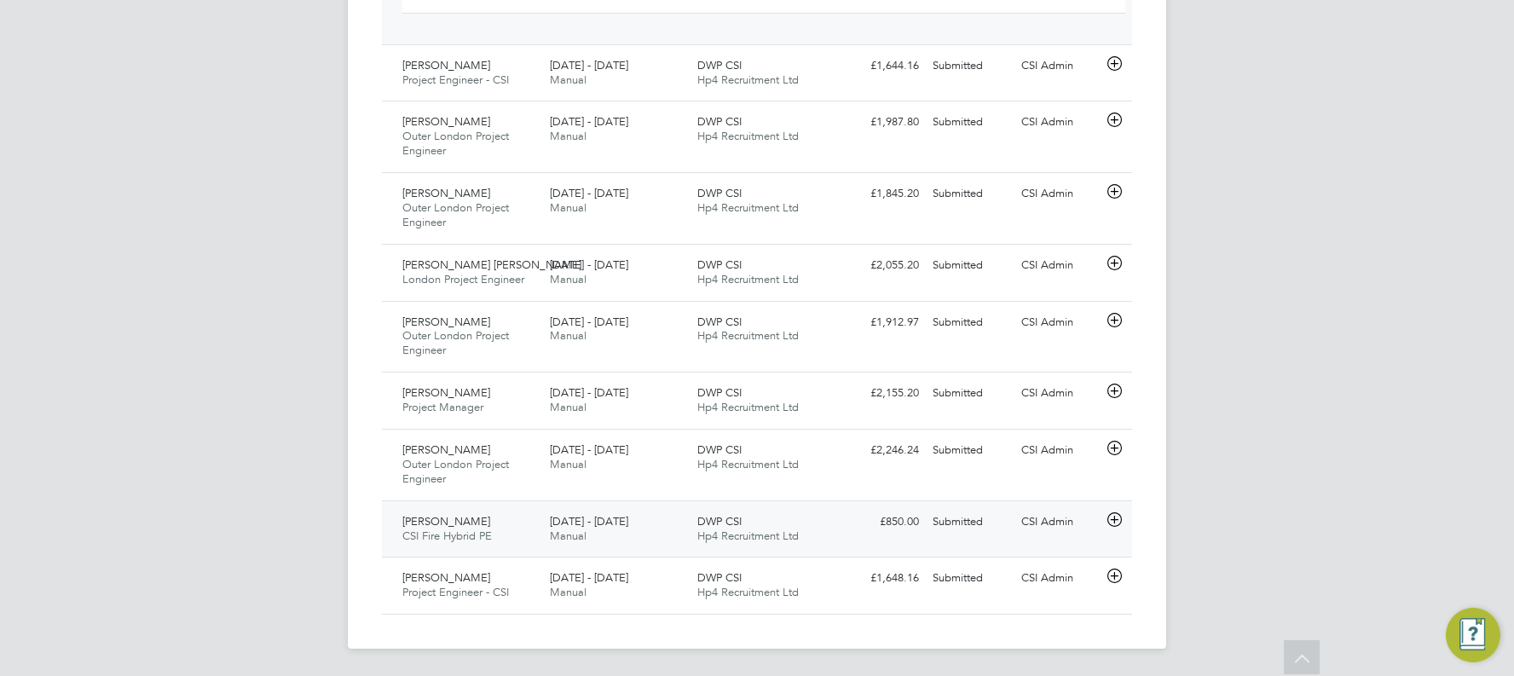
click at [864, 385] on div "CSI Admin" at bounding box center [1058, 522] width 89 height 28
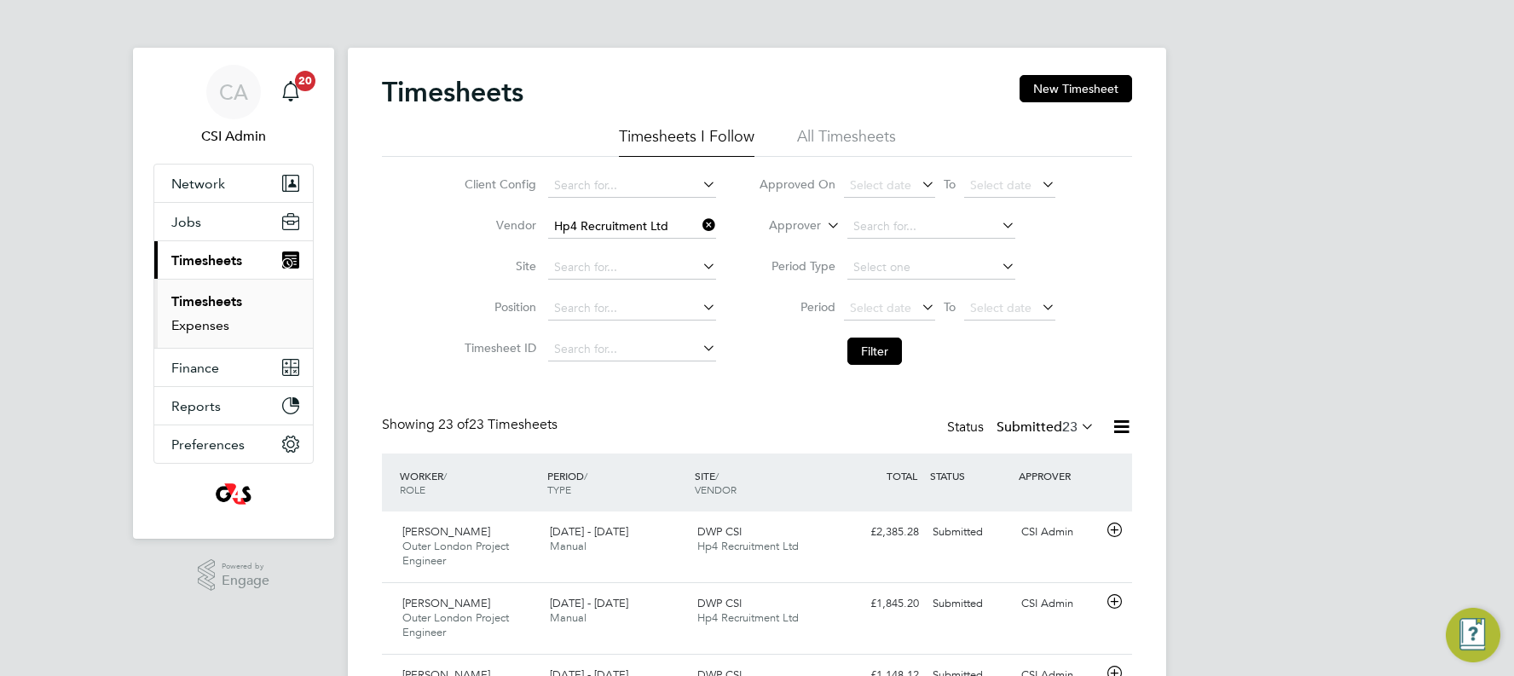
click at [211, 324] on link "Expenses" at bounding box center [200, 325] width 58 height 16
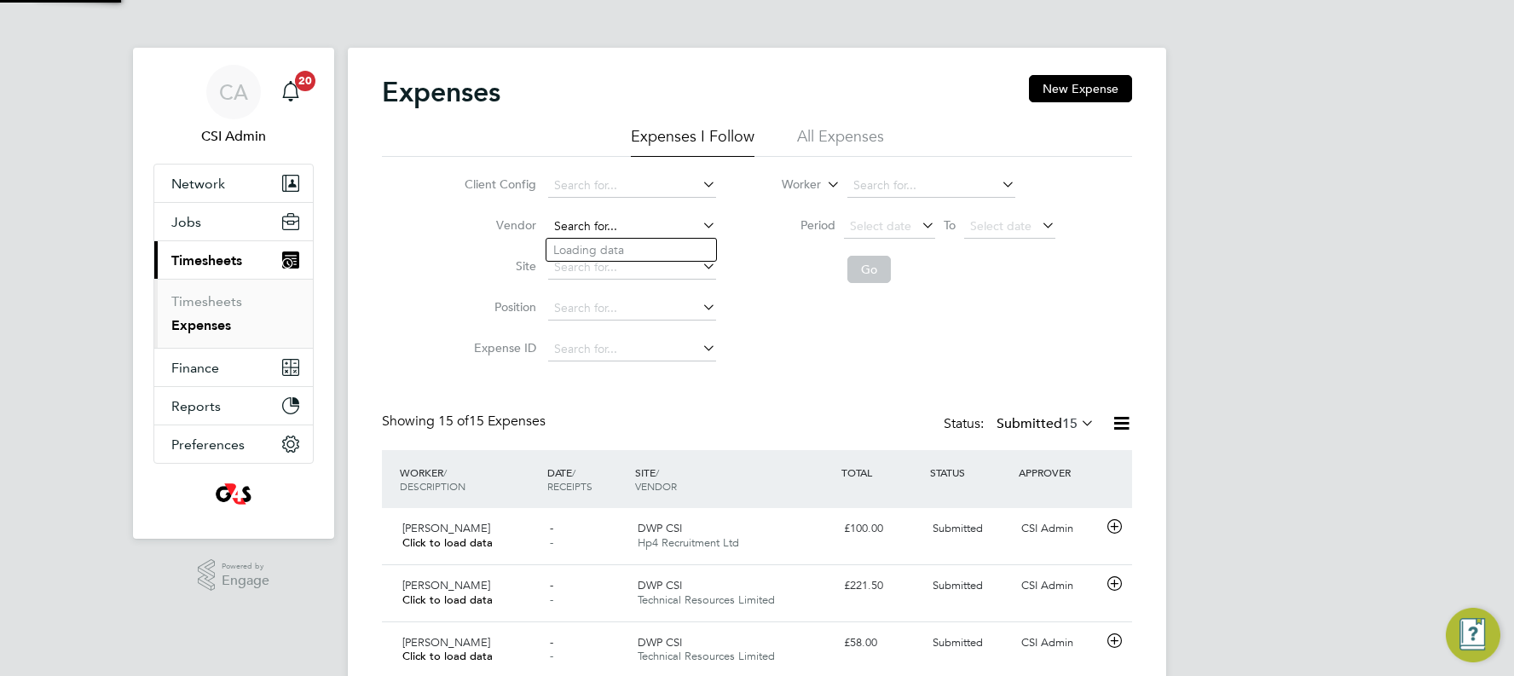
click at [602, 217] on input at bounding box center [632, 227] width 168 height 24
click at [638, 247] on li "Hp4 Recruitment Ltd" at bounding box center [631, 250] width 170 height 23
type input "Hp4 Recruitment Ltd"
click at [864, 264] on button "Go" at bounding box center [868, 269] width 43 height 27
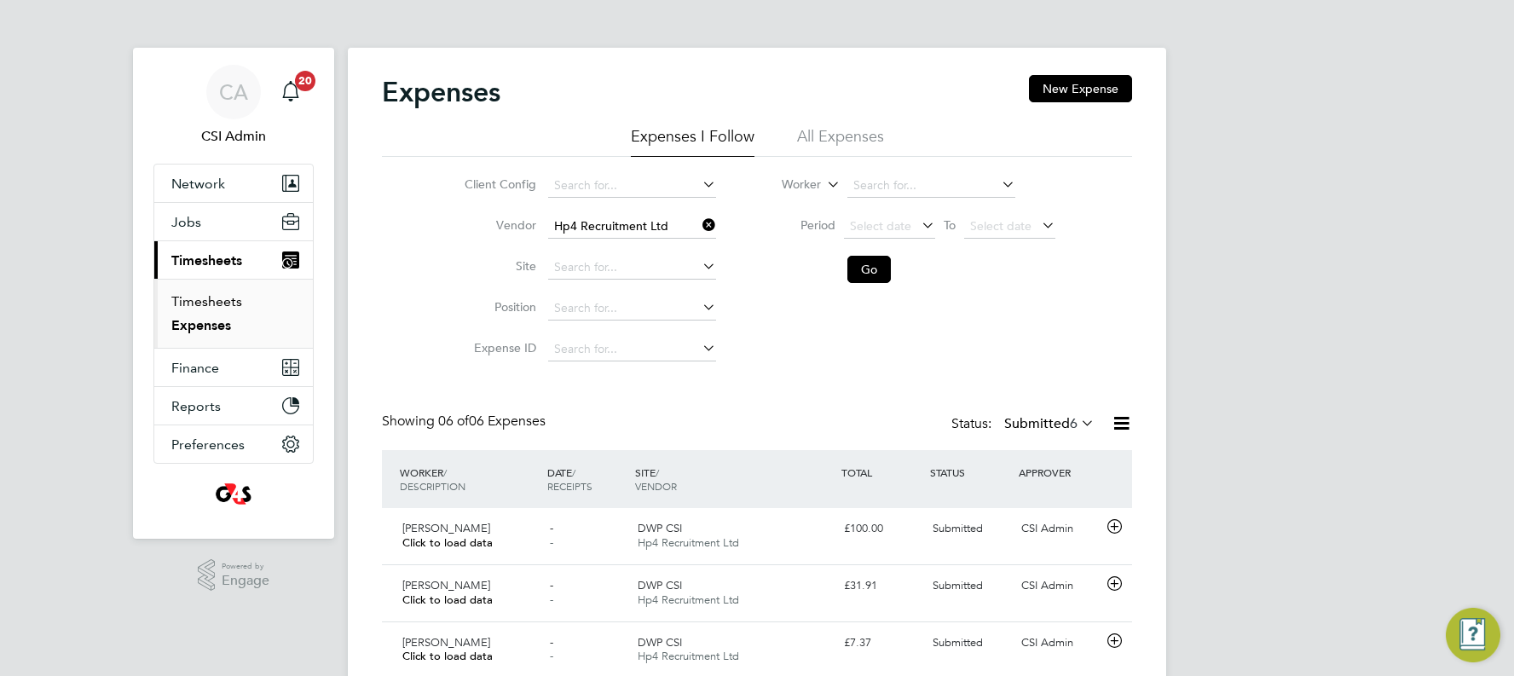
click at [211, 298] on link "Timesheets" at bounding box center [206, 301] width 71 height 16
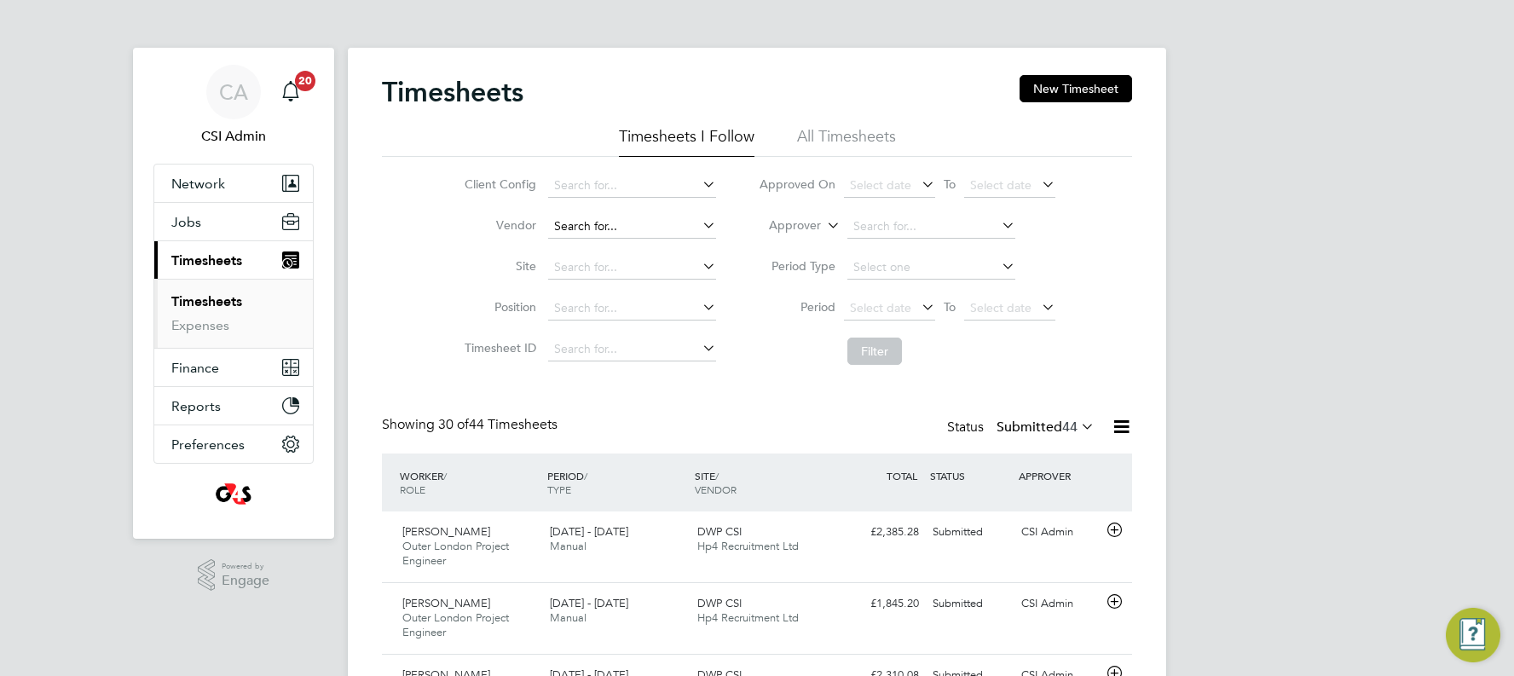
click at [599, 229] on input at bounding box center [632, 227] width 168 height 24
click at [664, 251] on li "V7 Recruitment Limited" at bounding box center [631, 249] width 170 height 23
type input "V7 Recruitment Limited"
click at [864, 345] on button "Filter" at bounding box center [874, 351] width 55 height 27
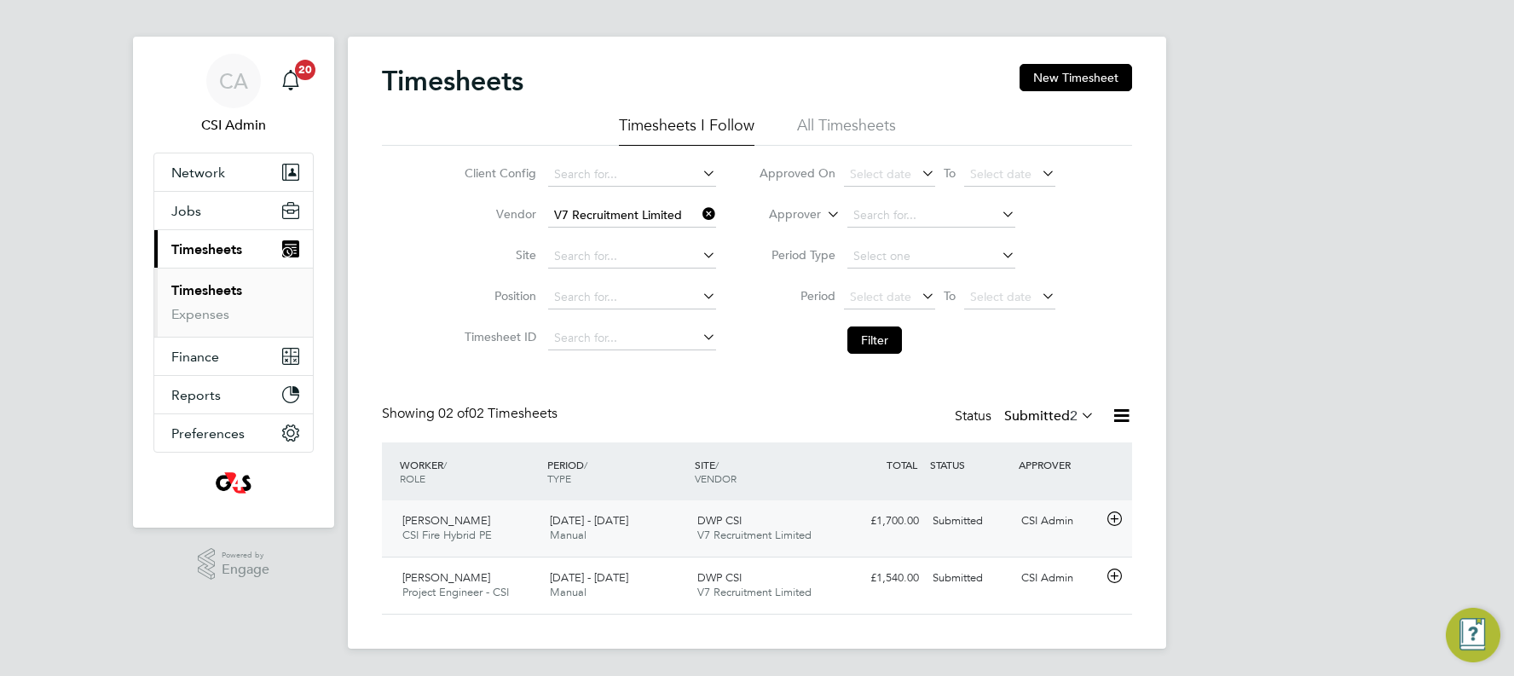
click at [864, 385] on div "CSI Admin" at bounding box center [1058, 521] width 89 height 28
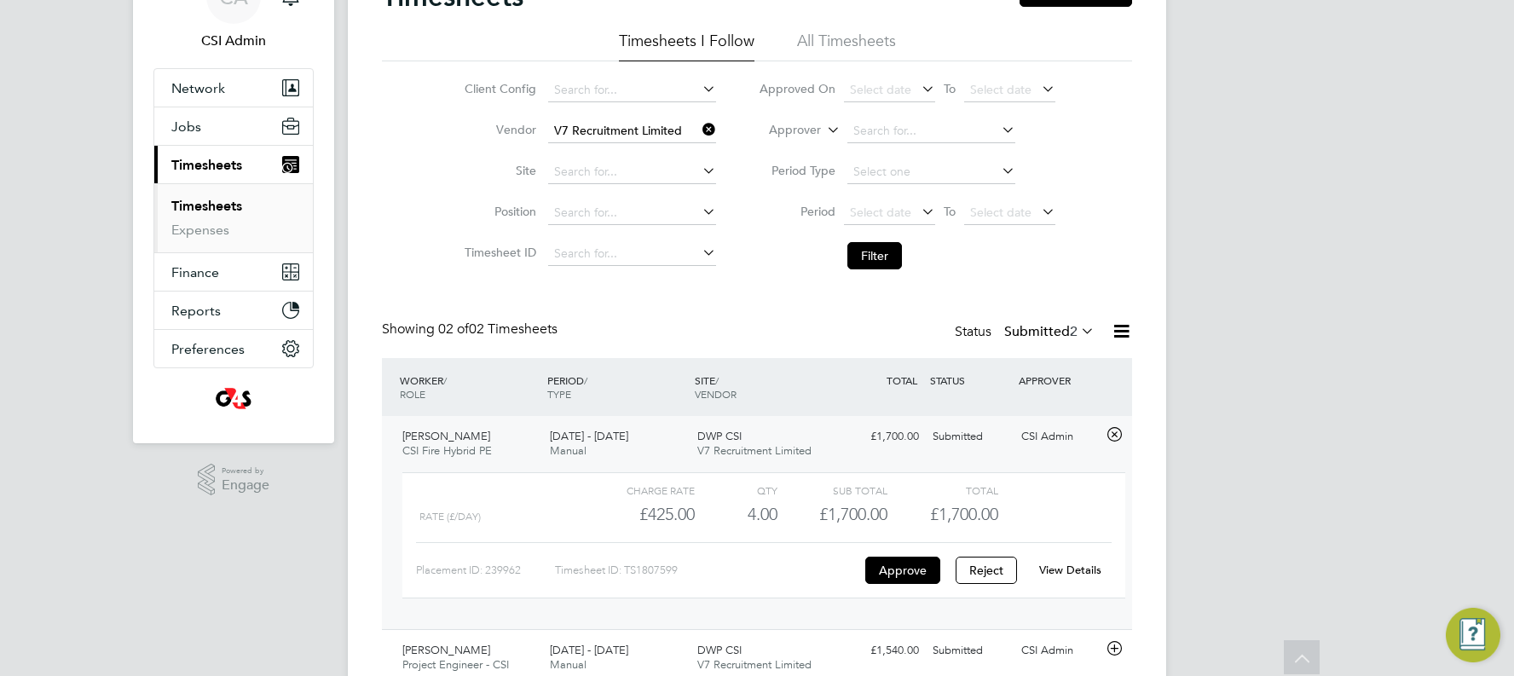
click at [864, 385] on link "View Details" at bounding box center [1070, 570] width 62 height 14
click at [222, 228] on link "Expenses" at bounding box center [200, 230] width 58 height 16
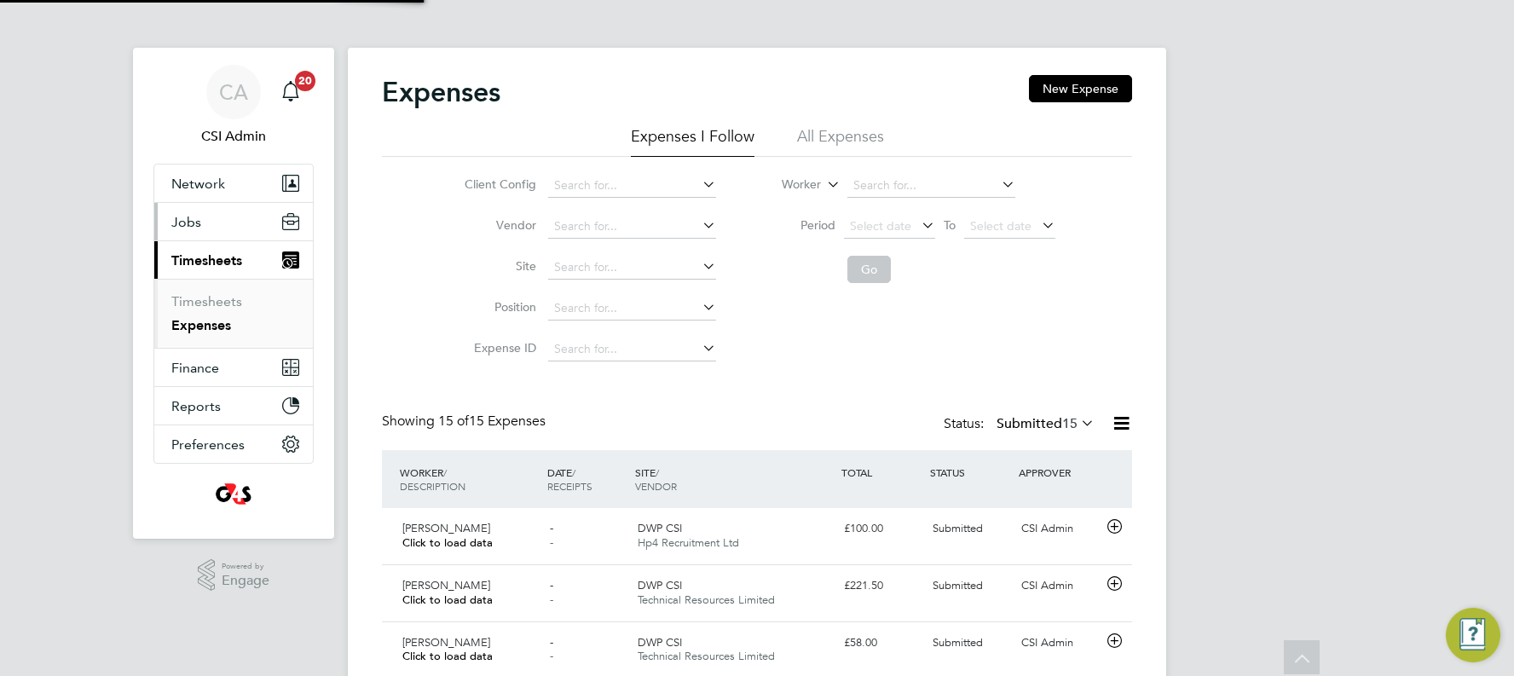
scroll to position [9, 9]
click at [609, 225] on input at bounding box center [632, 227] width 168 height 24
click at [597, 242] on li "V7 Recruitment Limited" at bounding box center [631, 250] width 170 height 23
type input "V7 Recruitment Limited"
click at [864, 271] on button "Go" at bounding box center [868, 269] width 43 height 27
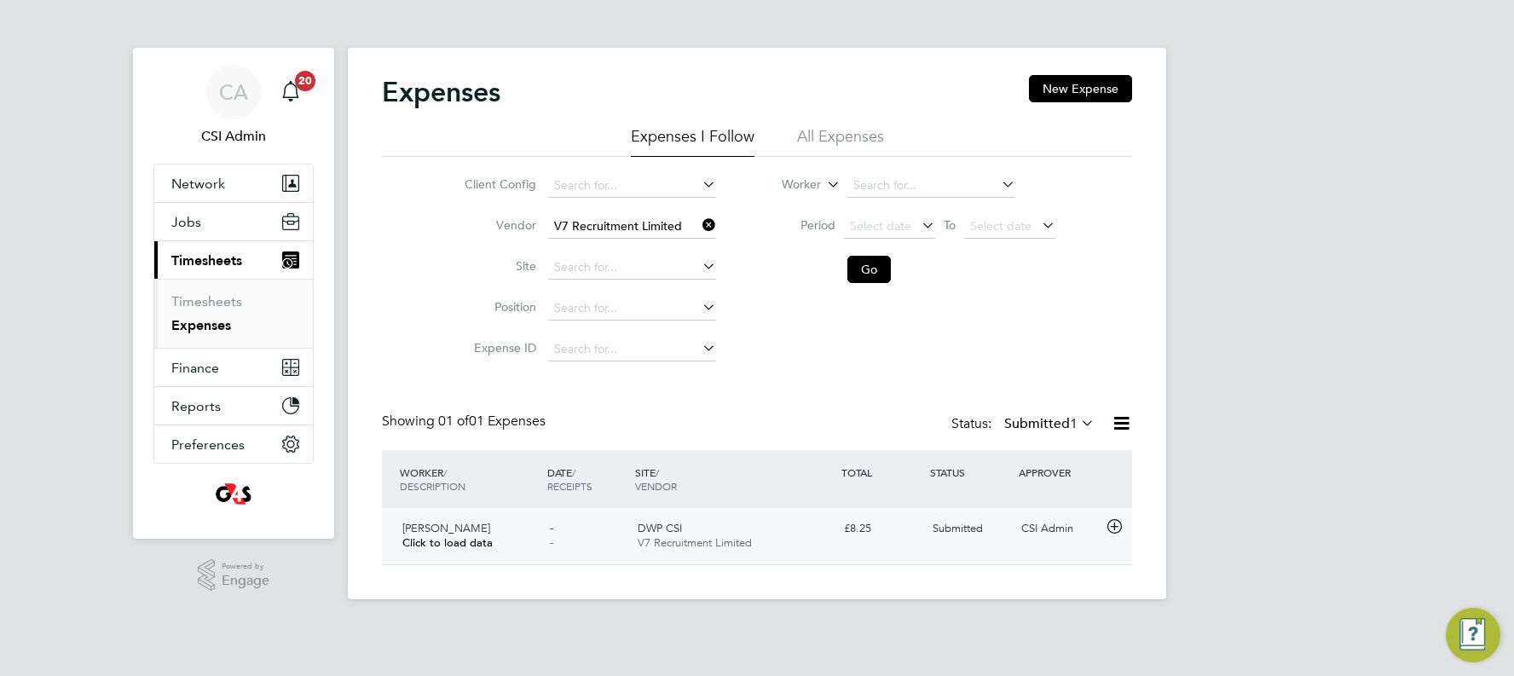
click at [864, 385] on div "CSI Admin" at bounding box center [1058, 529] width 89 height 28
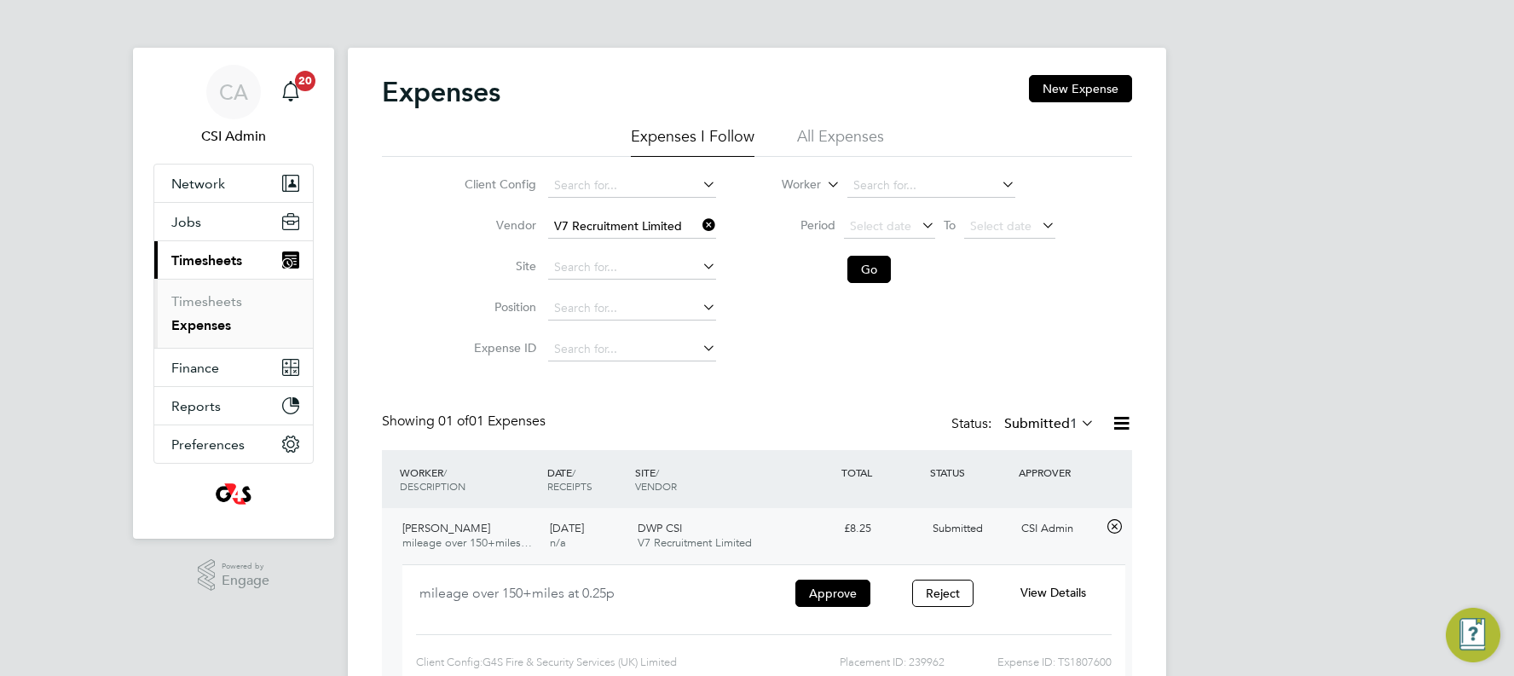
click at [864, 385] on span "View Details" at bounding box center [1053, 592] width 66 height 15
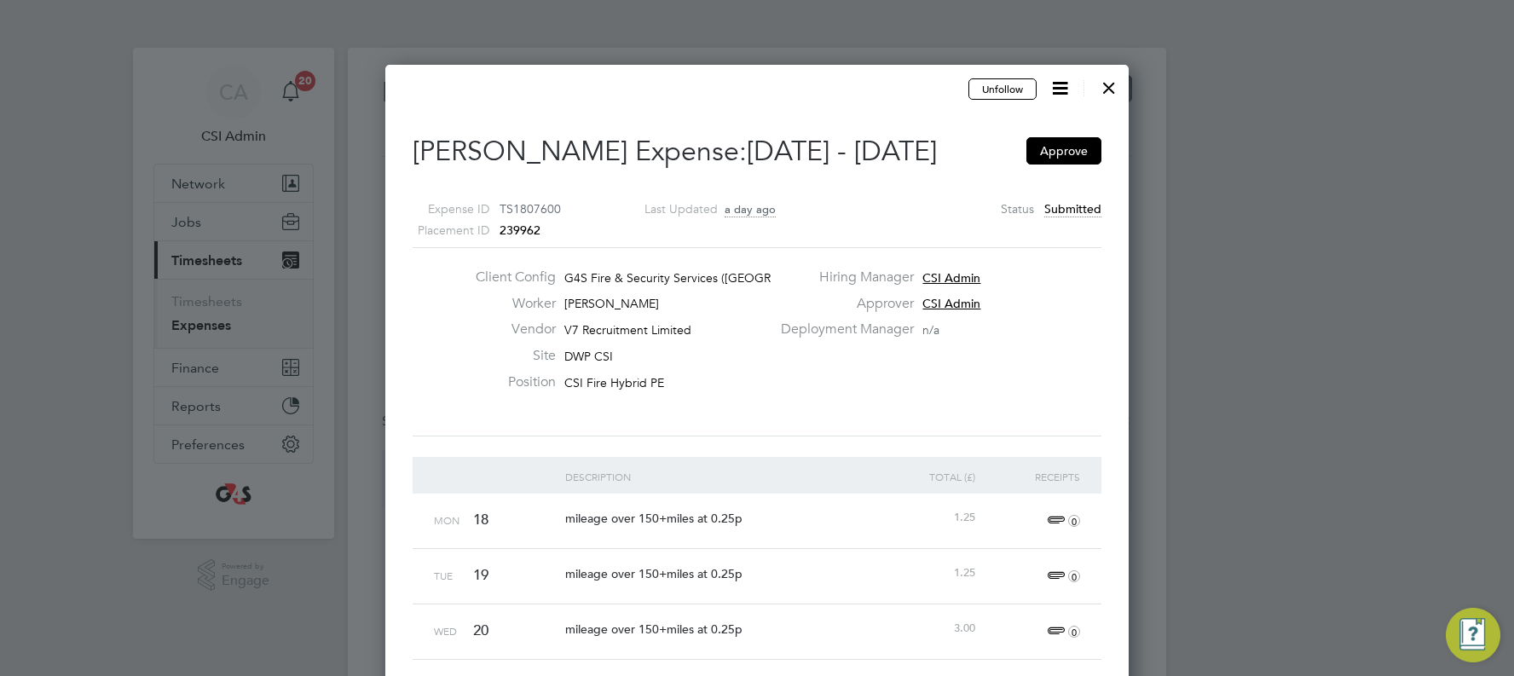
click at [864, 84] on div at bounding box center [1108, 83] width 31 height 31
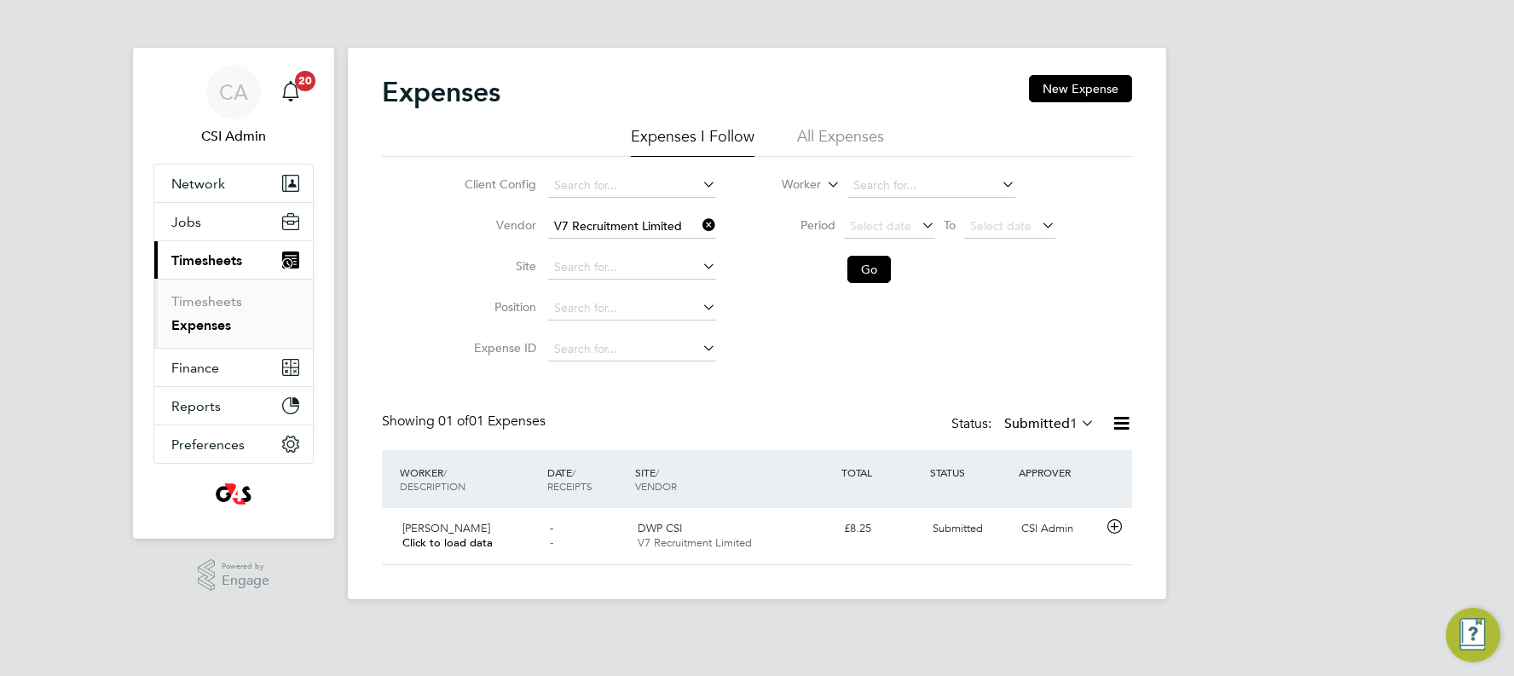
click at [214, 325] on link "Expenses" at bounding box center [201, 325] width 60 height 16
click at [699, 221] on icon at bounding box center [699, 225] width 0 height 24
click at [599, 223] on input at bounding box center [632, 227] width 168 height 24
click at [638, 274] on li "Tech nical Resources Limited" at bounding box center [641, 273] width 191 height 23
type input "Technical Resources Limited"
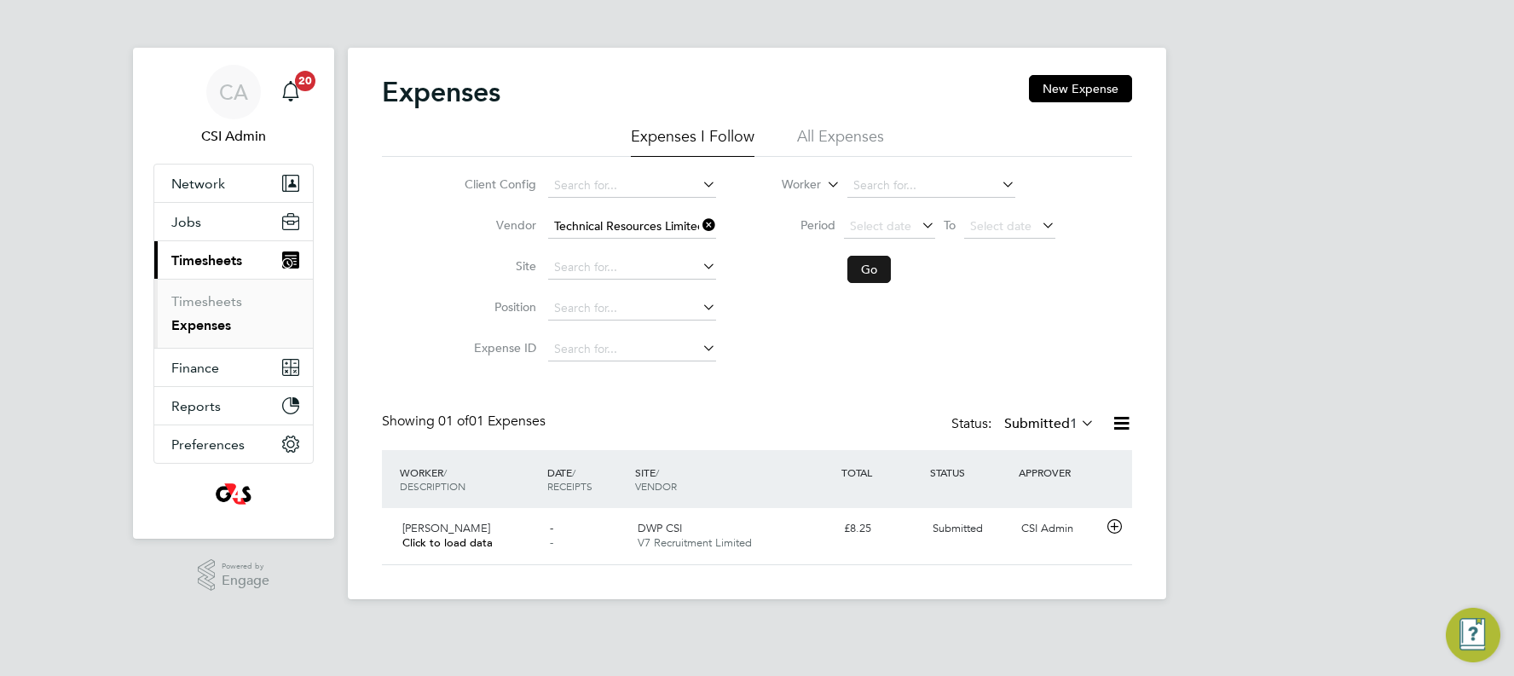
click at [864, 271] on button "Go" at bounding box center [868, 269] width 43 height 27
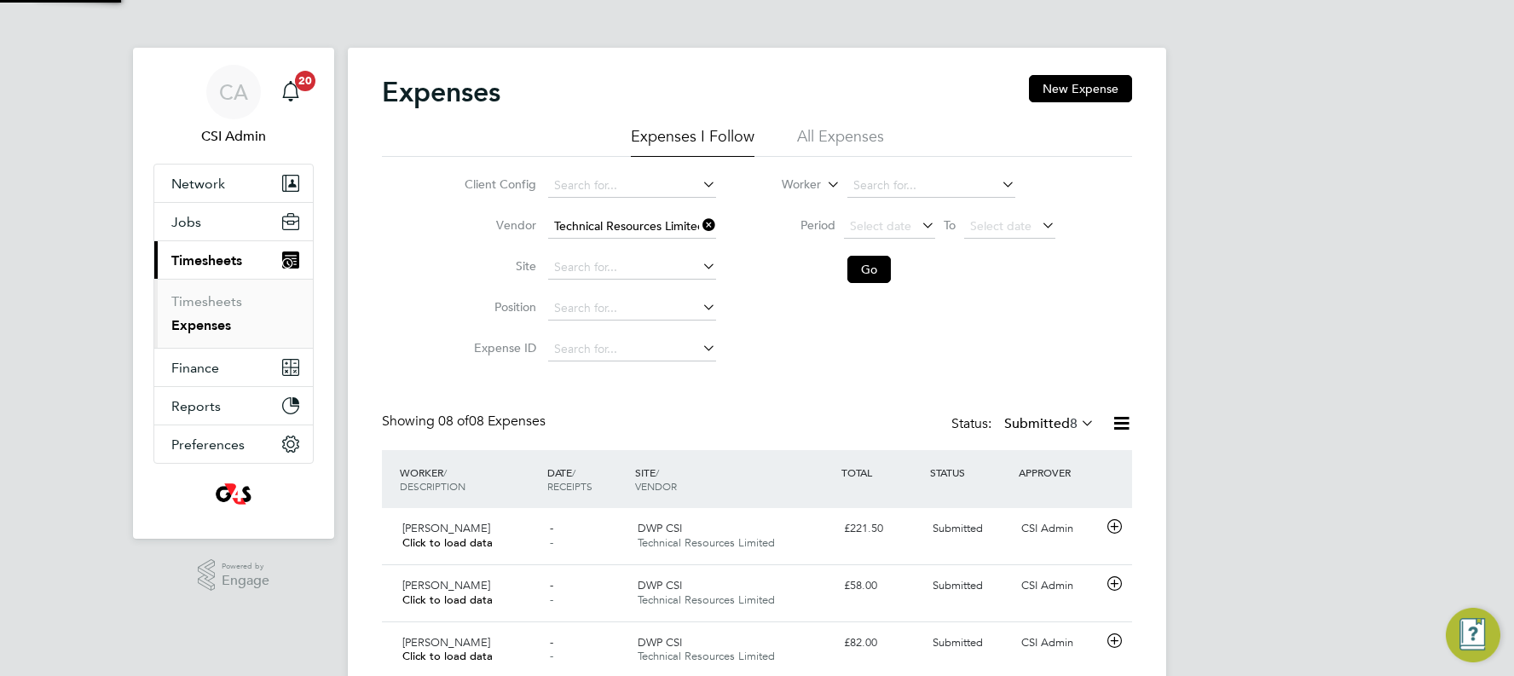
scroll to position [43, 148]
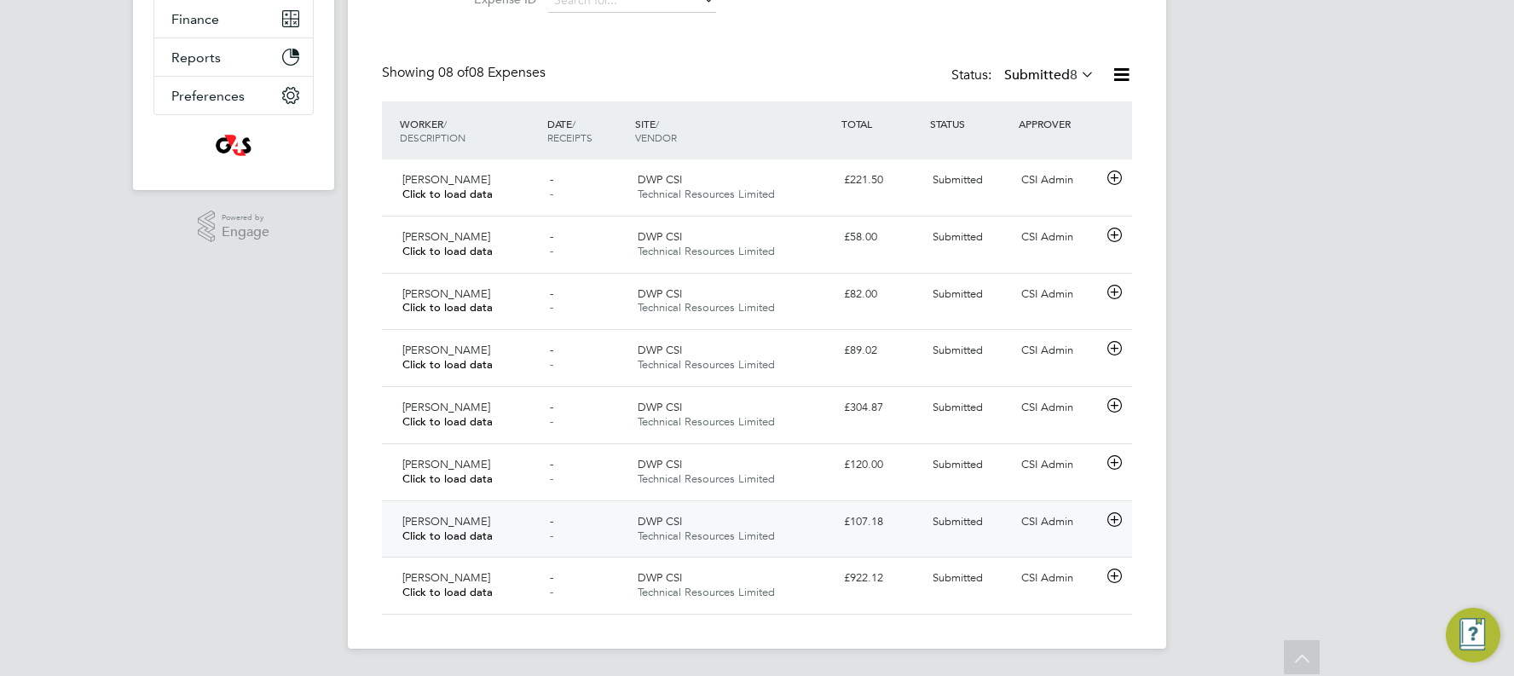
click at [864, 385] on div "CSI Admin" at bounding box center [1058, 522] width 89 height 28
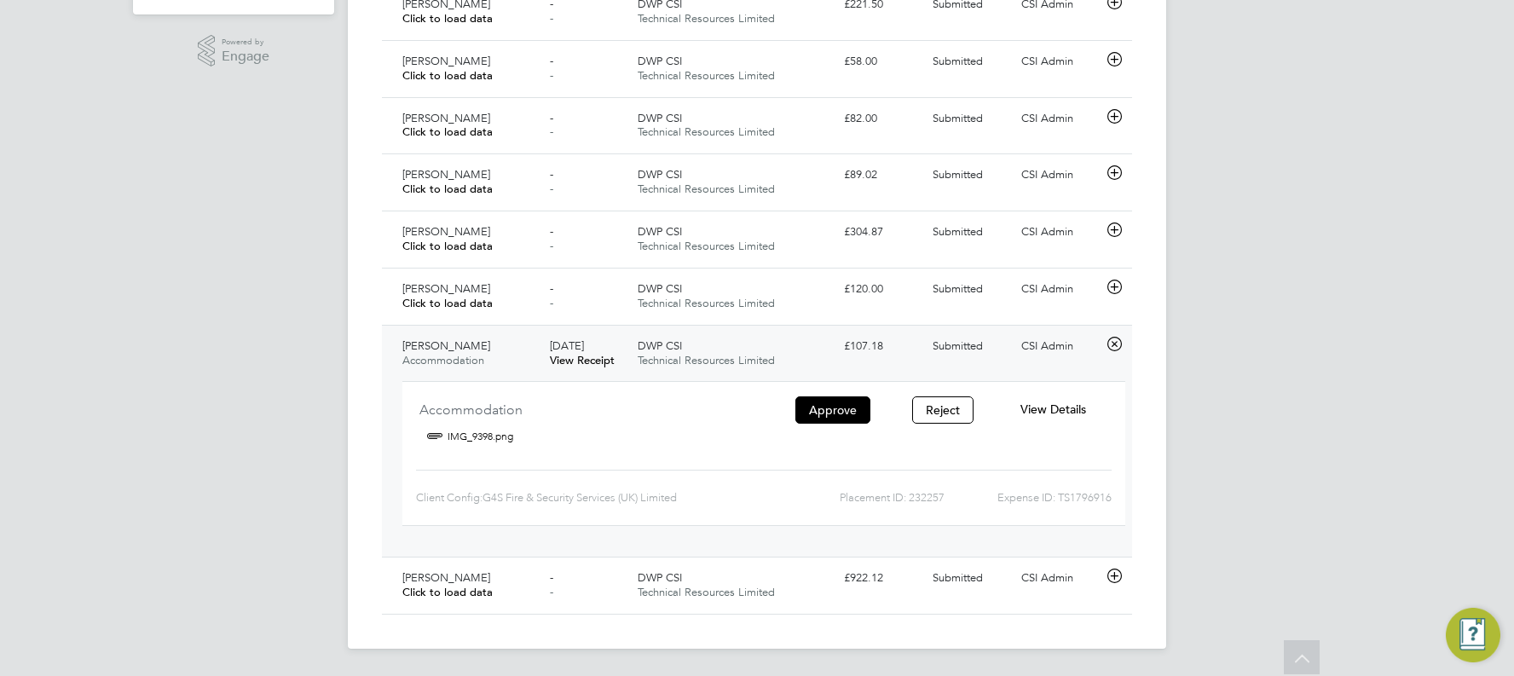
click at [864, 385] on span "View Details" at bounding box center [1053, 408] width 66 height 15
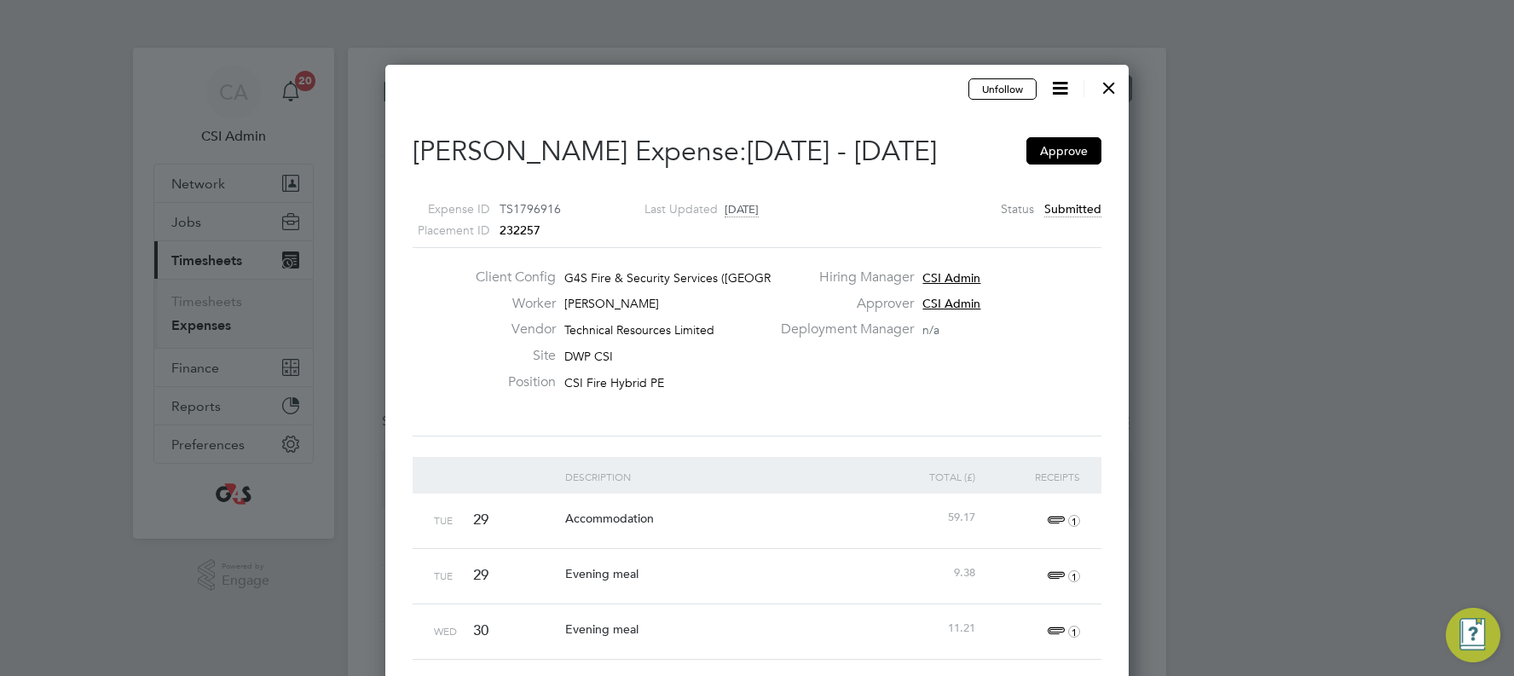
click at [864, 88] on div at bounding box center [1108, 83] width 31 height 31
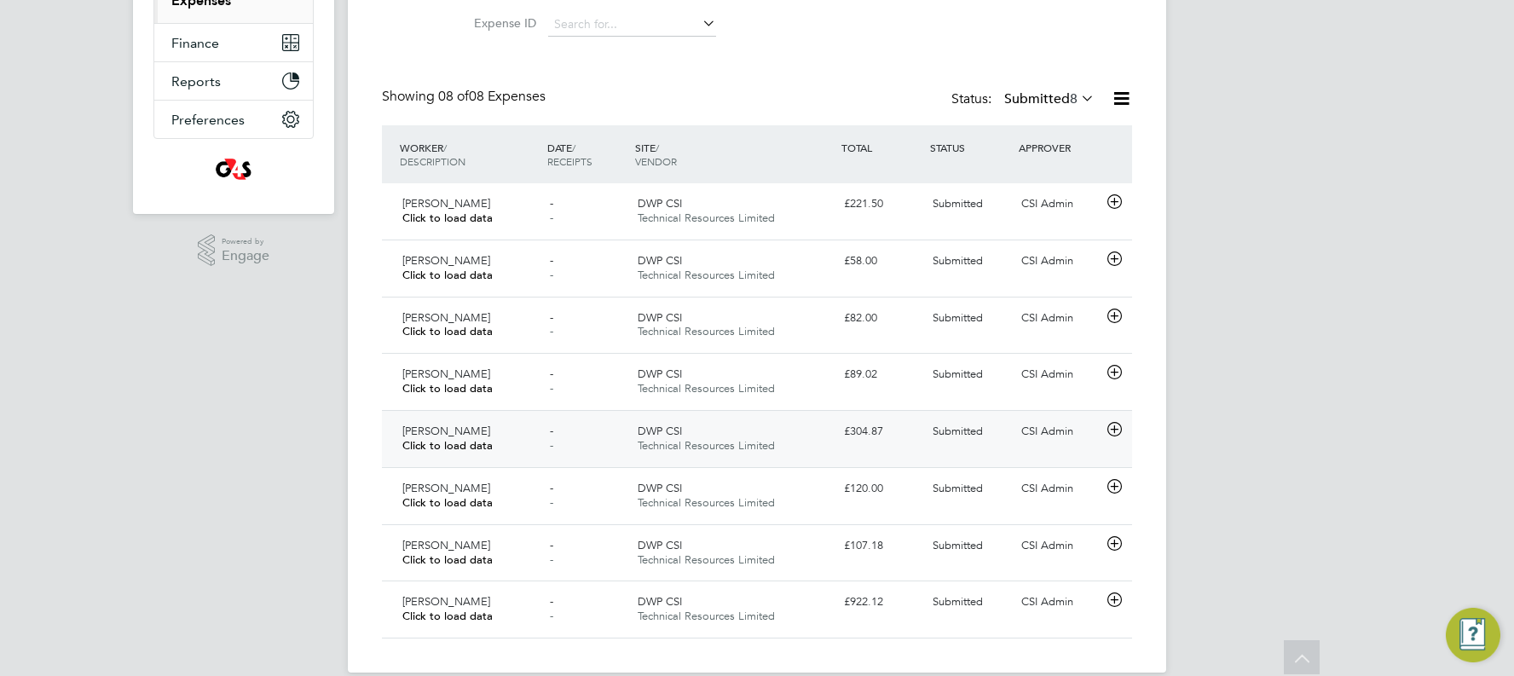
click at [864, 385] on div "CSI Admin" at bounding box center [1058, 432] width 89 height 28
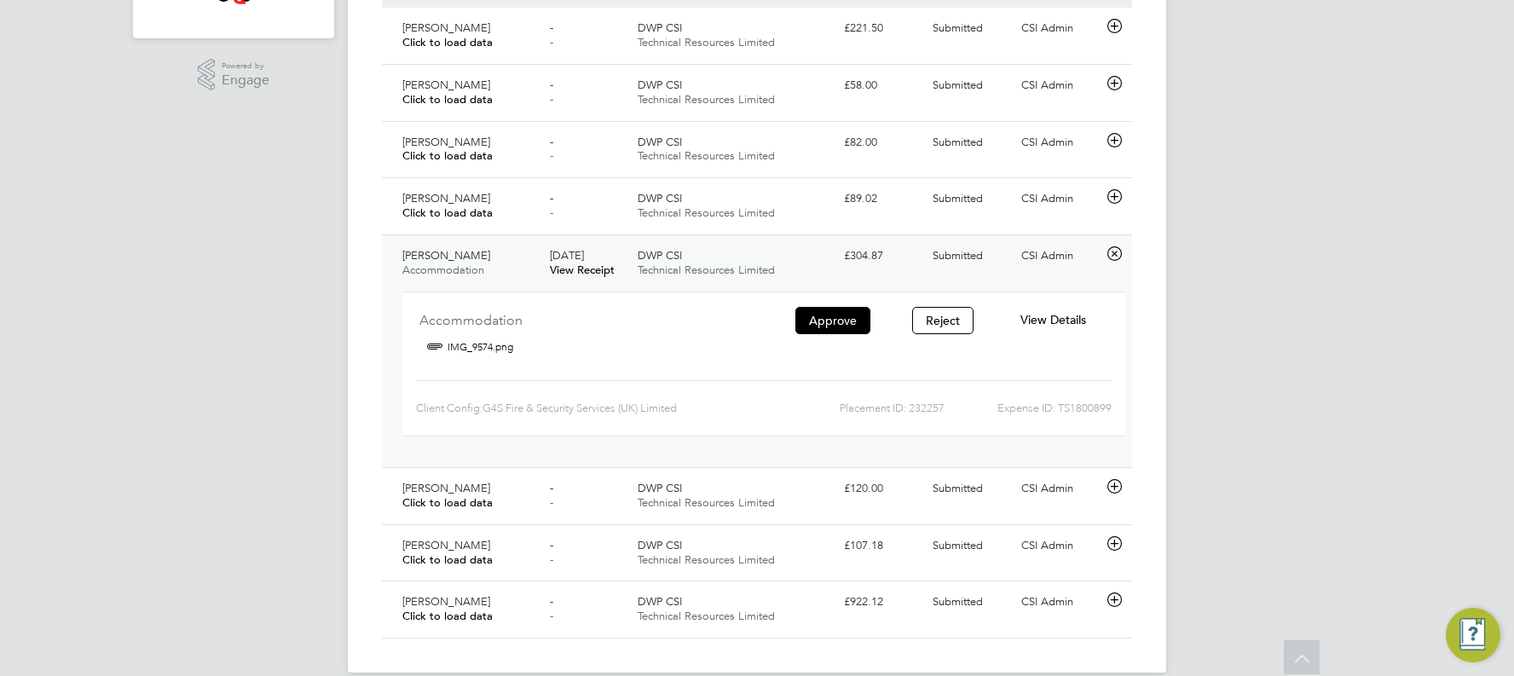
click at [864, 317] on span "View Details" at bounding box center [1053, 319] width 66 height 15
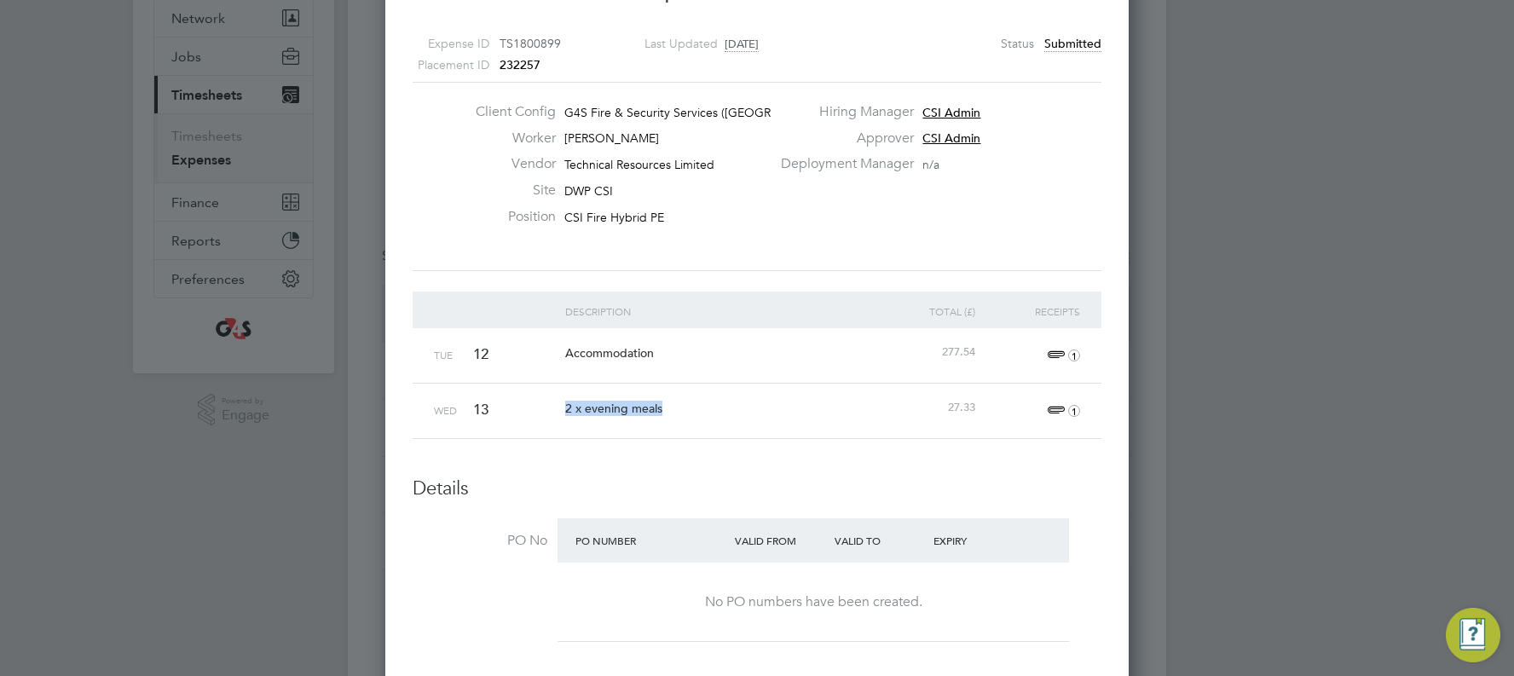
drag, startPoint x: 672, startPoint y: 405, endPoint x: 523, endPoint y: 416, distance: 148.7
click at [523, 385] on div "Wed 13 2 x evening meals 27.33 1" at bounding box center [757, 410] width 689 height 55
click at [733, 385] on div "2 x evening meals" at bounding box center [718, 408] width 314 height 49
click at [707, 385] on div "2 x evening meals" at bounding box center [718, 408] width 314 height 49
drag, startPoint x: 667, startPoint y: 405, endPoint x: 463, endPoint y: 418, distance: 204.9
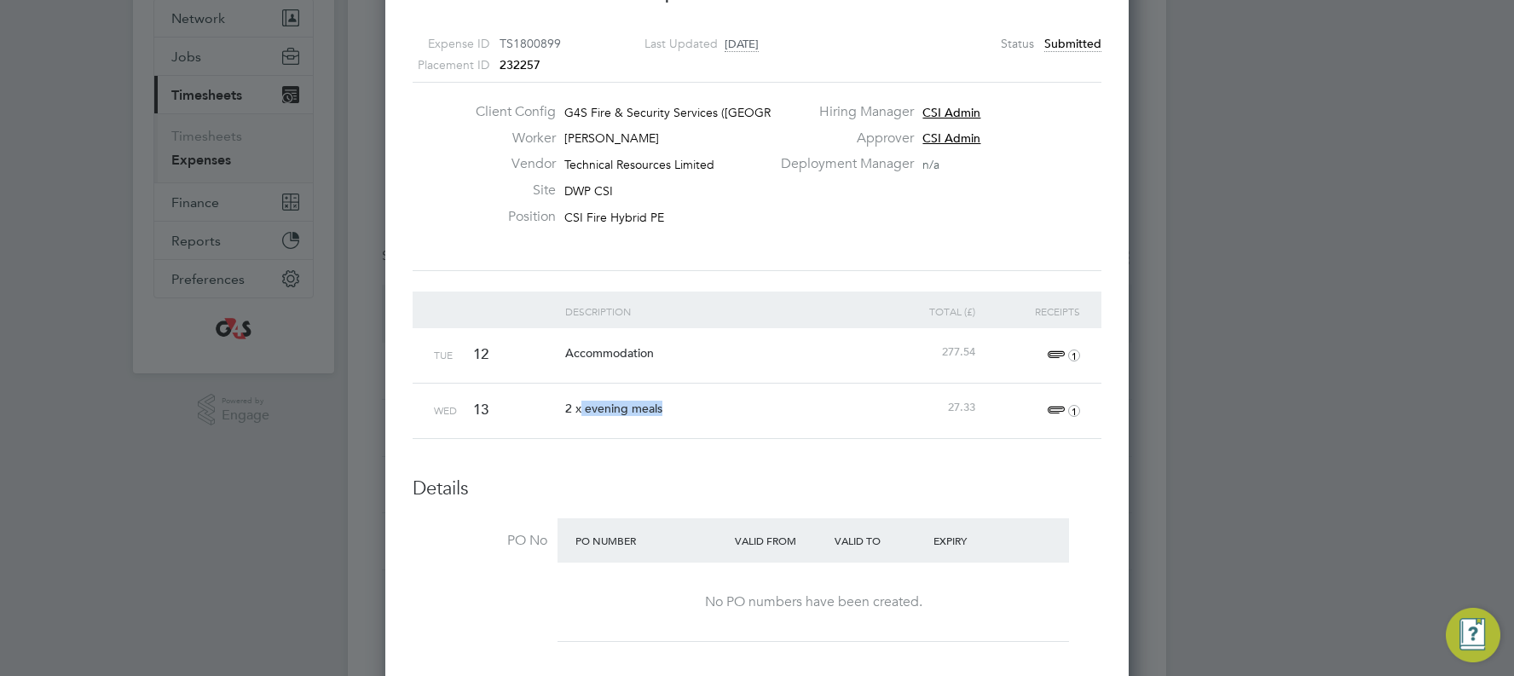
click at [480, 385] on div "Wed 13 2 x evening meals 27.33 1" at bounding box center [757, 410] width 689 height 55
click at [864, 385] on span "1" at bounding box center [1061, 411] width 38 height 20
click at [834, 385] on link "IMG_9704.png" at bounding box center [823, 492] width 82 height 26
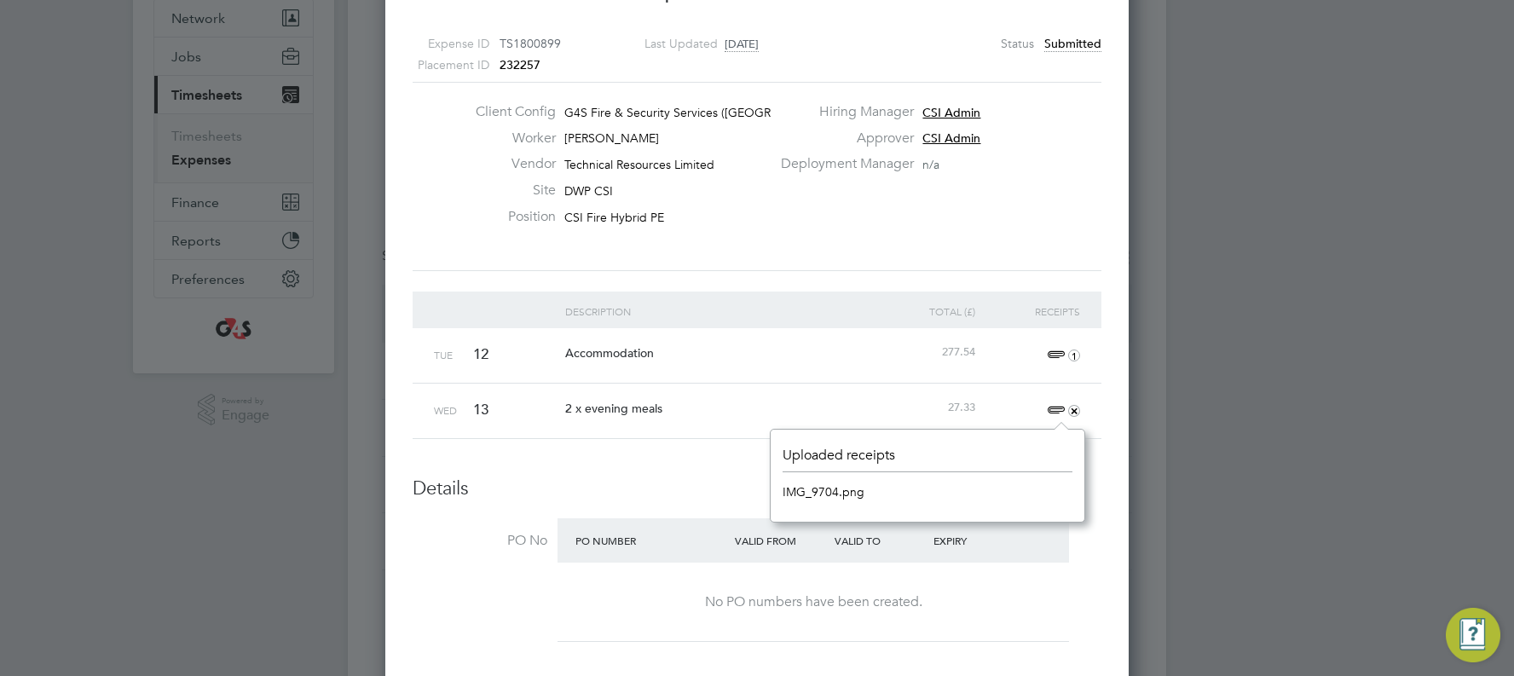
click at [776, 350] on div "Accommodation" at bounding box center [718, 352] width 314 height 49
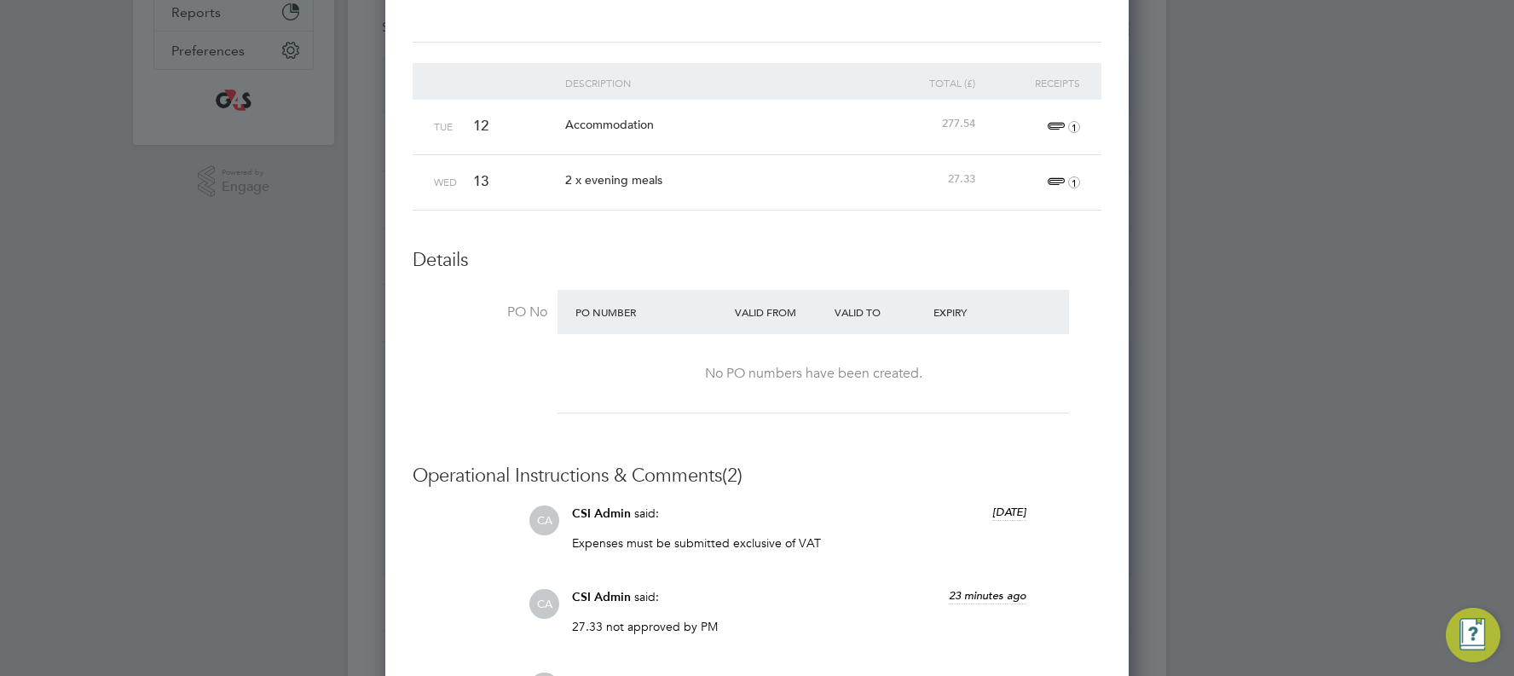
scroll to position [94, 0]
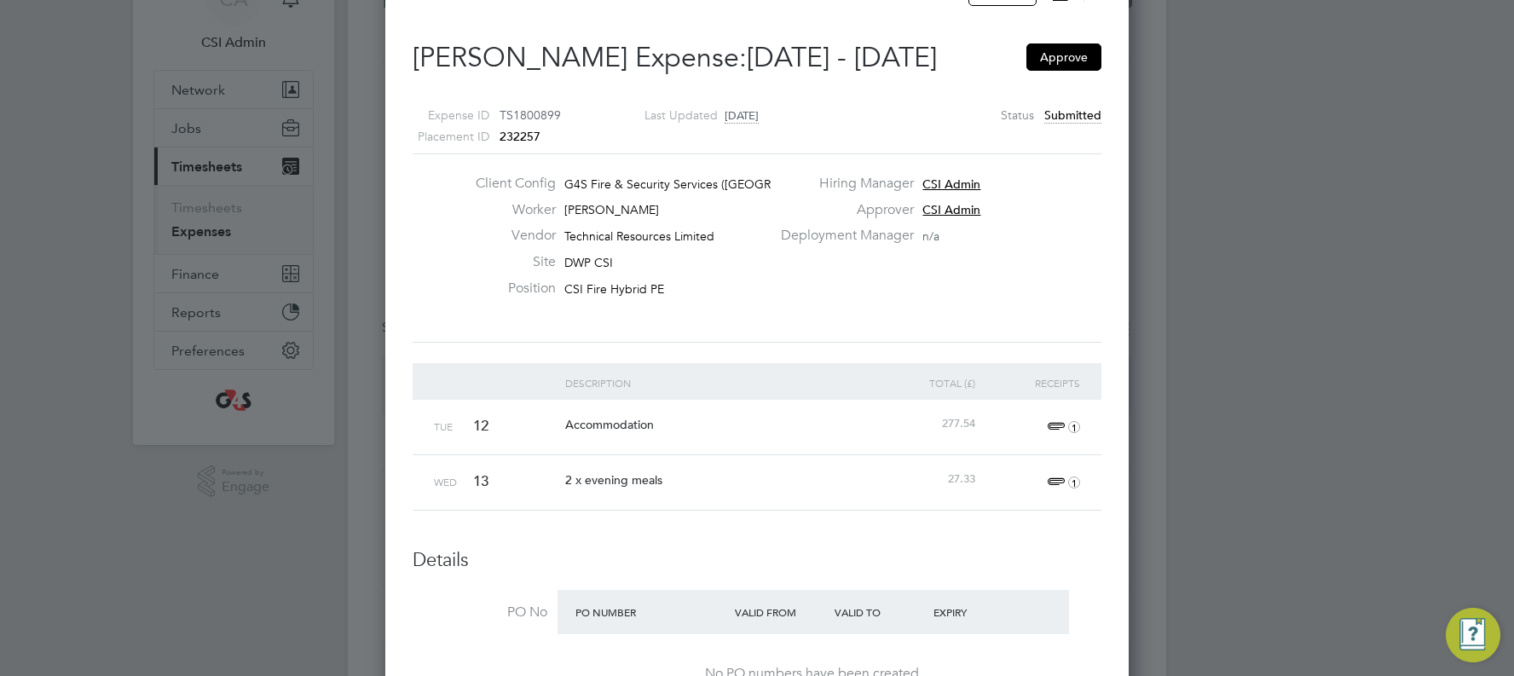
click at [864, 385] on span "1" at bounding box center [1061, 427] width 38 height 20
click at [823, 385] on link "IMG_9574.png" at bounding box center [823, 508] width 82 height 26
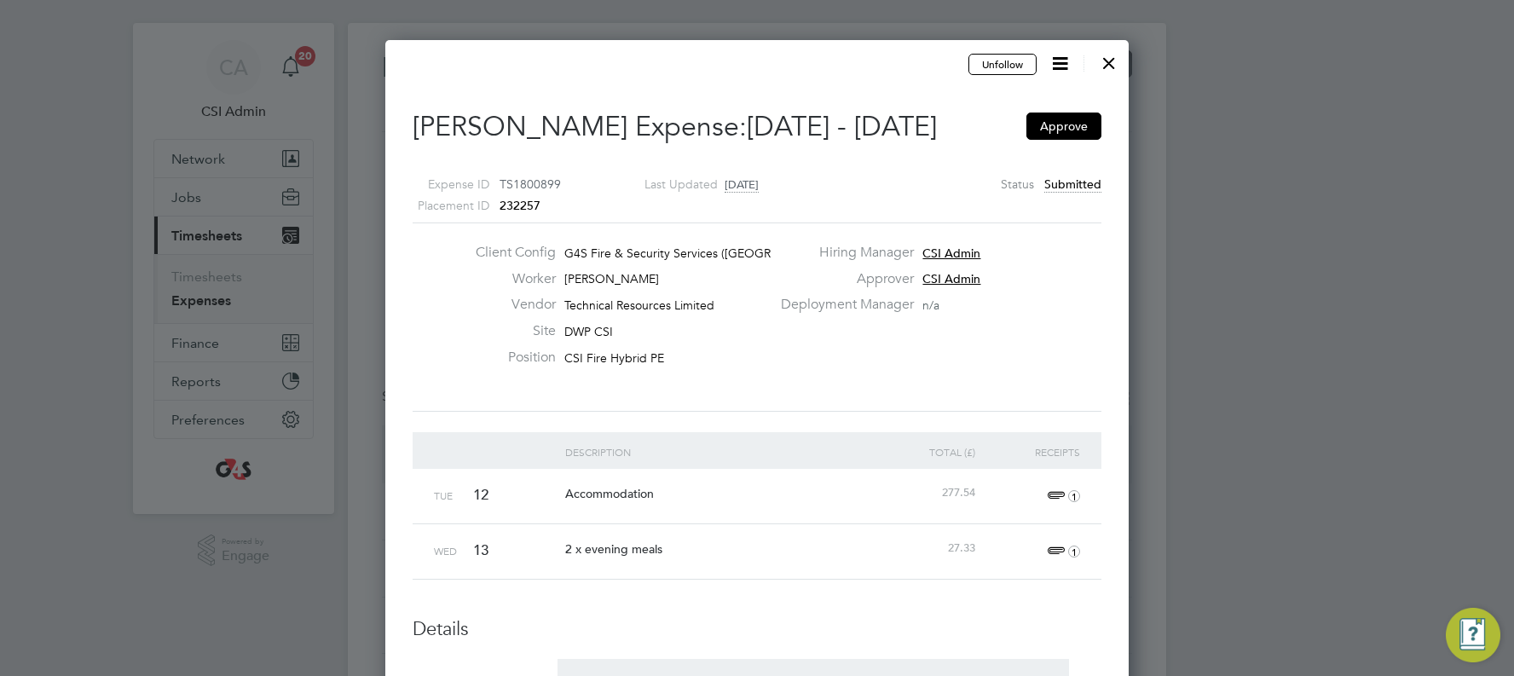
scroll to position [0, 0]
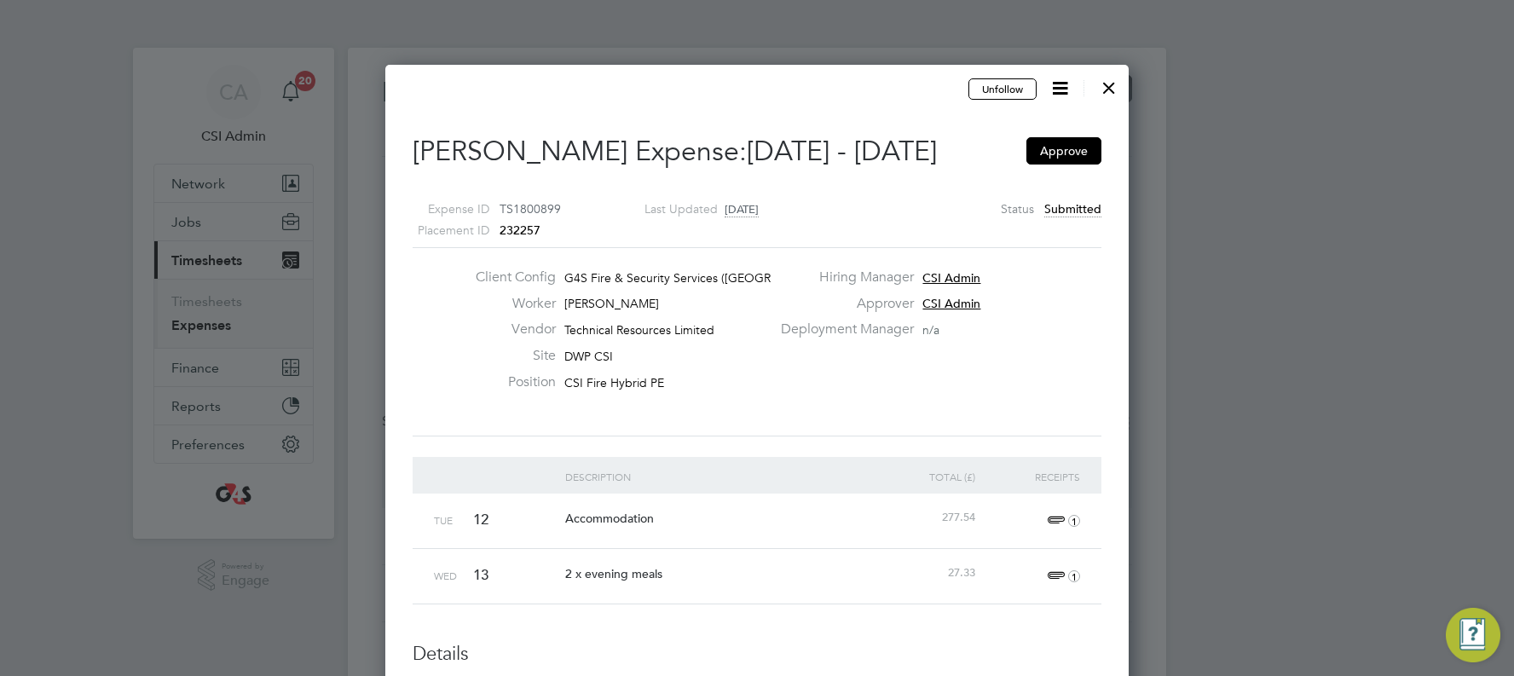
click at [864, 84] on div at bounding box center [1108, 83] width 31 height 31
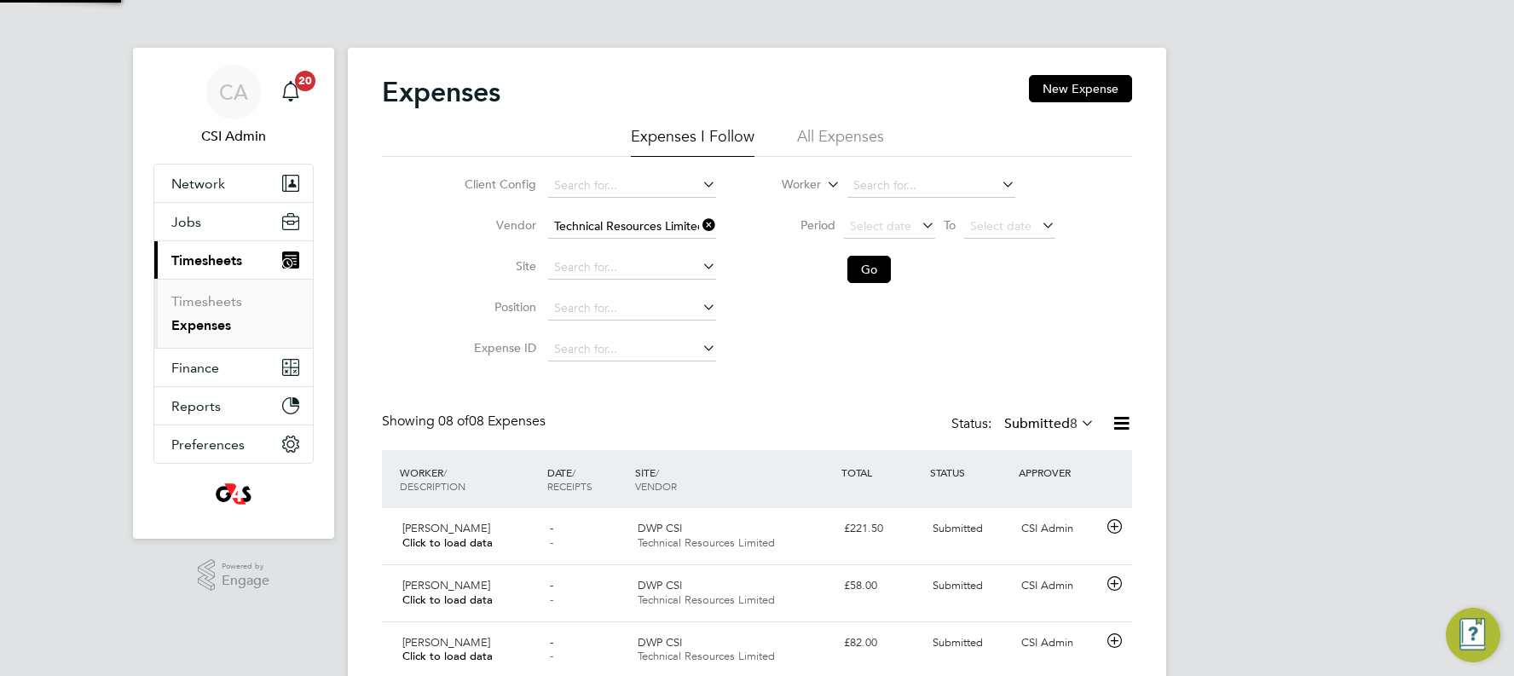
scroll to position [43, 148]
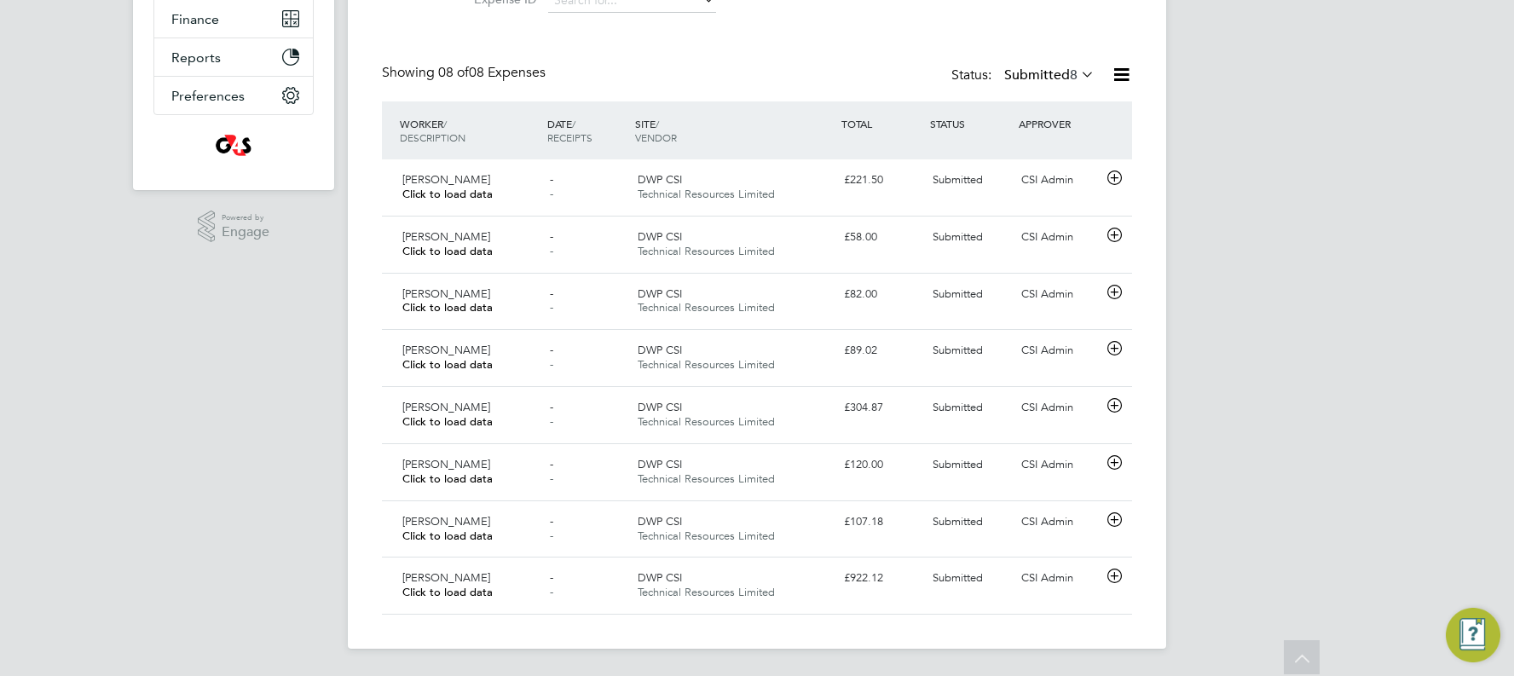
click at [864, 231] on div "CA CSI Admin Notifications 20 Applications: Network Team Members Businesses Sit…" at bounding box center [757, 163] width 1514 height 1024
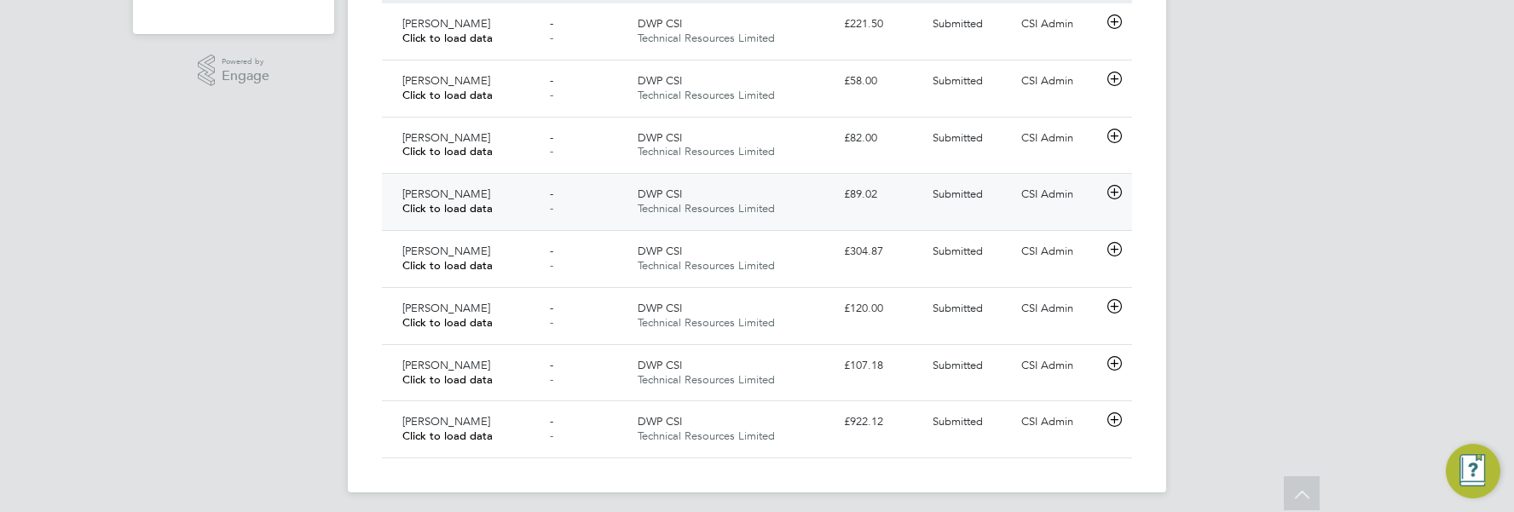
scroll to position [512, 0]
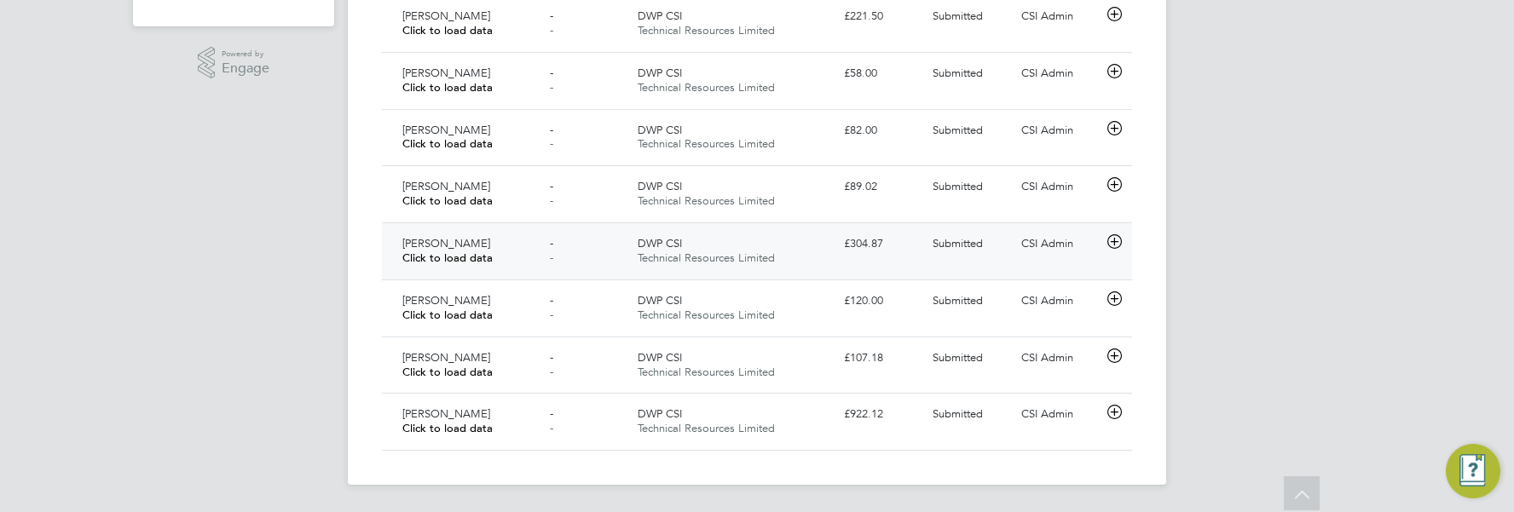
click at [864, 240] on div "CSI Admin" at bounding box center [1058, 244] width 89 height 28
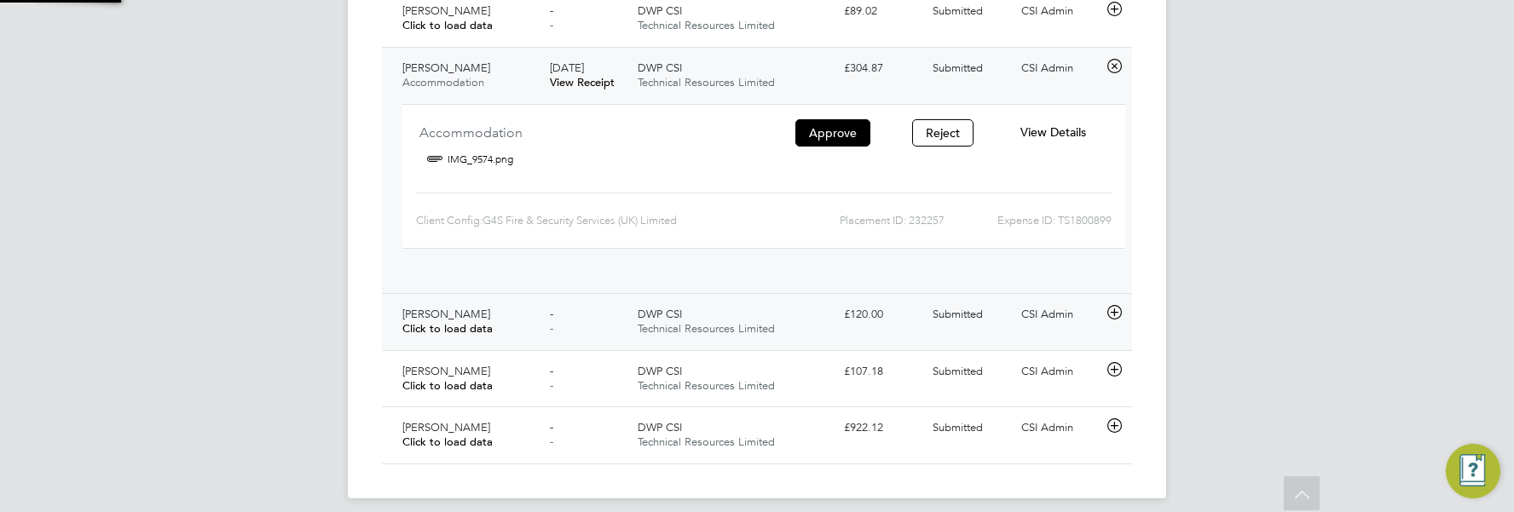
scroll to position [28, 307]
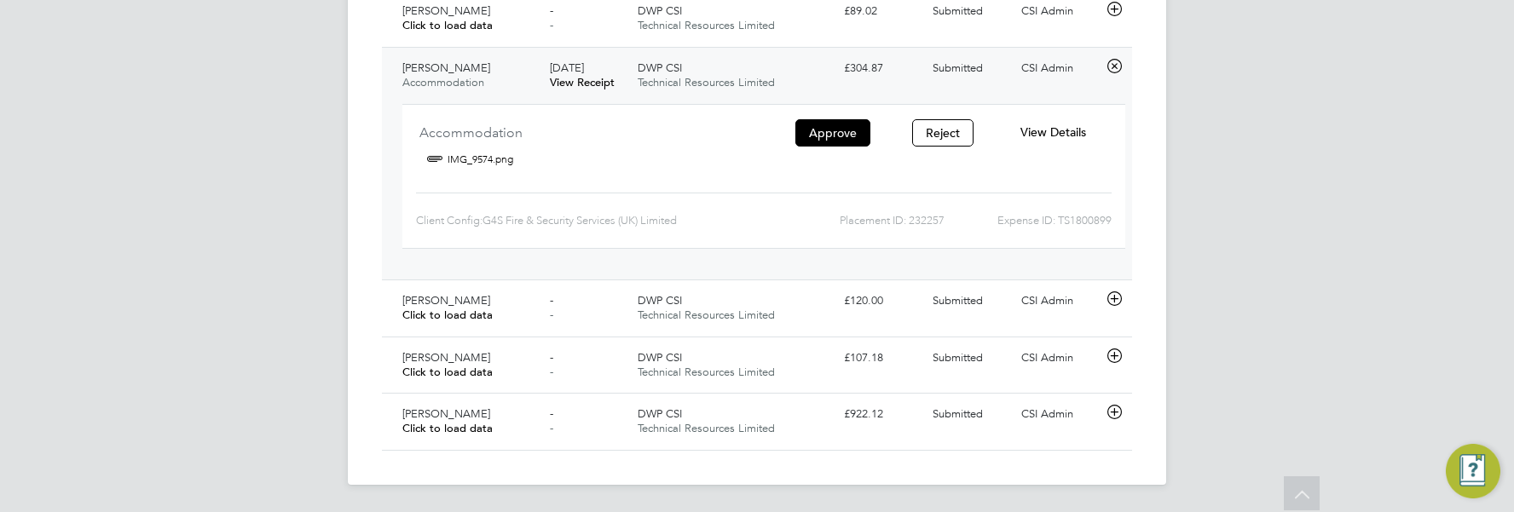
click at [864, 129] on span "View Details" at bounding box center [1053, 131] width 66 height 15
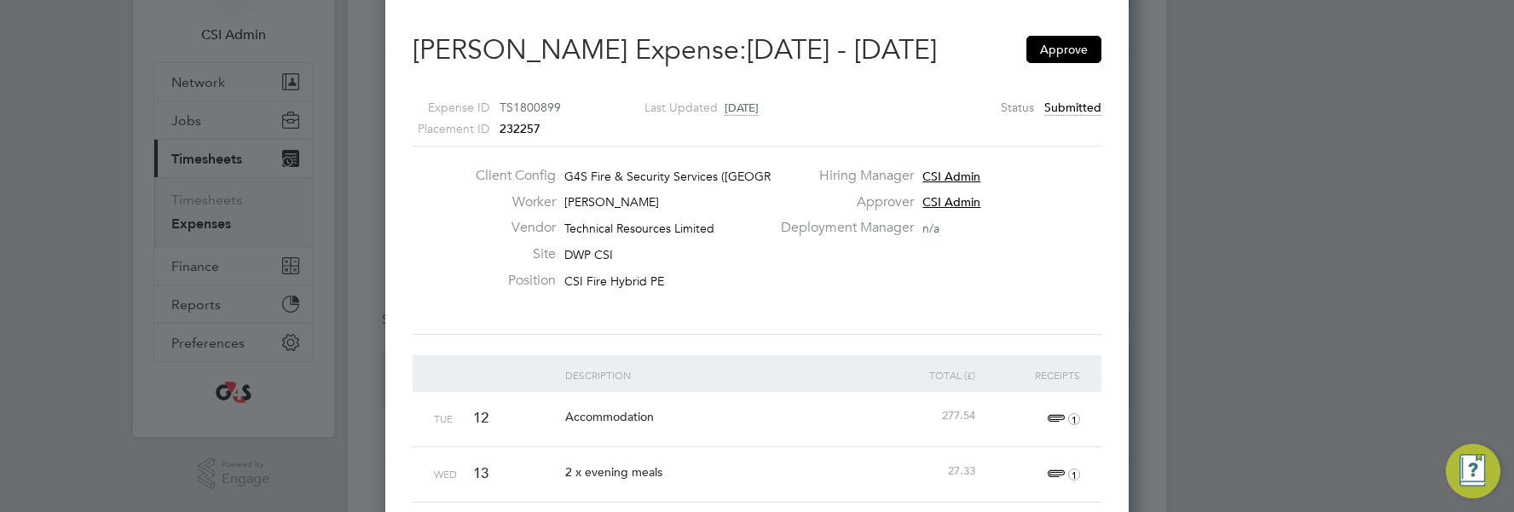
scroll to position [27, 0]
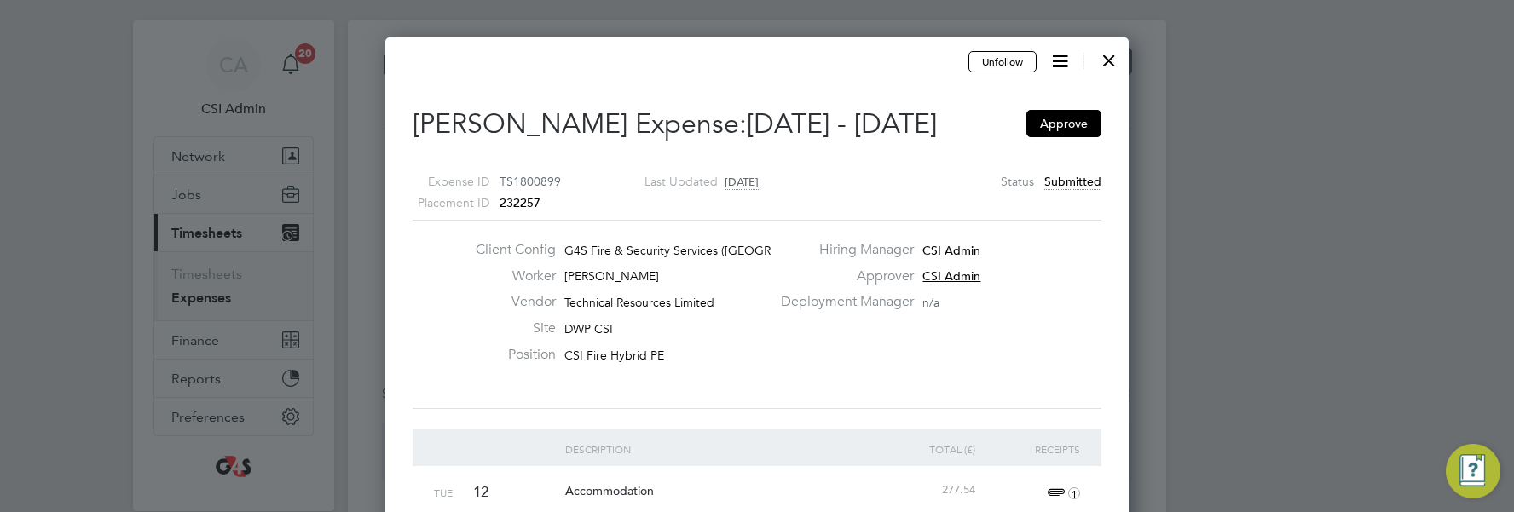
click at [864, 58] on icon at bounding box center [1059, 60] width 21 height 21
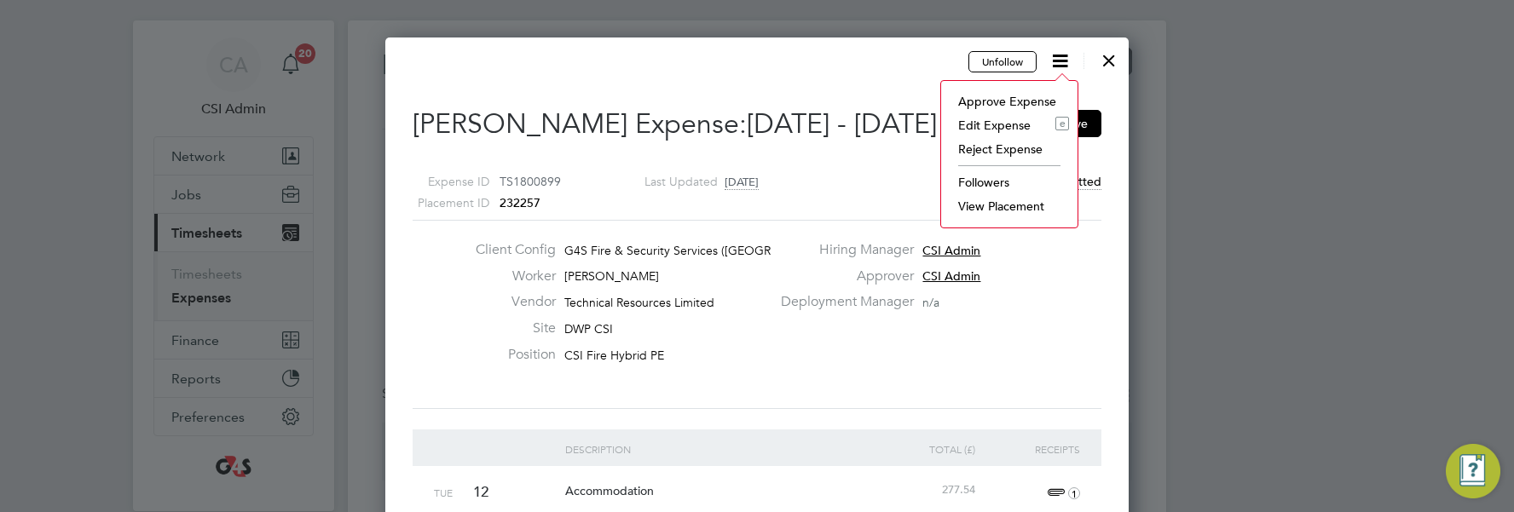
click at [864, 123] on li "Edit Expense e" at bounding box center [1008, 125] width 119 height 24
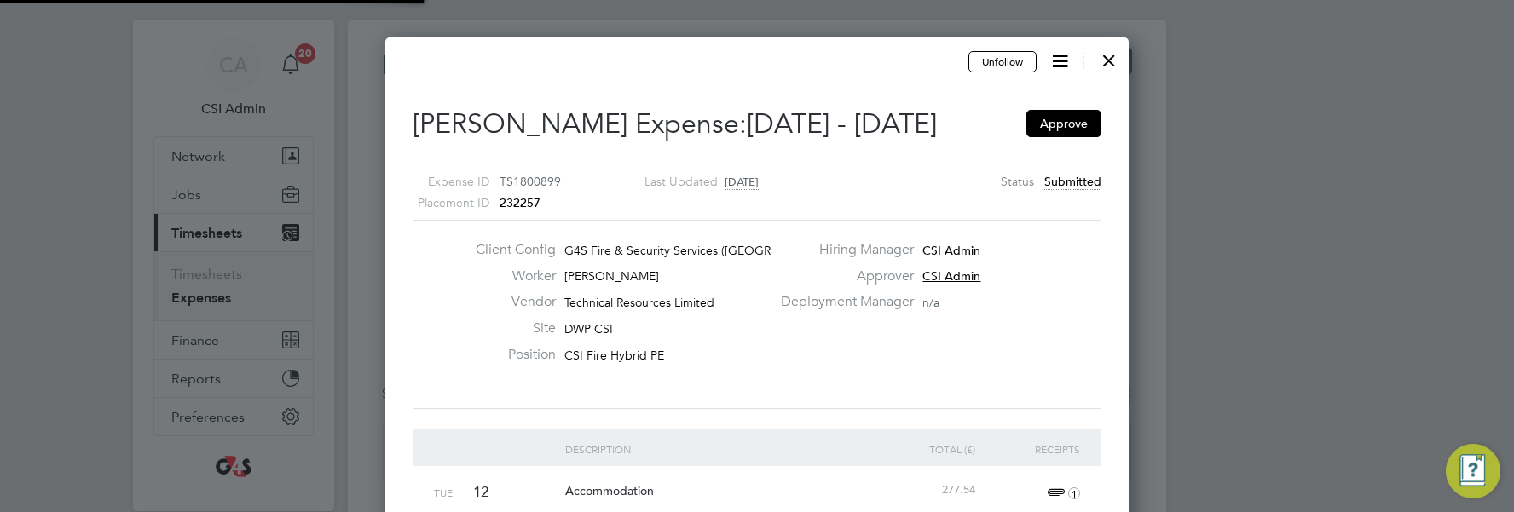
type input "CSI Admin"
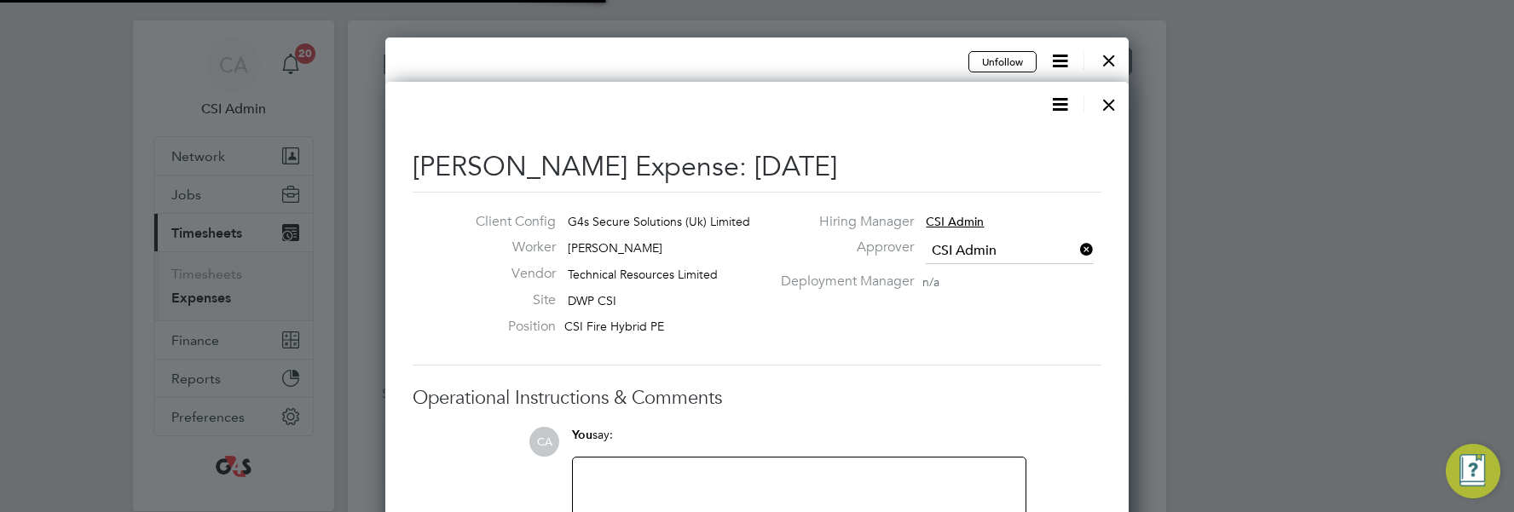
scroll to position [9, 9]
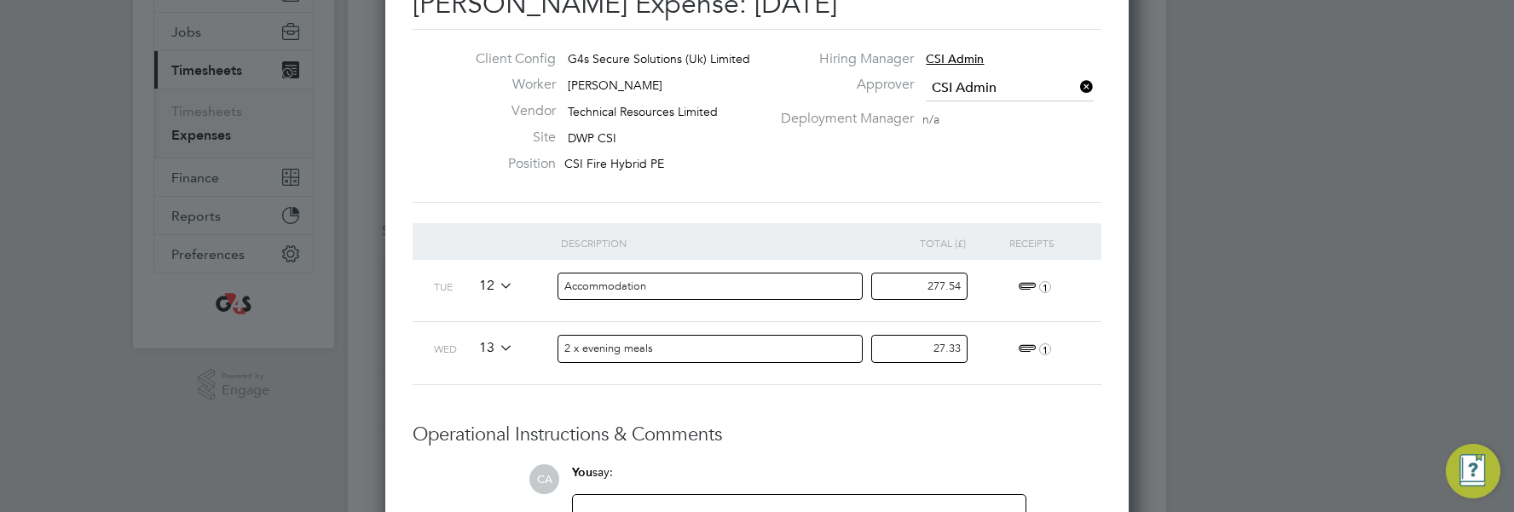
drag, startPoint x: 921, startPoint y: 287, endPoint x: 970, endPoint y: 287, distance: 48.6
click at [864, 287] on div "277.54" at bounding box center [926, 291] width 105 height 62
drag, startPoint x: 666, startPoint y: 286, endPoint x: 478, endPoint y: 300, distance: 188.9
click at [478, 297] on div "Tue 12 Accommodation 277.54 1" at bounding box center [757, 291] width 689 height 62
click at [653, 346] on input "2 x evening meals" at bounding box center [710, 349] width 306 height 28
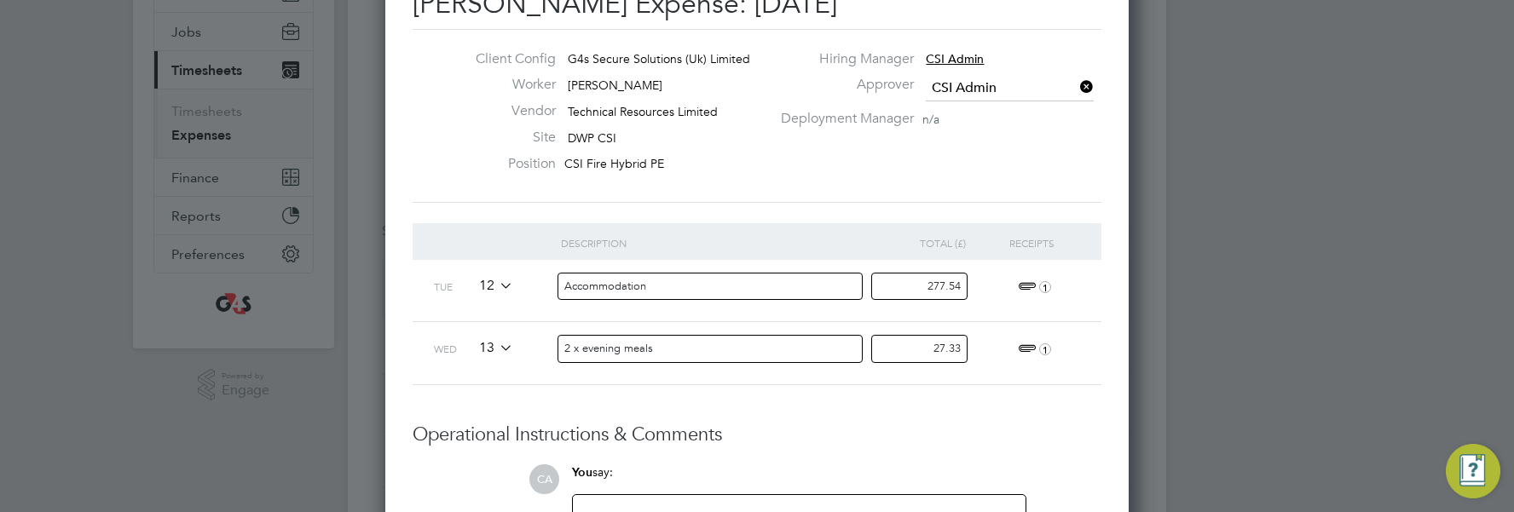
drag, startPoint x: 678, startPoint y: 348, endPoint x: 508, endPoint y: 356, distance: 170.7
click at [508, 355] on div "Wed 13 2 x evening meals 27.33 1" at bounding box center [757, 352] width 689 height 63
paste input "Accommodation"
type input "Accommodation"
click at [864, 285] on input "277.54" at bounding box center [919, 287] width 96 height 28
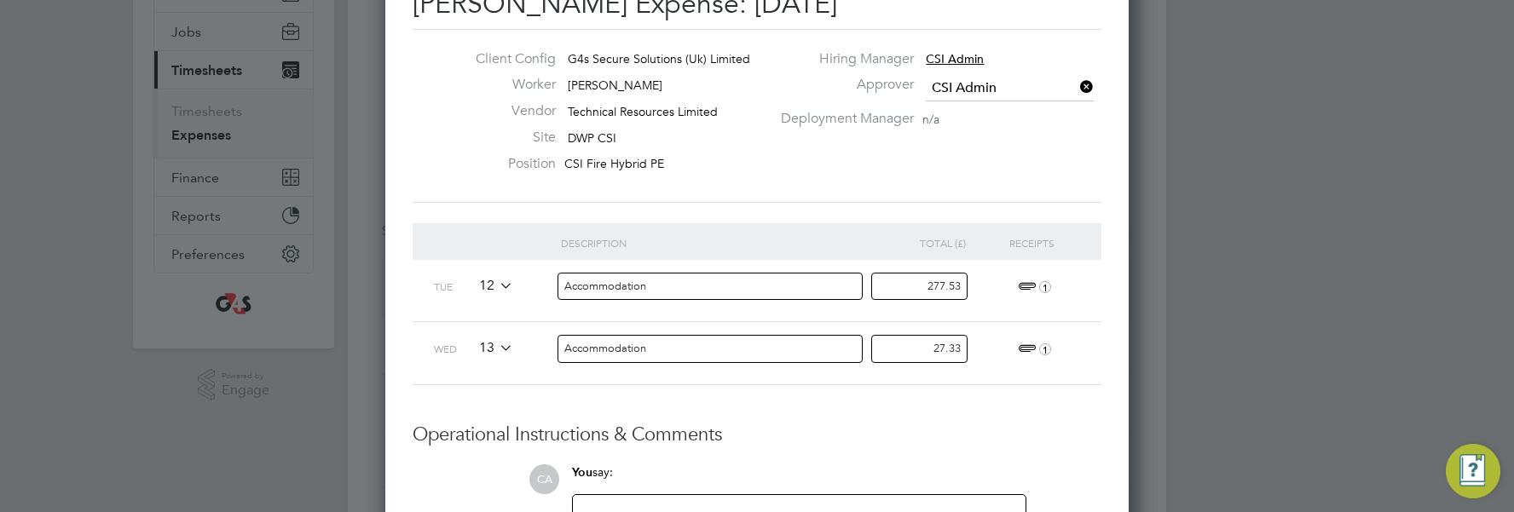
type input "277.53"
drag, startPoint x: 929, startPoint y: 346, endPoint x: 995, endPoint y: 350, distance: 66.6
click at [864, 350] on div "Wed 13 Accommodation 27.33 1" at bounding box center [757, 352] width 689 height 63
type input "0.01"
click at [864, 385] on h3 "Operational Instructions & Comments" at bounding box center [757, 435] width 689 height 25
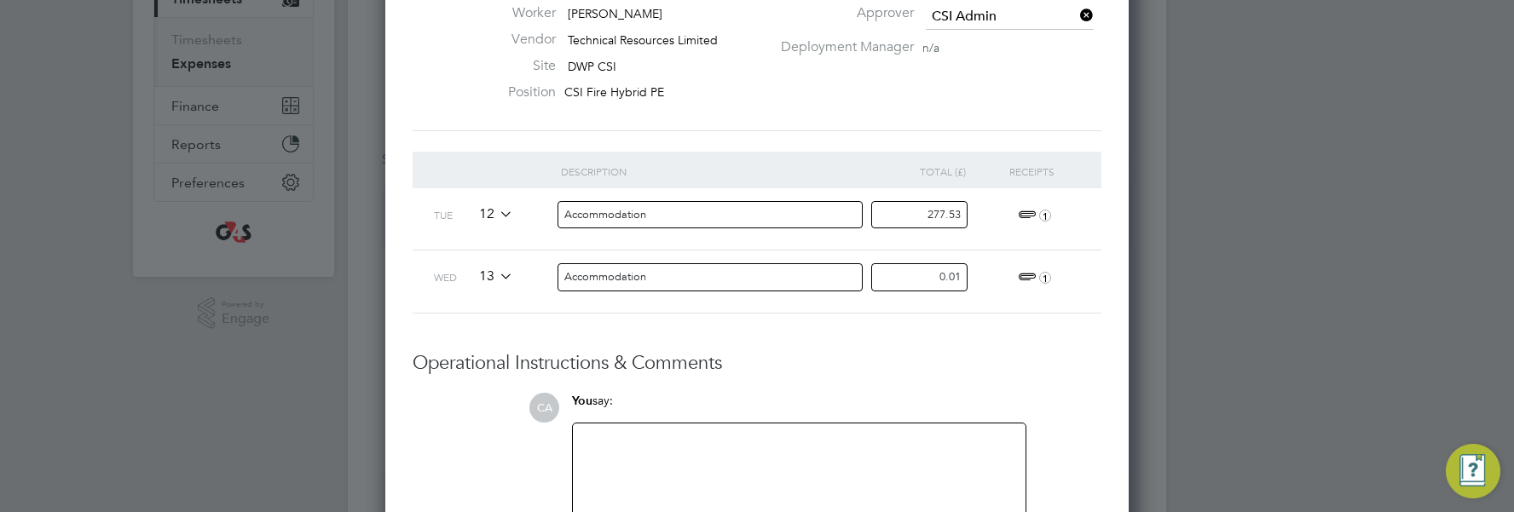
scroll to position [391, 0]
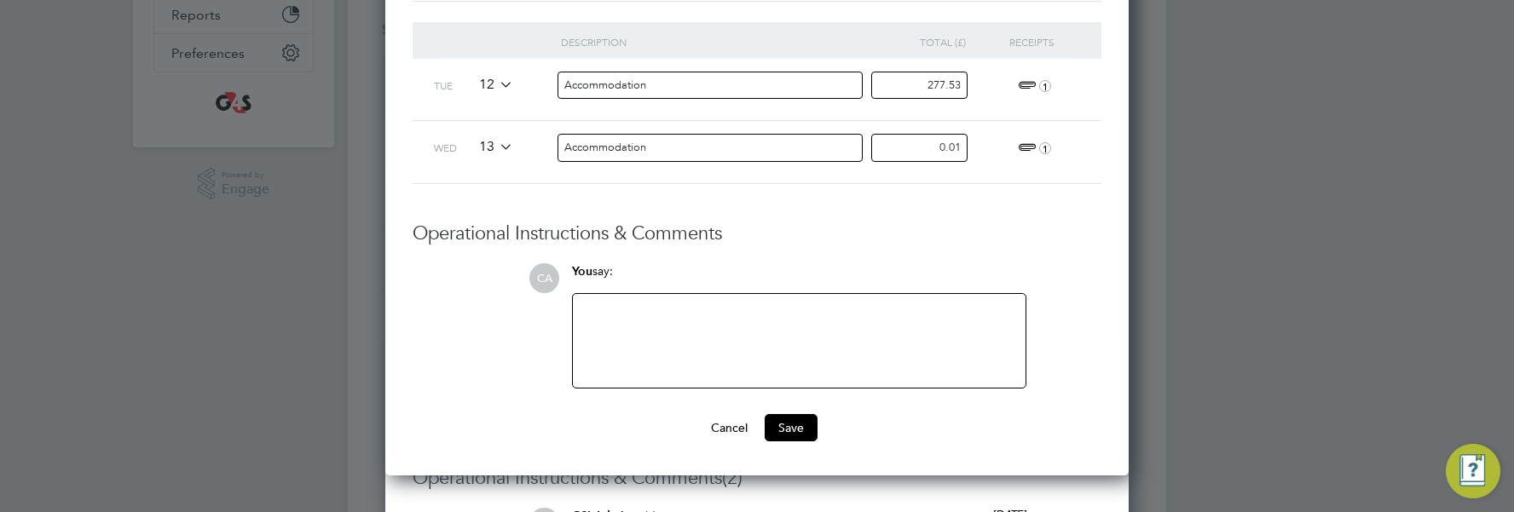
click at [728, 337] on div at bounding box center [799, 340] width 432 height 73
click at [651, 311] on div at bounding box center [799, 340] width 432 height 73
paste div
click at [796, 385] on button "Save" at bounding box center [791, 427] width 53 height 27
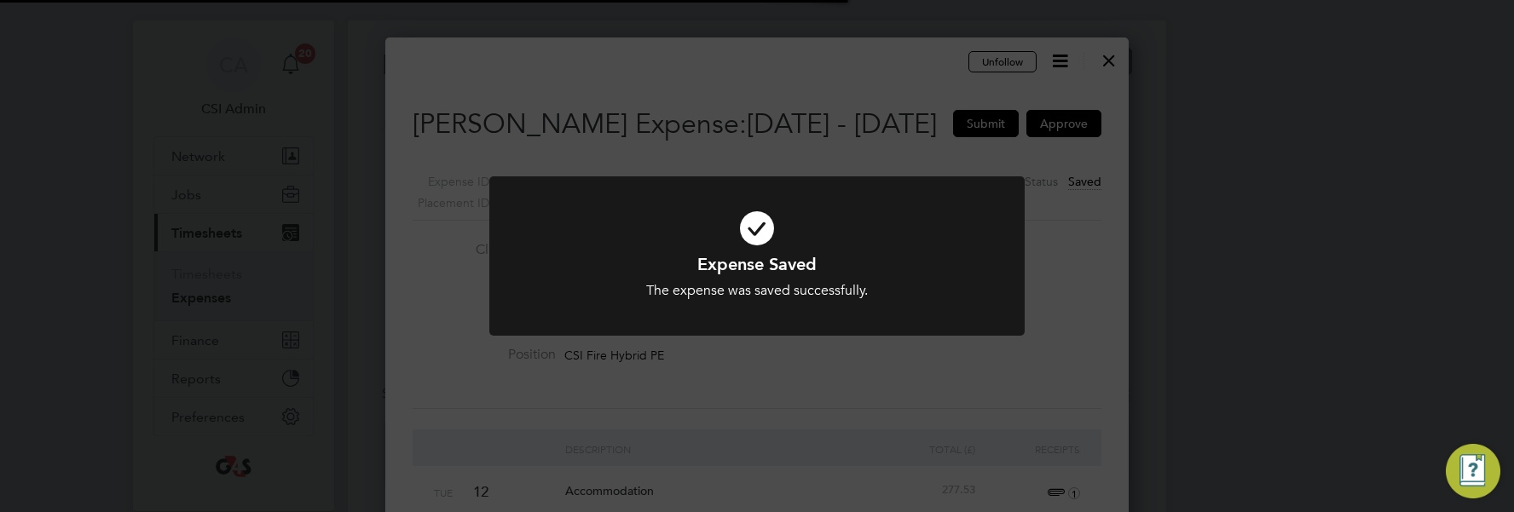
scroll to position [9, 9]
click at [864, 121] on div "Expense Saved The expense was saved successfully. Cancel Okay" at bounding box center [757, 256] width 1514 height 512
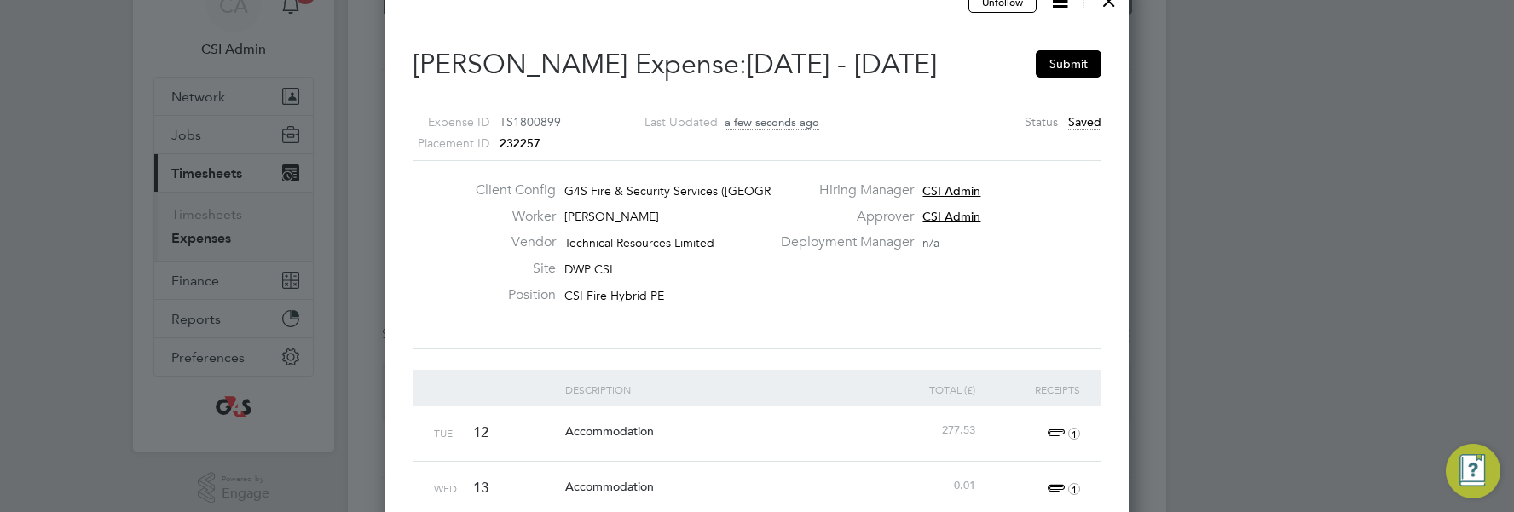
scroll to position [0, 0]
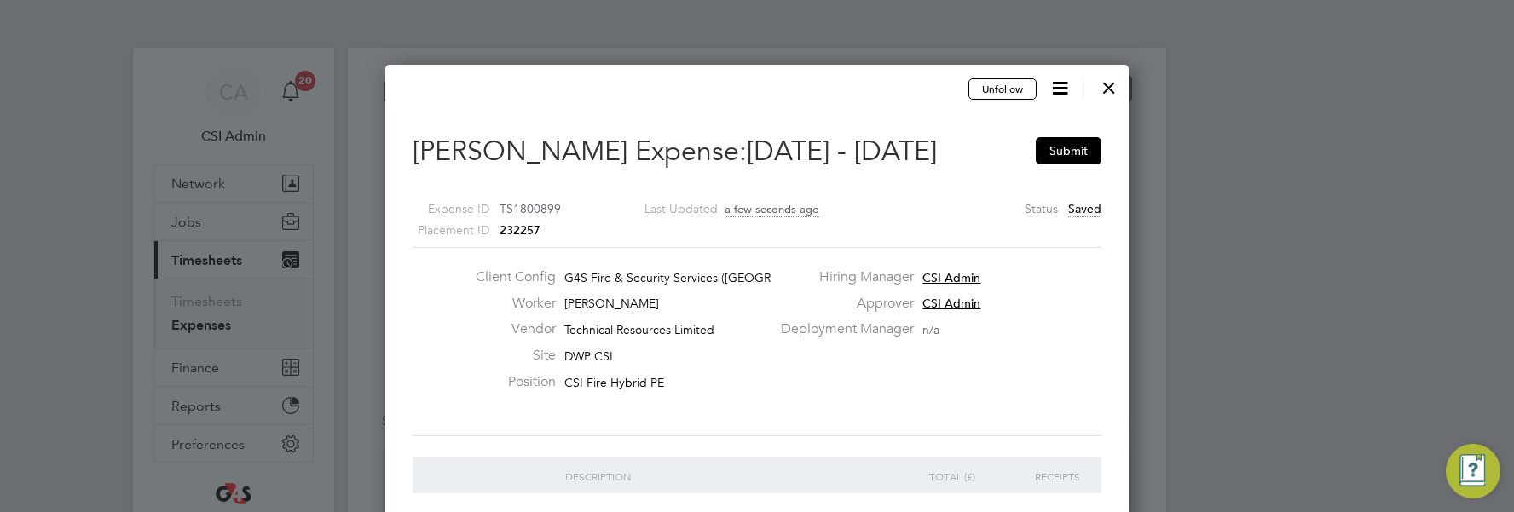
click at [864, 87] on icon at bounding box center [1059, 88] width 21 height 21
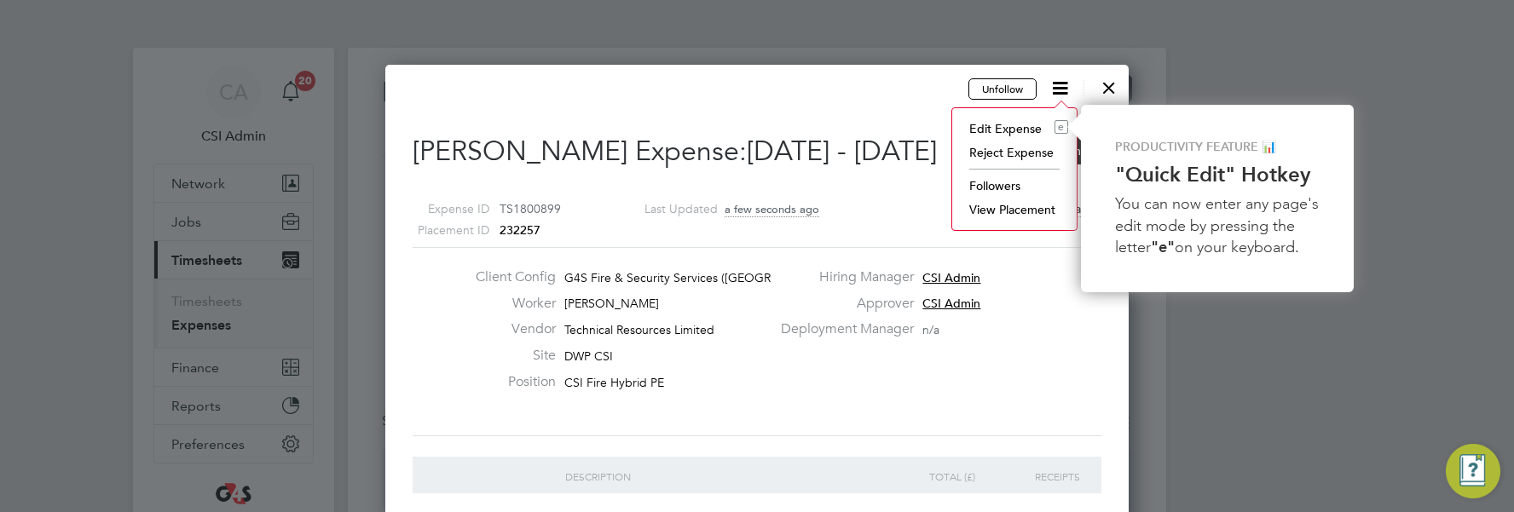
click at [864, 342] on div "Deployment Manager n/a" at bounding box center [939, 333] width 338 height 26
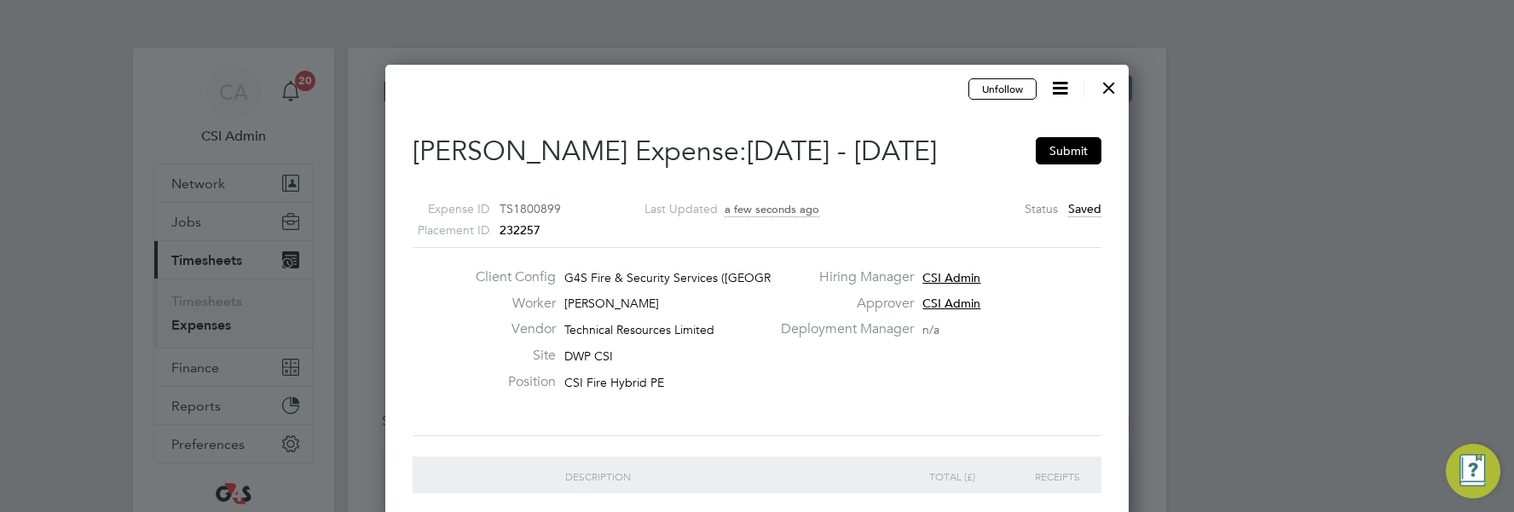
click at [864, 149] on button "Submit" at bounding box center [1069, 150] width 66 height 27
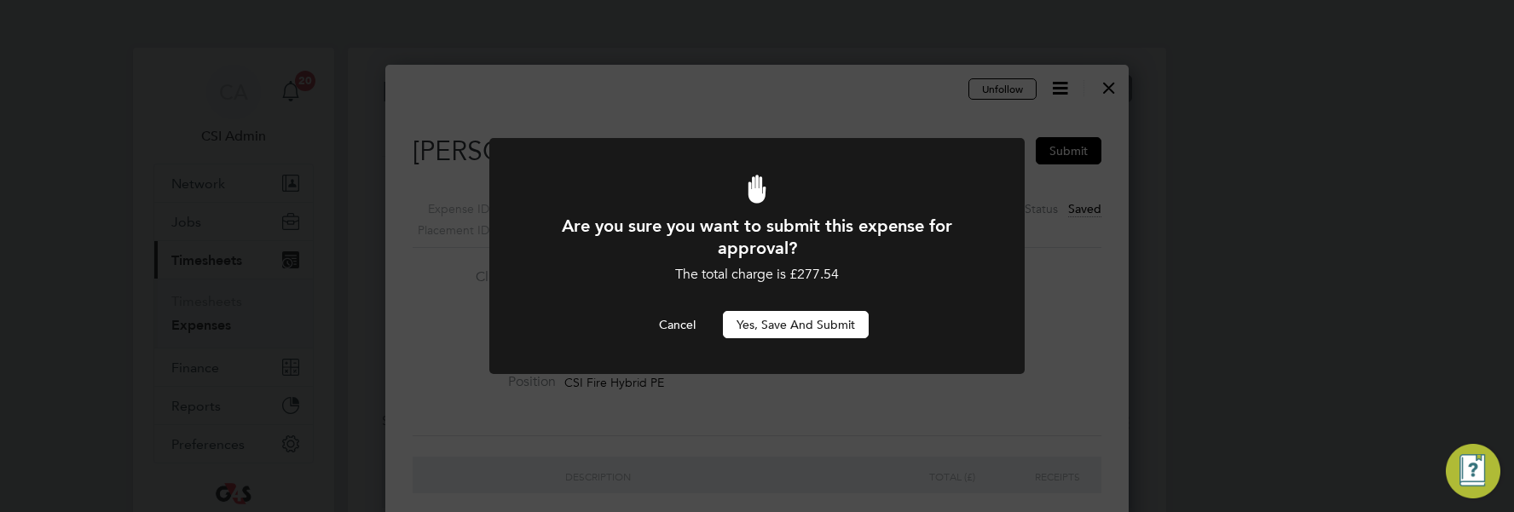
click at [793, 322] on button "Yes, Save and Submit" at bounding box center [796, 324] width 146 height 27
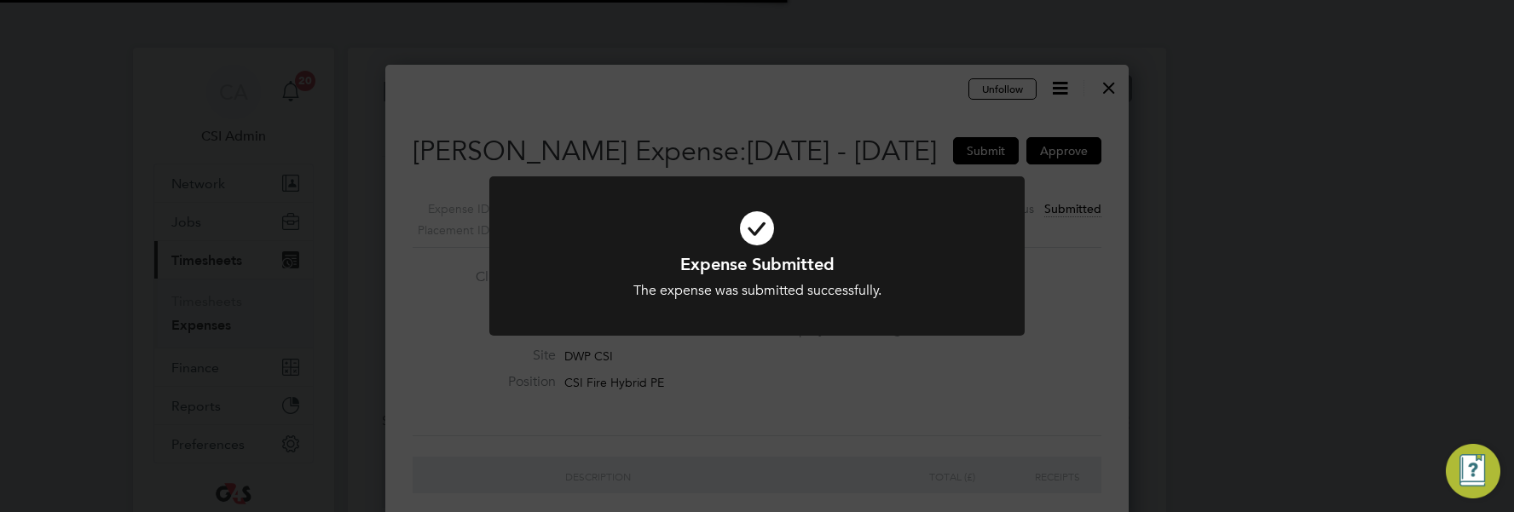
scroll to position [9, 9]
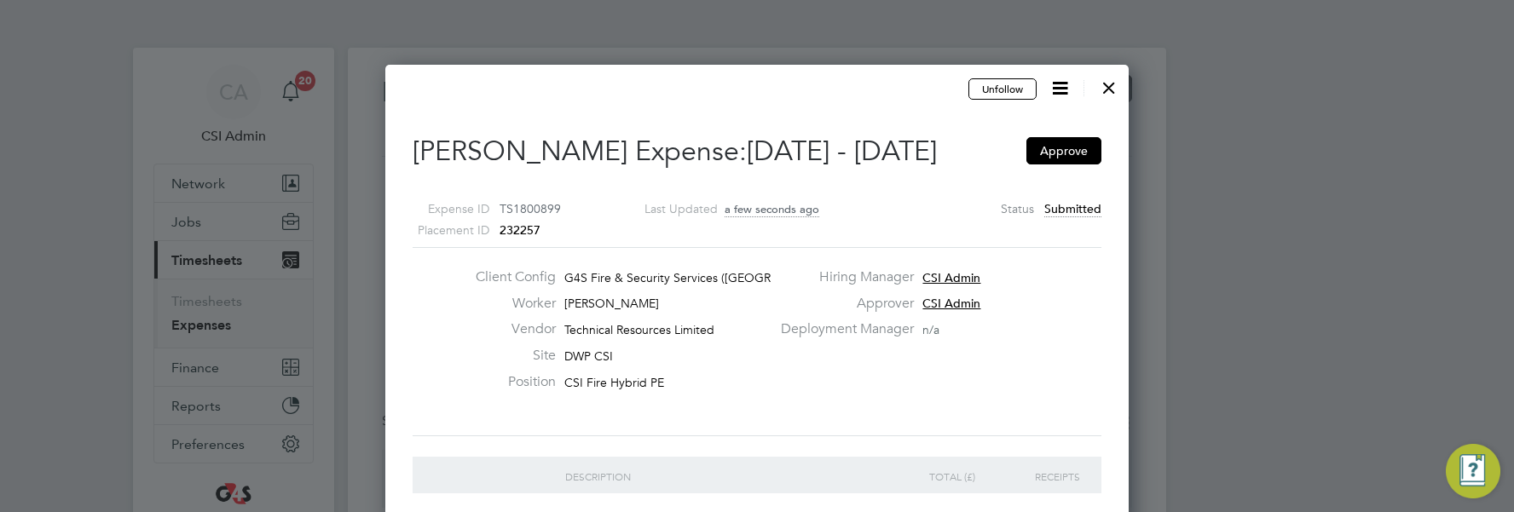
click at [864, 89] on div at bounding box center [1108, 83] width 31 height 31
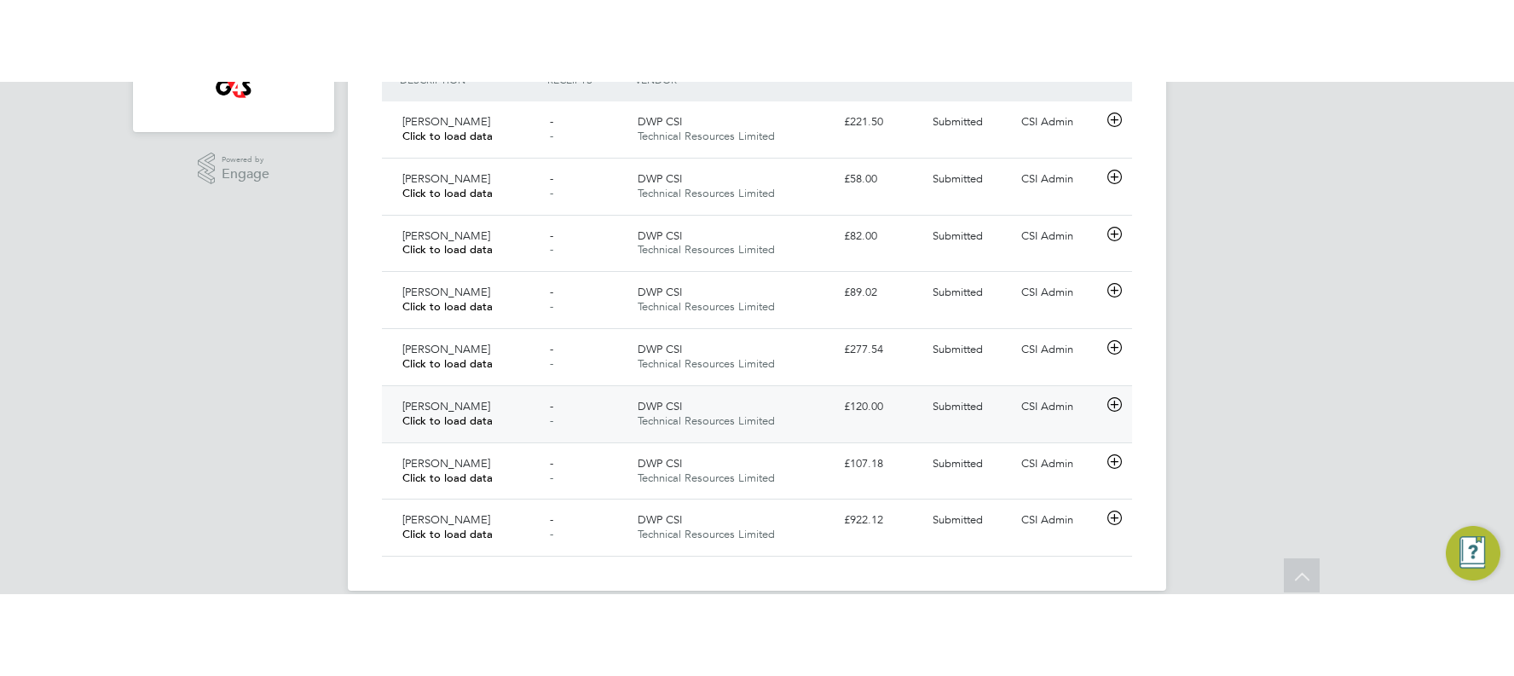
scroll to position [349, 0]
